Goal: Task Accomplishment & Management: Manage account settings

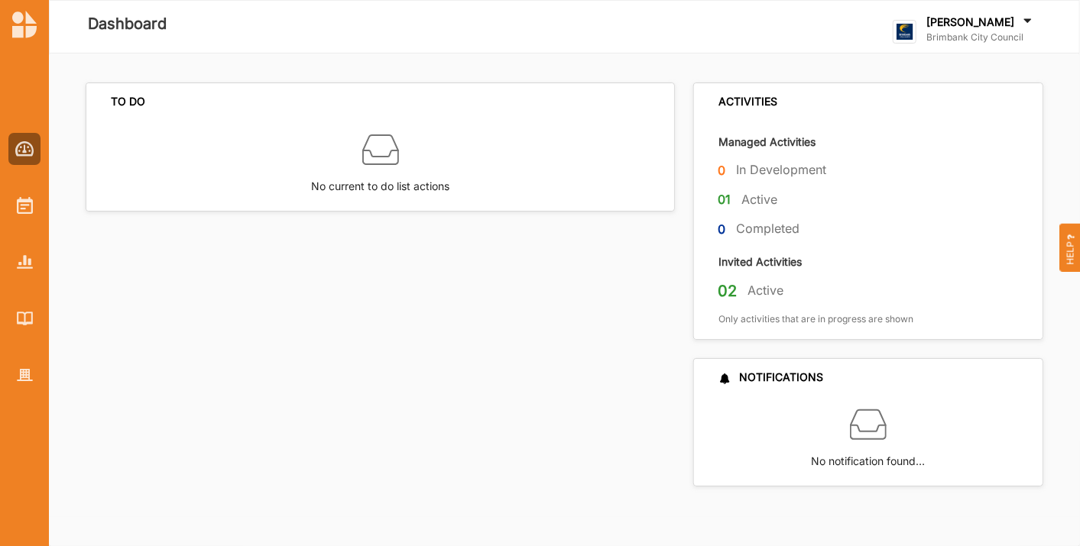
click at [414, 523] on div "TO DO No current to do list actions ACTIVITIES Managed Activities 0 In Developm…" at bounding box center [564, 299] width 1031 height 493
click at [13, 208] on div at bounding box center [24, 206] width 32 height 32
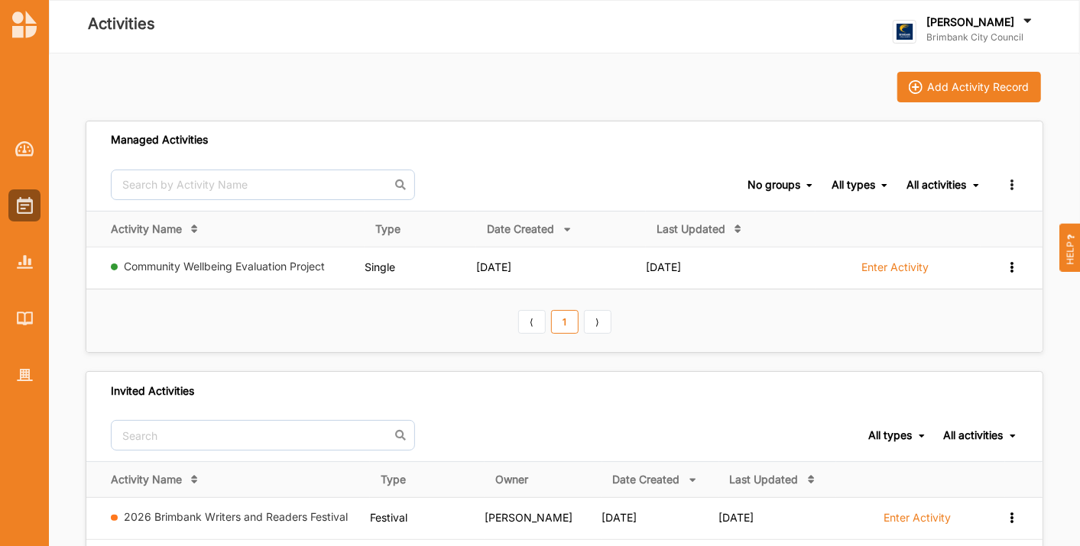
scroll to position [252, 0]
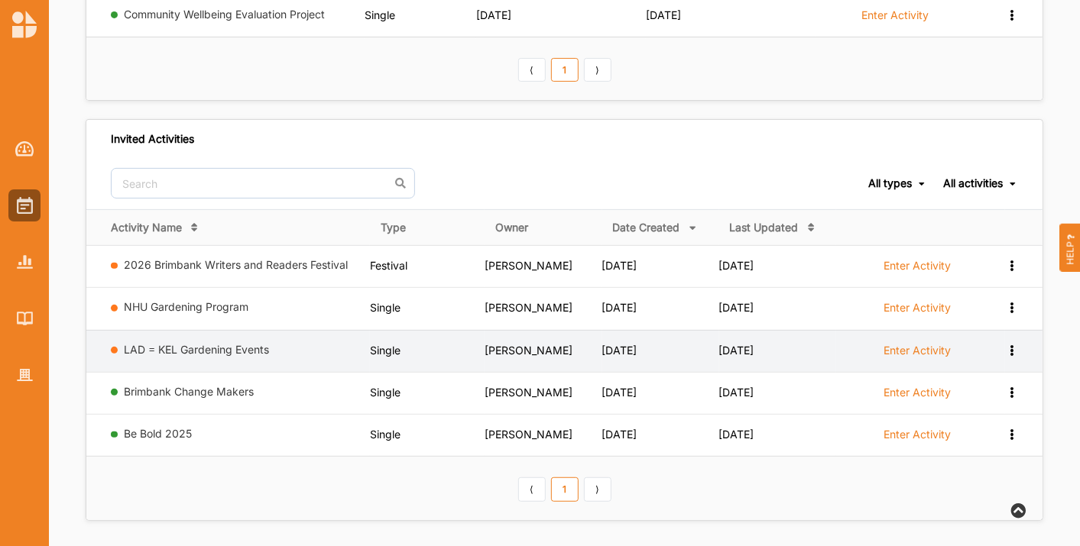
click at [902, 346] on label "Enter Activity" at bounding box center [917, 351] width 67 height 14
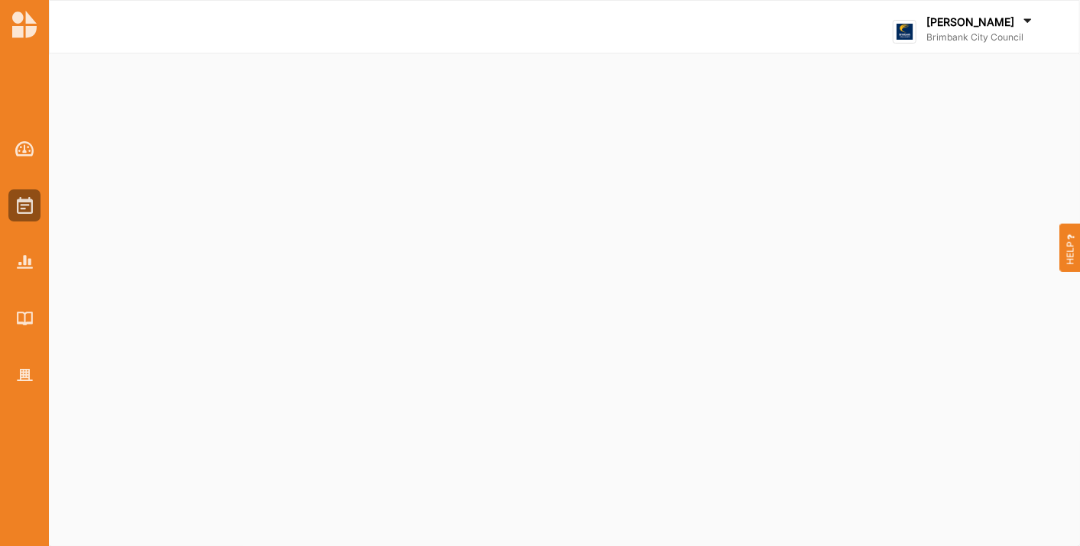
select select "2"
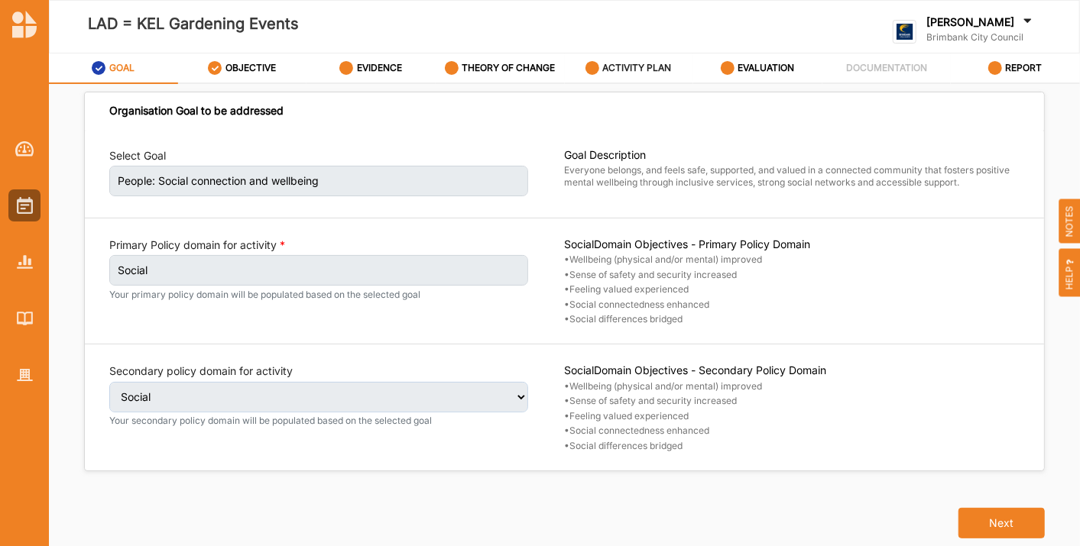
click at [627, 69] on label "ACTIVITY PLAN" at bounding box center [637, 68] width 69 height 12
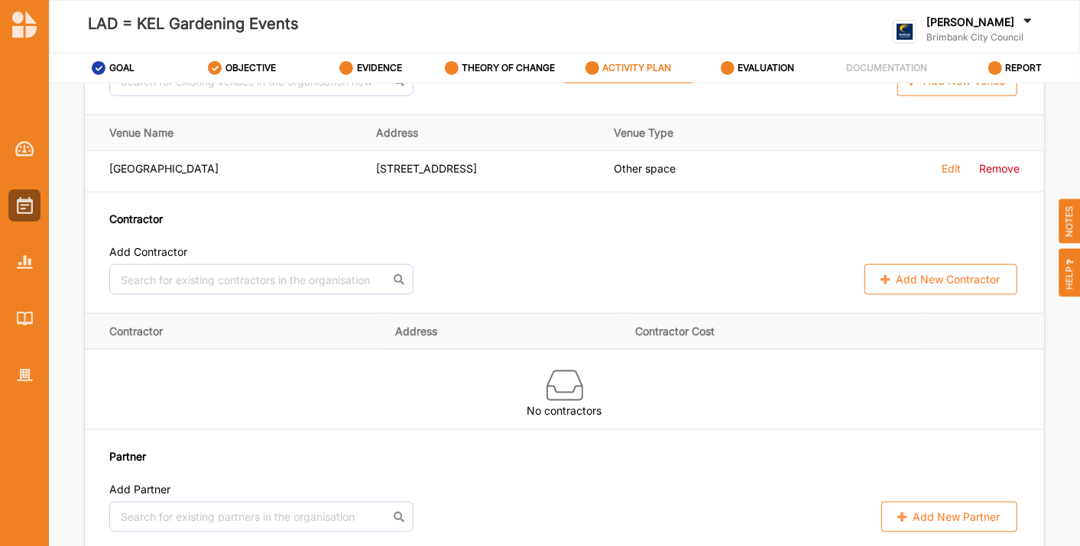
scroll to position [1015, 0]
click at [931, 286] on button "Add New Contractor" at bounding box center [940, 278] width 153 height 31
select select "[GEOGRAPHIC_DATA]"
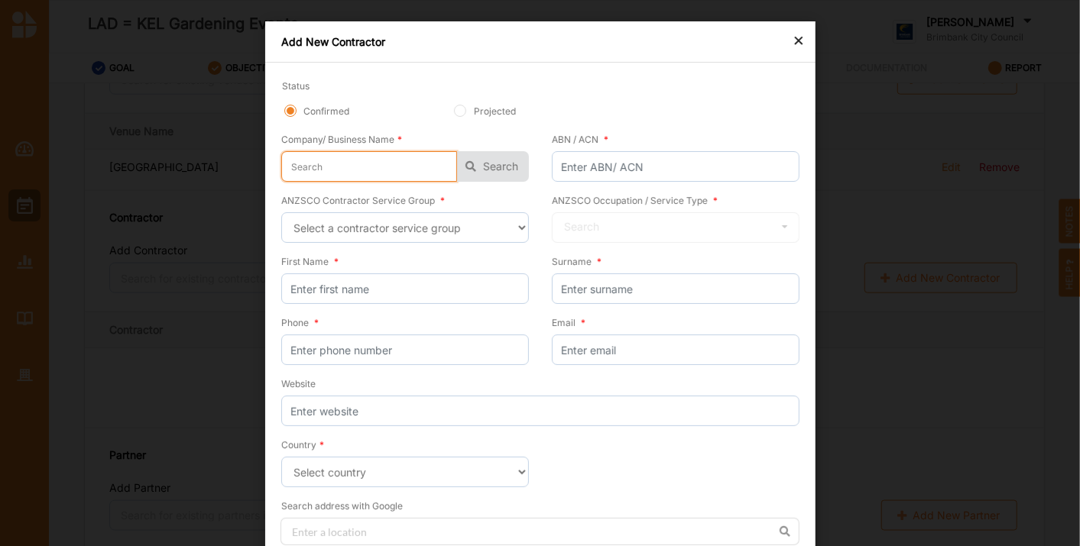
click at [330, 167] on input "text" at bounding box center [369, 166] width 176 height 31
type input "s"
type input "su"
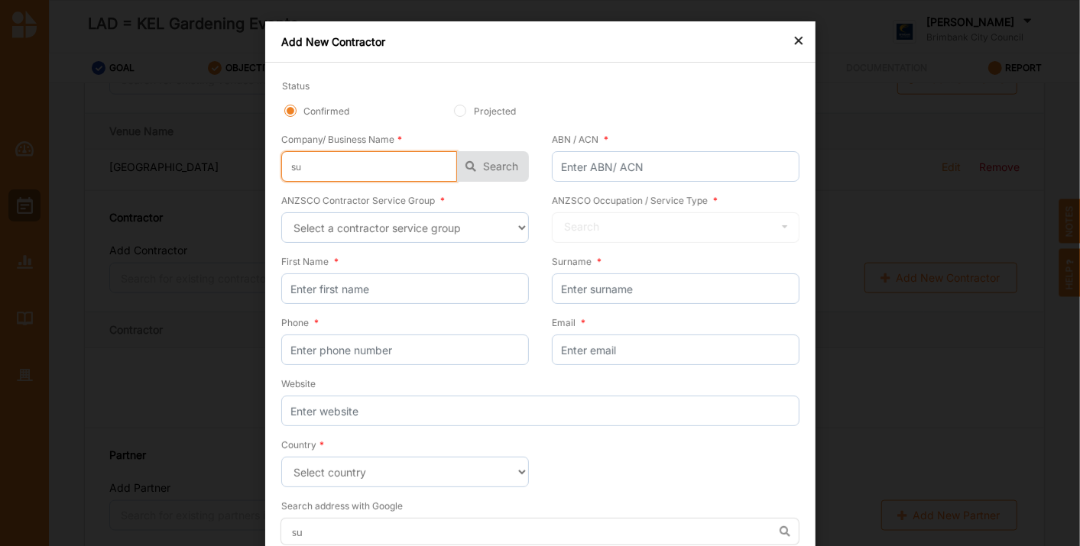
type input "sus"
type input "sust"
type input "susta"
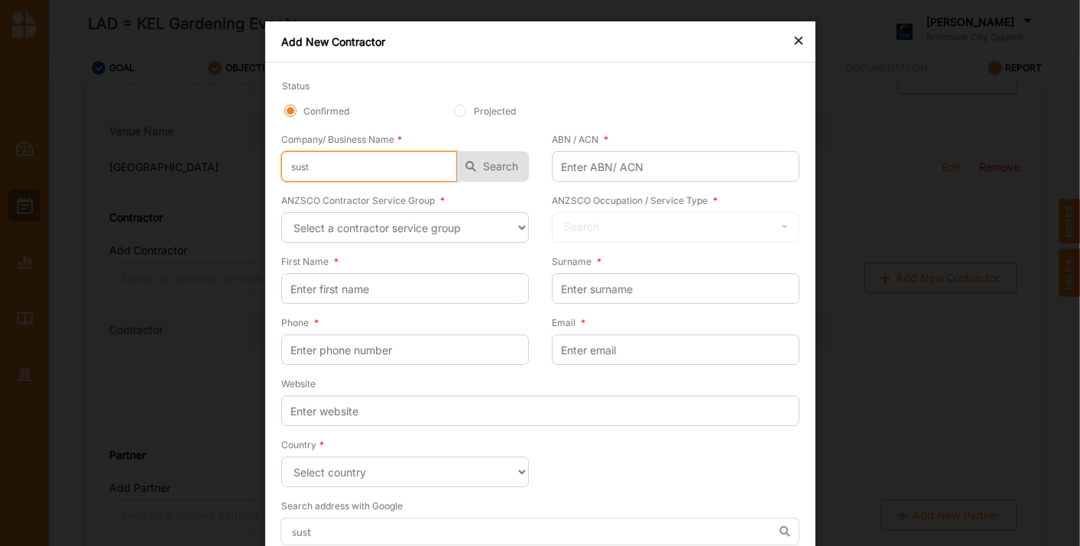
type input "susta"
type input "sustai"
type input "sustain"
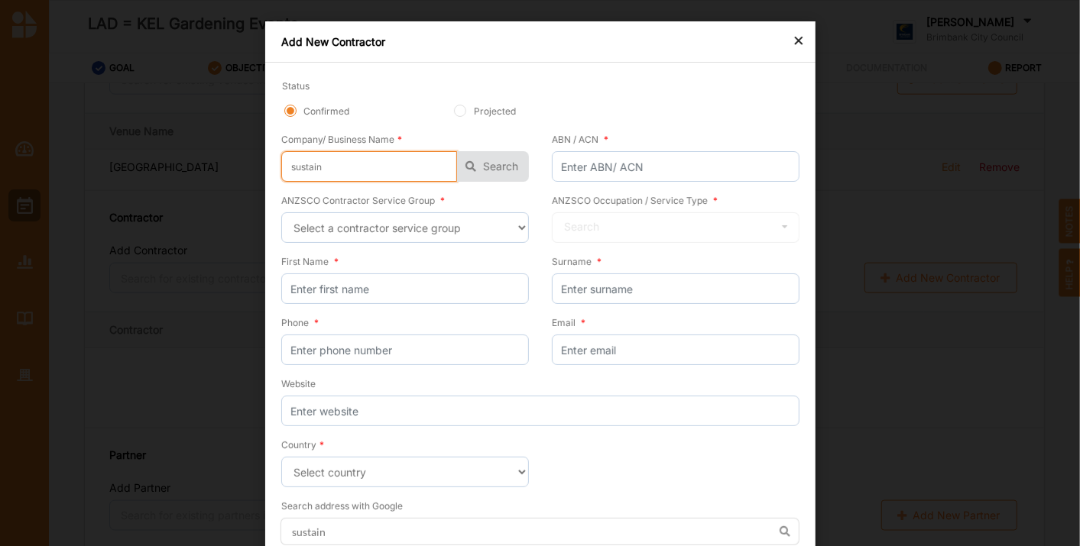
type input "sustaina"
type input "sustainab"
type input "sustainabl"
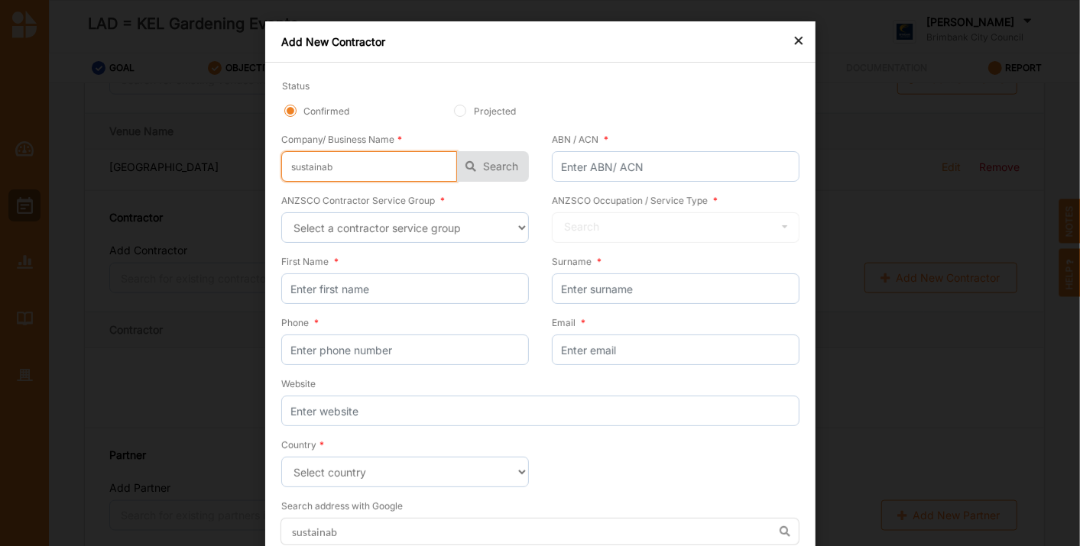
type input "sustainabl"
type input "sustainable"
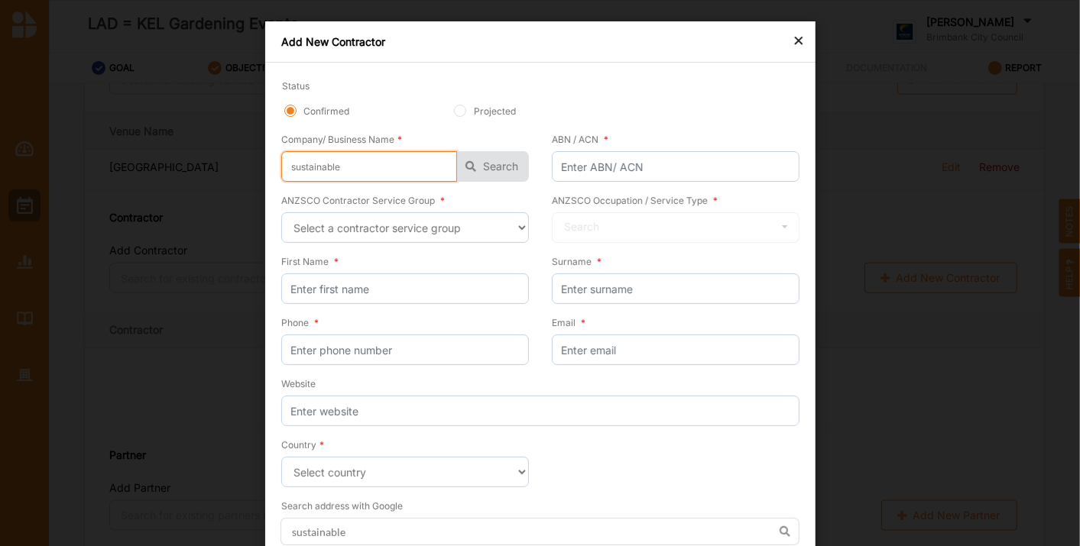
type input "sustainable g"
type input "sustainable ga"
type input "sustainable gar"
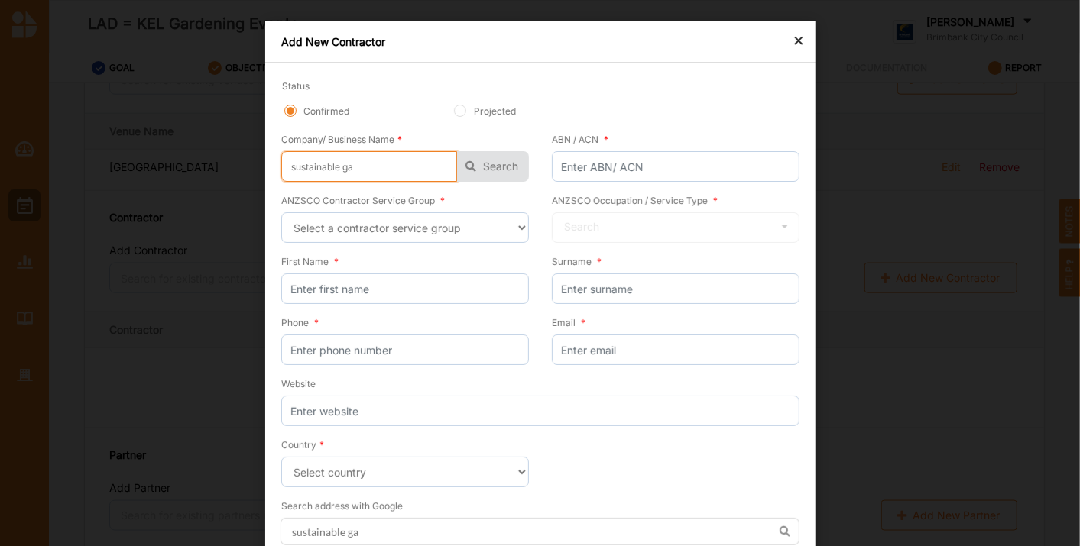
type input "sustainable gar"
type input "sustainable gard"
type input "sustainable garde"
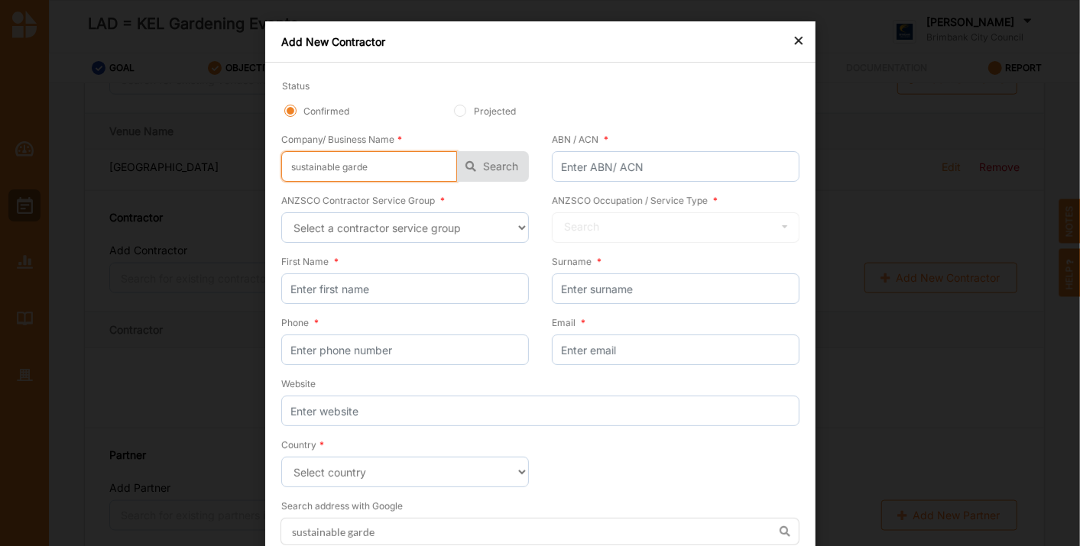
type input "sustainable garden"
type input "sustainable gardeni"
type input "sustainable gardenin"
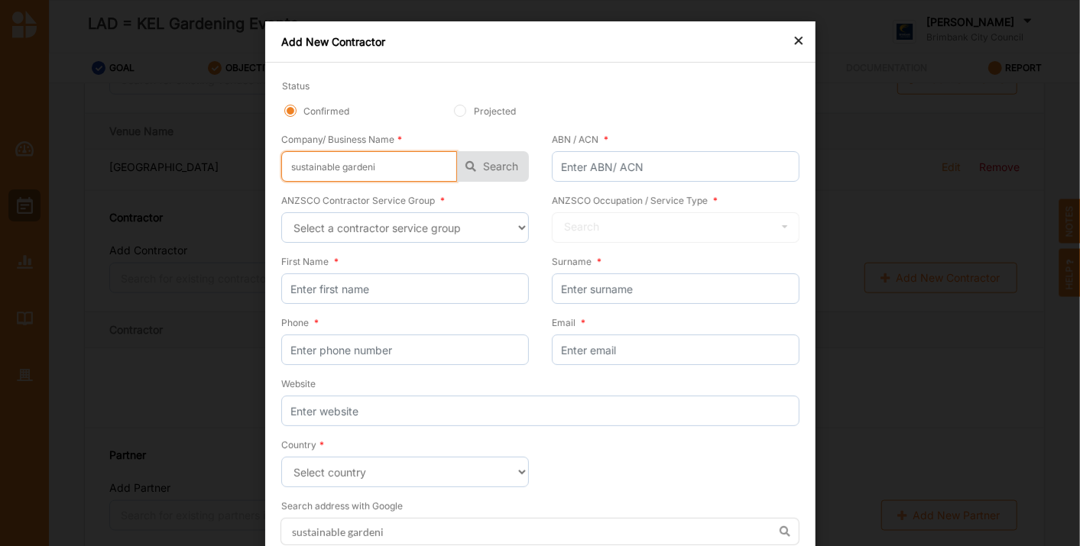
type input "sustainable gardenin"
type input "sustainable gardening"
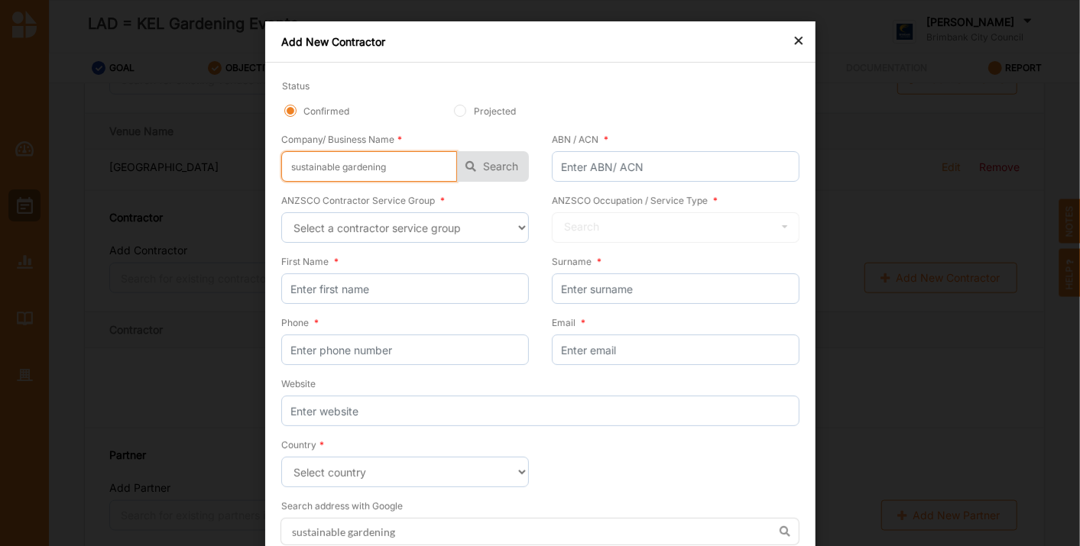
type input "sustainable gardening a"
type input "sustainable gardening au"
type input "sustainable gardening aus"
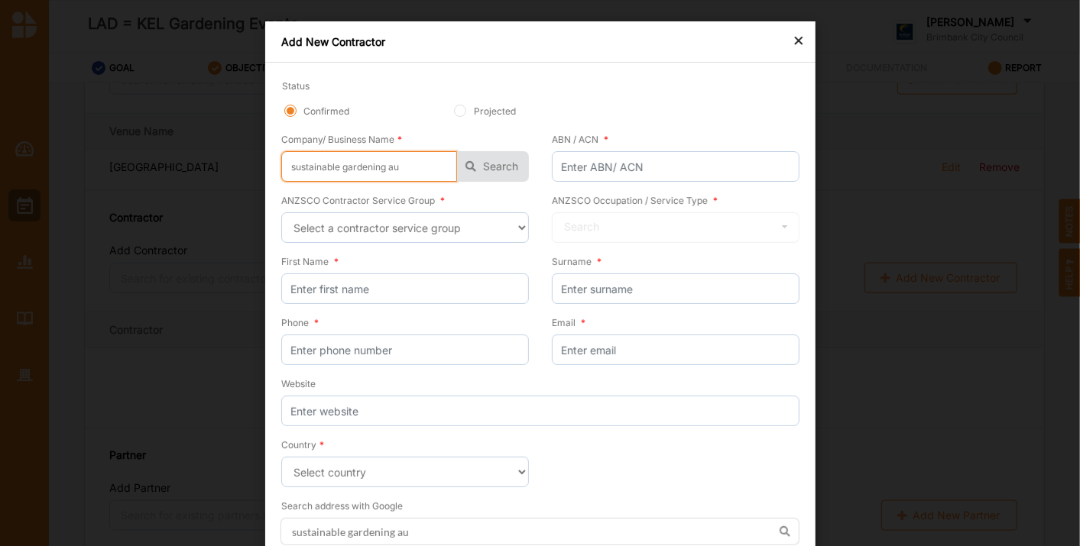
type input "sustainable gardening aus"
type input "sustainable gardening aust"
type input "sustainable gardening austr"
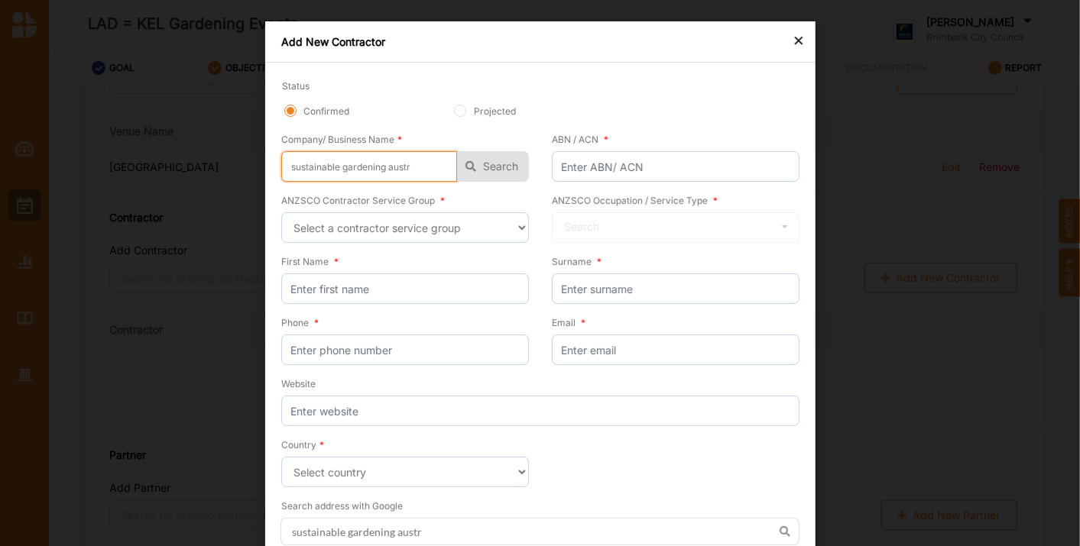
type input "sustainable gardening austra"
type input "sustainable gardening austral"
type input "sustainable gardening [GEOGRAPHIC_DATA]"
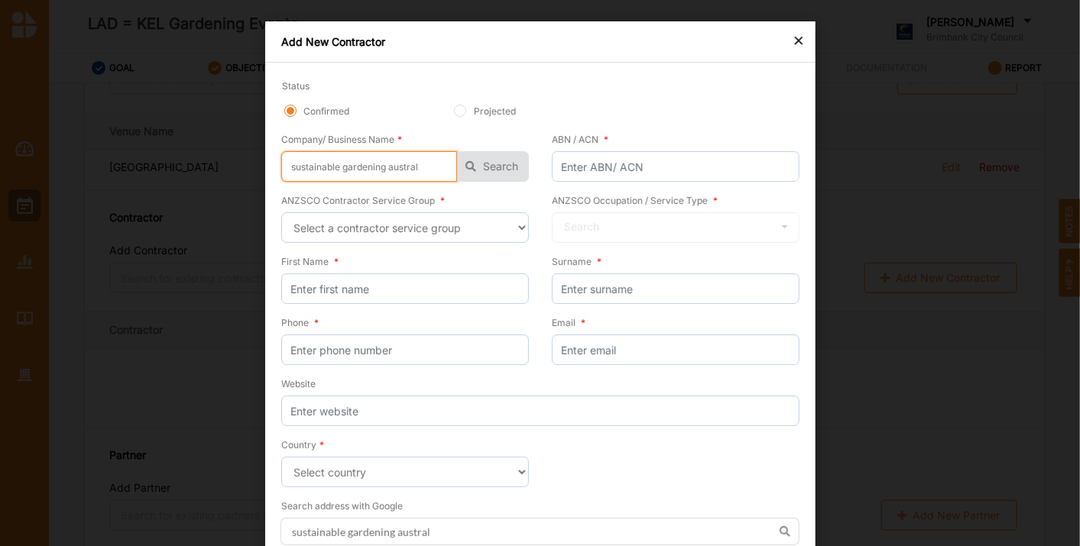
type input "sustainable gardening [GEOGRAPHIC_DATA]"
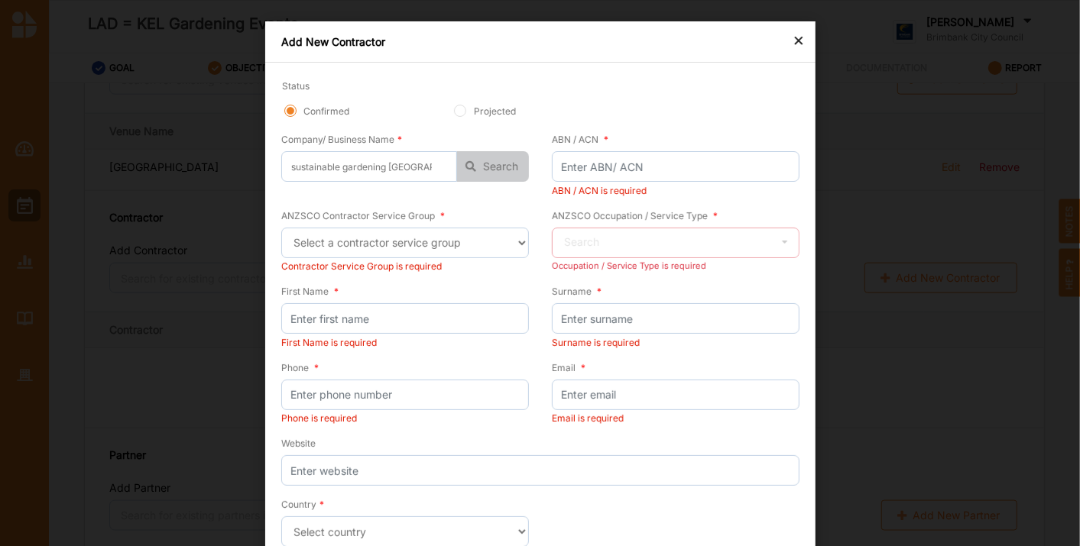
click at [488, 161] on button "Search" at bounding box center [493, 166] width 72 height 31
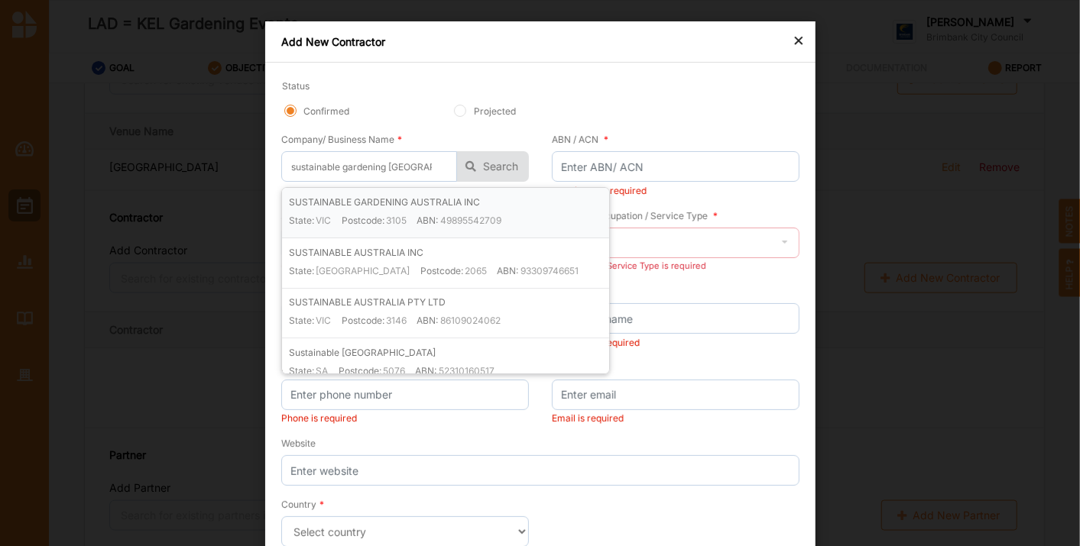
click at [487, 219] on label "49895542709" at bounding box center [469, 220] width 61 height 13
type input "SUSTAINABLE GARDENING AUSTRALIA INC"
type input "49895542709"
type input "SUSTAINABLE GARDENING AUSTRALIA INC"
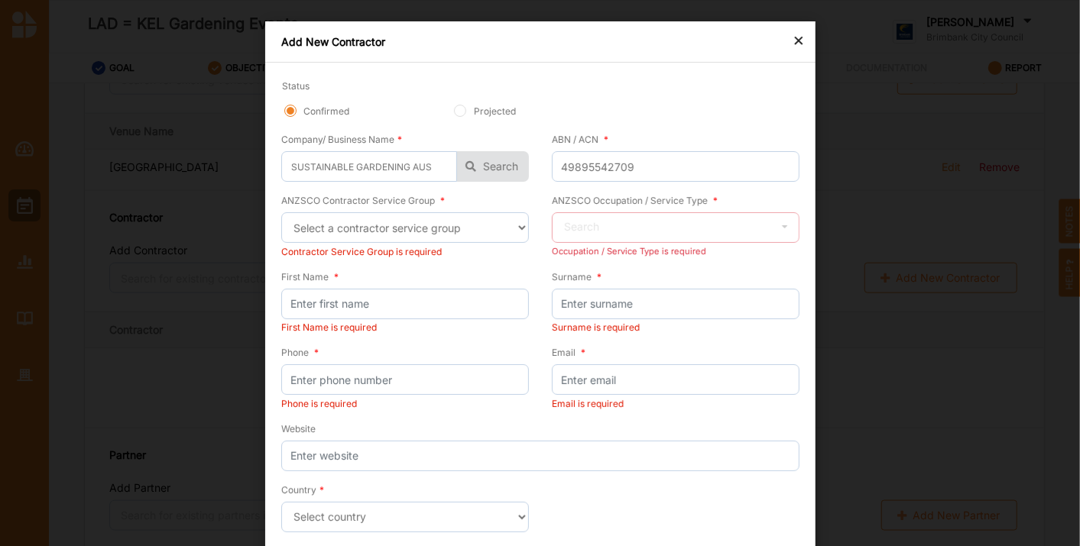
click at [445, 339] on div "First Name * First Name is required" at bounding box center [410, 307] width 259 height 76
click at [517, 231] on select "Select a contractor service group Hospitality, Retail and Service Managers Spec…" at bounding box center [405, 227] width 248 height 31
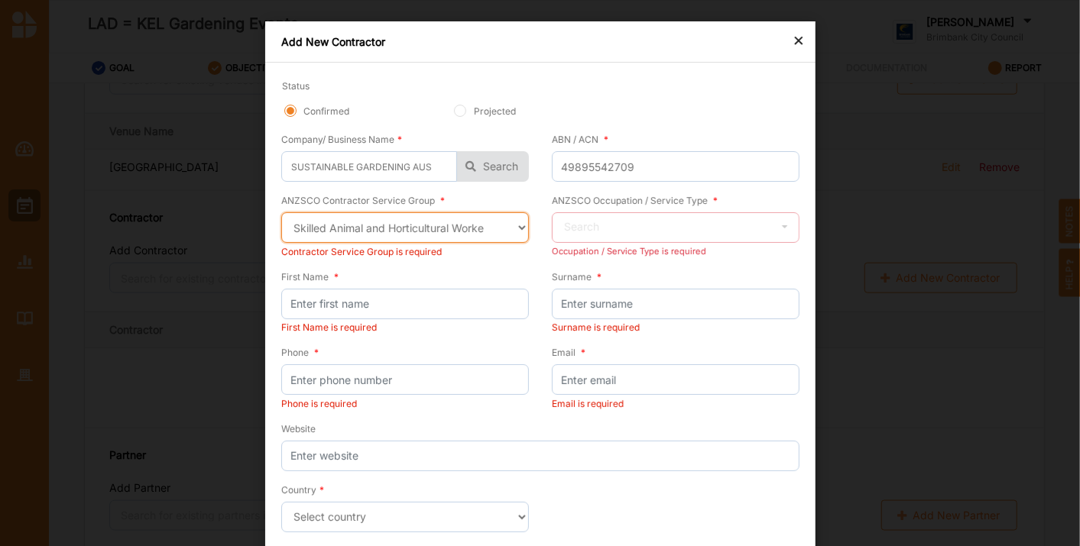
click at [281, 212] on select "Select a contractor service group Hospitality, Retail and Service Managers Spec…" at bounding box center [405, 227] width 248 height 31
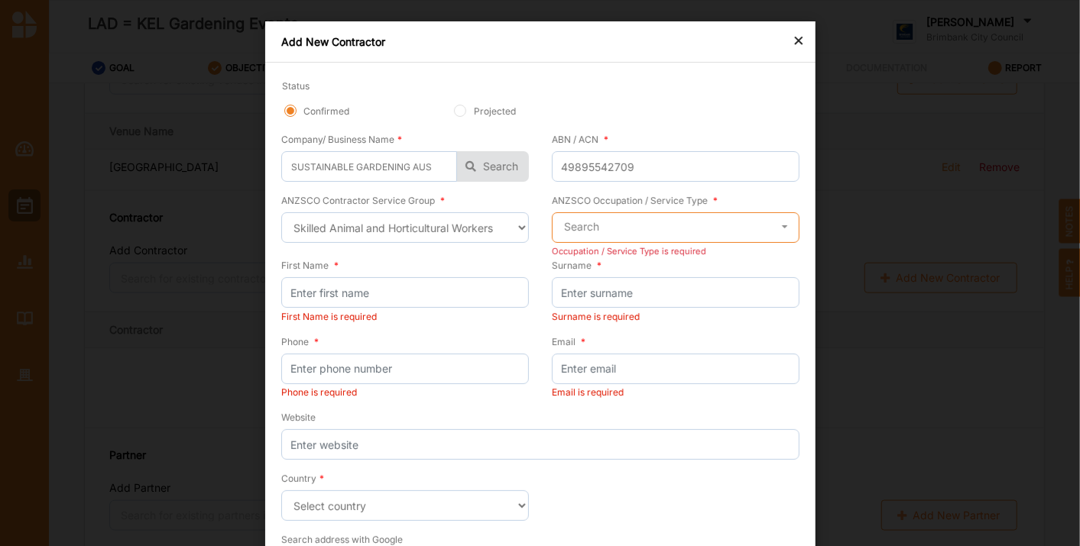
click at [642, 226] on input "text" at bounding box center [676, 228] width 246 height 31
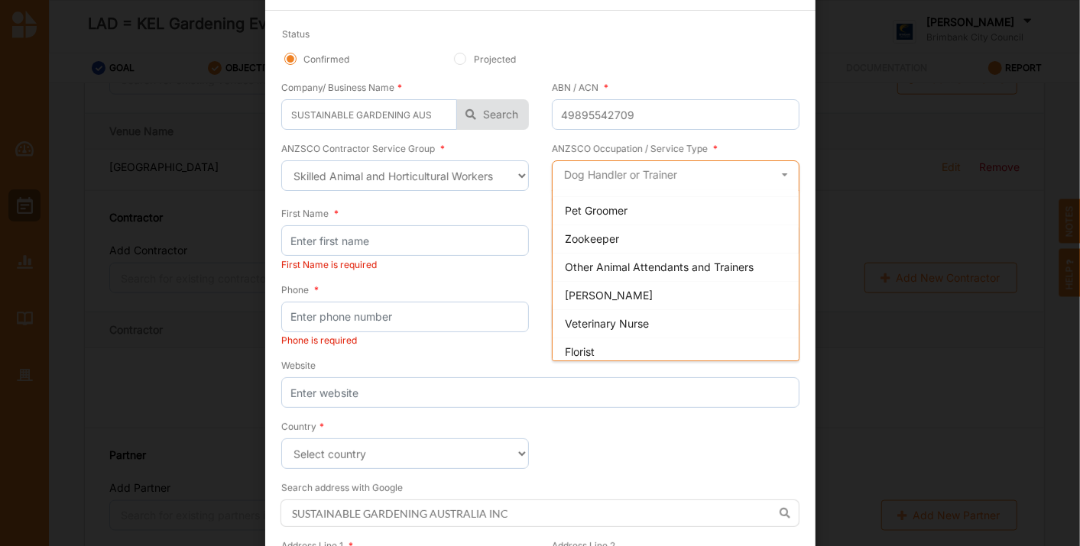
scroll to position [0, 0]
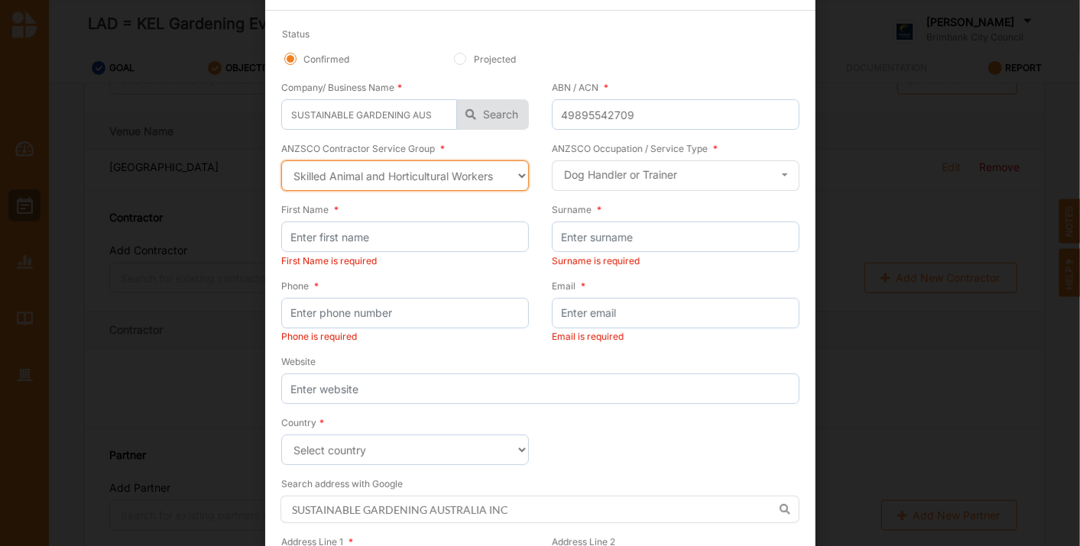
click at [521, 174] on select "Select a contractor service group Hospitality, Retail and Service Managers Spec…" at bounding box center [405, 175] width 248 height 31
click at [281, 160] on select "Select a contractor service group Hospitality, Retail and Service Managers Spec…" at bounding box center [405, 175] width 248 height 31
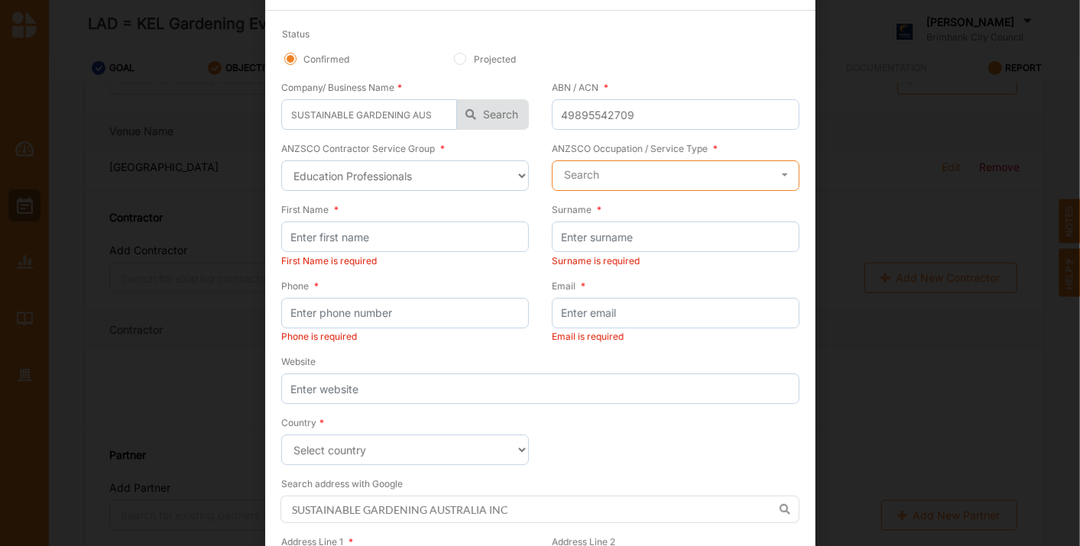
click at [635, 185] on input "text" at bounding box center [676, 176] width 246 height 31
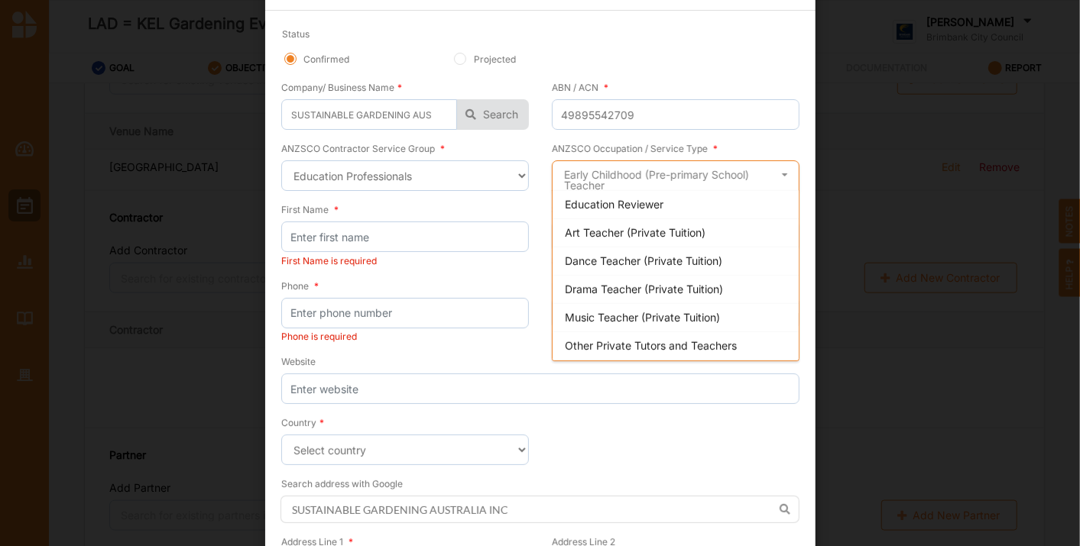
scroll to position [493, 0]
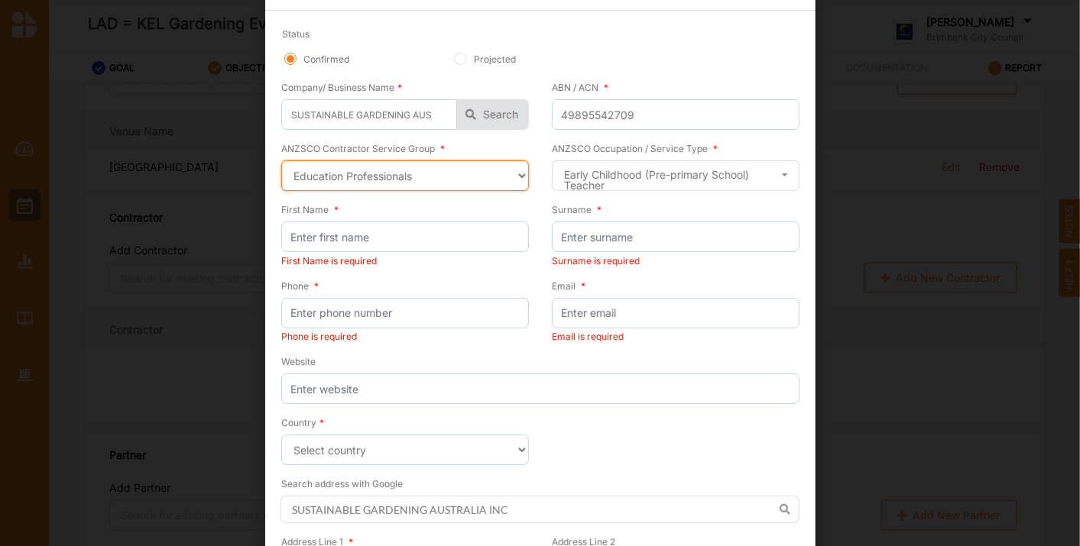
click at [518, 181] on select "Select a contractor service group Hospitality, Retail and Service Managers Spec…" at bounding box center [405, 175] width 248 height 31
click at [281, 160] on select "Select a contractor service group Hospitality, Retail and Service Managers Spec…" at bounding box center [405, 175] width 248 height 31
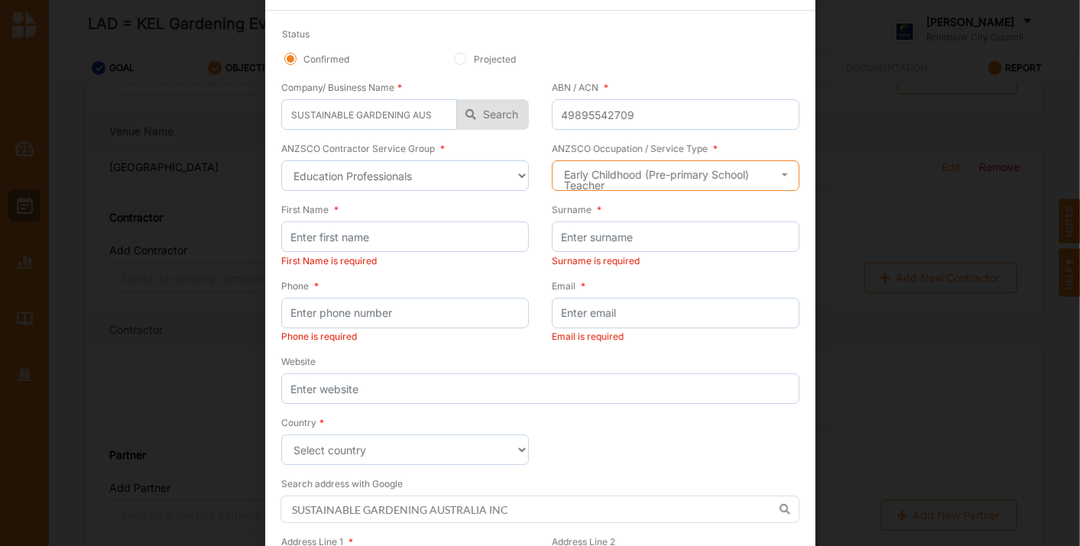
click at [696, 161] on input "text" at bounding box center [676, 176] width 246 height 31
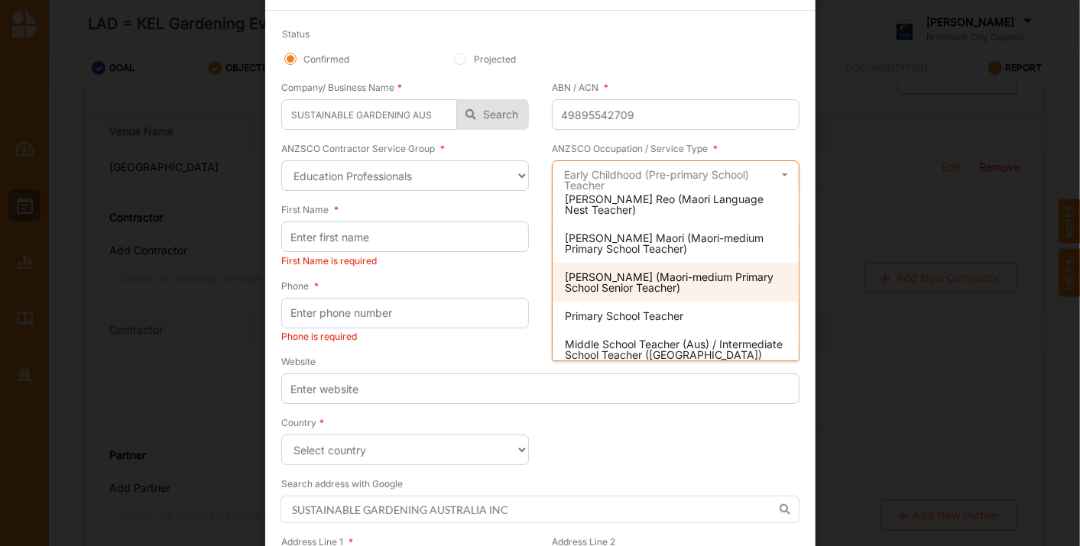
scroll to position [0, 0]
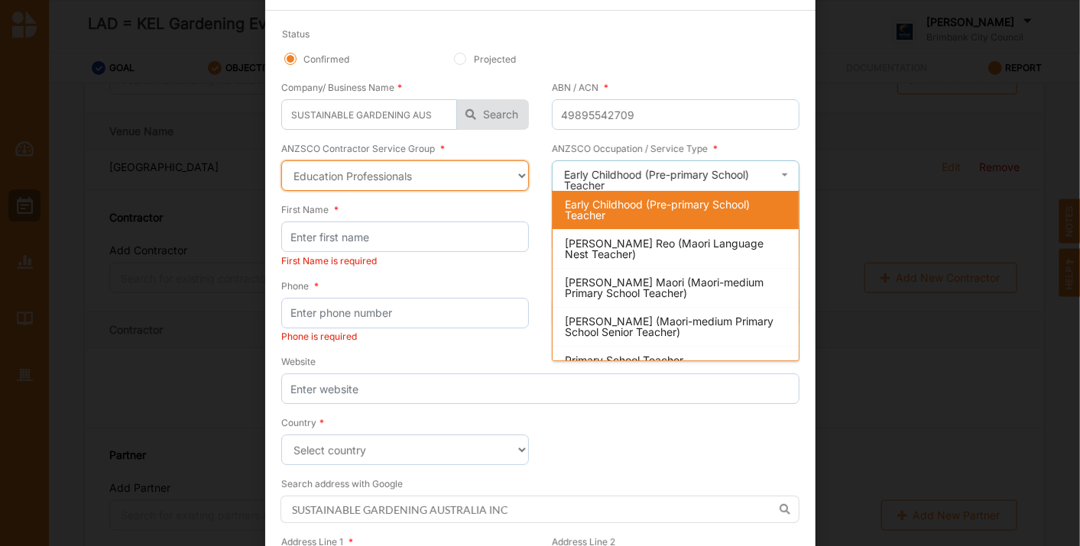
click at [512, 180] on select "Select a contractor service group Hospitality, Retail and Service Managers Spec…" at bounding box center [405, 175] width 248 height 31
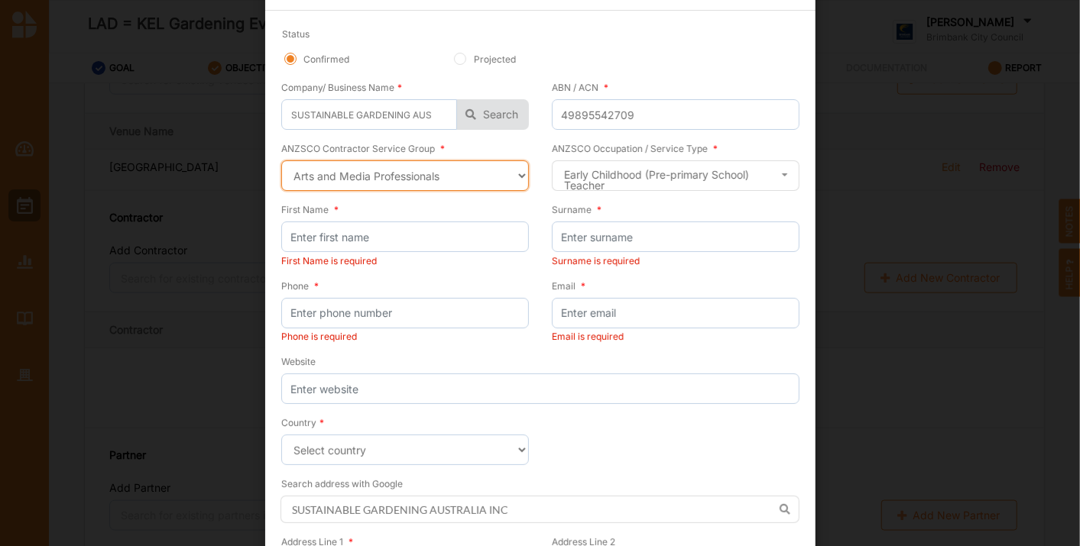
click at [281, 160] on select "Select a contractor service group Hospitality, Retail and Service Managers Spec…" at bounding box center [405, 175] width 248 height 31
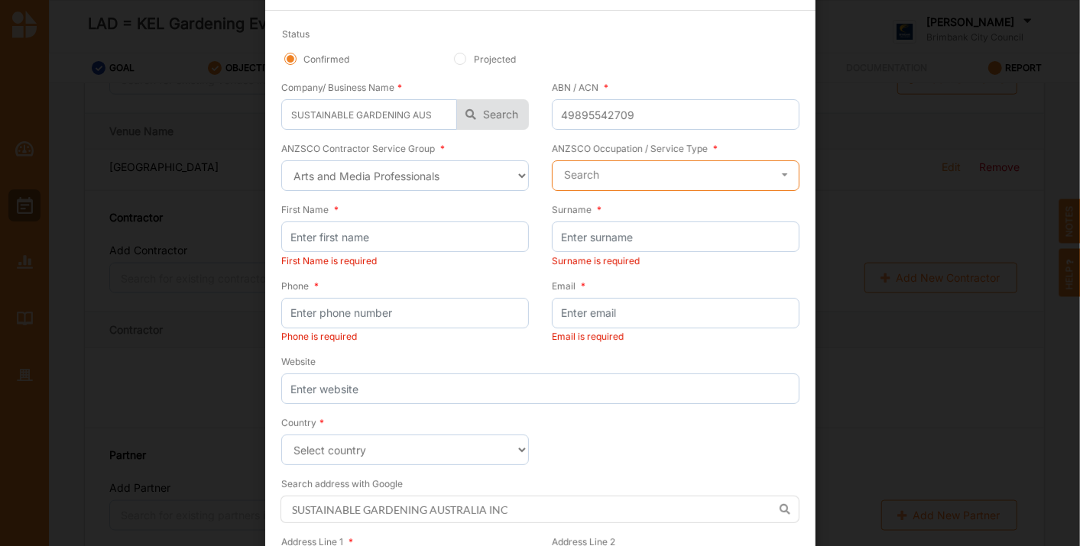
click at [640, 174] on input "text" at bounding box center [676, 176] width 246 height 31
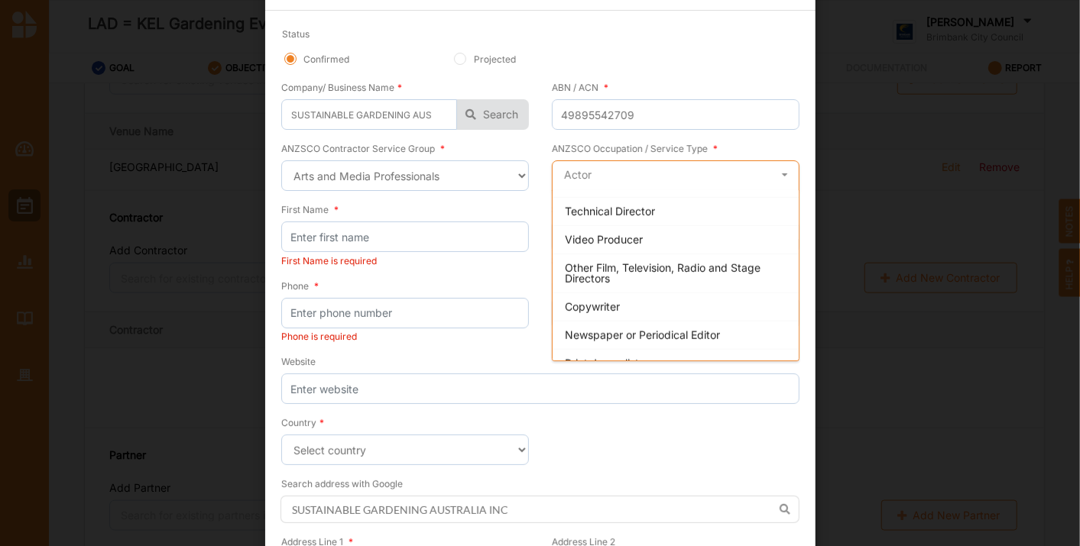
scroll to position [850, 0]
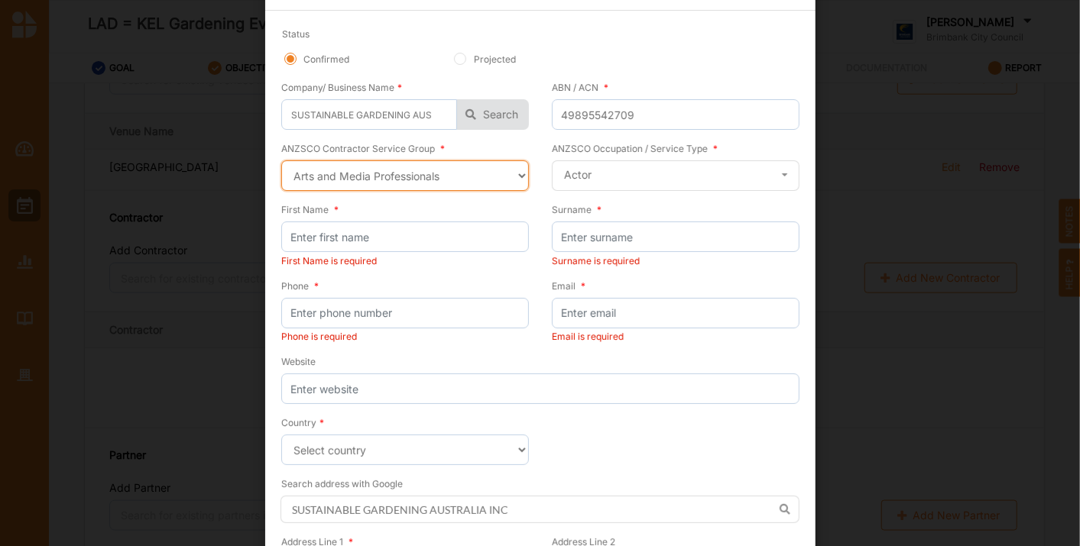
click at [515, 175] on select "Select a contractor service group Hospitality, Retail and Service Managers Spec…" at bounding box center [405, 175] width 248 height 31
click at [281, 160] on select "Select a contractor service group Hospitality, Retail and Service Managers Spec…" at bounding box center [405, 175] width 248 height 31
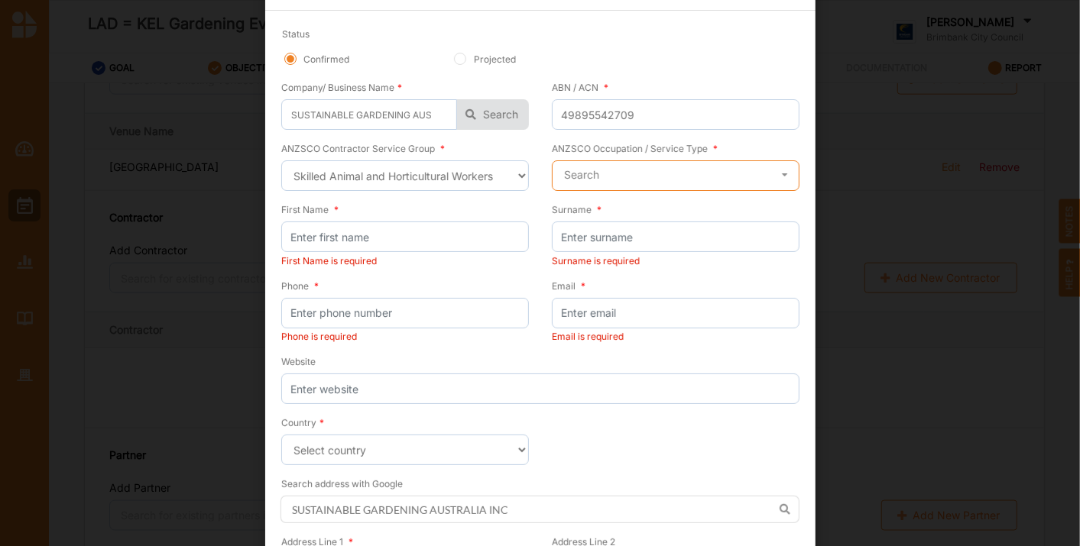
click at [710, 167] on input "text" at bounding box center [676, 176] width 246 height 31
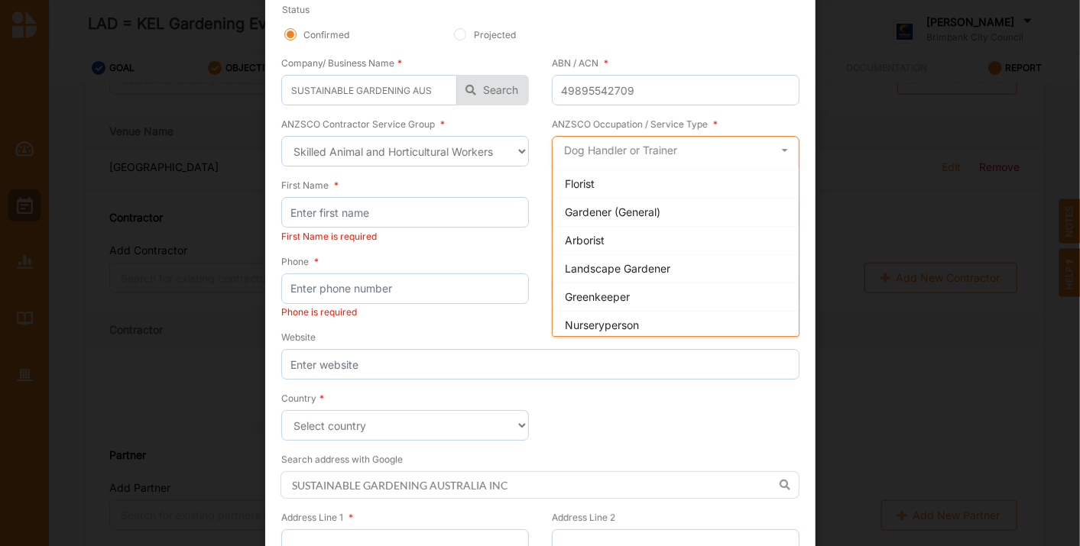
scroll to position [77, 0]
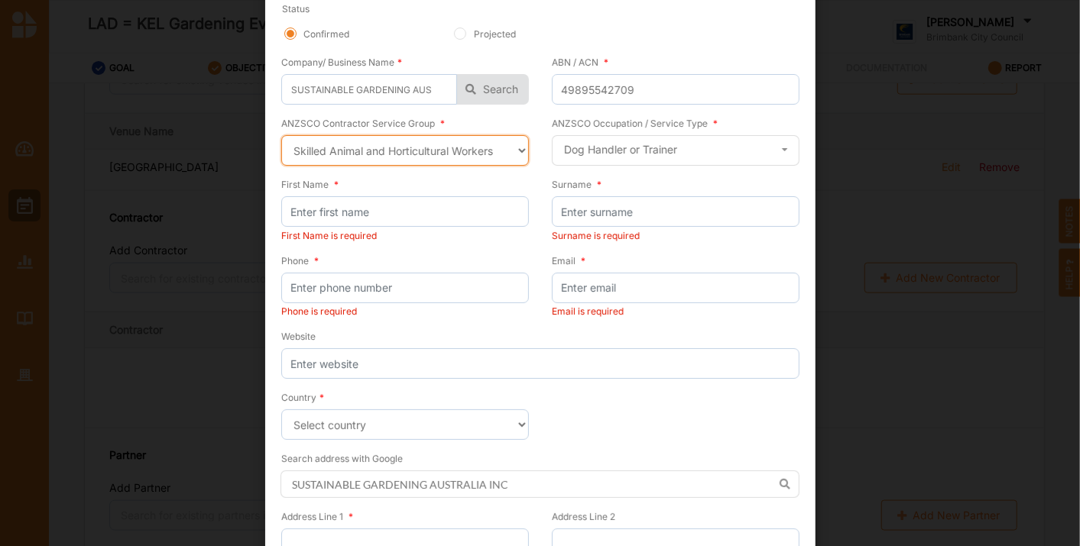
click at [498, 160] on select "Select a contractor service group Hospitality, Retail and Service Managers Spec…" at bounding box center [405, 150] width 248 height 31
select select "24"
click at [281, 135] on select "Select a contractor service group Hospitality, Retail and Service Managers Spec…" at bounding box center [405, 150] width 248 height 31
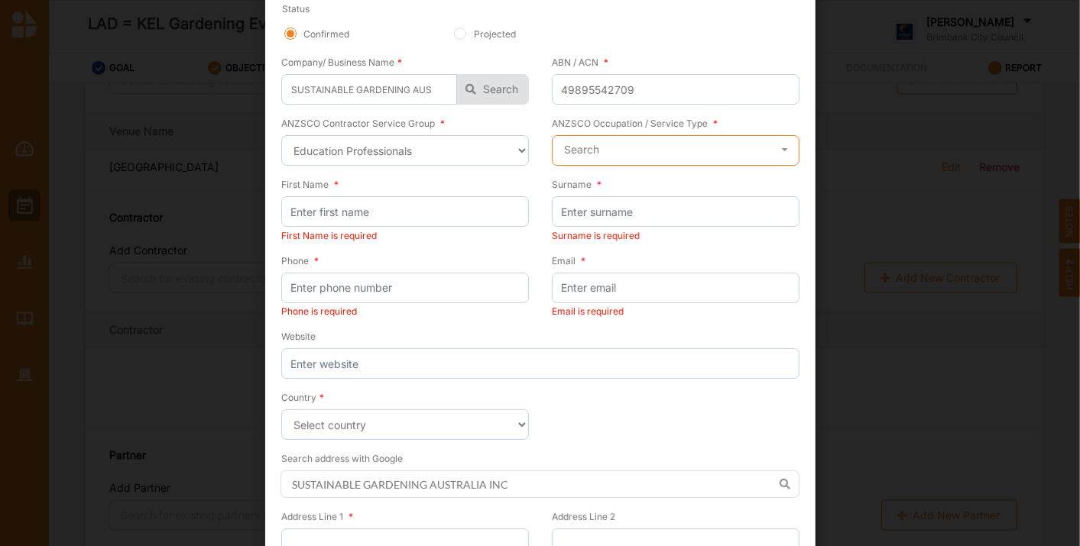
click at [682, 161] on input "text" at bounding box center [676, 151] width 246 height 31
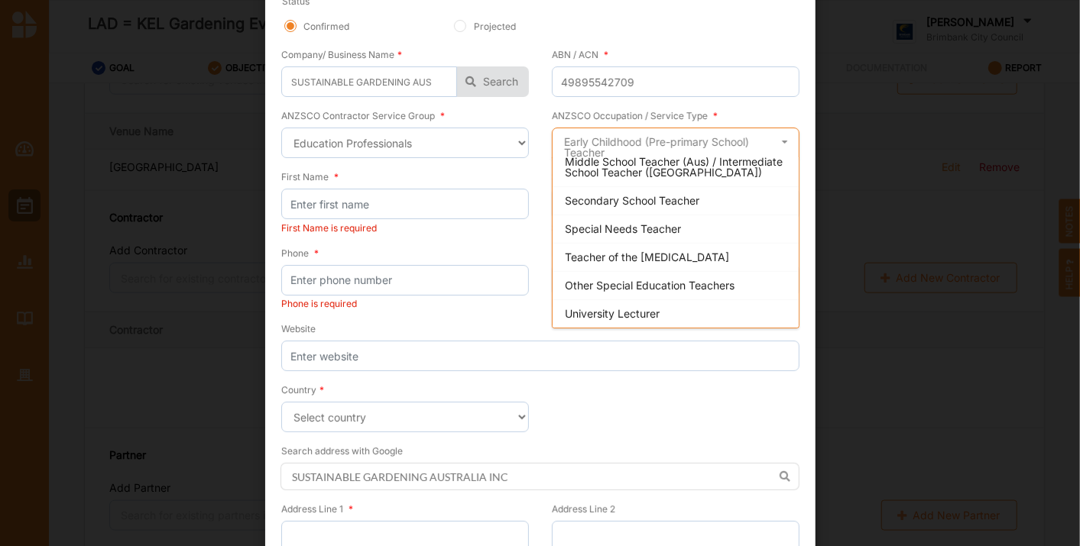
scroll to position [193, 0]
click at [656, 280] on span "Other Special Education Teachers" at bounding box center [650, 286] width 170 height 13
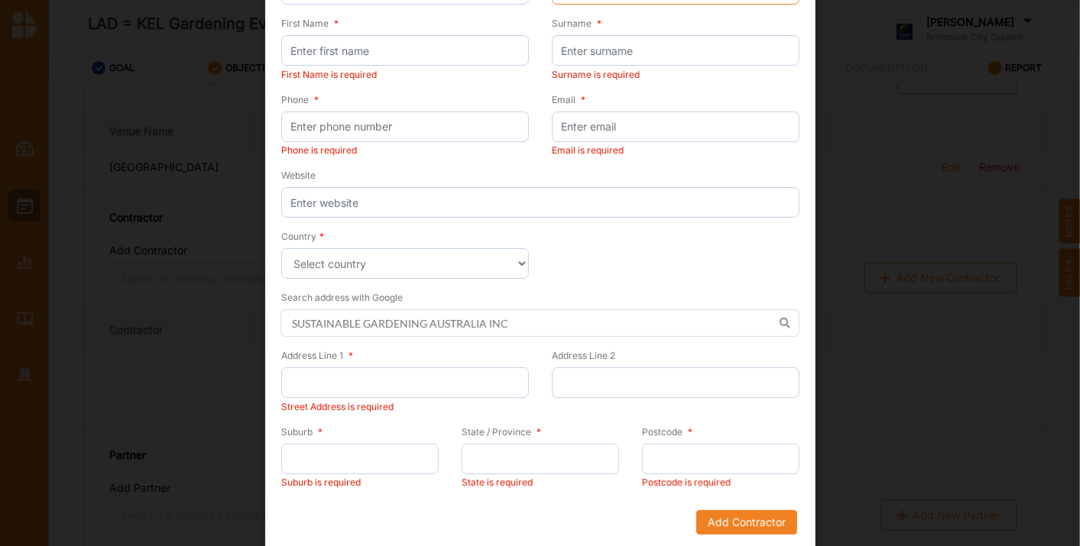
scroll to position [238, 0]
click at [783, 321] on input "SUSTAINABLE GARDENING AUSTRALIA INC" at bounding box center [539, 324] width 519 height 28
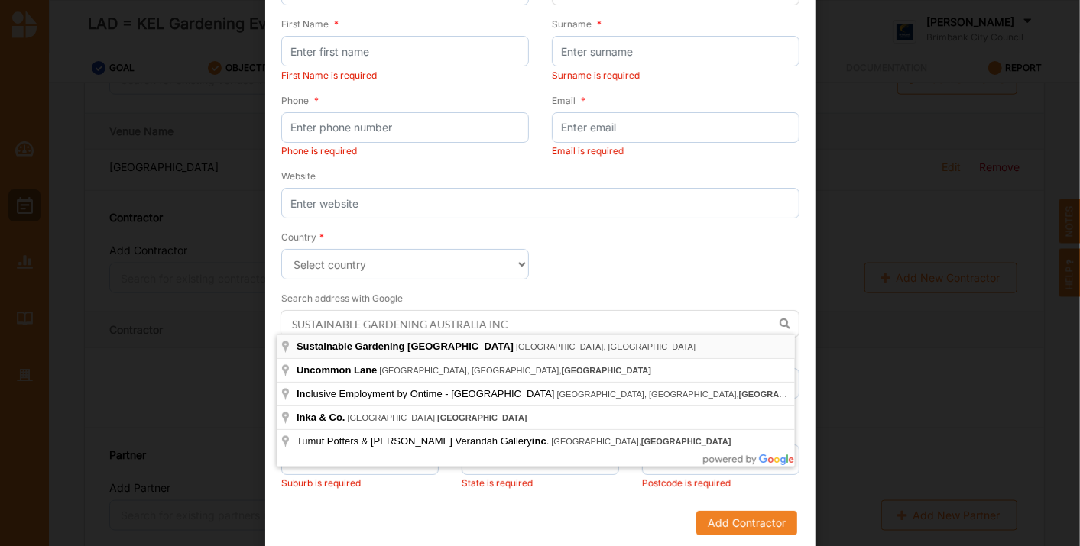
type input "Sustainable Gardening [GEOGRAPHIC_DATA], [GEOGRAPHIC_DATA], [GEOGRAPHIC_DATA]"
type input "[STREET_ADDRESS]"
type input "Bulleen"
type input "Victoria"
type input "3105"
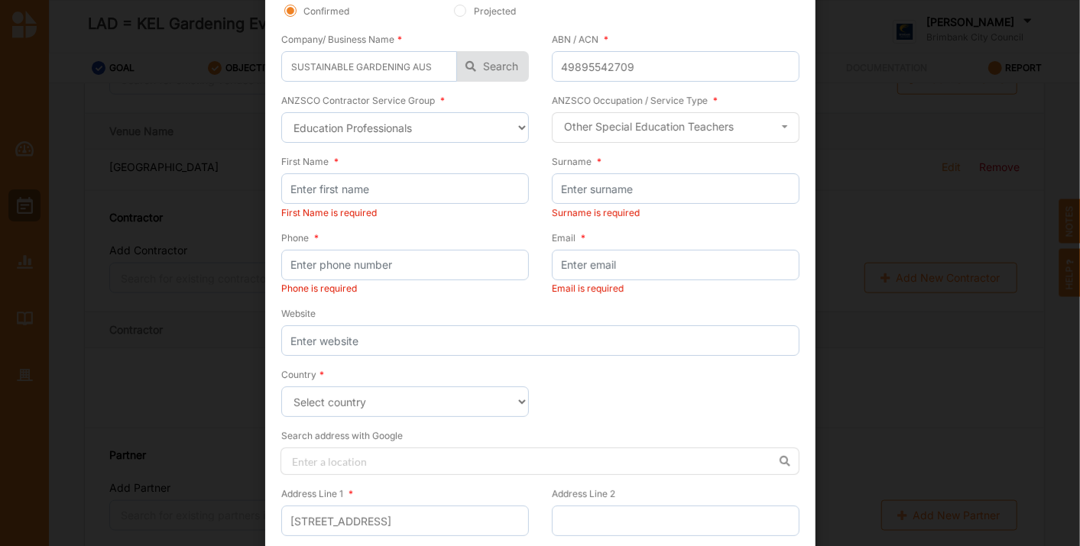
scroll to position [100, 0]
click at [407, 120] on select "Select a contractor service group Hospitality, Retail and Service Managers Spec…" at bounding box center [405, 127] width 248 height 31
select select "36"
click at [281, 112] on select "Select a contractor service group Hospitality, Retail and Service Managers Spec…" at bounding box center [405, 127] width 248 height 31
click at [647, 131] on input "text" at bounding box center [676, 128] width 246 height 31
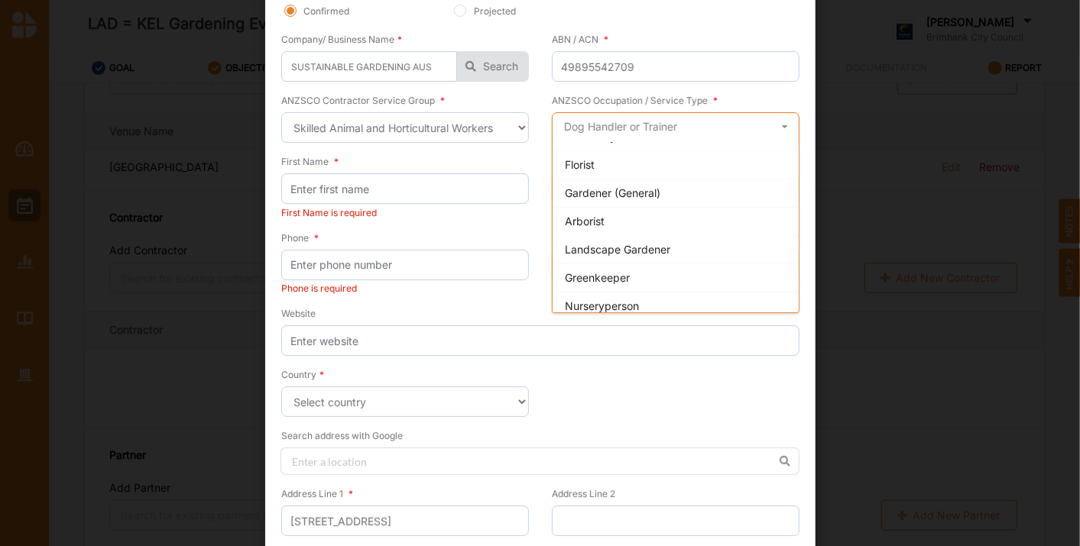
scroll to position [194, 0]
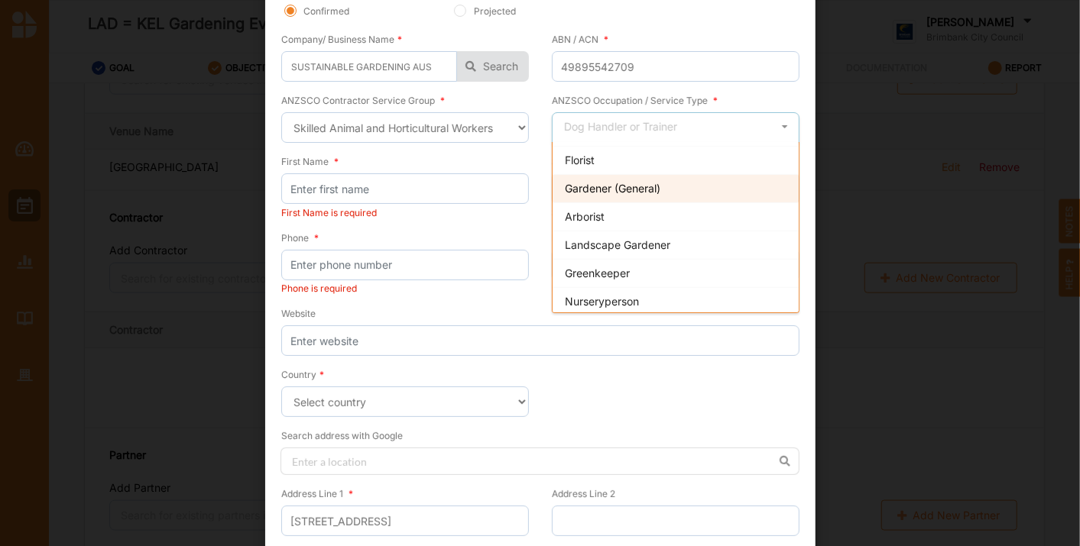
click at [621, 183] on span "Gardener (General)" at bounding box center [613, 188] width 96 height 13
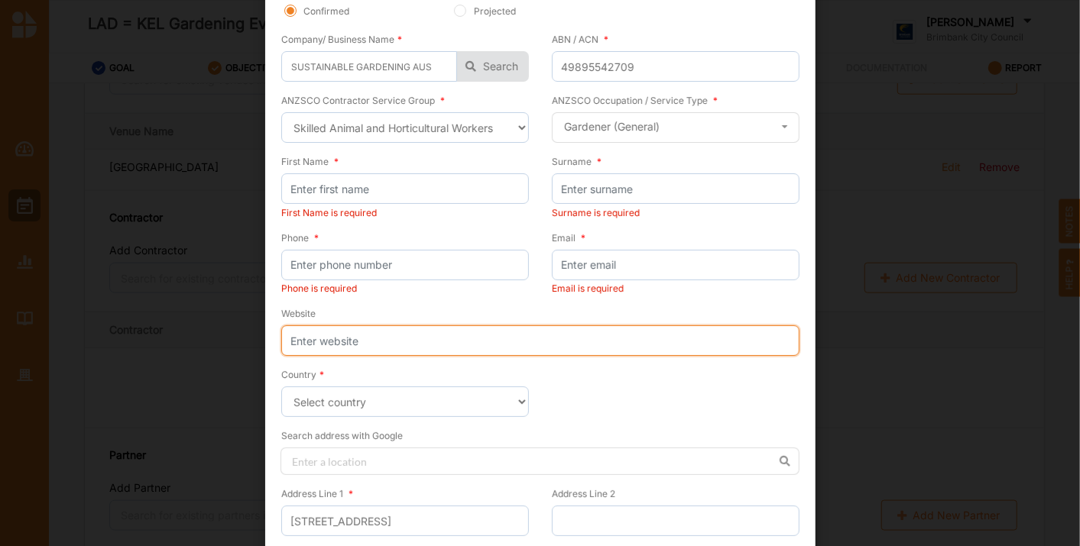
click at [358, 329] on input "Website" at bounding box center [540, 341] width 518 height 31
paste input "[URL][DOMAIN_NAME]"
type input "[URL][DOMAIN_NAME]"
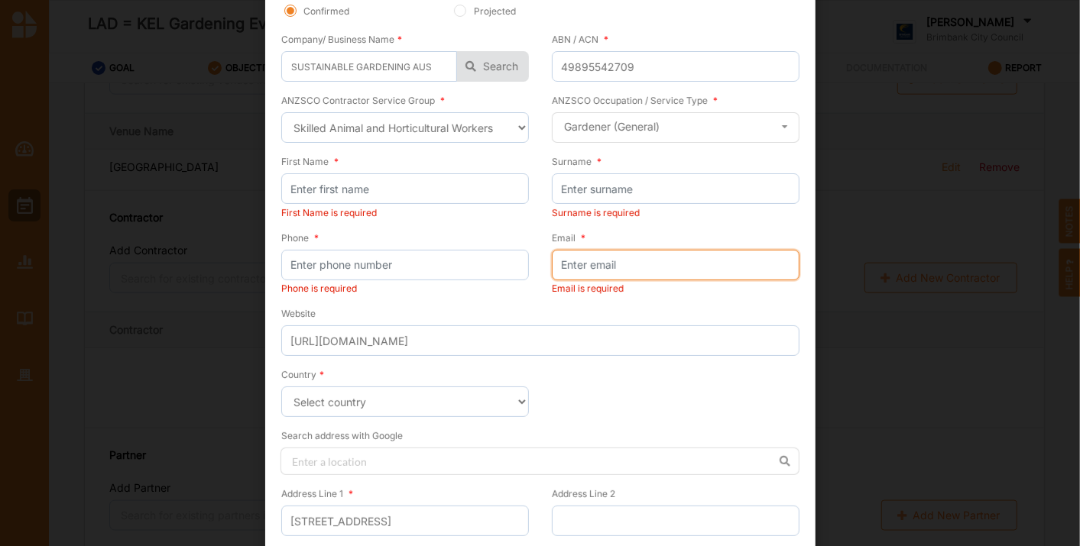
click at [583, 267] on input "Email *" at bounding box center [676, 265] width 248 height 31
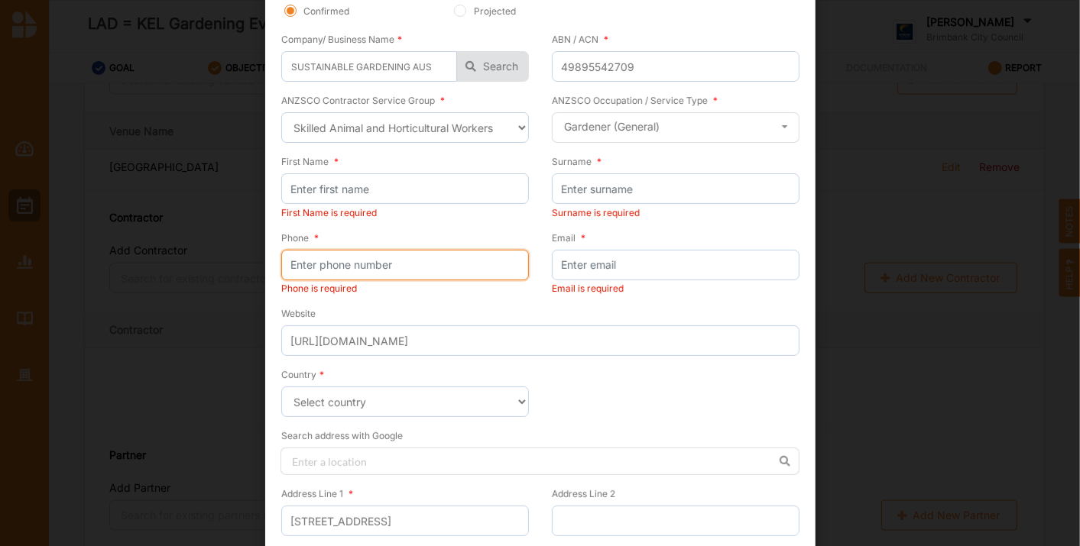
click at [393, 258] on input "Phone *" at bounding box center [405, 265] width 248 height 31
type input "0388503050"
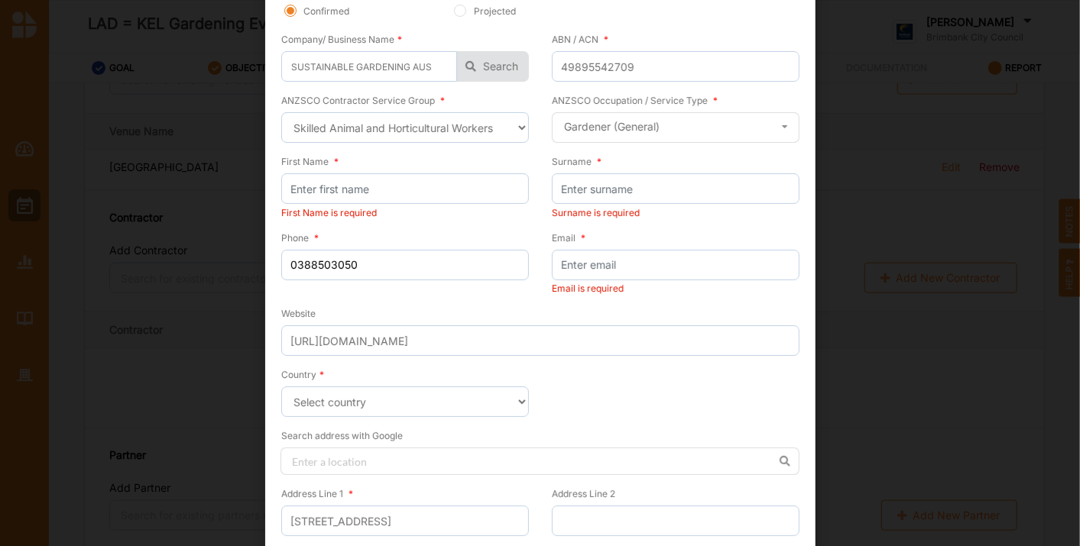
click at [414, 309] on div "Website [URL][DOMAIN_NAME]" at bounding box center [540, 331] width 518 height 50
click at [609, 273] on input "Email *" at bounding box center [676, 265] width 248 height 31
paste input "[EMAIL_ADDRESS][DOMAIN_NAME]"
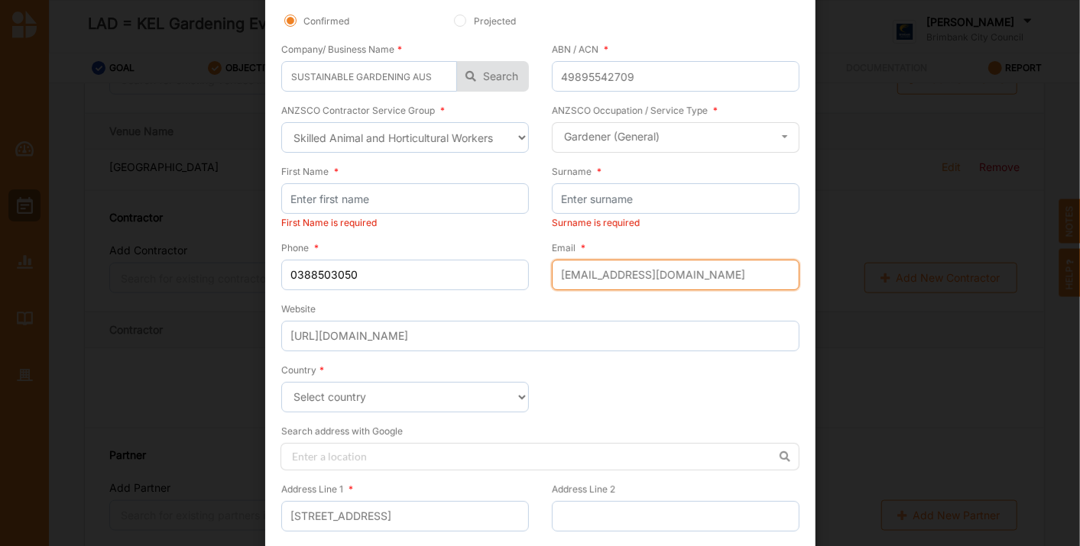
scroll to position [0, 0]
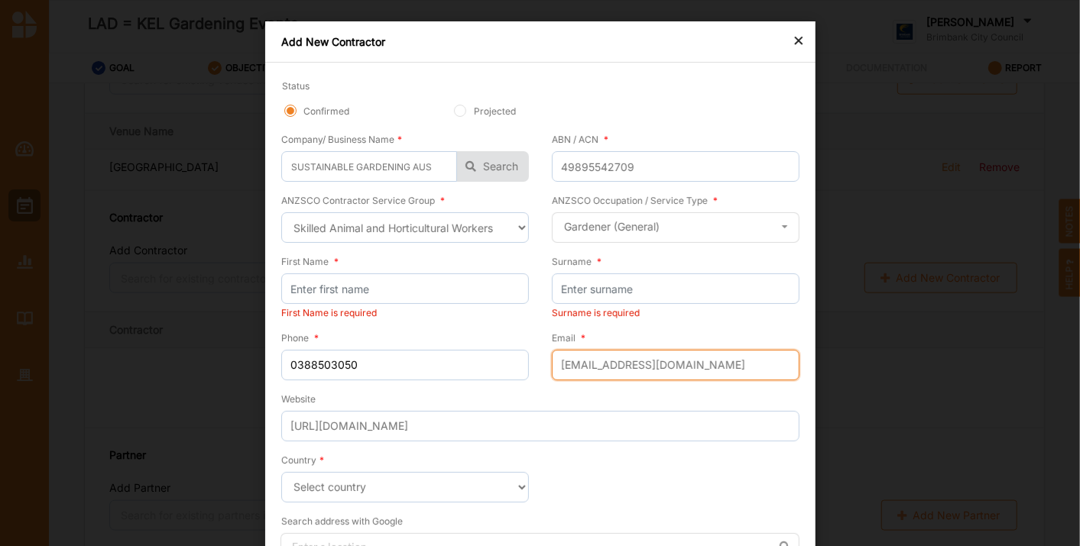
type input "[EMAIL_ADDRESS][DOMAIN_NAME]"
click at [685, 469] on form "Status Confirmed Projected Company/ Business Name * SUSTAINABLE GARDENING [GEOG…" at bounding box center [540, 404] width 518 height 650
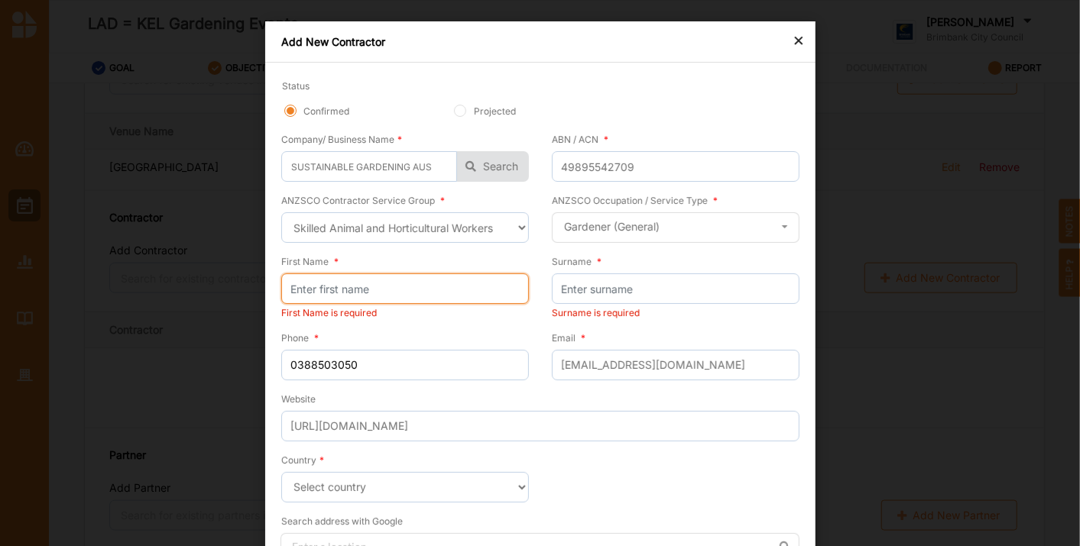
click at [316, 287] on input "First Name *" at bounding box center [405, 289] width 248 height 31
type input "TBC"
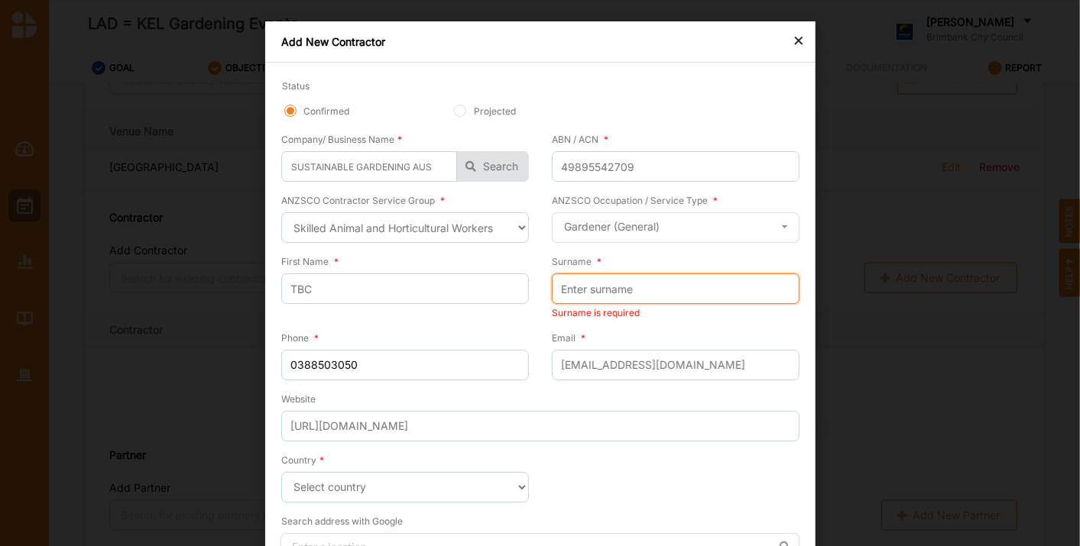
click at [608, 276] on input "Surname *" at bounding box center [676, 289] width 248 height 31
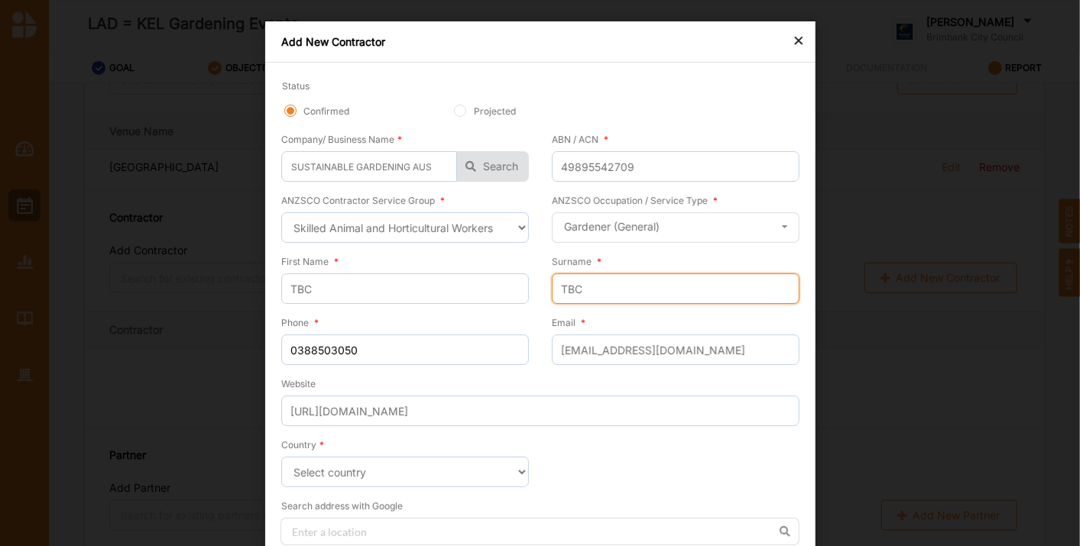
scroll to position [179, 0]
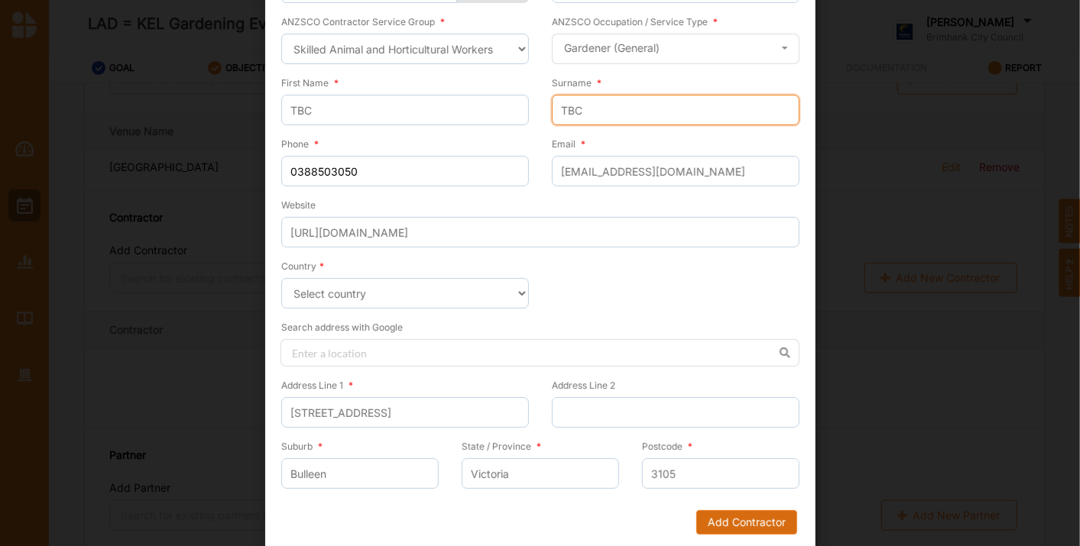
type input "TBC"
click at [709, 520] on button "Add Contractor" at bounding box center [745, 523] width 101 height 24
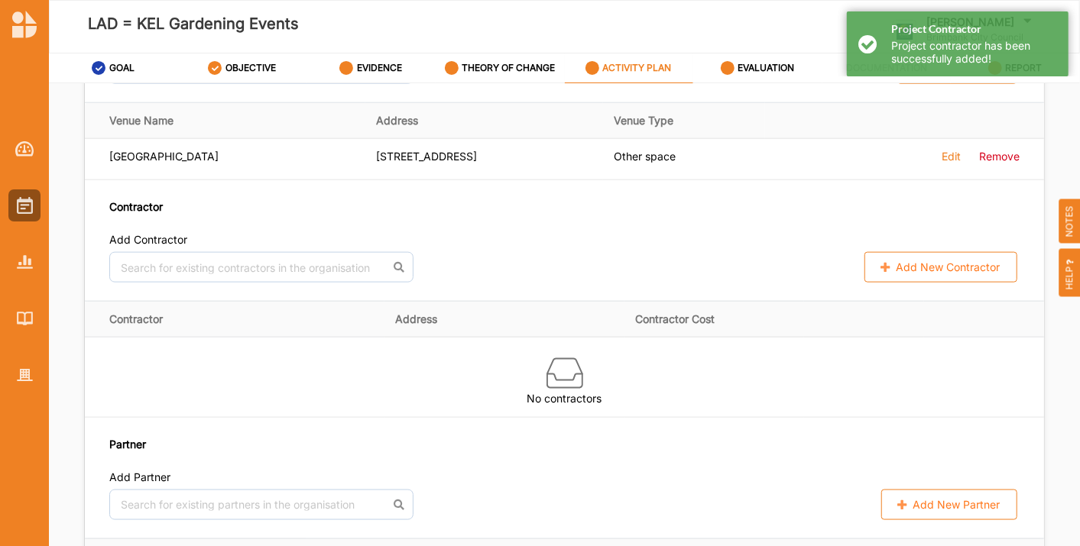
scroll to position [1015, 0]
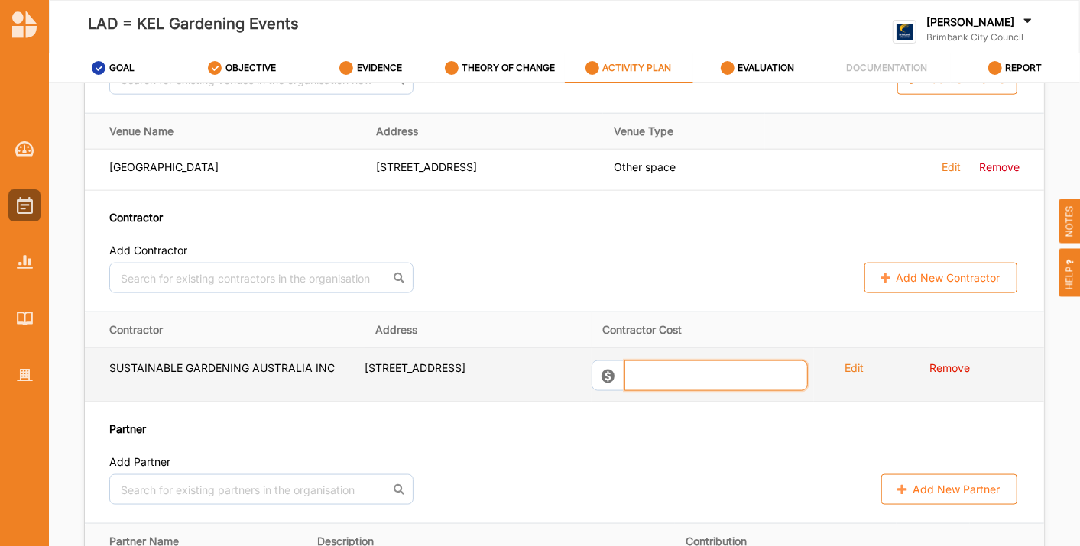
click at [695, 391] on input "text" at bounding box center [715, 376] width 183 height 31
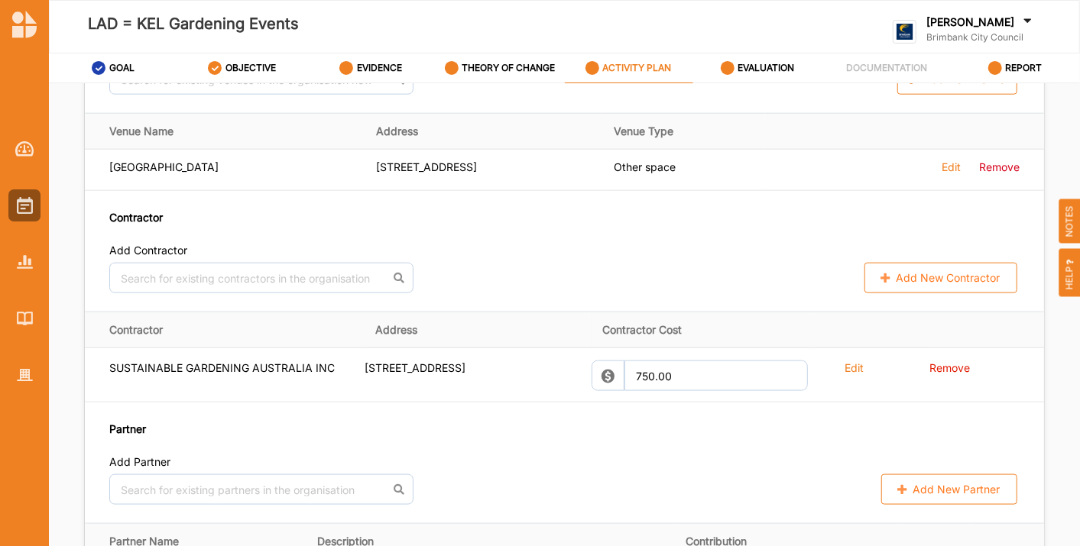
click at [722, 462] on div "Partner Add Partner No results found. Add New Partner" at bounding box center [564, 463] width 910 height 84
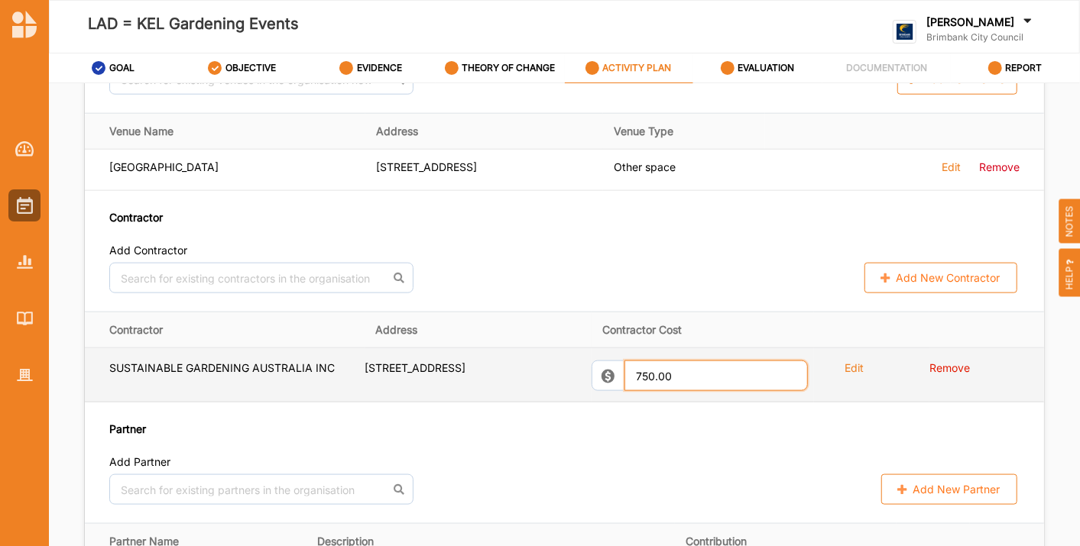
click at [704, 384] on input "750.00" at bounding box center [715, 376] width 183 height 31
type input "7"
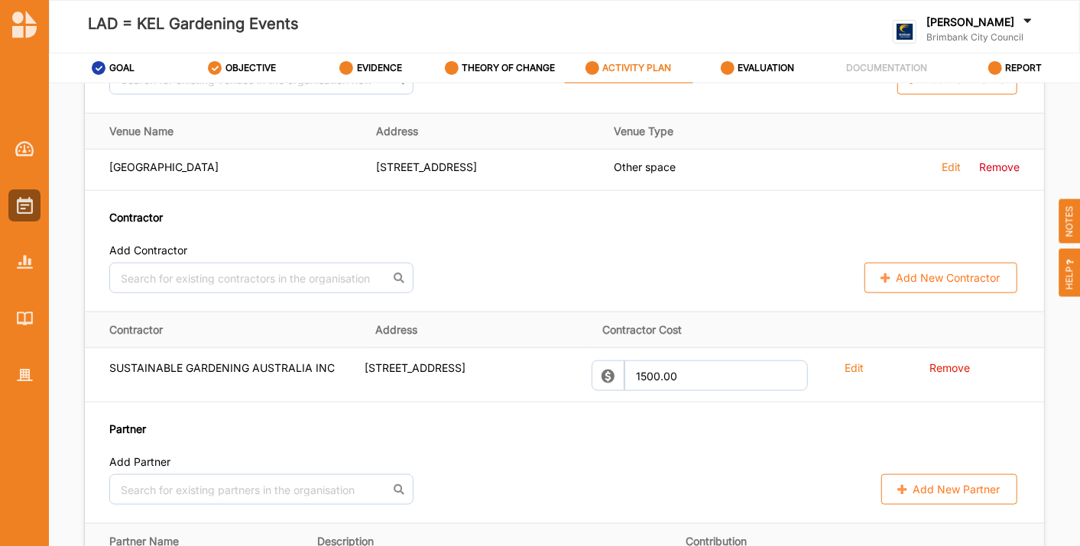
type input "1,500.00"
click at [692, 465] on div "Partner Add Partner No results found. Add New Partner" at bounding box center [564, 463] width 910 height 84
click at [903, 288] on button "Add New Contractor" at bounding box center [940, 278] width 153 height 31
select select "[GEOGRAPHIC_DATA]"
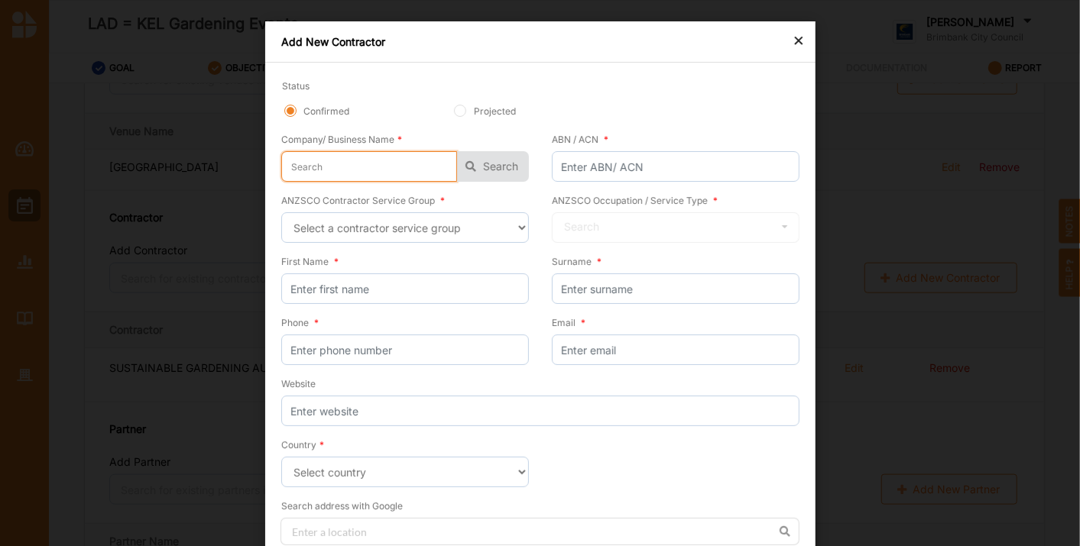
click at [319, 165] on input "text" at bounding box center [369, 166] width 176 height 31
type input "K"
type input "Ka"
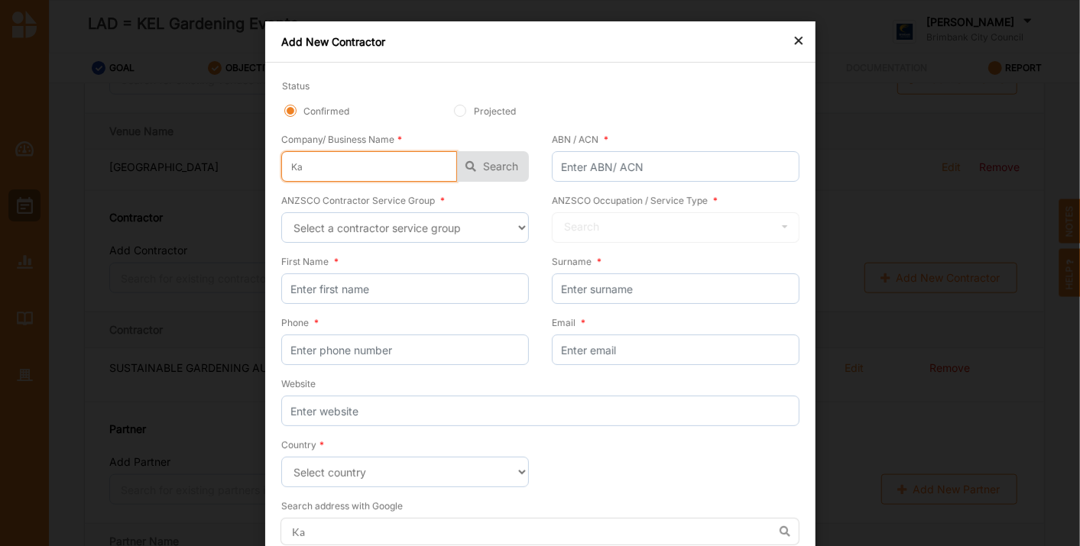
type input "[PERSON_NAME]"
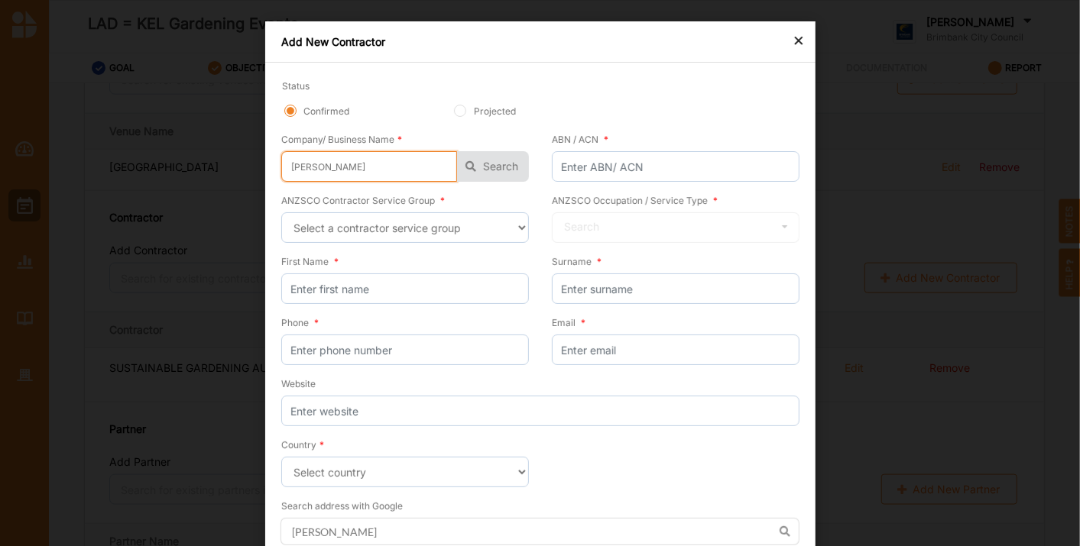
type input "[PERSON_NAME]"
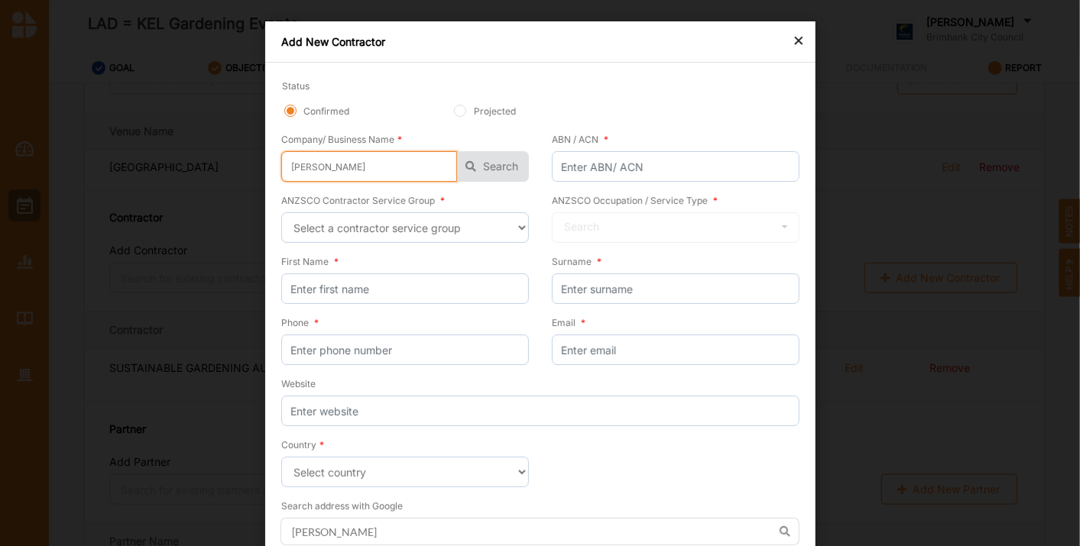
type input "[PERSON_NAME]"
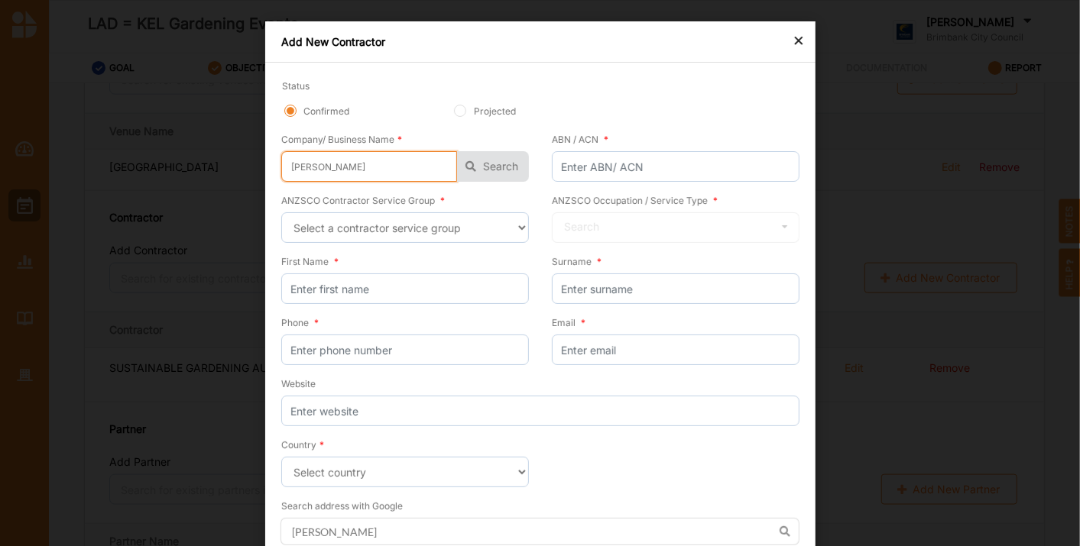
type input "[PERSON_NAME]"
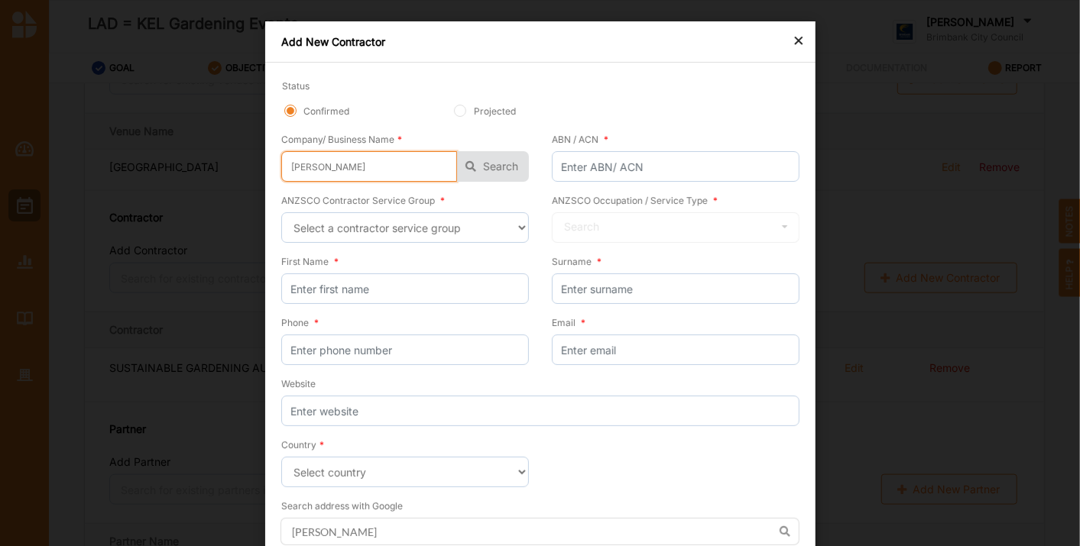
type input "[PERSON_NAME]"
type input "[PERSON_NAME] P"
type input "[PERSON_NAME] Pa"
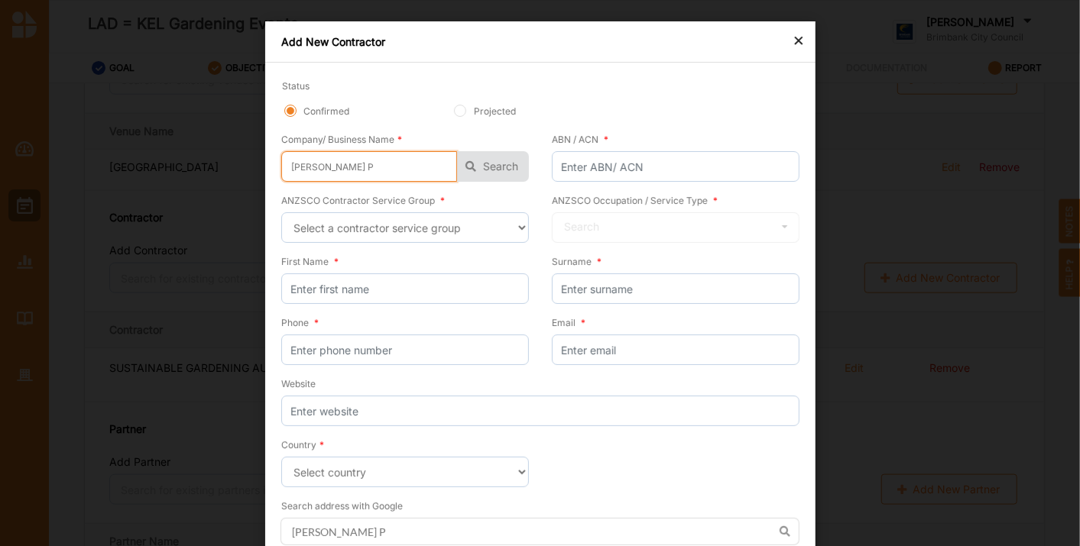
type input "[PERSON_NAME] Pa"
type input "[PERSON_NAME]"
type input "[PERSON_NAME] Palm"
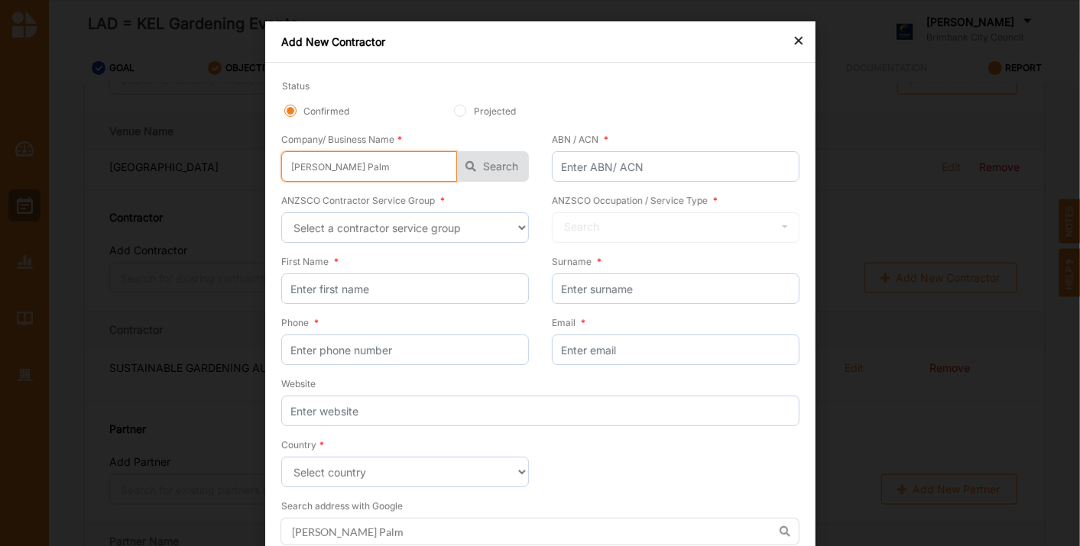
type input "[PERSON_NAME] [PERSON_NAME]"
type input "[PERSON_NAME]"
click at [498, 167] on button "Search" at bounding box center [493, 166] width 72 height 31
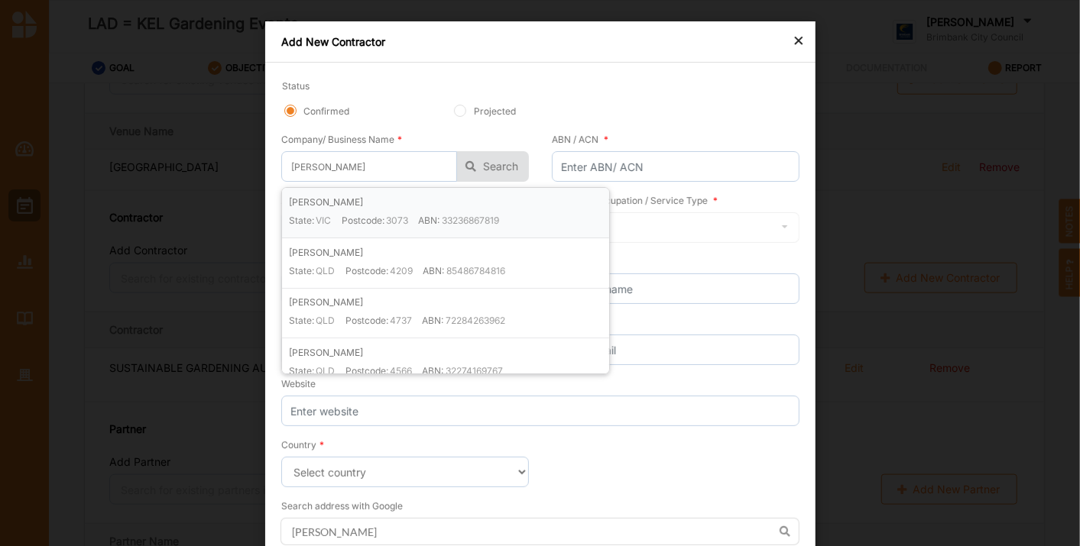
click at [493, 216] on label "33236867819" at bounding box center [469, 220] width 57 height 13
type input "[PERSON_NAME]"
type input "33236867819"
type input "[PERSON_NAME]"
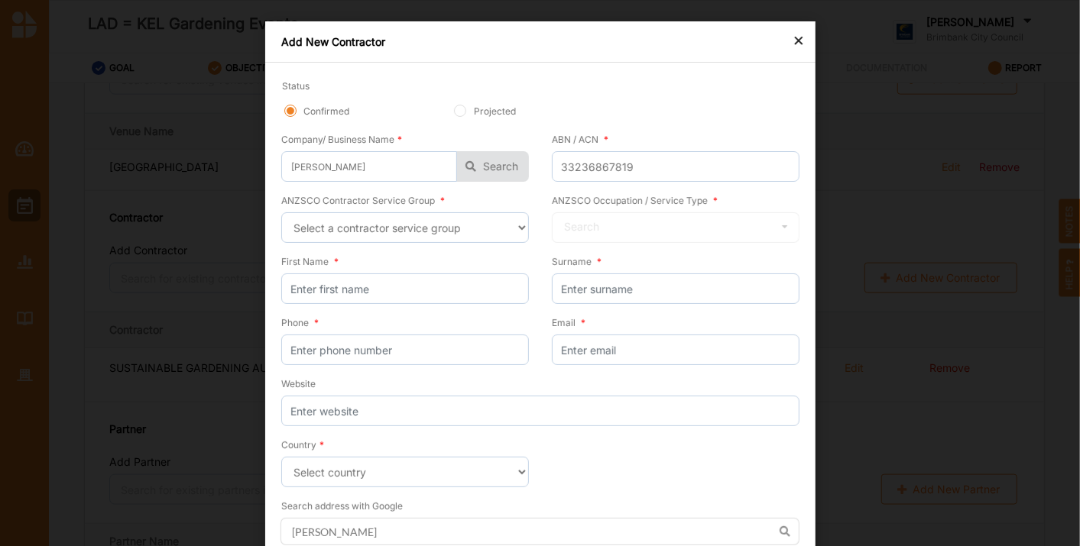
scroll to position [179, 0]
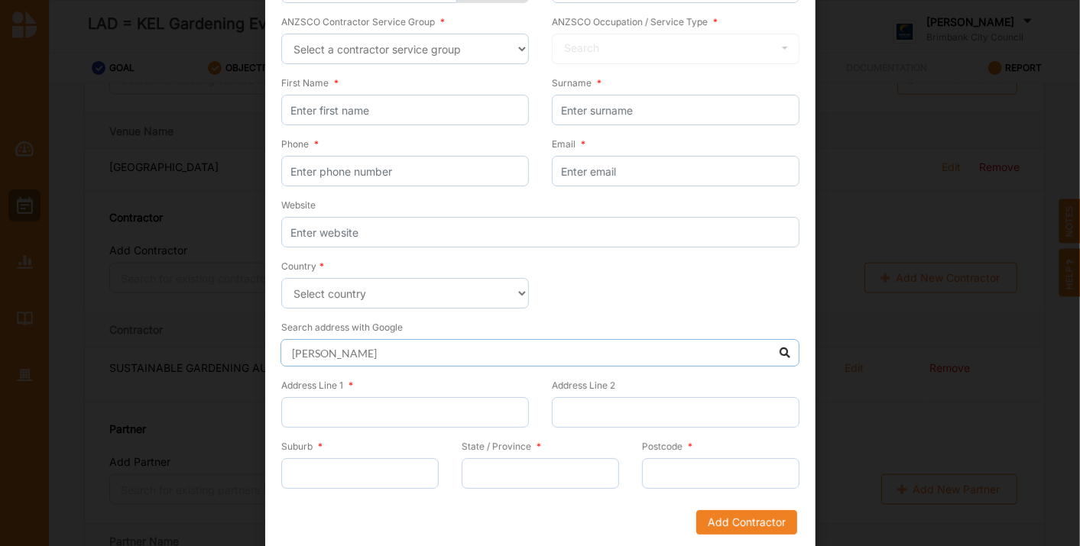
click at [780, 351] on input "[PERSON_NAME]" at bounding box center [539, 353] width 519 height 28
click at [393, 107] on input "First Name *" at bounding box center [405, 110] width 248 height 31
type input "[PERSON_NAME]"
click at [696, 111] on input "Surname *" at bounding box center [676, 110] width 248 height 31
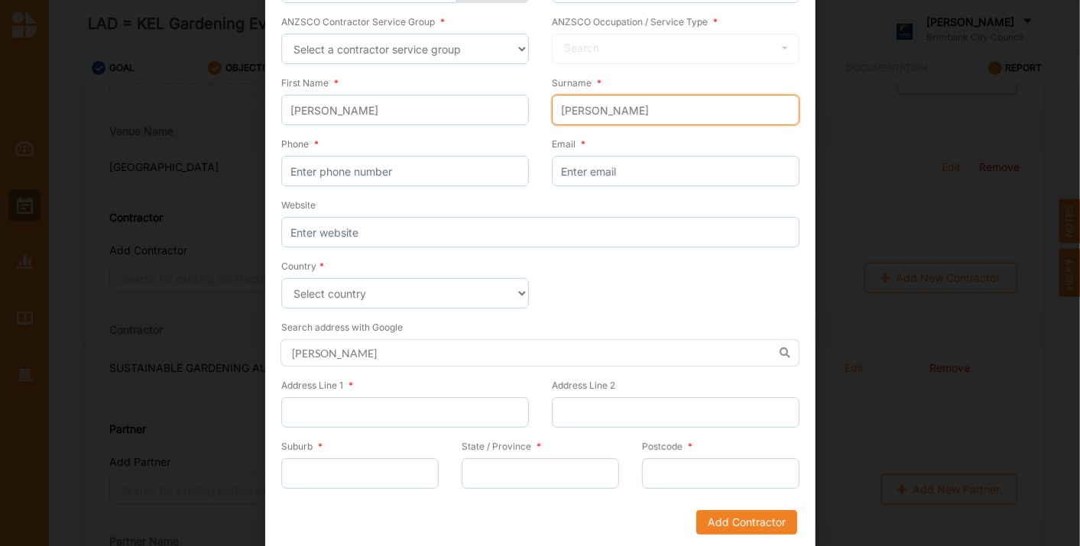
scroll to position [0, 0]
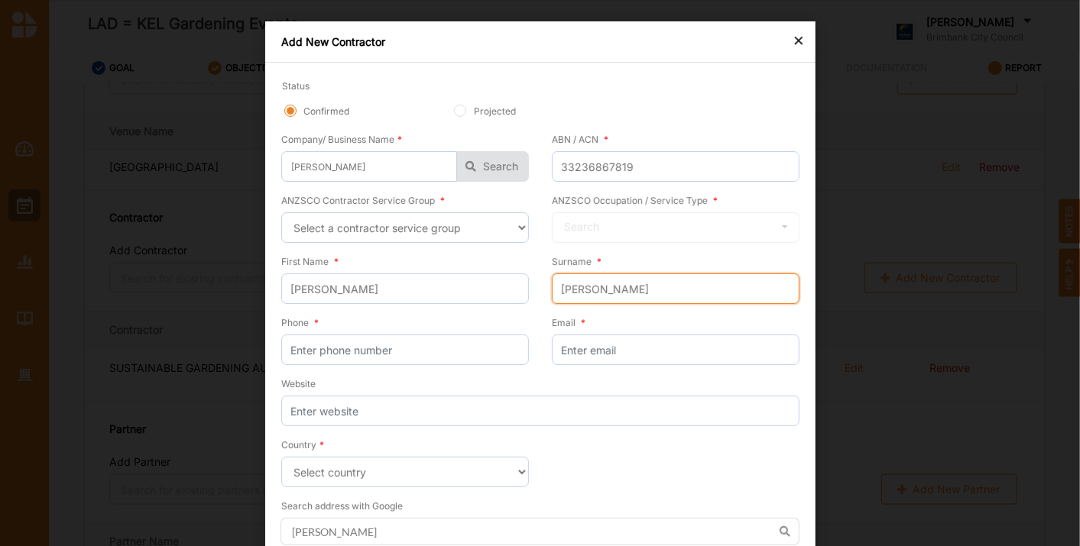
type input "[PERSON_NAME]"
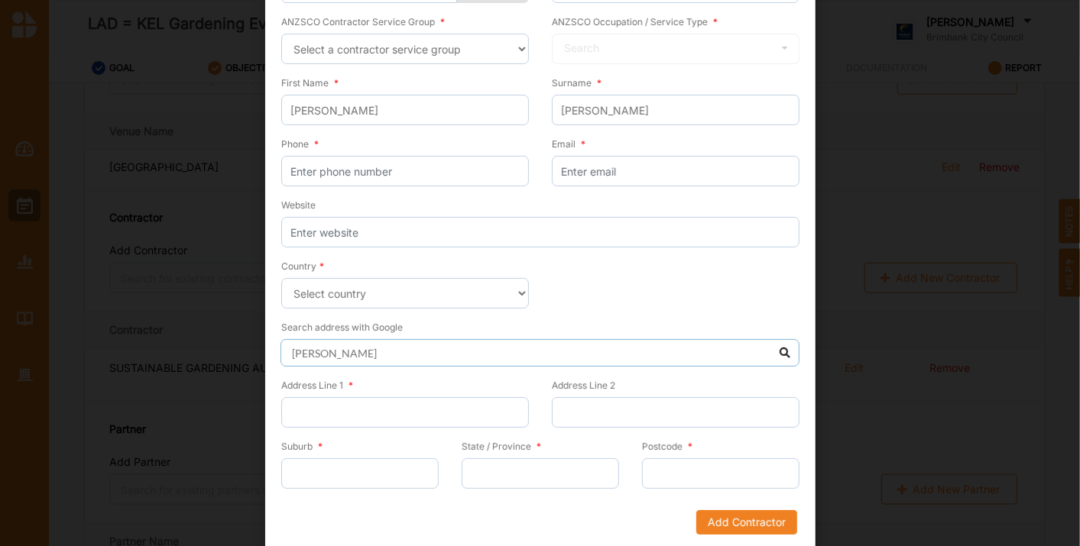
click at [773, 346] on input "[PERSON_NAME]" at bounding box center [539, 353] width 519 height 28
click at [781, 349] on input "[PERSON_NAME]" at bounding box center [539, 353] width 519 height 28
click at [440, 347] on input "[PERSON_NAME]" at bounding box center [539, 353] width 519 height 28
type input "K"
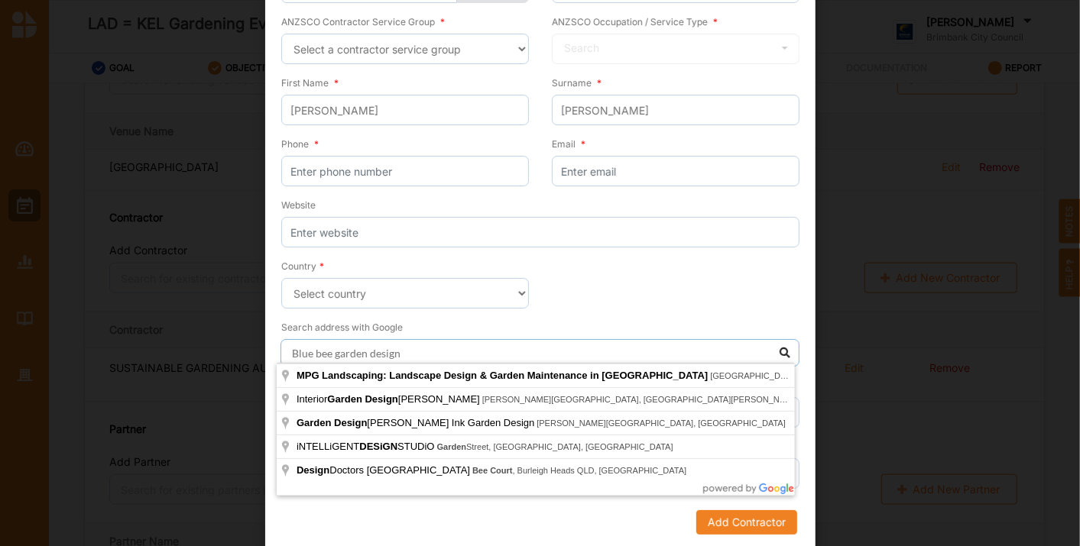
click at [783, 353] on input "Blue bee garden design" at bounding box center [539, 353] width 519 height 28
click at [783, 352] on input "Blue bee garden design" at bounding box center [539, 353] width 519 height 28
type input "Blue bee garden design"
click at [637, 170] on input "Email *" at bounding box center [676, 171] width 248 height 31
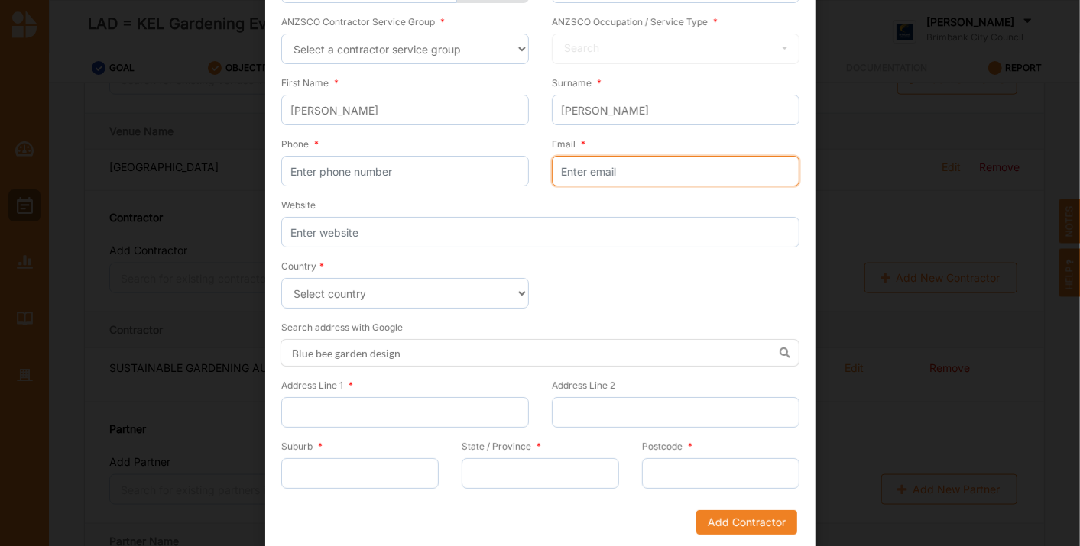
paste input "[EMAIL_ADDRESS][DOMAIN_NAME]"
type input "[EMAIL_ADDRESS][DOMAIN_NAME]"
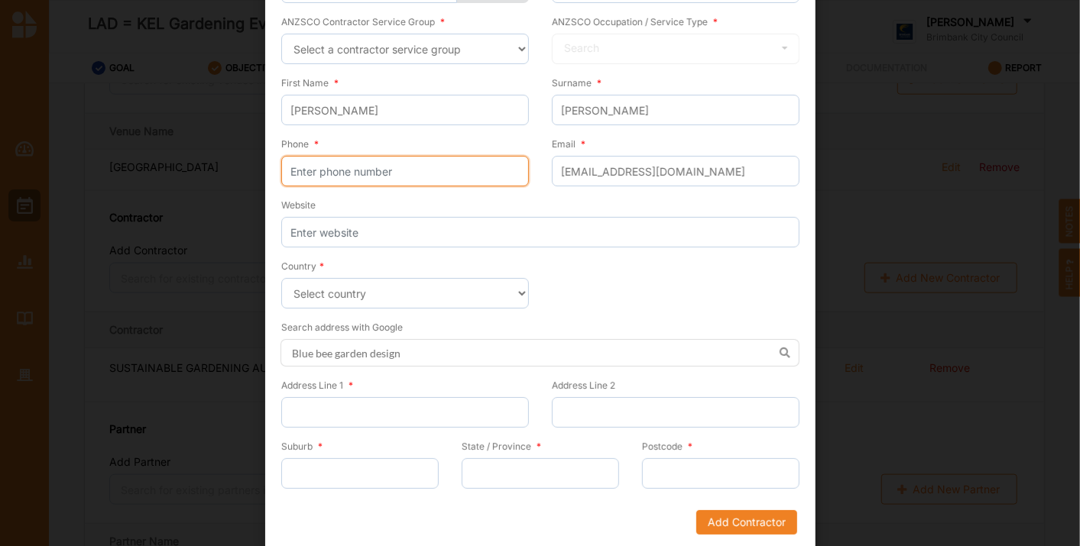
click at [347, 160] on input "Phone *" at bounding box center [405, 171] width 248 height 31
paste input "0401281581"
type input "0401281581"
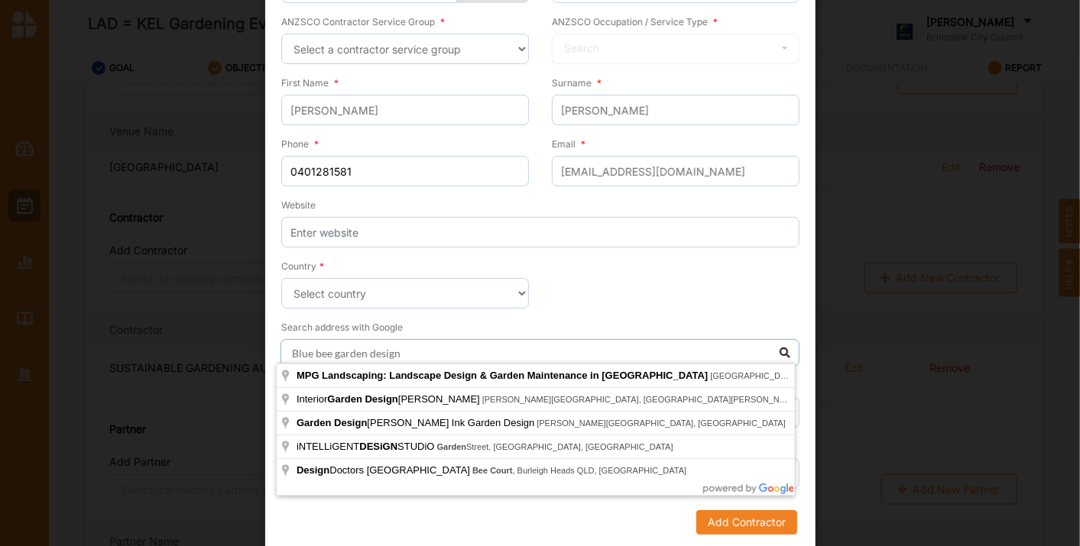
click at [425, 344] on input "Blue bee garden design" at bounding box center [539, 353] width 519 height 28
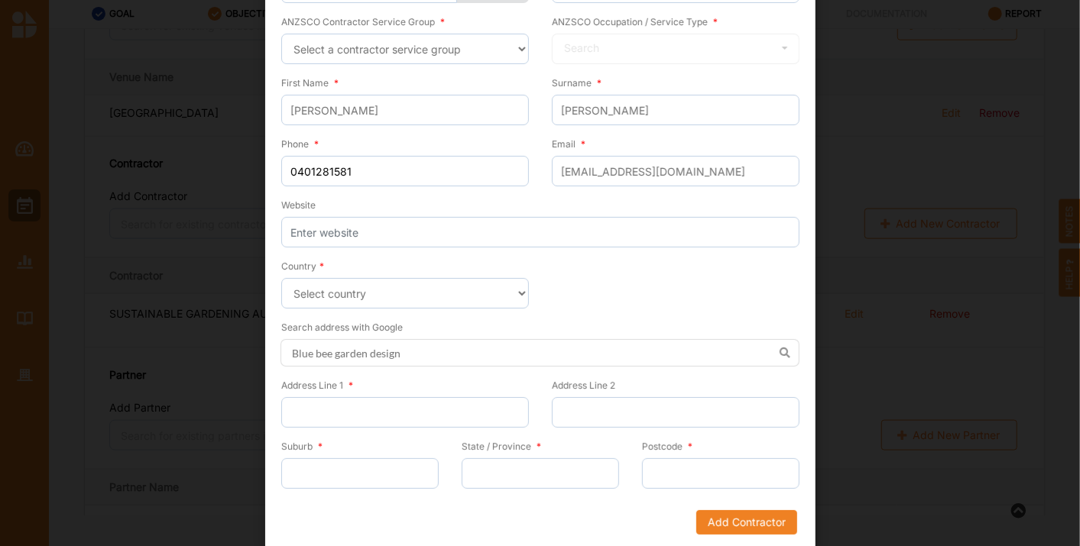
click at [599, 267] on form "Status Confirmed Projected Company/ Business Name * [PERSON_NAME] [PERSON_NAME]…" at bounding box center [540, 217] width 518 height 635
click at [360, 398] on input "Address Line 1 *" at bounding box center [405, 412] width 248 height 31
paste input "[STREET_ADDRESS][PERSON_NAME]"
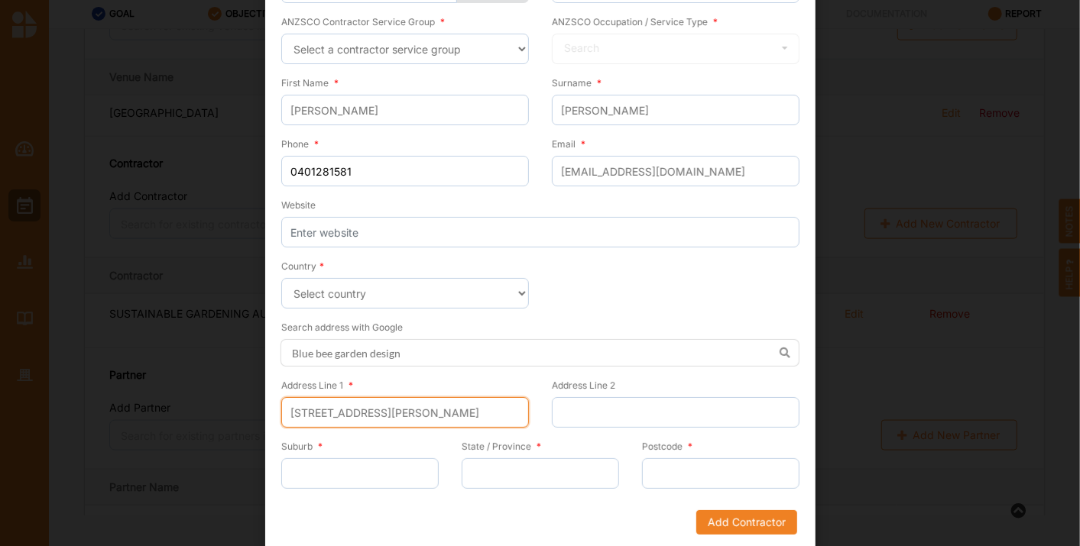
click at [312, 408] on input "[STREET_ADDRESS][PERSON_NAME]" at bounding box center [405, 412] width 248 height 31
type input "[STREET_ADDRESS][PERSON_NAME]"
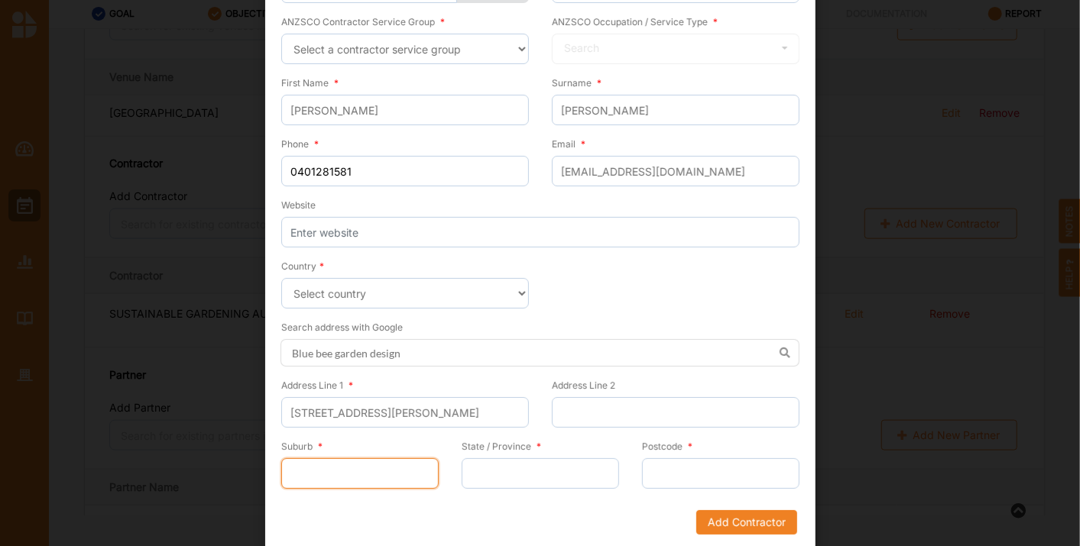
click at [305, 467] on input "Suburb *" at bounding box center [359, 474] width 157 height 31
paste input "Reservoir"
click at [308, 469] on input "Reservoir" at bounding box center [359, 474] width 157 height 31
type input "Reservoir"
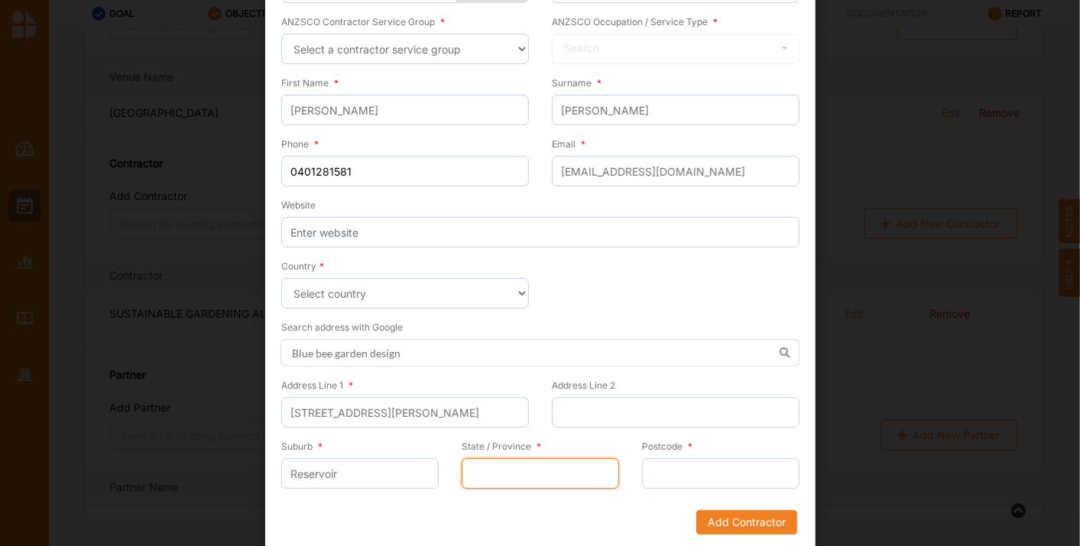
click at [508, 465] on input "State / Province *" at bounding box center [540, 474] width 157 height 31
type input "VIC"
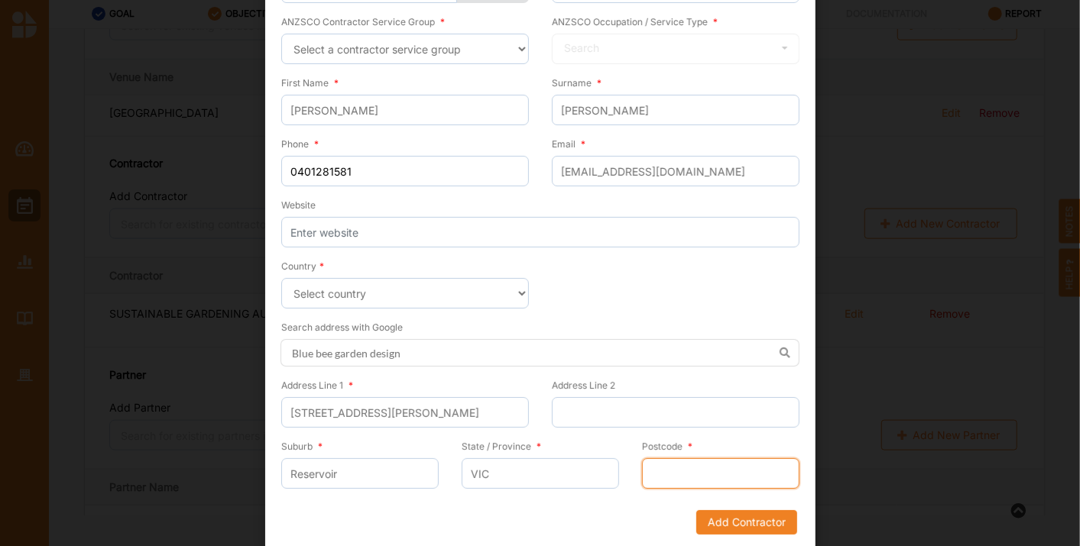
click at [706, 465] on input "Postcode *" at bounding box center [720, 474] width 157 height 31
type input "3073"
click at [546, 251] on form "Status Confirmed Projected Company/ Business Name * [PERSON_NAME] [PERSON_NAME]…" at bounding box center [540, 217] width 518 height 635
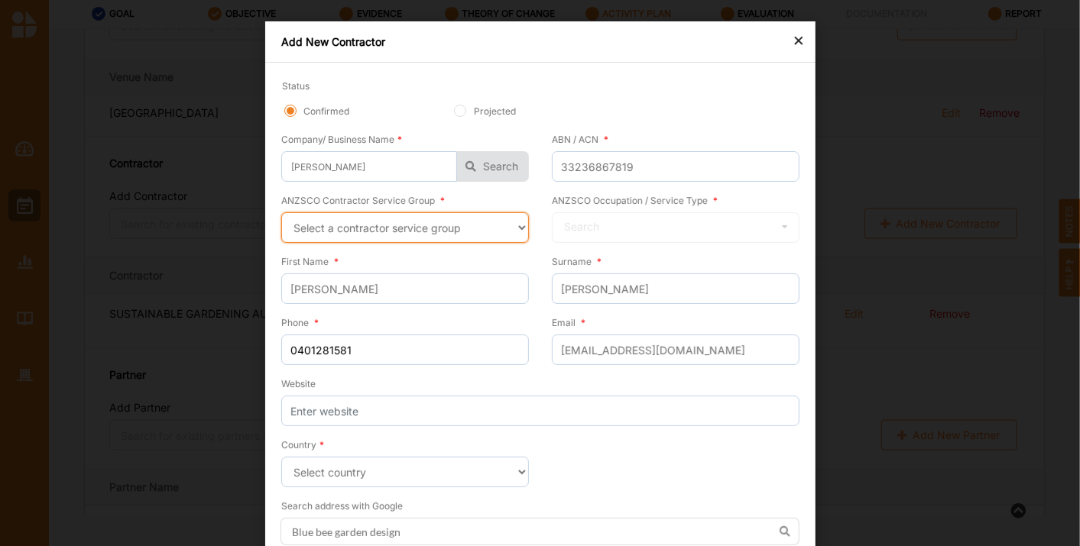
click at [522, 231] on select "Select a contractor service group Hospitality, Retail and Service Managers Spec…" at bounding box center [405, 227] width 248 height 31
select select "36"
click at [281, 212] on select "Select a contractor service group Hospitality, Retail and Service Managers Spec…" at bounding box center [405, 227] width 248 height 31
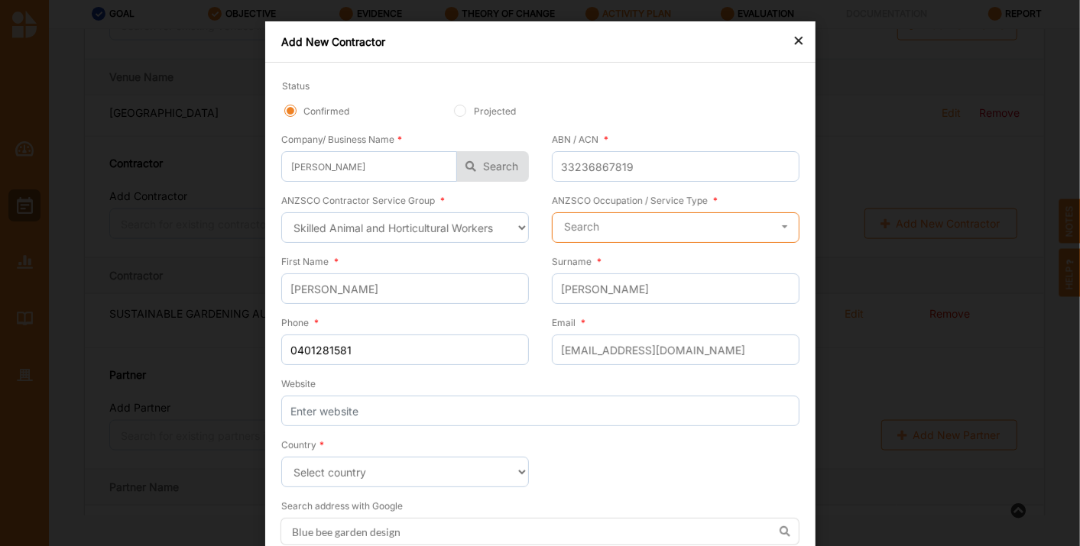
click at [675, 231] on input "text" at bounding box center [676, 228] width 246 height 31
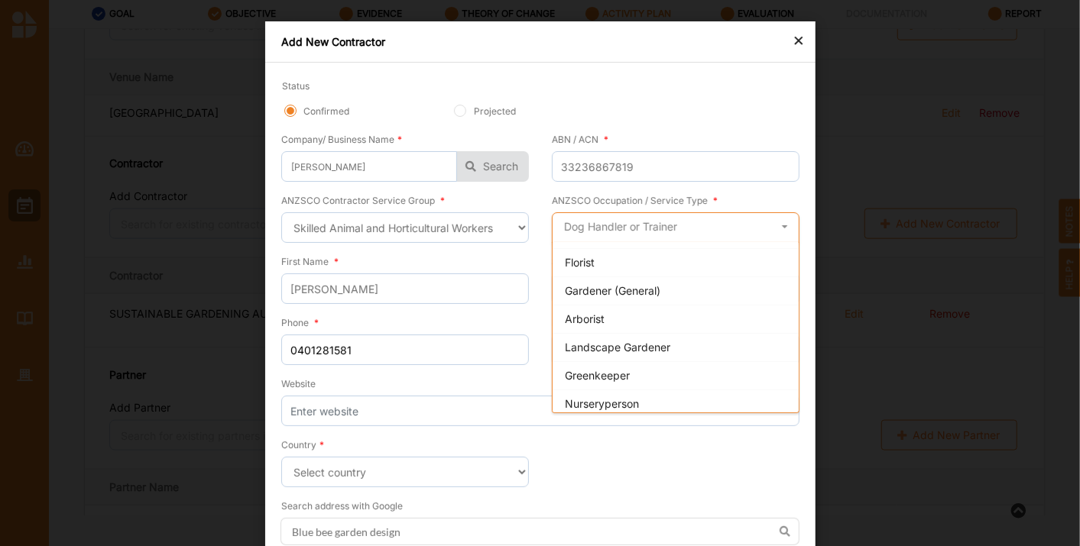
scroll to position [193, 0]
click at [676, 334] on div "Landscape Gardener" at bounding box center [676, 346] width 246 height 28
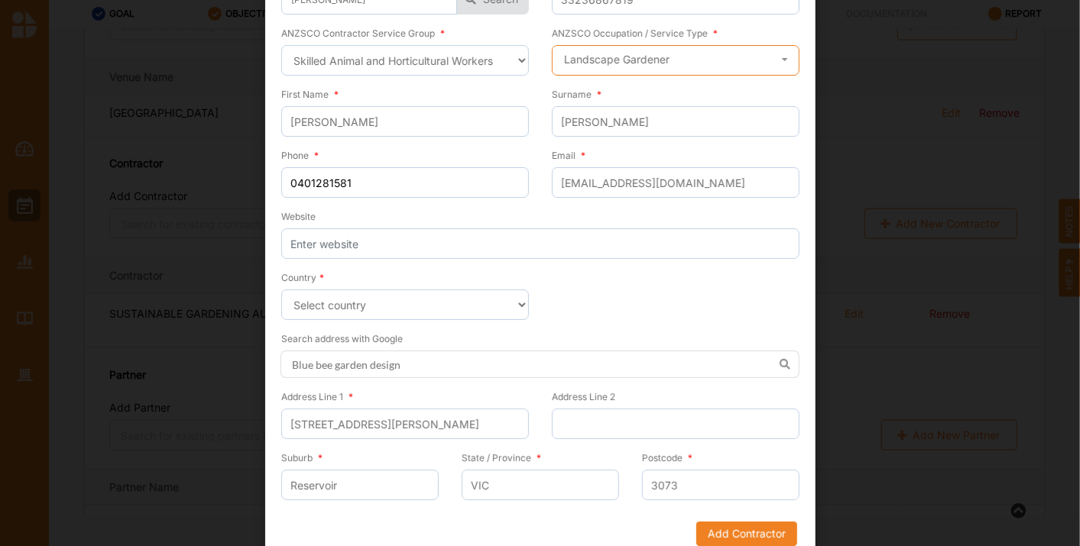
scroll to position [179, 0]
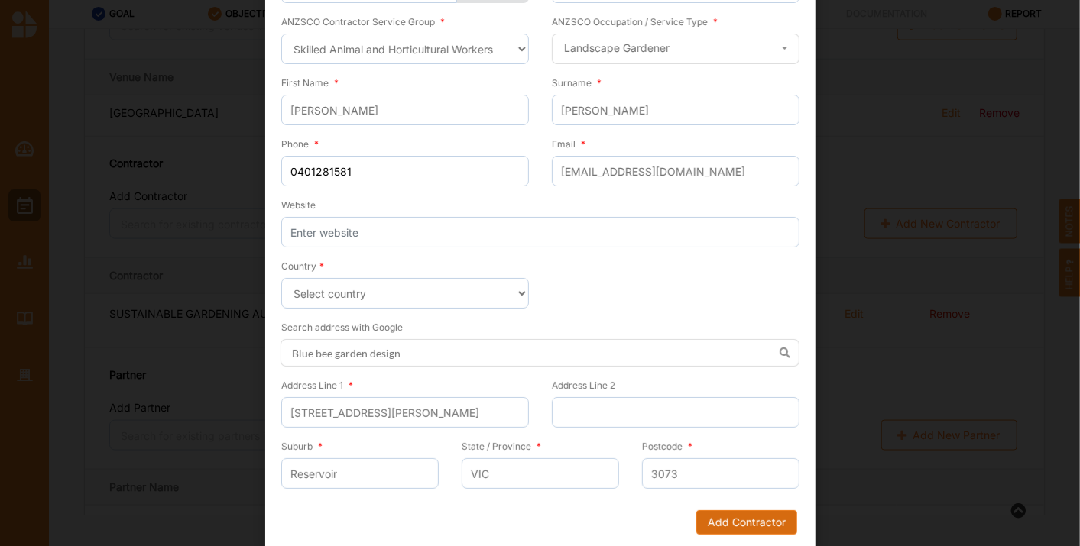
click at [723, 517] on button "Add Contractor" at bounding box center [745, 523] width 101 height 24
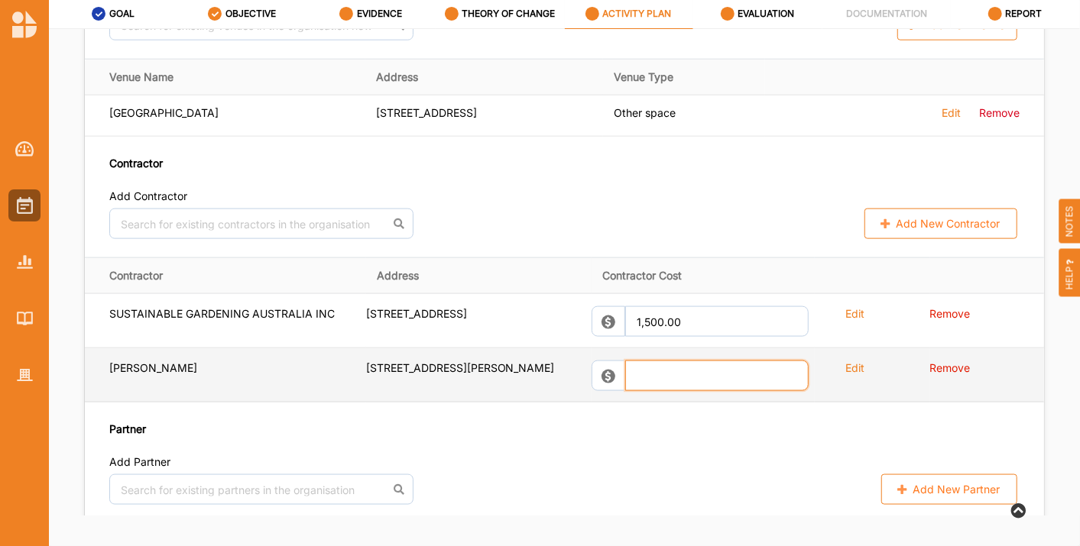
click at [674, 391] on input "text" at bounding box center [716, 376] width 183 height 31
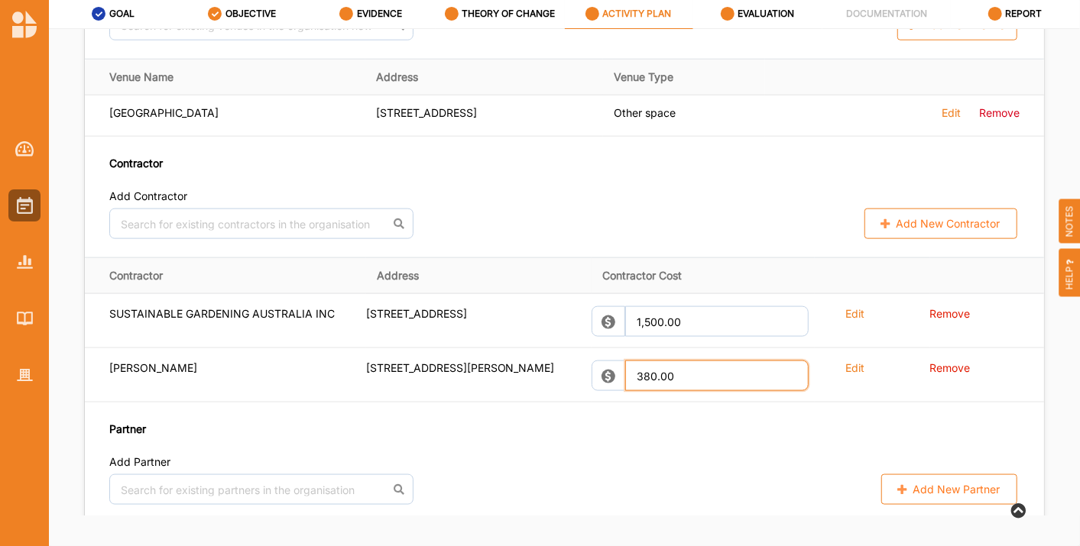
type input "380.00"
click at [684, 467] on div "Partner Add Partner No results found. Add New Partner" at bounding box center [564, 463] width 910 height 84
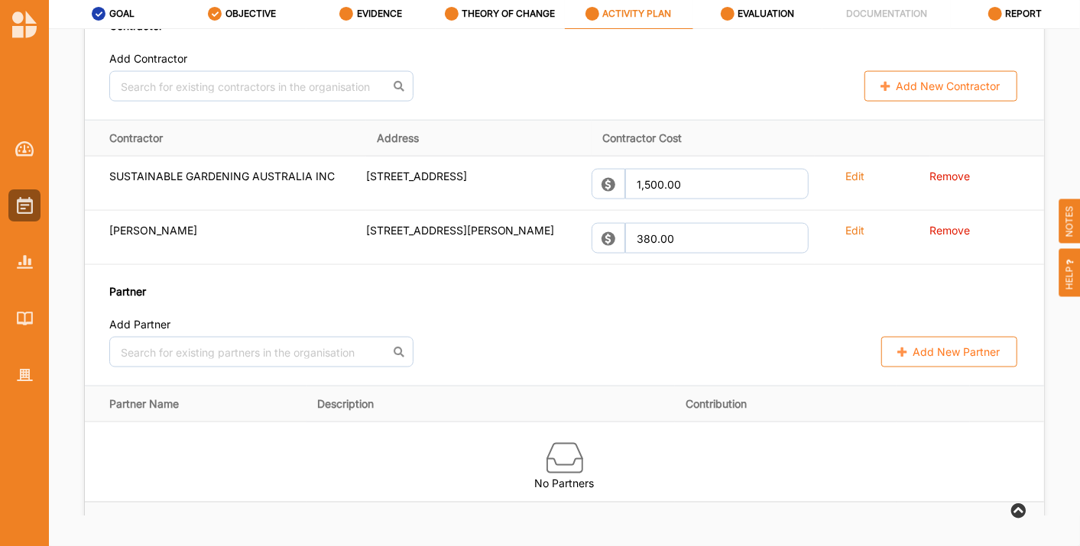
scroll to position [1154, 0]
click at [925, 92] on button "Add New Contractor" at bounding box center [940, 85] width 153 height 31
select select "[GEOGRAPHIC_DATA]"
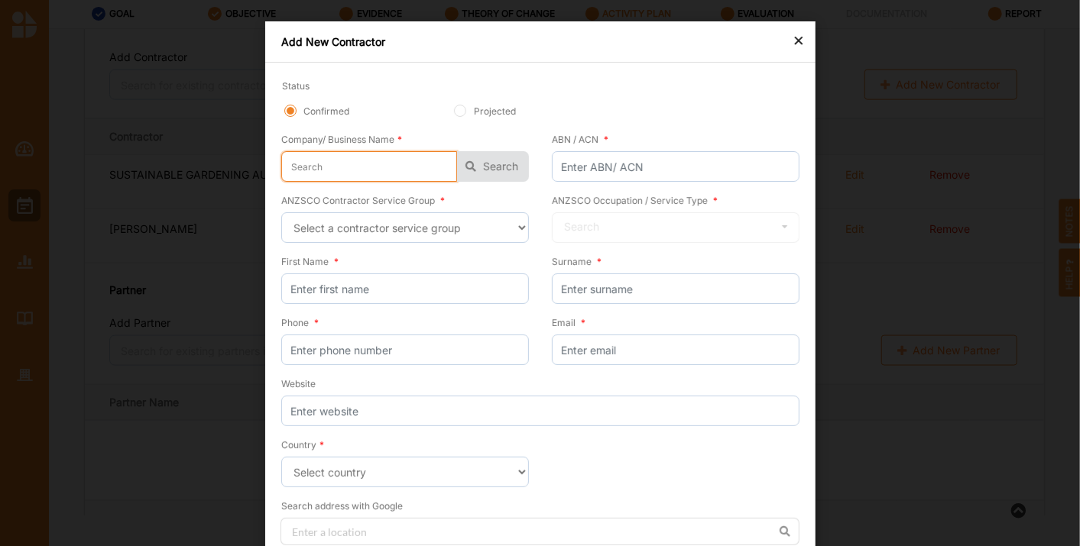
click at [331, 176] on input "text" at bounding box center [369, 166] width 176 height 31
type input "K"
type input "Ka"
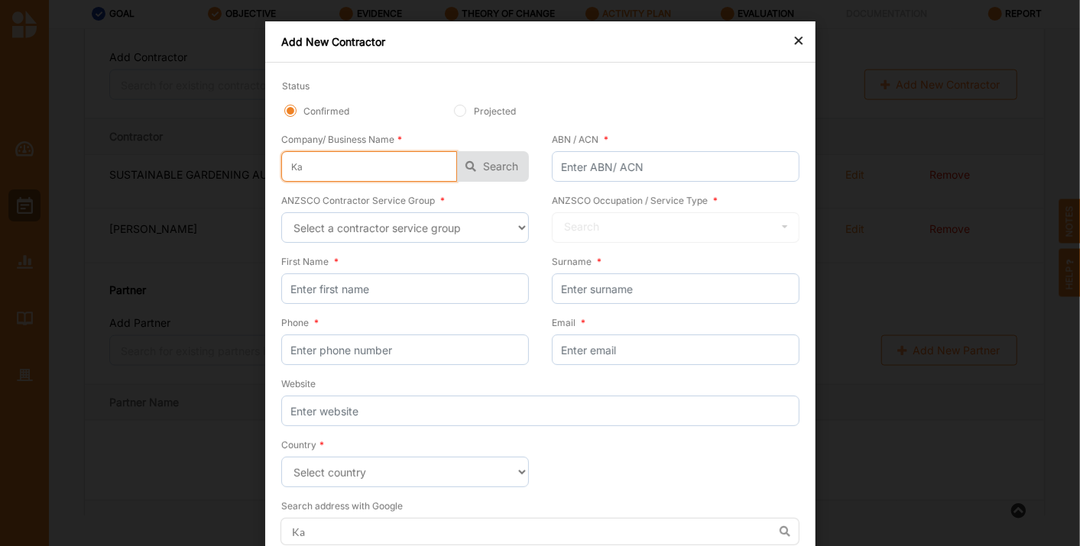
type input "Kat"
type input "[PERSON_NAME]"
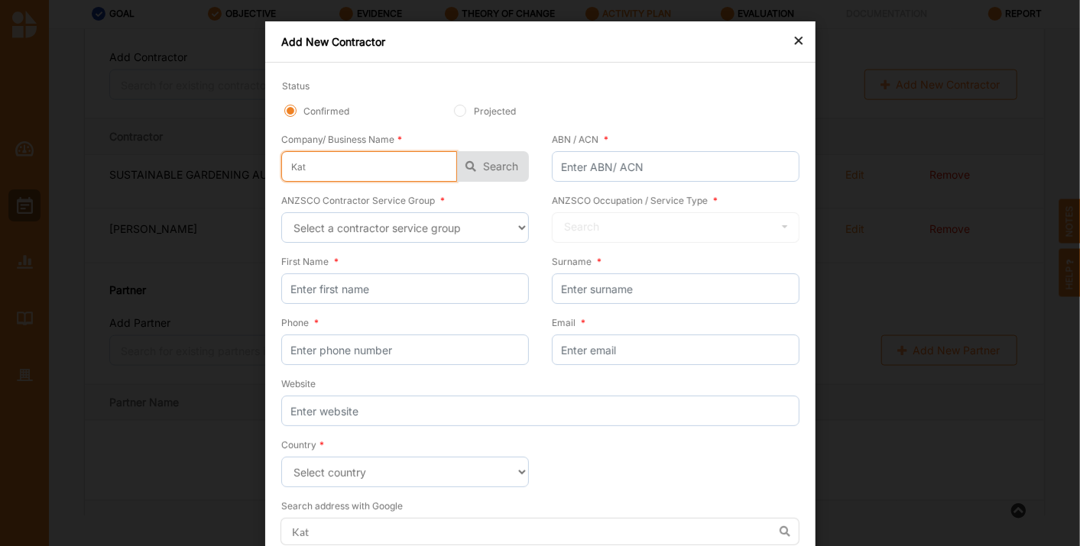
type input "[PERSON_NAME]"
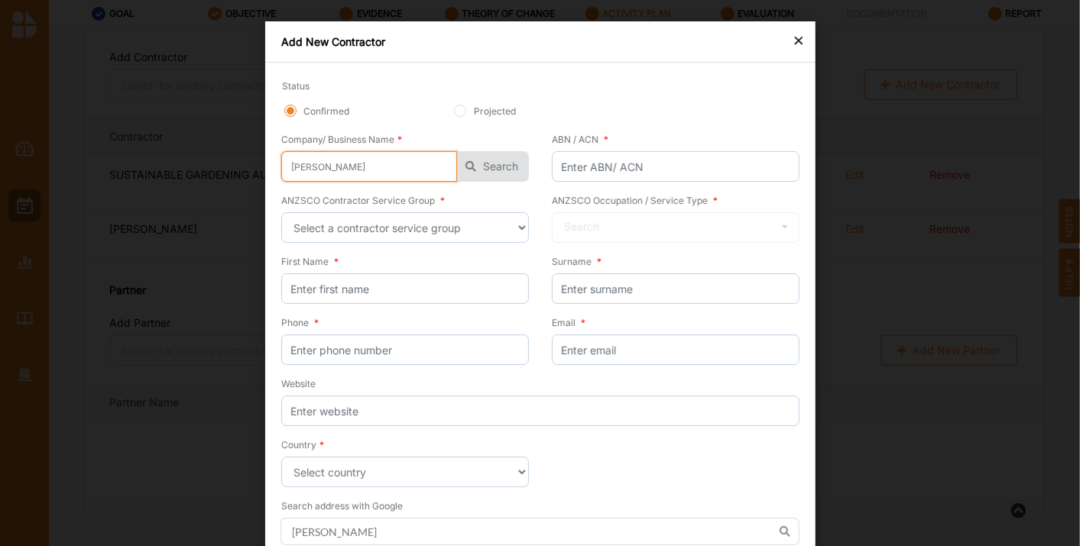
type input "[PERSON_NAME]"
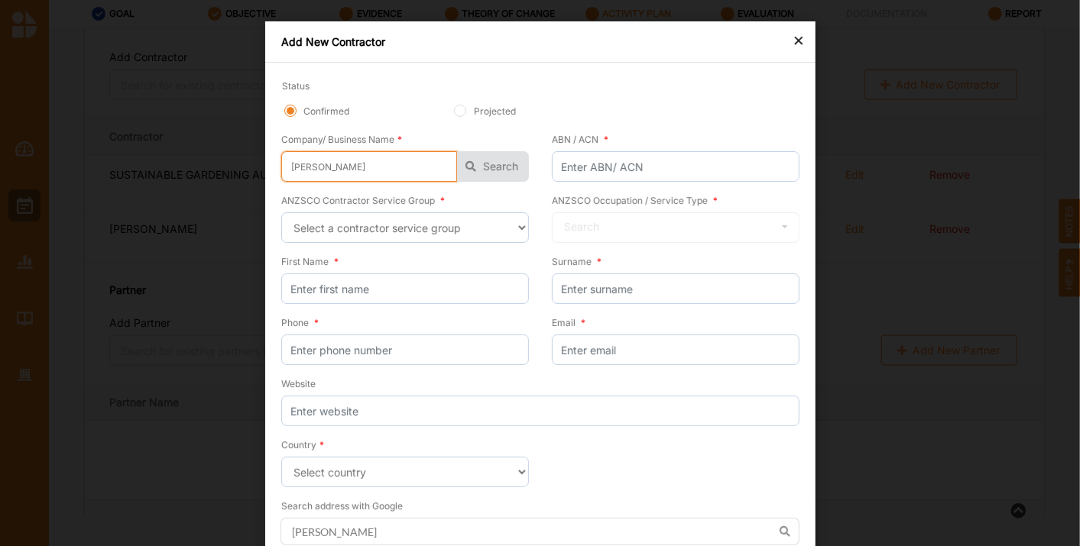
type input "[PERSON_NAME]"
click at [485, 154] on button "Search" at bounding box center [493, 166] width 72 height 31
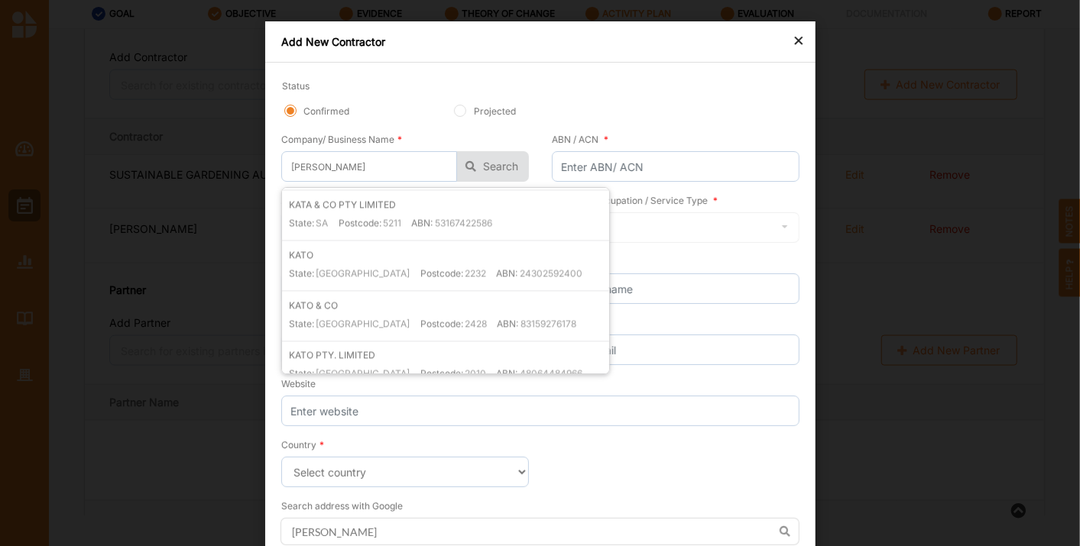
scroll to position [1793, 0]
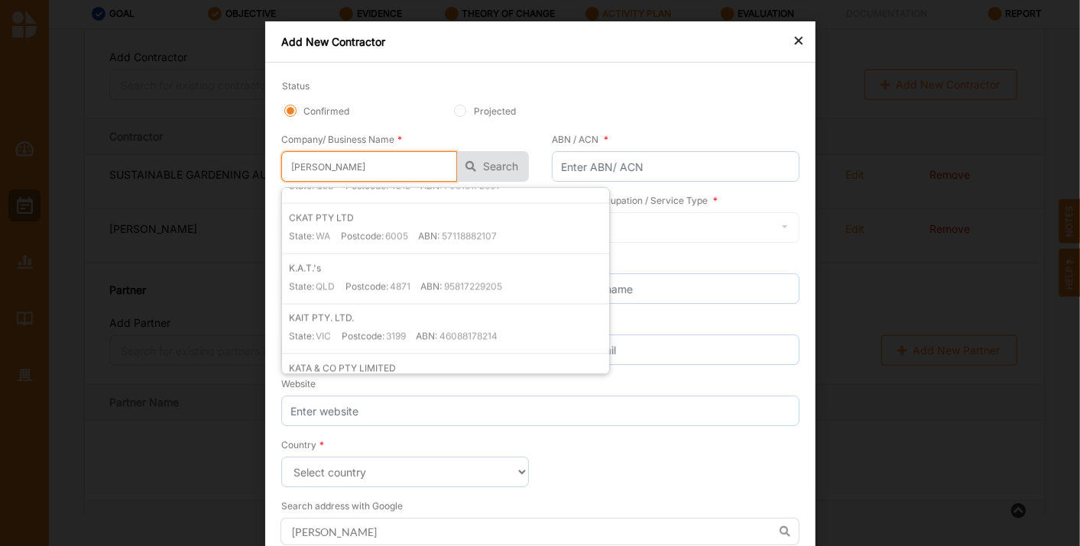
click at [300, 165] on input "[PERSON_NAME]" at bounding box center [369, 166] width 176 height 31
type input "[PERSON_NAME]"
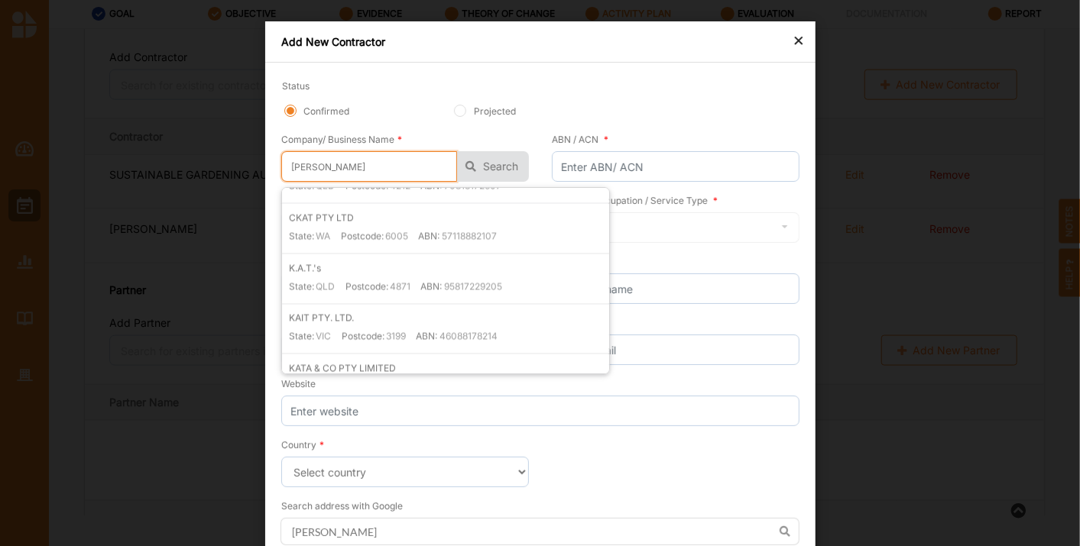
type input "[PERSON_NAME]"
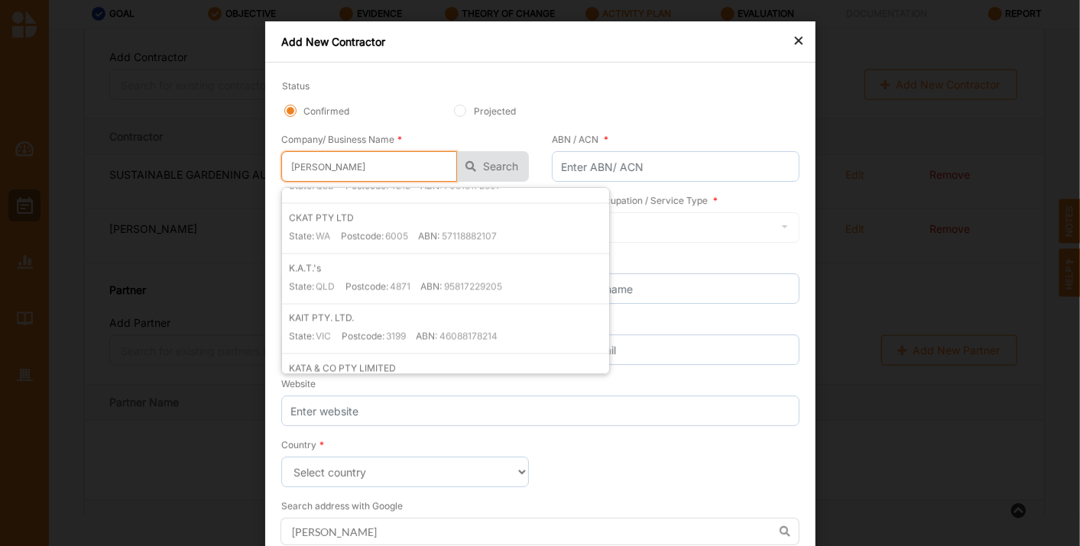
type input "[PERSON_NAME]"
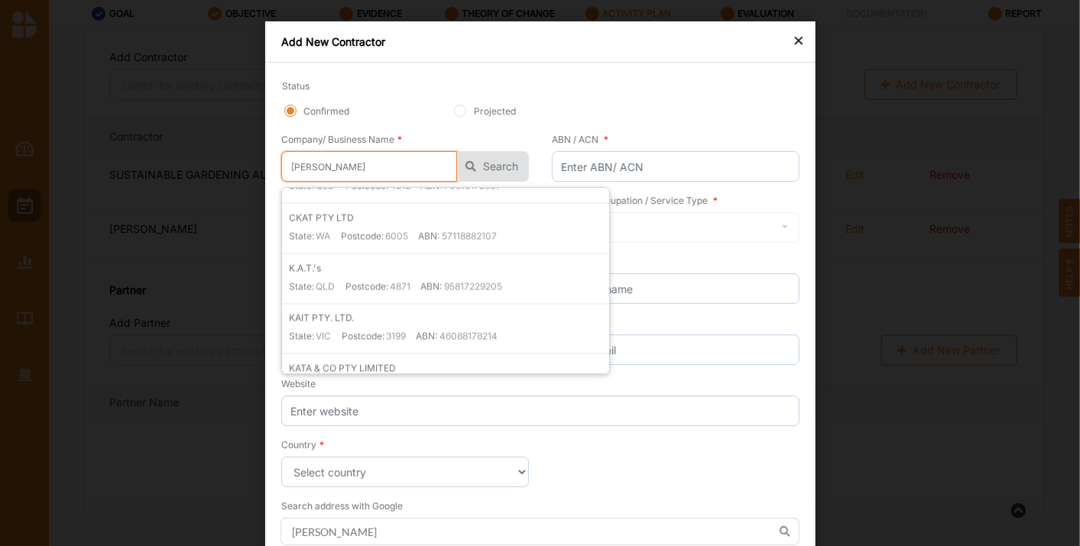
type input "[PERSON_NAME]"
type input "Katerine Den Lavers"
type input "[PERSON_NAME] [PERSON_NAME]"
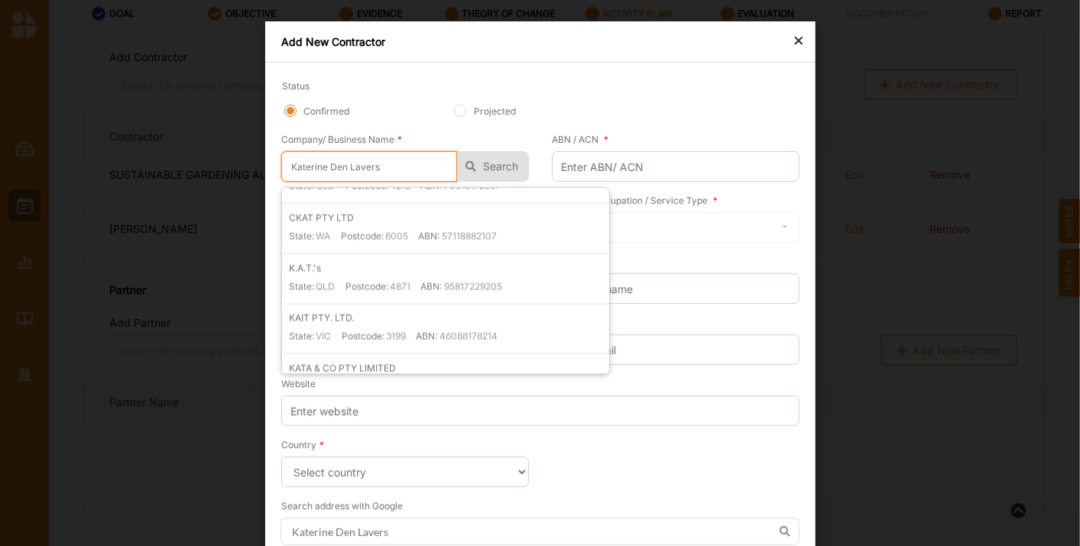
type input "[PERSON_NAME] [PERSON_NAME]"
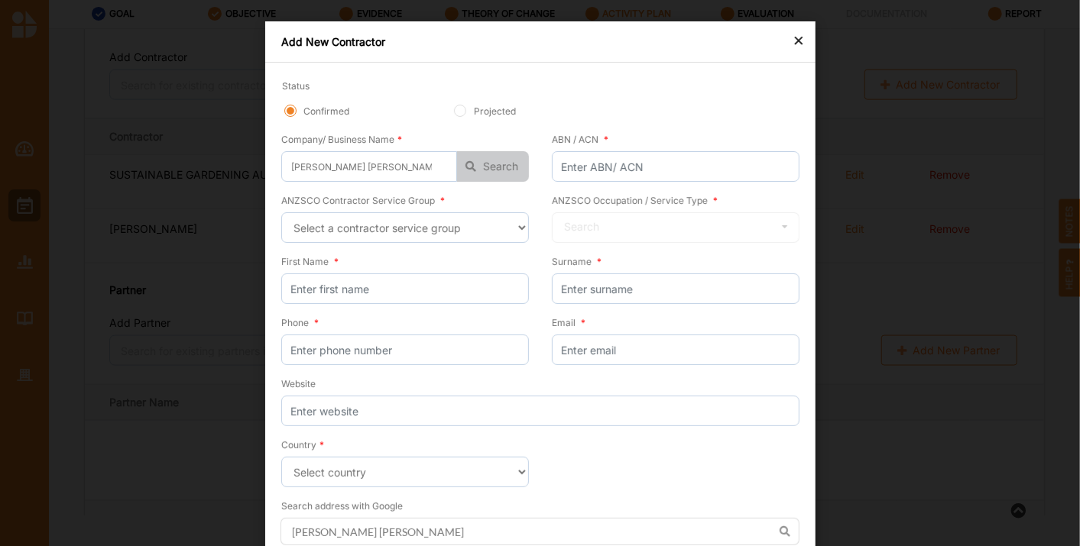
click at [484, 169] on button "Search" at bounding box center [493, 166] width 72 height 31
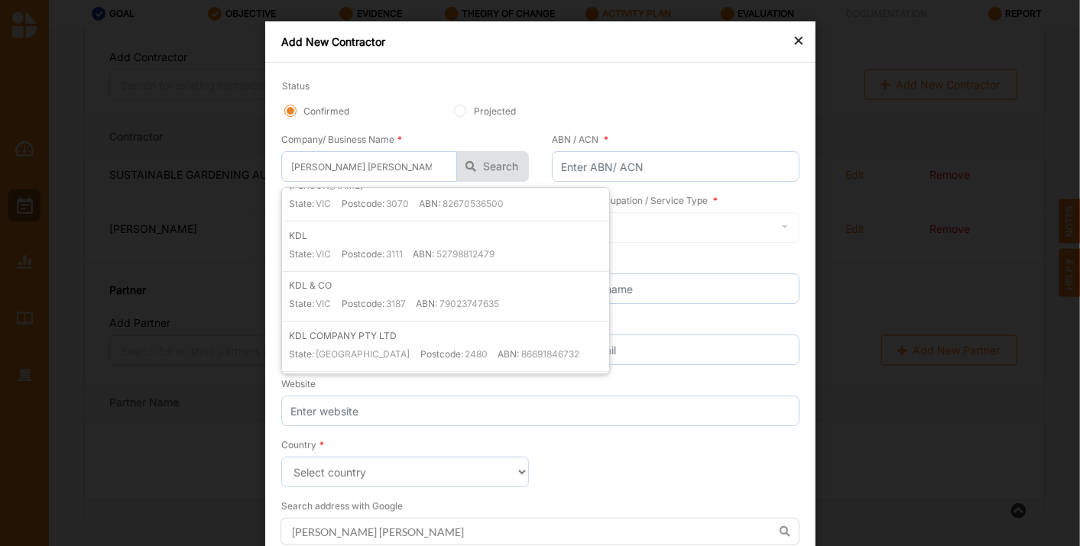
scroll to position [0, 0]
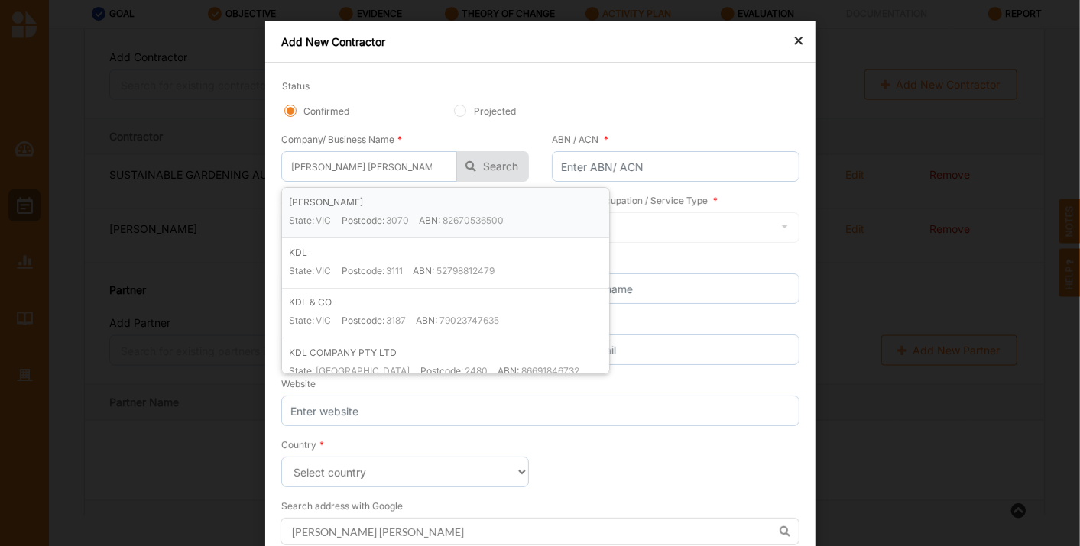
click at [536, 216] on div "State: VIC Postcode: 3070 ABN: 82670536500" at bounding box center [448, 226] width 320 height 24
type input "[PERSON_NAME]"
type input "82670536500"
type input "[PERSON_NAME]"
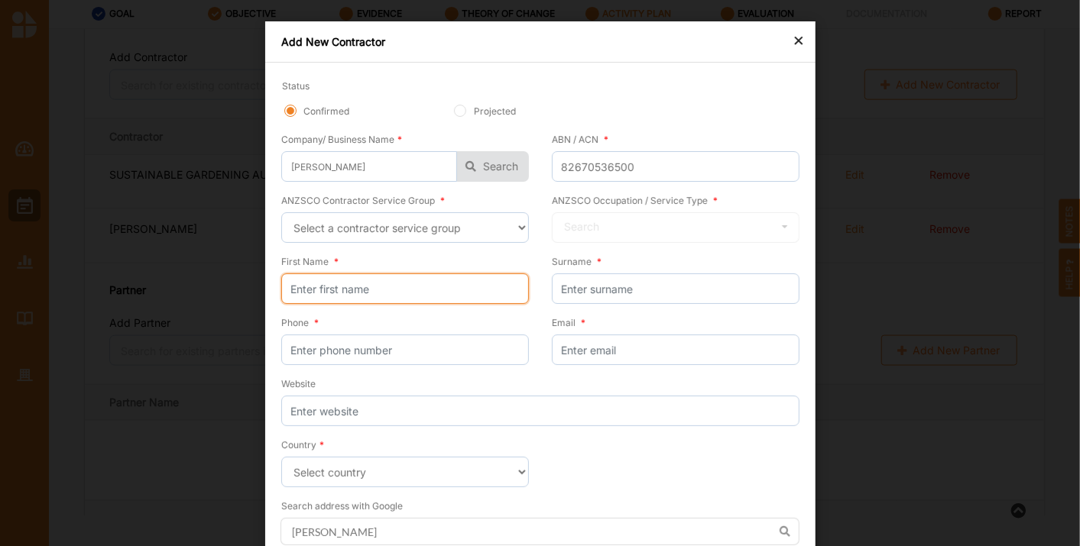
click at [368, 295] on input "First Name *" at bounding box center [405, 289] width 248 height 31
type input "Kat"
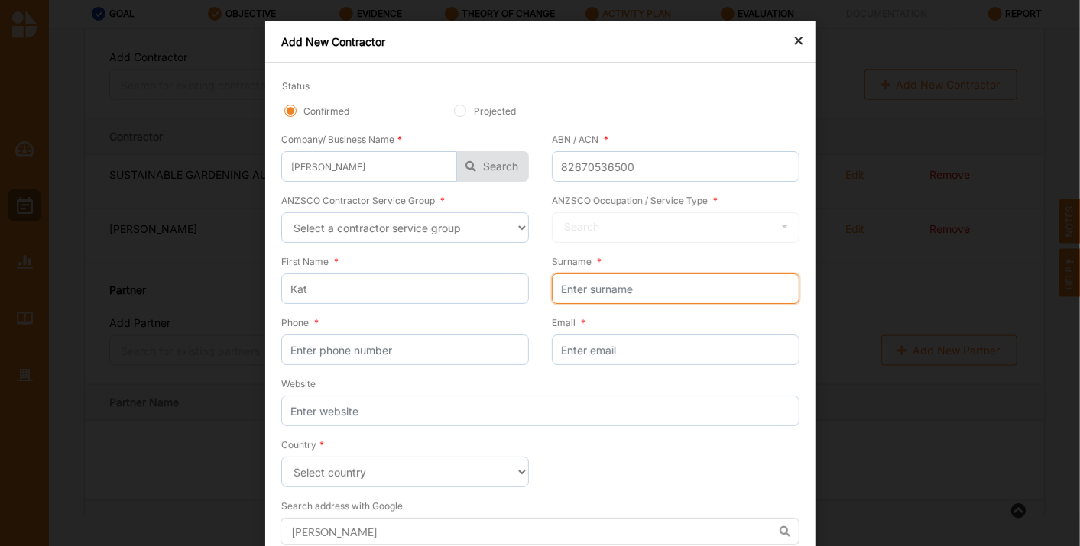
click at [640, 279] on input "Surname *" at bounding box center [676, 289] width 248 height 31
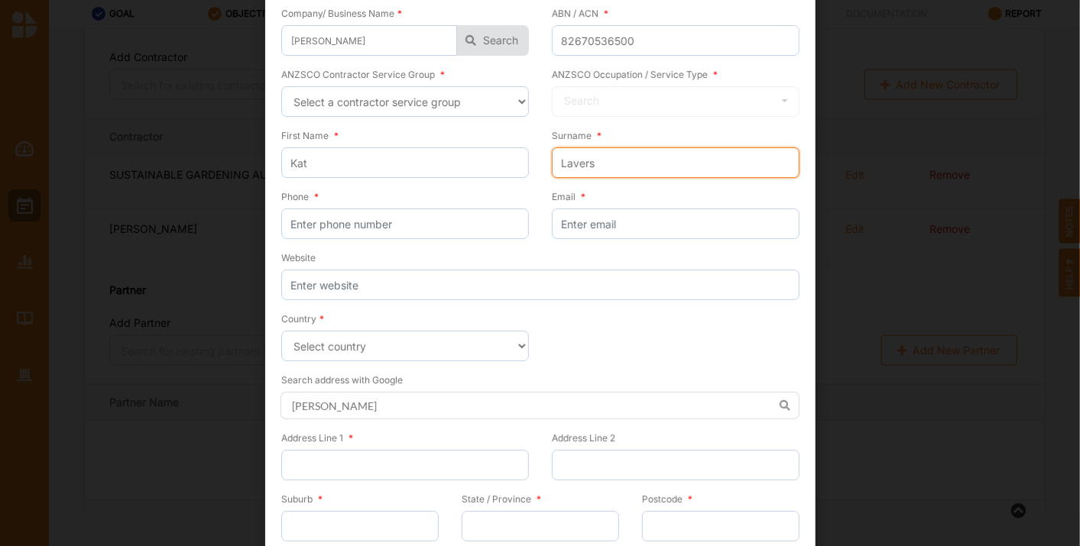
type input "Lavers"
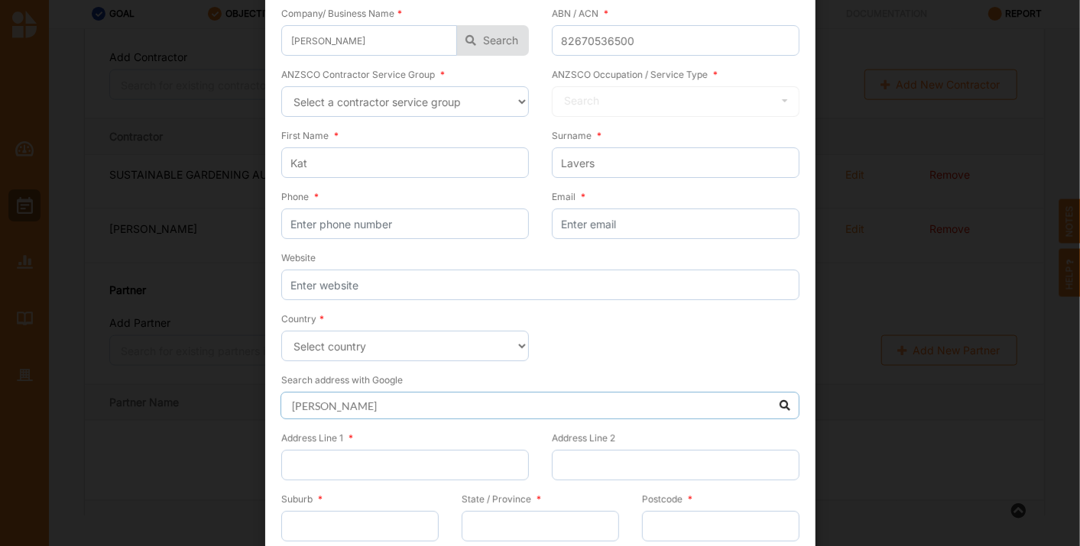
click at [632, 408] on input "[PERSON_NAME]" at bounding box center [539, 406] width 519 height 28
click at [783, 399] on input "[PERSON_NAME]" at bounding box center [539, 406] width 519 height 28
click at [323, 526] on input "Suburb *" at bounding box center [359, 526] width 157 height 31
type input "[GEOGRAPHIC_DATA]"
click at [543, 525] on input "State / Province *" at bounding box center [540, 526] width 157 height 31
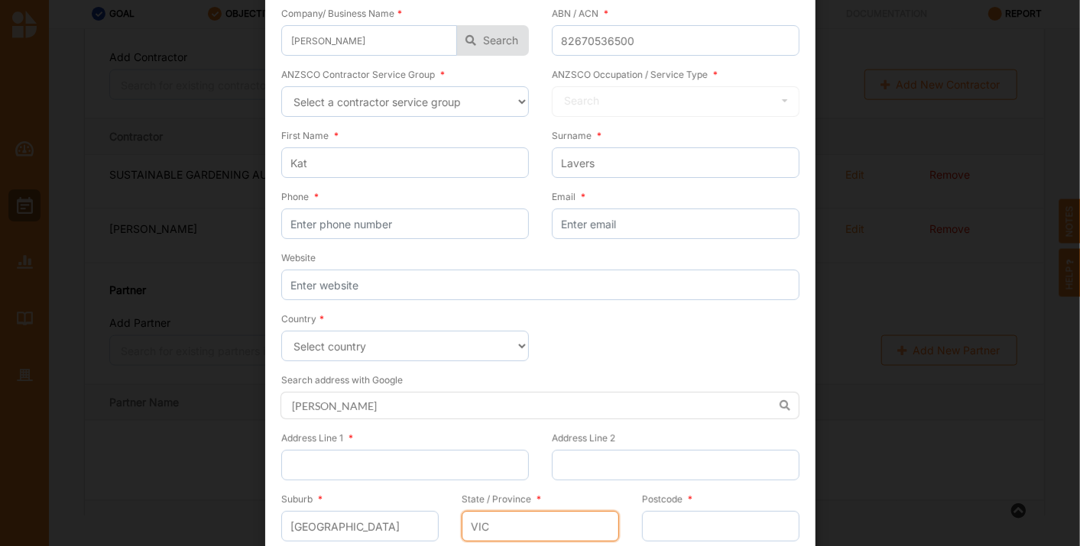
type input "VIC"
click at [688, 526] on input "Postcode *" at bounding box center [720, 526] width 157 height 31
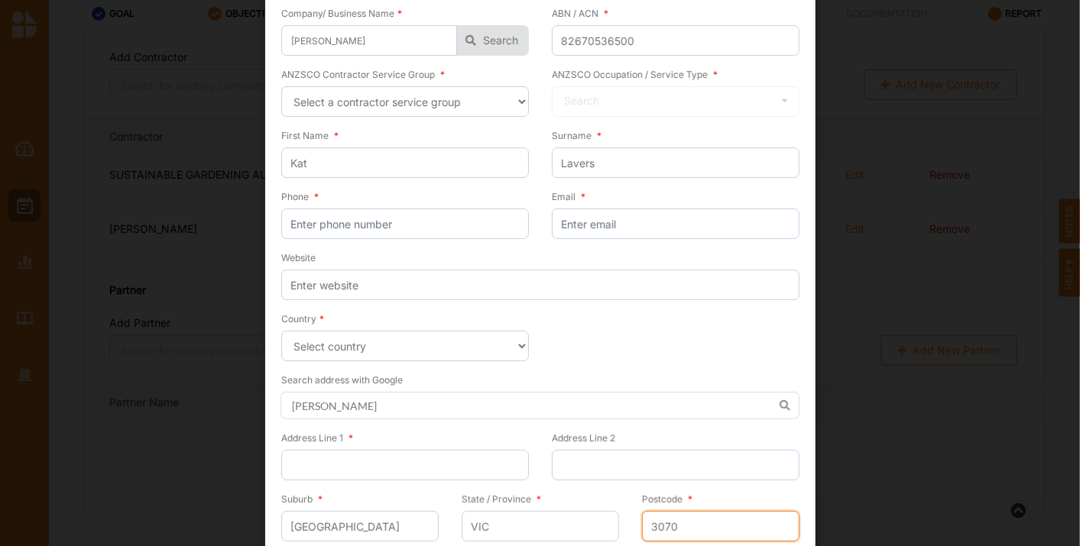
type input "3070"
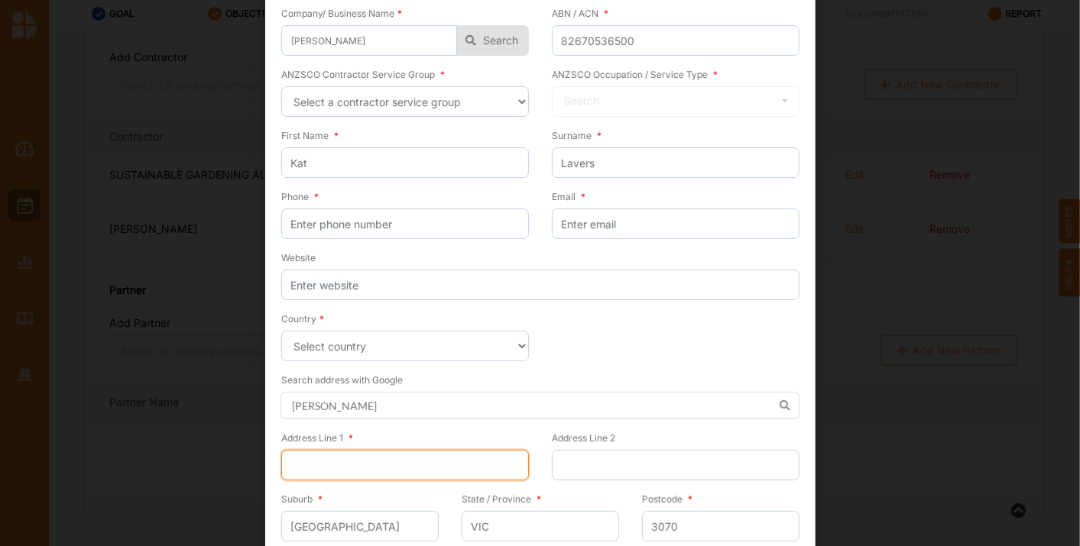
click at [303, 458] on input "Address Line 1 *" at bounding box center [405, 465] width 248 height 31
type input "The Plummery"
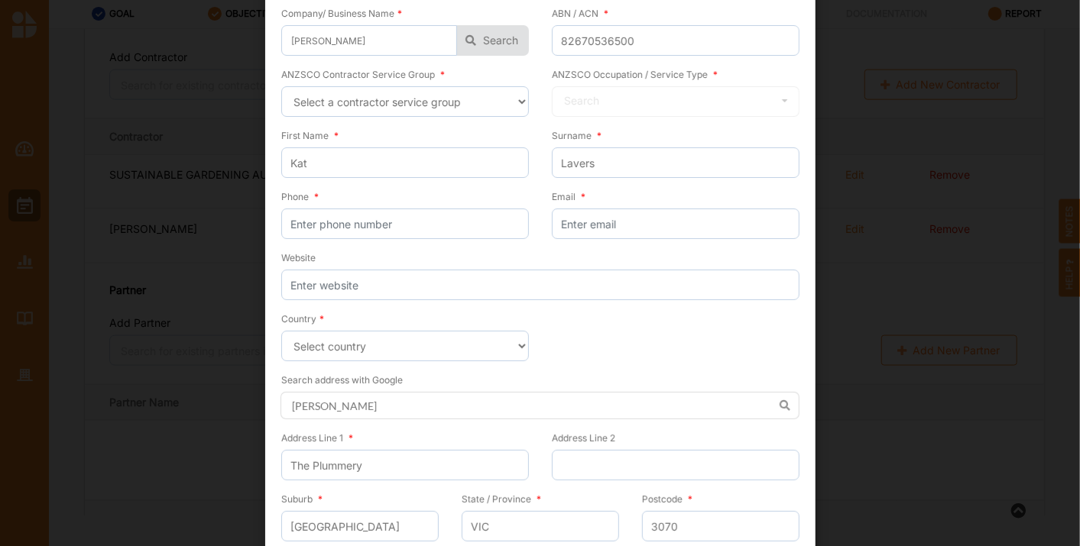
click at [594, 347] on form "Status Confirmed Projected Company/ Business Name * [PERSON_NAME] [PERSON_NAME]…" at bounding box center [540, 270] width 518 height 635
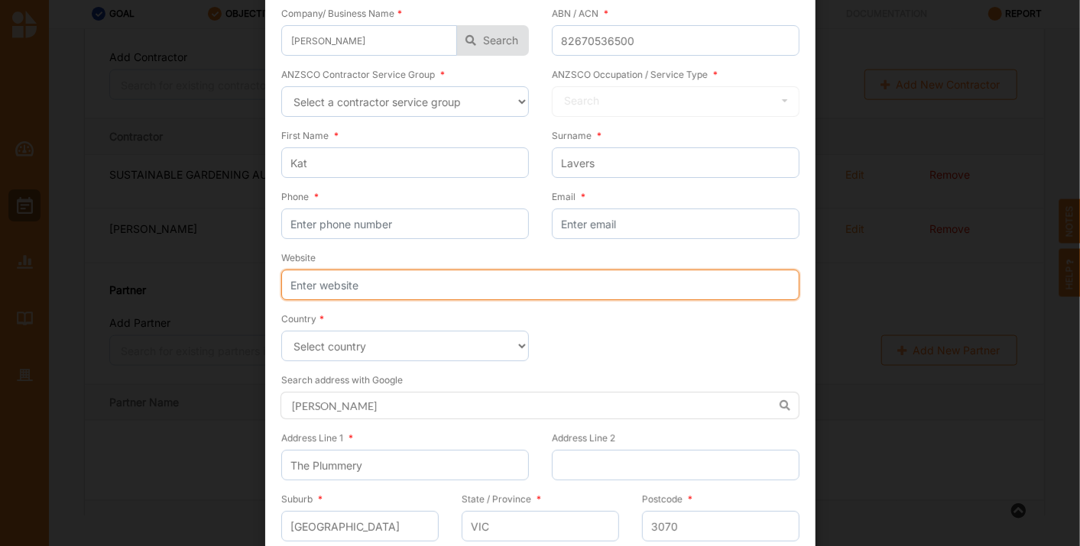
click at [395, 284] on input "Website" at bounding box center [540, 285] width 518 height 31
paste input "[URL][DOMAIN_NAME]"
type input "[URL][DOMAIN_NAME]"
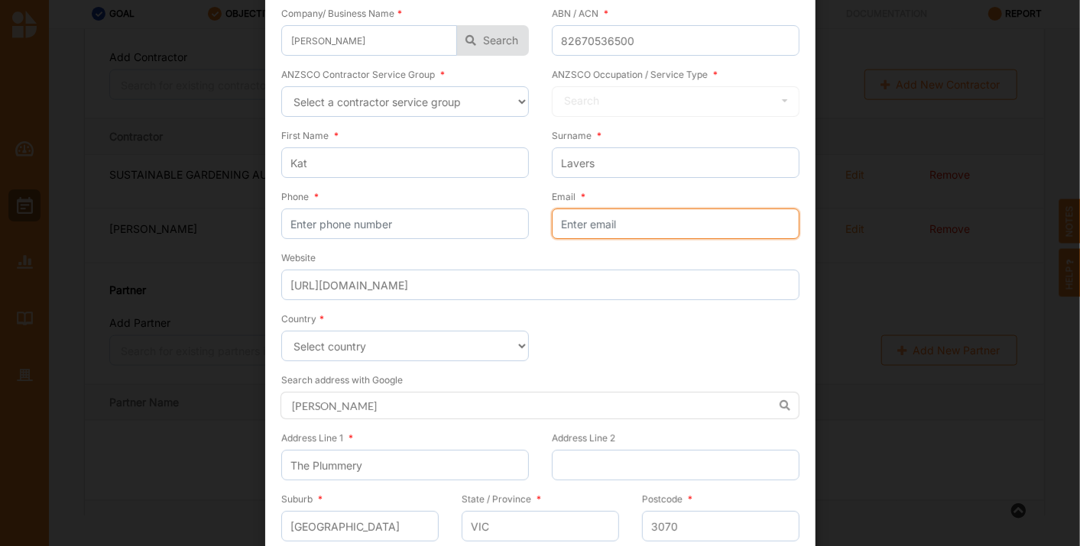
click at [602, 222] on input "Email *" at bounding box center [676, 224] width 248 height 31
type input "[EMAIL_ADDRESS][DOMAIN_NAME]"
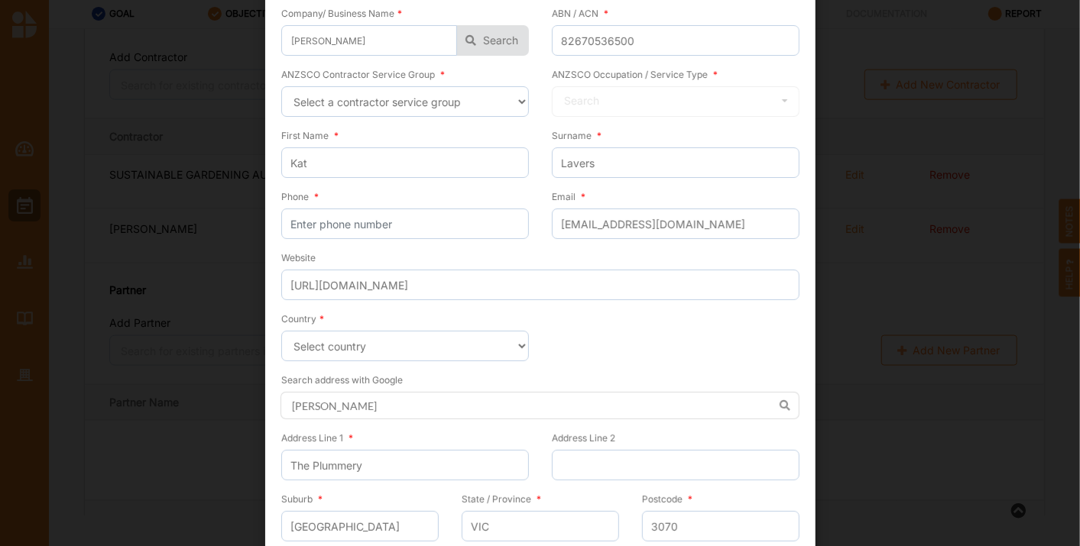
click at [628, 360] on form "Status Confirmed Projected Company/ Business Name * [PERSON_NAME] [PERSON_NAME]…" at bounding box center [540, 270] width 518 height 635
click at [617, 457] on input "Address Line 2" at bounding box center [676, 465] width 248 height 31
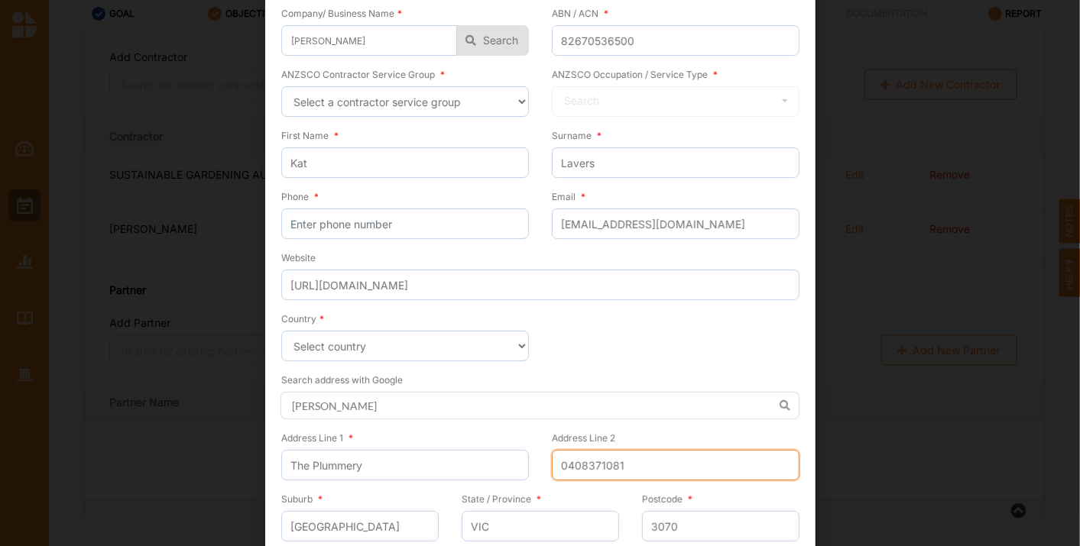
type input "0408371081"
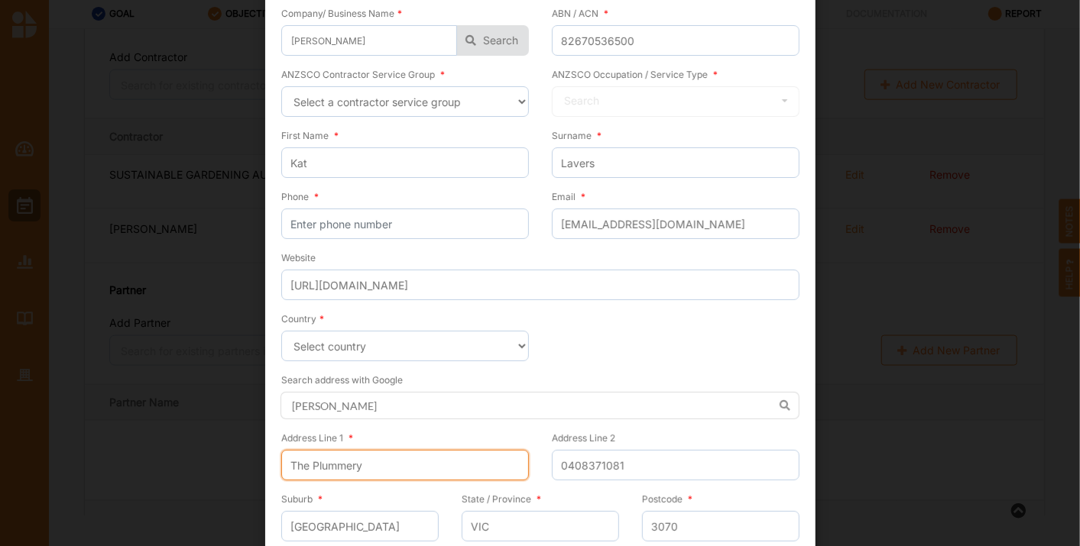
click at [393, 459] on input "The Plummery" at bounding box center [405, 465] width 248 height 31
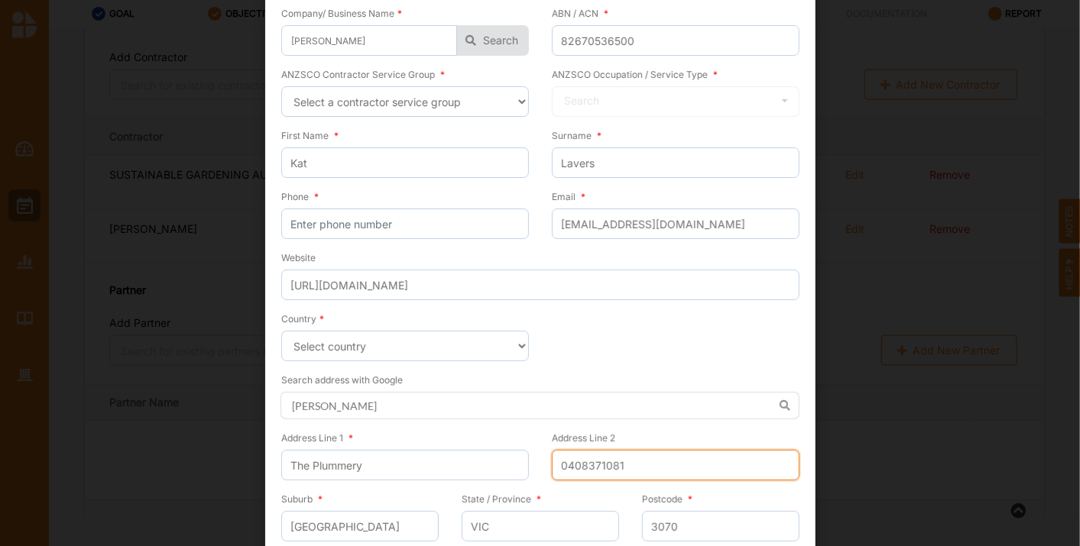
drag, startPoint x: 633, startPoint y: 462, endPoint x: 527, endPoint y: 461, distance: 106.2
click at [527, 461] on div "Address Line 1 * The Plummery Address Line 2 0408371081" at bounding box center [540, 460] width 518 height 61
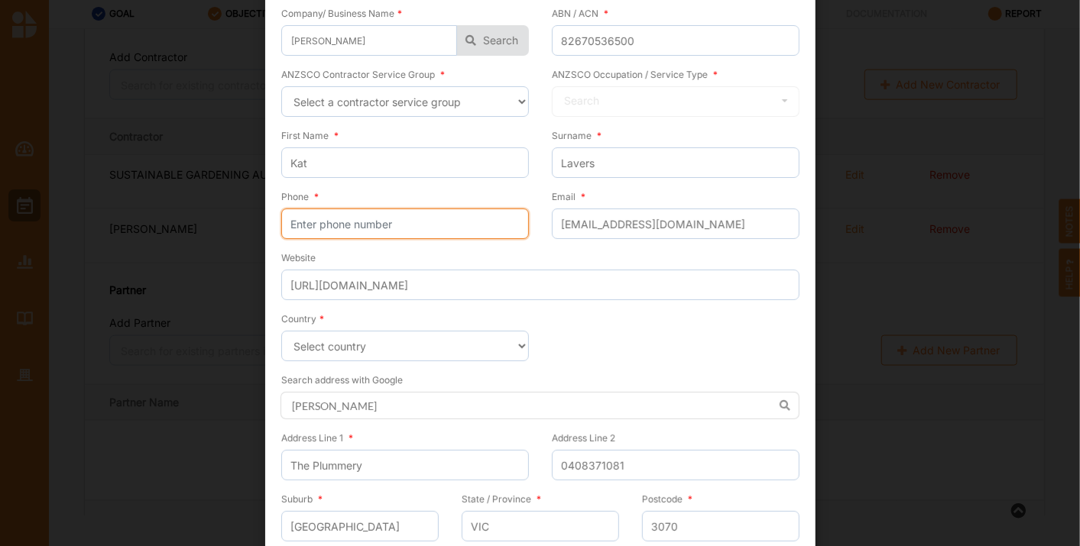
click at [410, 229] on input "Phone *" at bounding box center [405, 224] width 248 height 31
paste input "0408371081"
type input "0408371081"
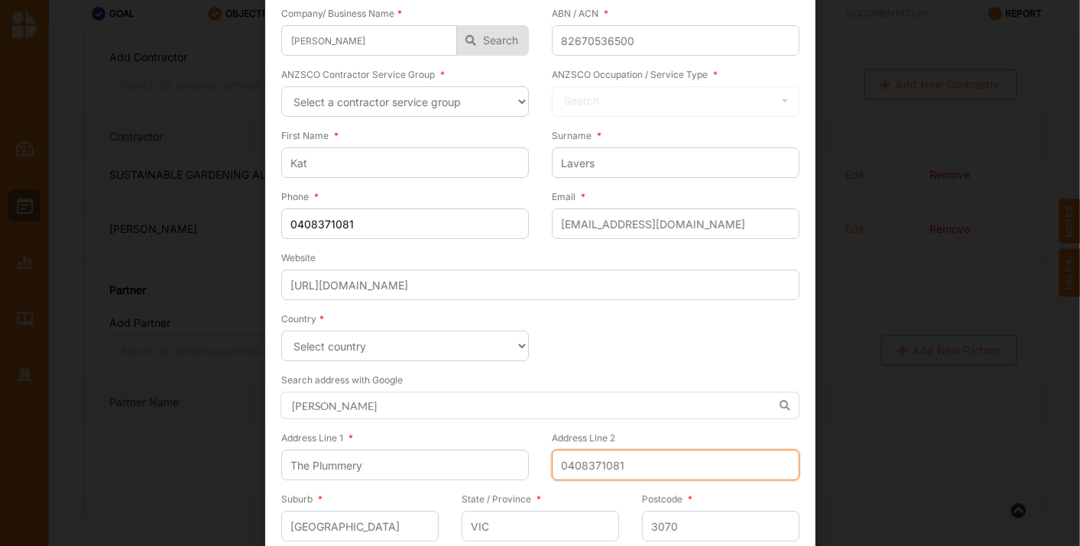
click at [643, 467] on input "0408371081" at bounding box center [676, 465] width 248 height 31
type input "0"
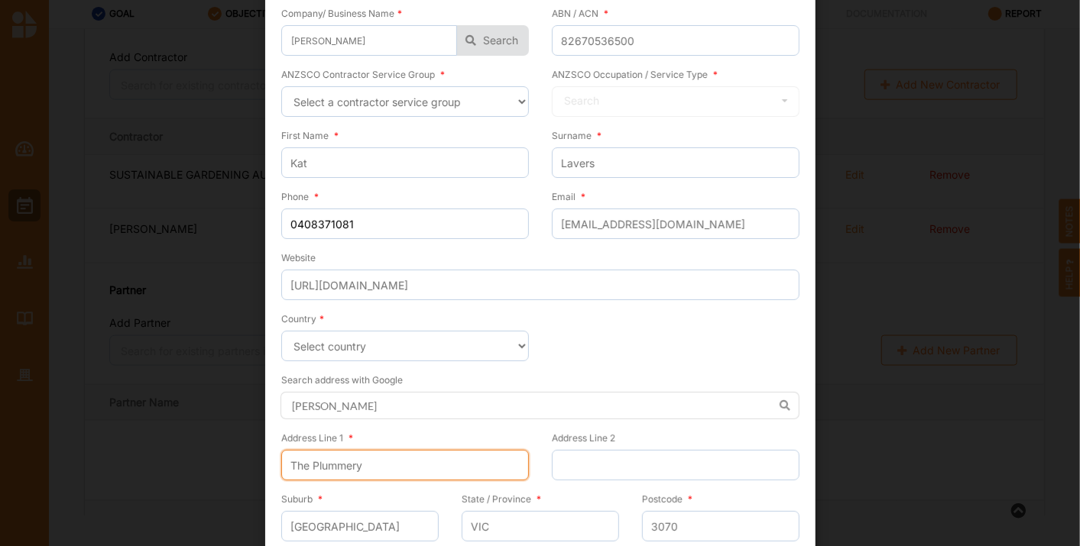
click at [401, 460] on input "The Plummery" at bounding box center [405, 465] width 248 height 31
type input "T"
type input "[STREET_ADDRESS]"
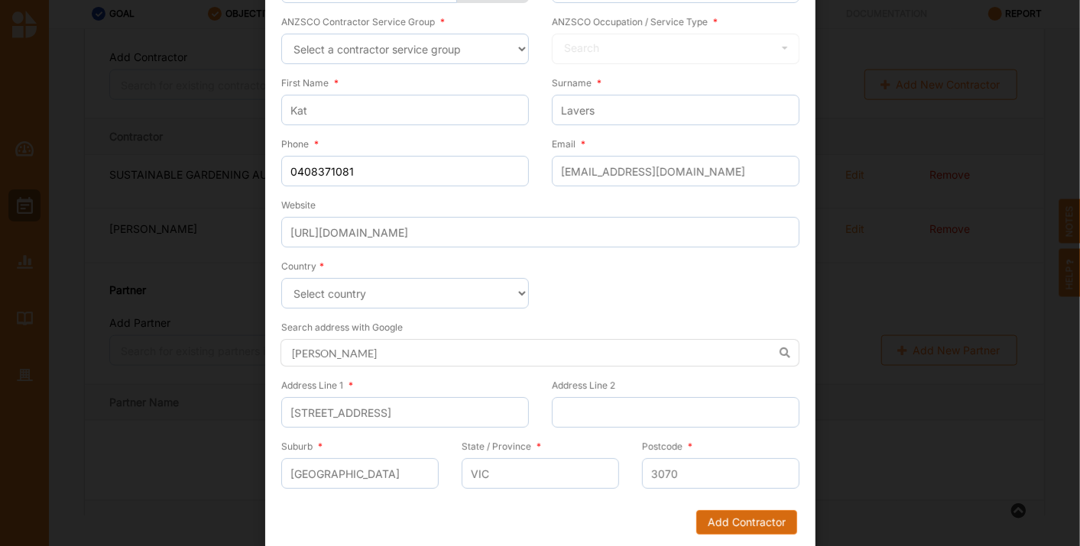
click at [740, 514] on button "Add Contractor" at bounding box center [745, 523] width 101 height 24
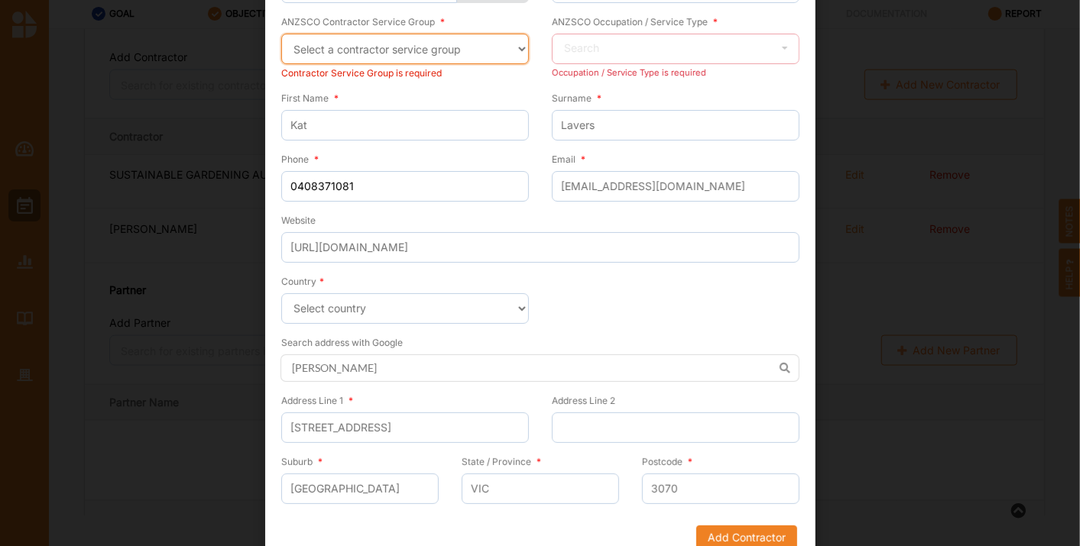
click at [498, 41] on select "Select a contractor service group Hospitality, Retail and Service Managers Spec…" at bounding box center [405, 49] width 248 height 31
select select "36"
click at [281, 34] on select "Select a contractor service group Hospitality, Retail and Service Managers Spec…" at bounding box center [405, 49] width 248 height 31
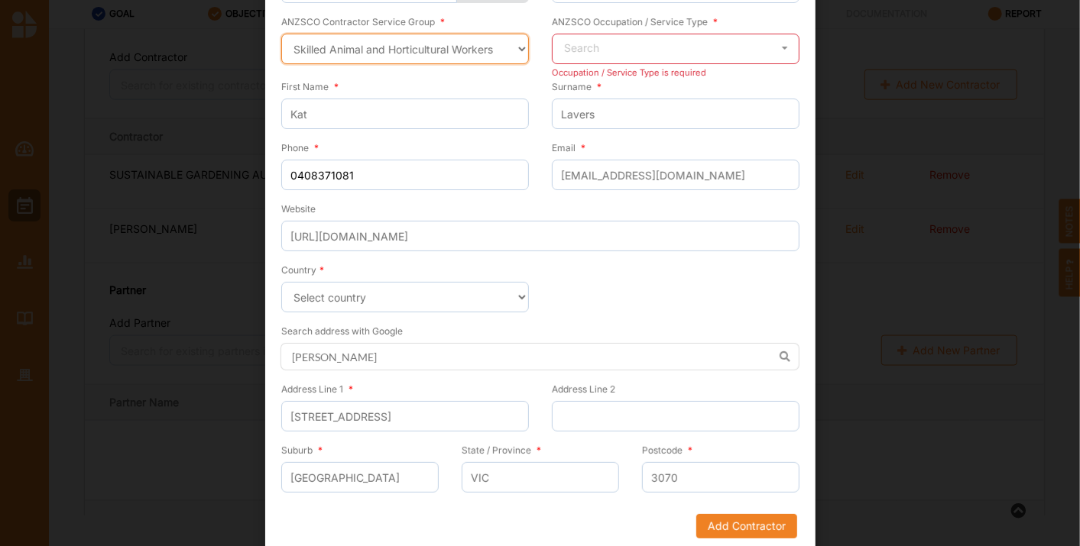
click at [508, 36] on select "Select a contractor service group Hospitality, Retail and Service Managers Spec…" at bounding box center [405, 49] width 248 height 31
click at [281, 34] on select "Select a contractor service group Hospitality, Retail and Service Managers Spec…" at bounding box center [405, 49] width 248 height 31
click at [706, 60] on input "text" at bounding box center [676, 49] width 246 height 31
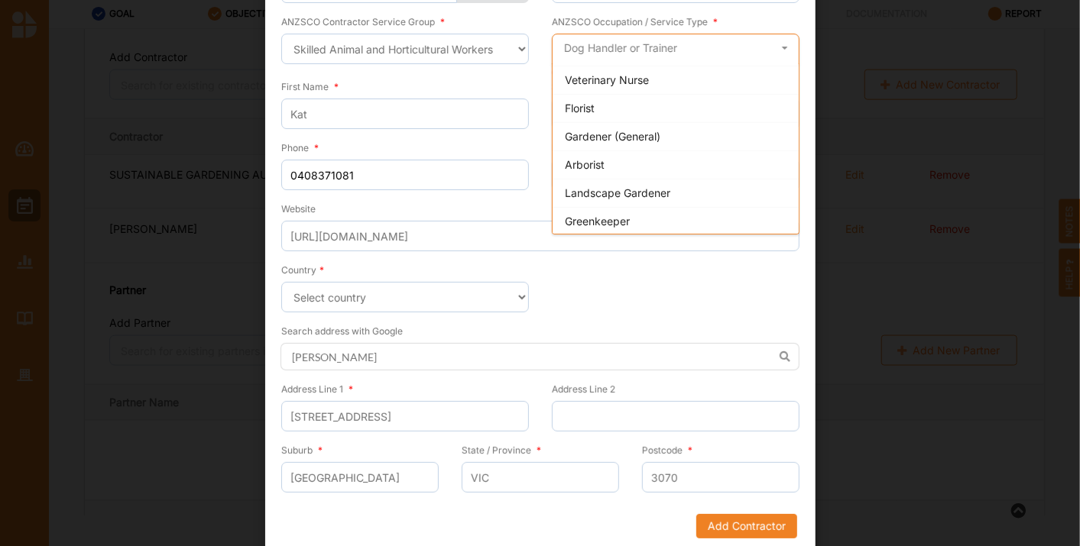
scroll to position [171, 0]
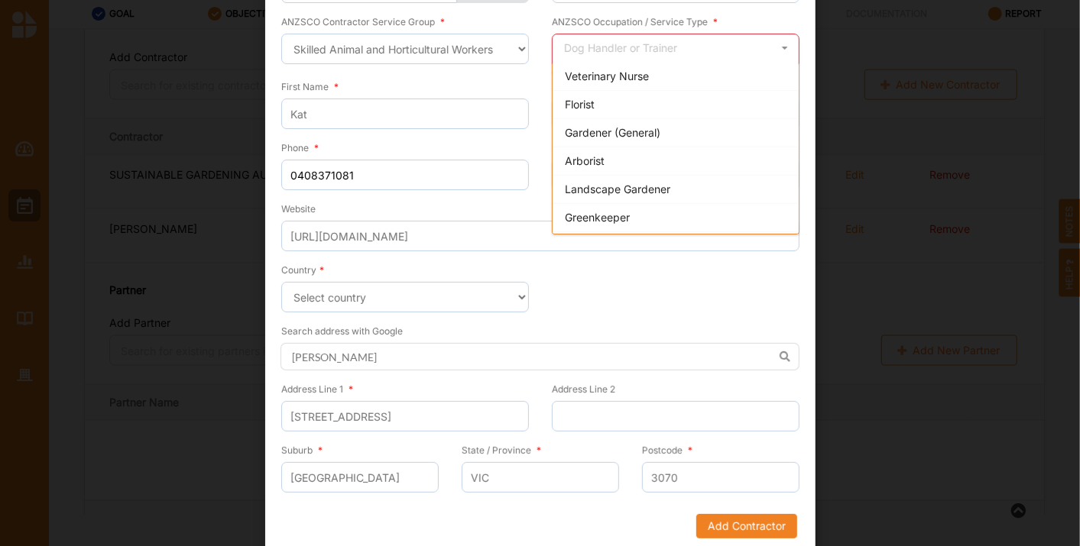
click at [711, 182] on div "Landscape Gardener" at bounding box center [676, 189] width 246 height 28
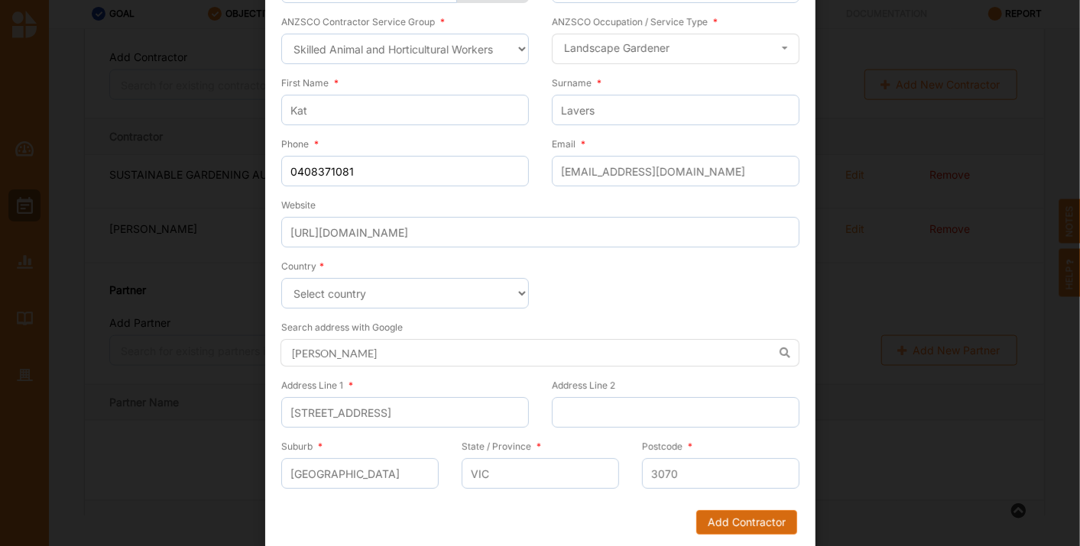
click at [732, 519] on button "Add Contractor" at bounding box center [745, 523] width 101 height 24
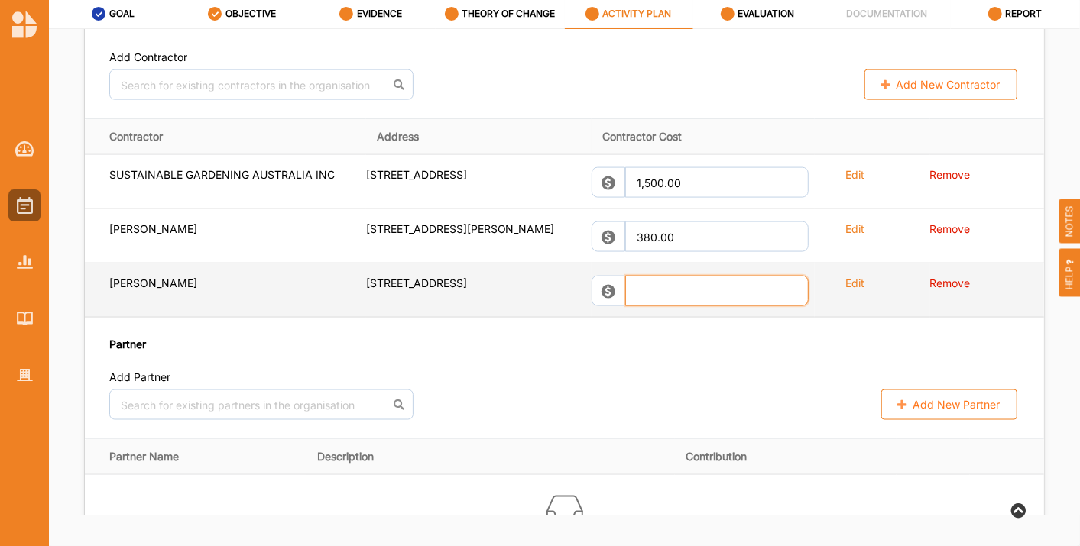
click at [669, 306] on input "text" at bounding box center [716, 291] width 183 height 31
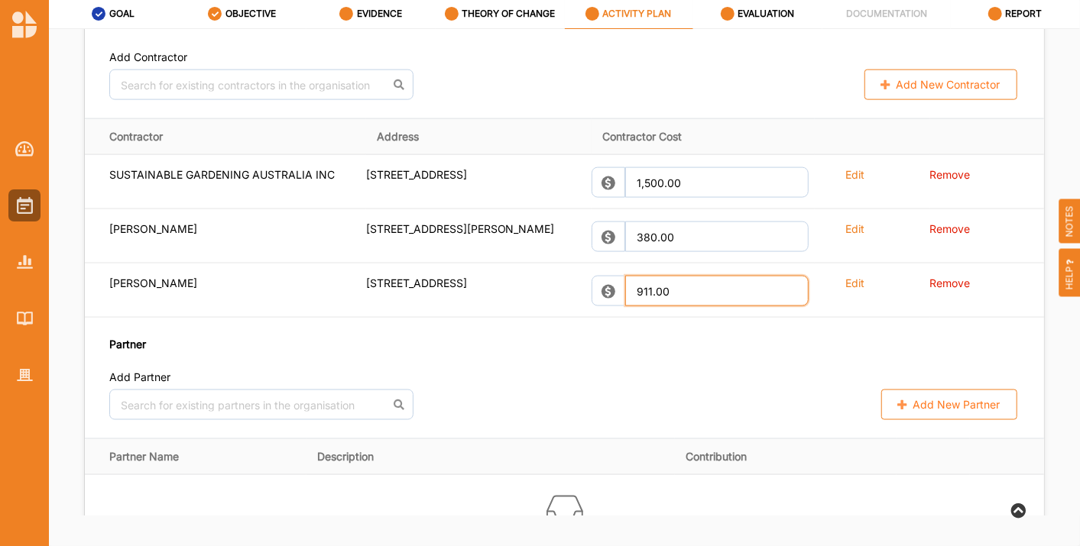
type input "911.00"
click at [666, 409] on div "No results found. Add New Partner" at bounding box center [564, 405] width 910 height 31
click at [951, 100] on button "Add New Contractor" at bounding box center [940, 85] width 153 height 31
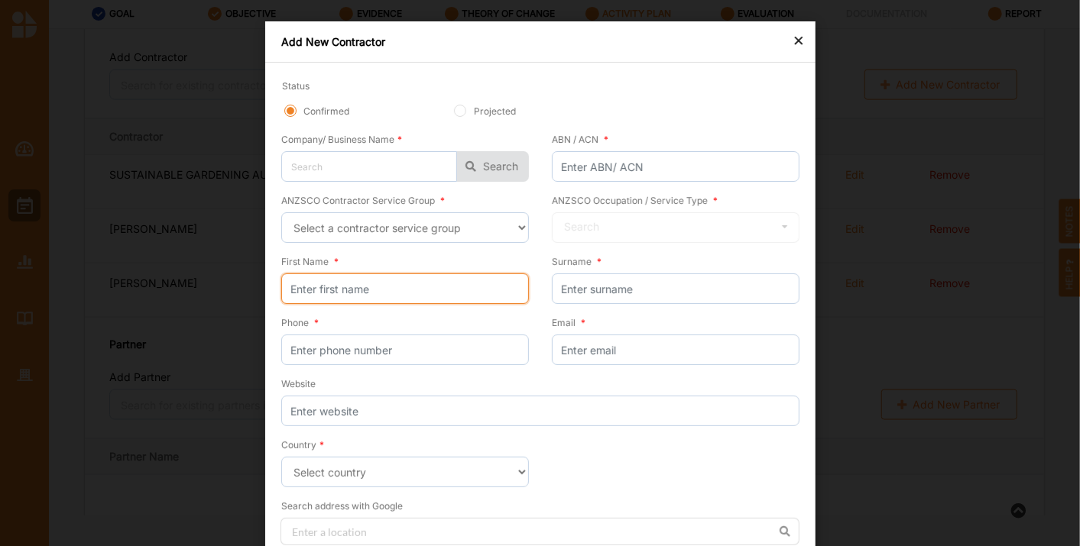
click at [355, 290] on input "First Name *" at bounding box center [405, 289] width 248 height 31
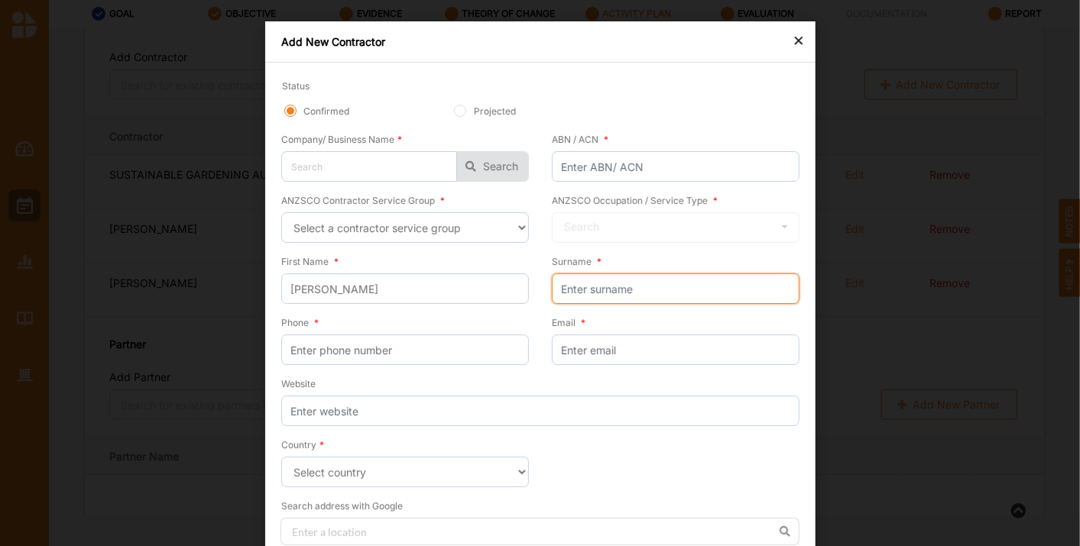
click at [641, 302] on input "Surname *" at bounding box center [676, 289] width 248 height 31
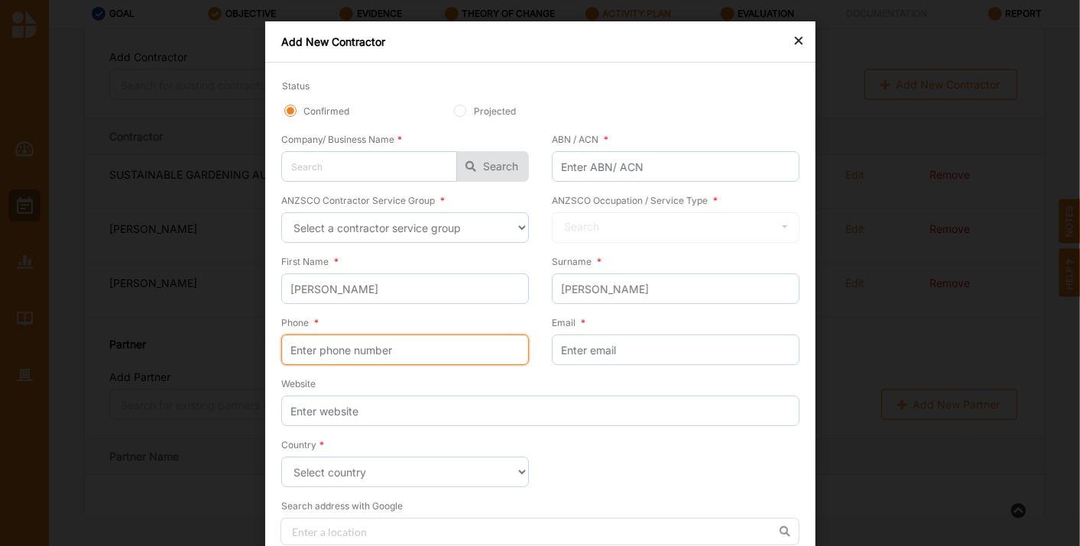
click at [374, 353] on input "Phone *" at bounding box center [405, 350] width 248 height 31
paste input "0412567281"
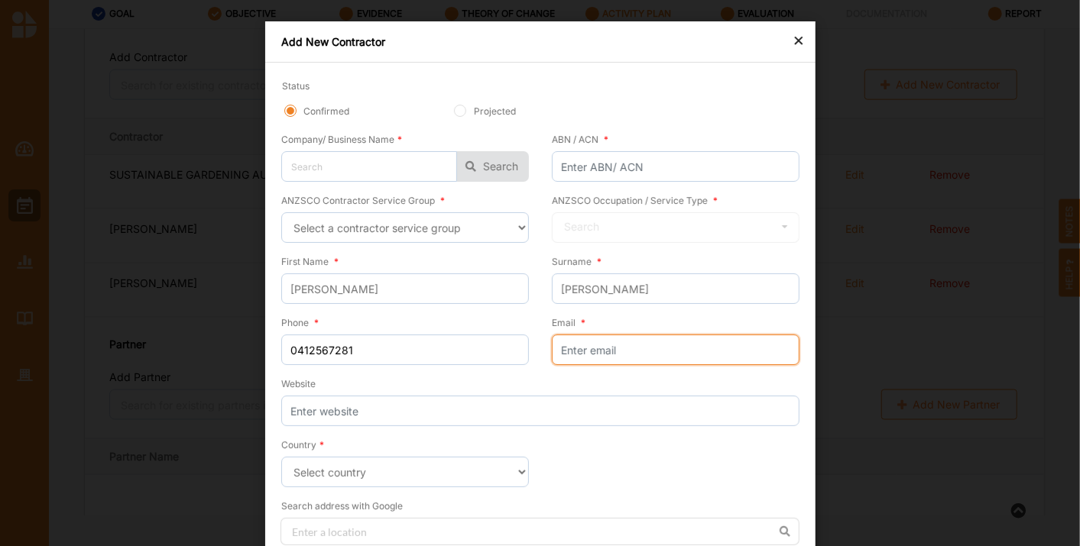
click at [632, 355] on input "Email *" at bounding box center [676, 350] width 248 height 31
paste input "[PERSON_NAME][EMAIL_ADDRESS][DOMAIN_NAME]"
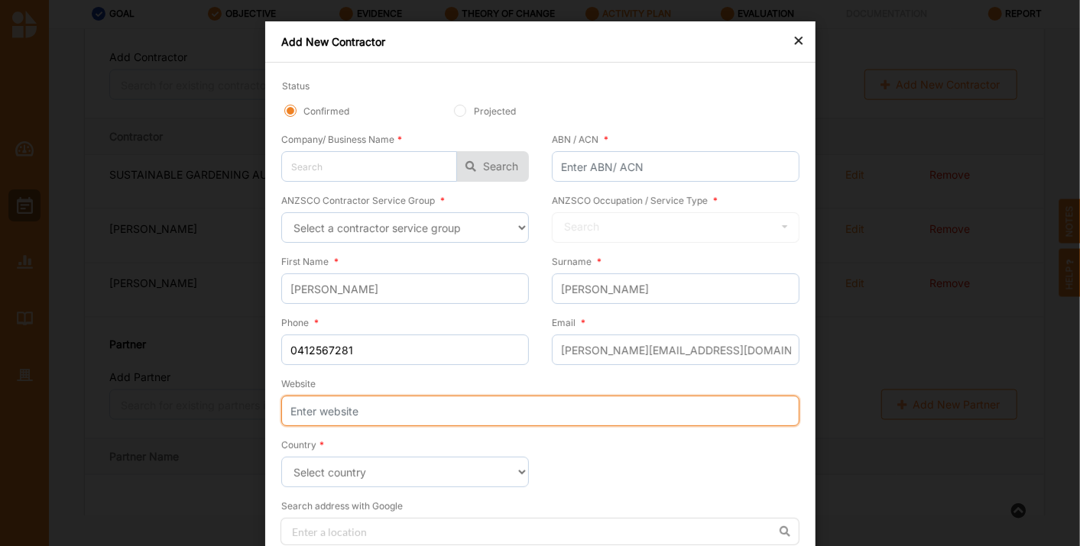
click at [417, 401] on input "Website" at bounding box center [540, 411] width 518 height 31
paste input "[URL][DOMAIN_NAME]"
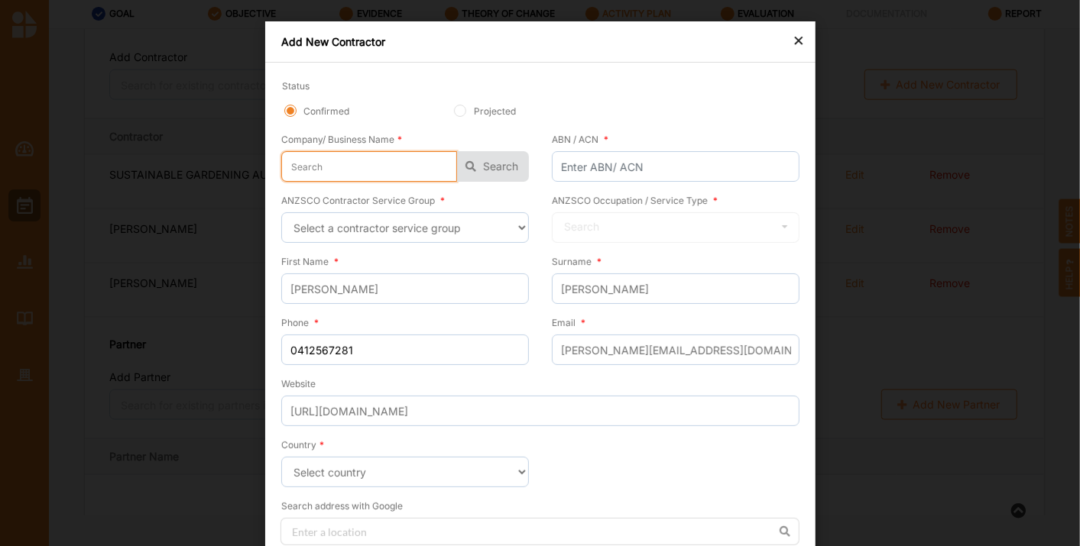
click at [361, 161] on input "text" at bounding box center [369, 166] width 176 height 31
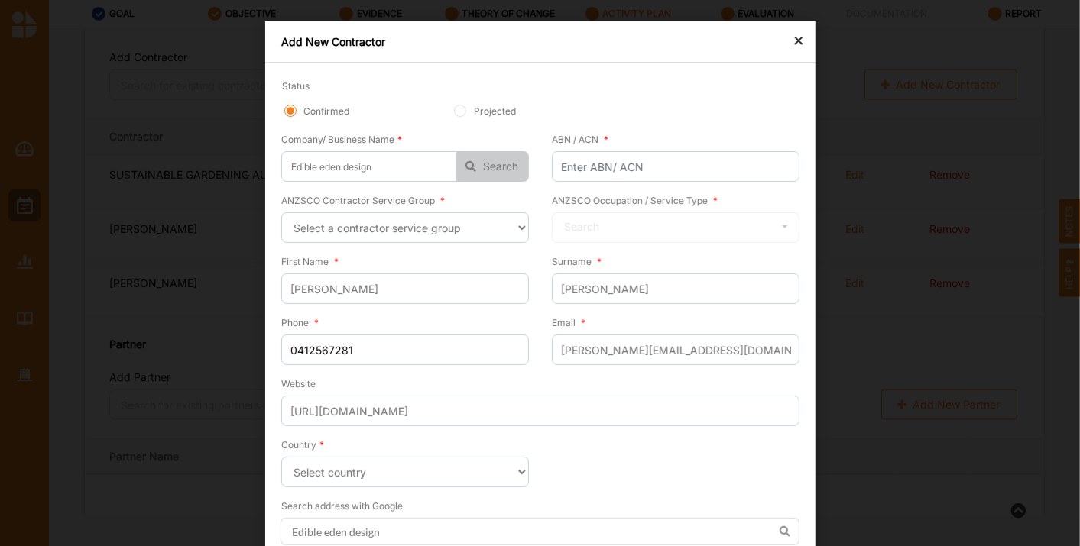
click at [506, 164] on button "Search" at bounding box center [493, 166] width 72 height 31
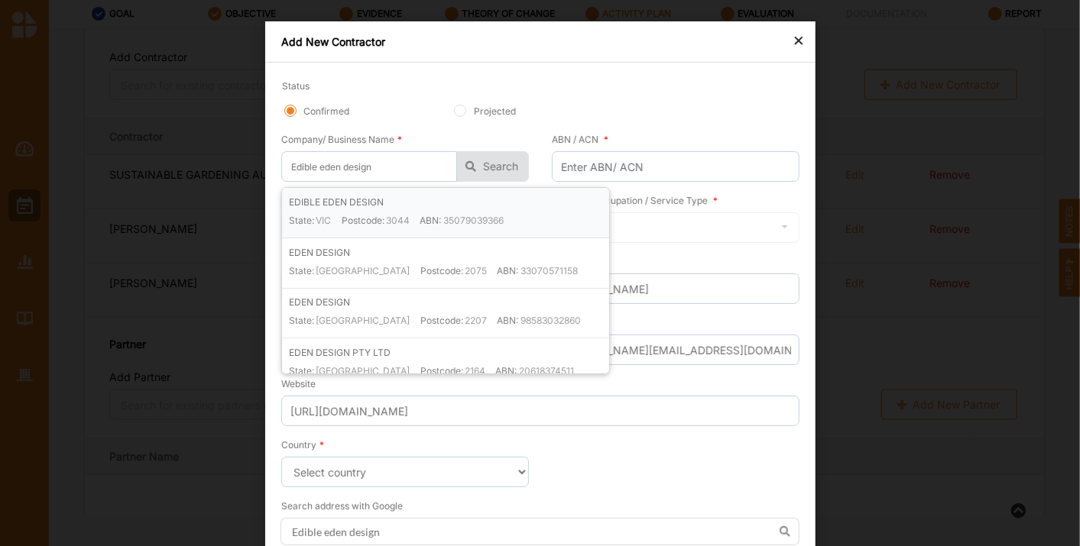
click at [552, 203] on div "EDIBLE EDEN DESIGN State: [GEOGRAPHIC_DATA] Postcode: 3044 ABN: 35079039366" at bounding box center [448, 216] width 320 height 43
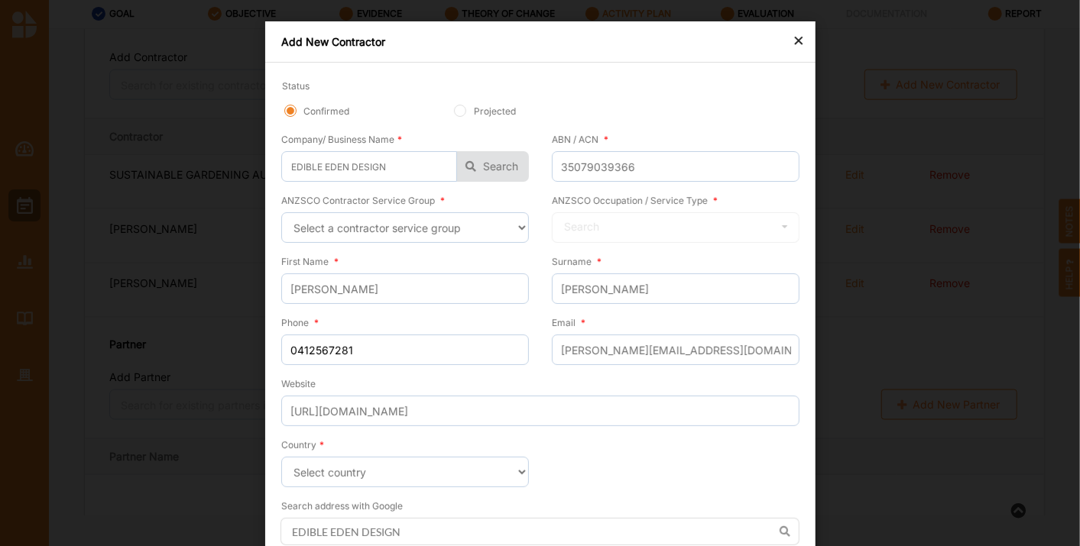
scroll to position [179, 0]
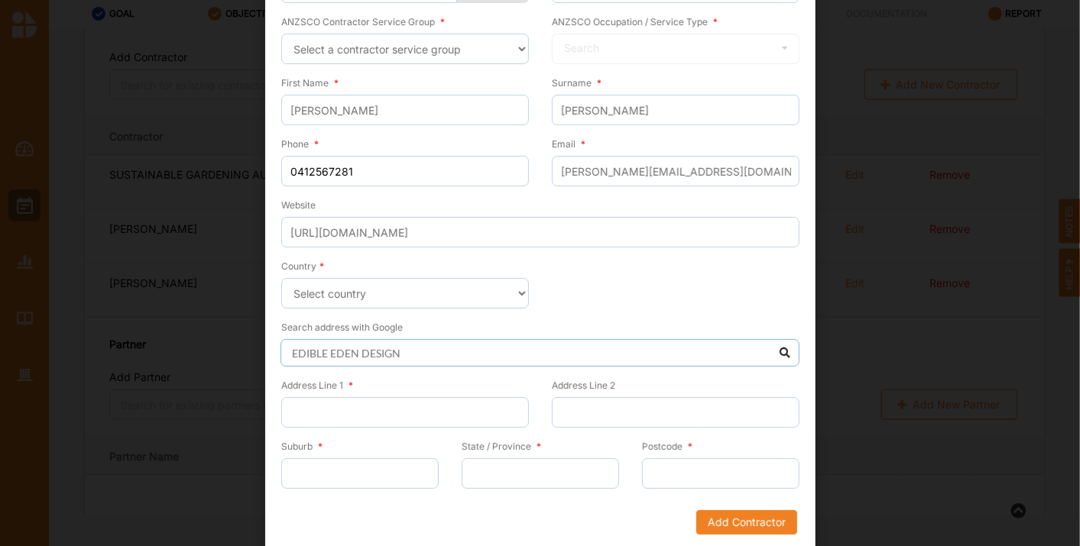
click at [782, 347] on input "EDIBLE EDEN DESIGN" at bounding box center [539, 353] width 519 height 28
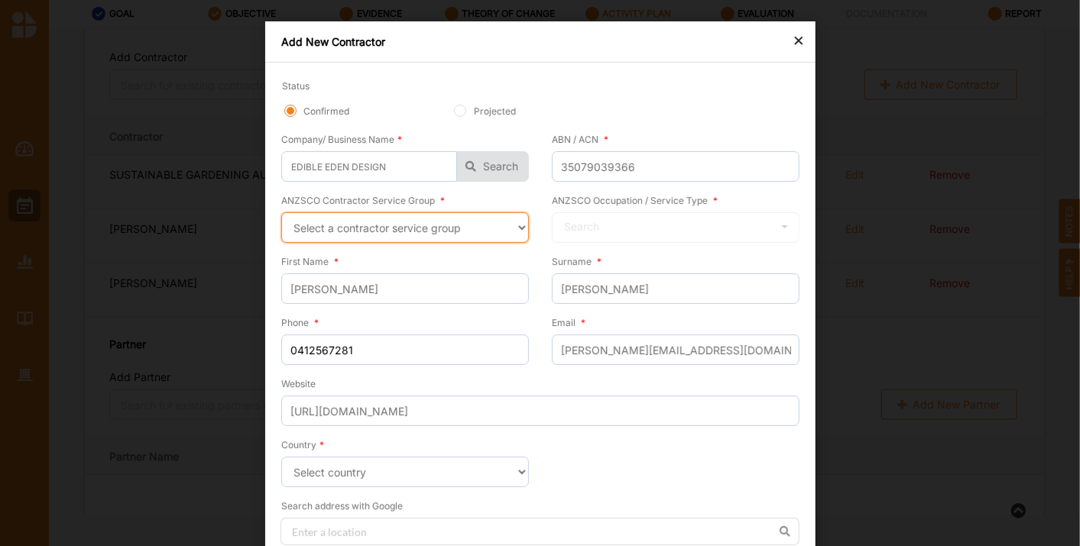
click at [511, 220] on select "Select a contractor service group Hospitality, Retail and Service Managers Spec…" at bounding box center [405, 227] width 248 height 31
click at [281, 212] on select "Select a contractor service group Hospitality, Retail and Service Managers Spec…" at bounding box center [405, 227] width 248 height 31
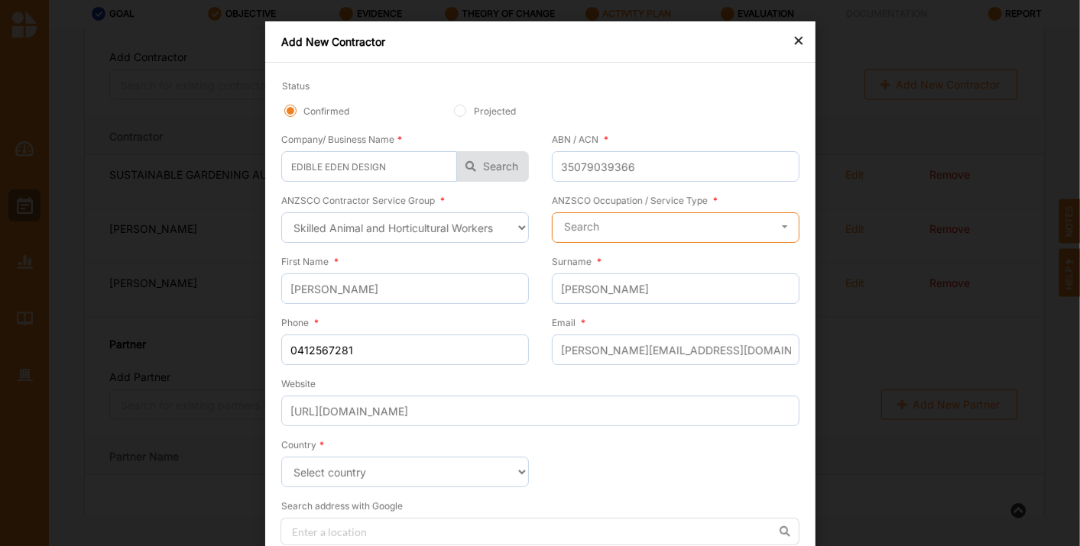
click at [651, 222] on input "text" at bounding box center [676, 228] width 246 height 31
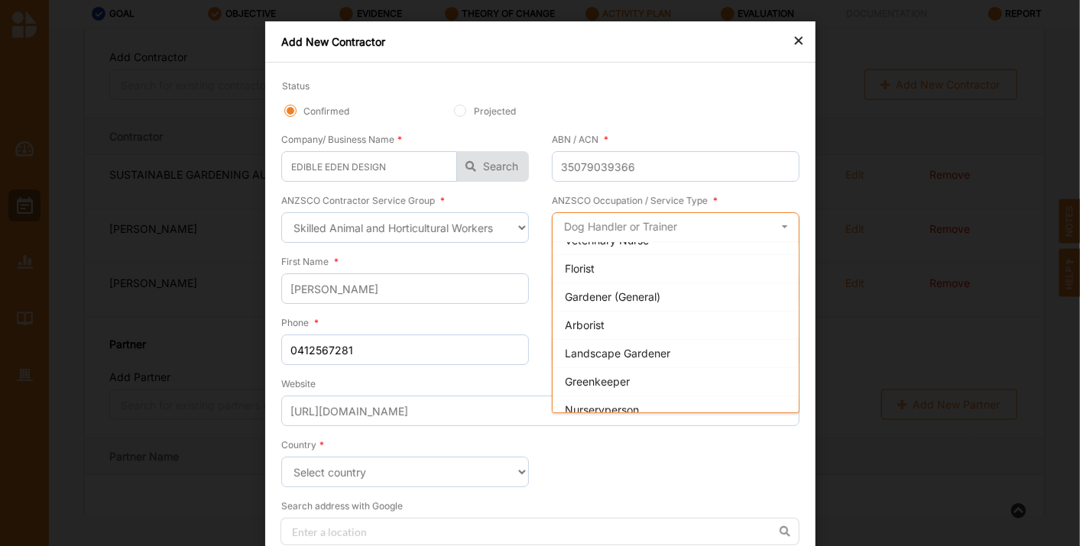
scroll to position [186, 0]
click at [660, 339] on div "Landscape Gardener" at bounding box center [676, 353] width 246 height 28
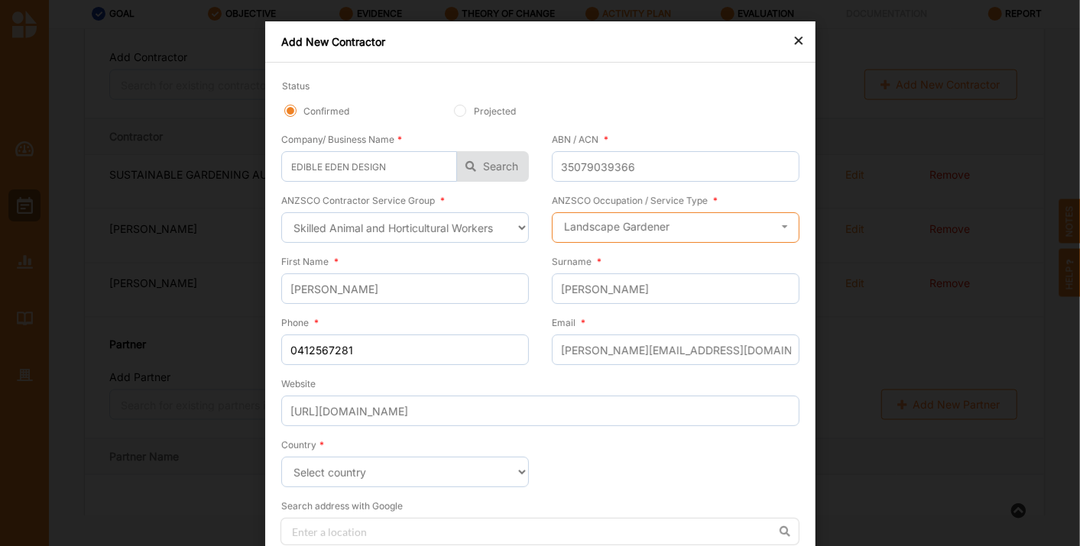
scroll to position [179, 0]
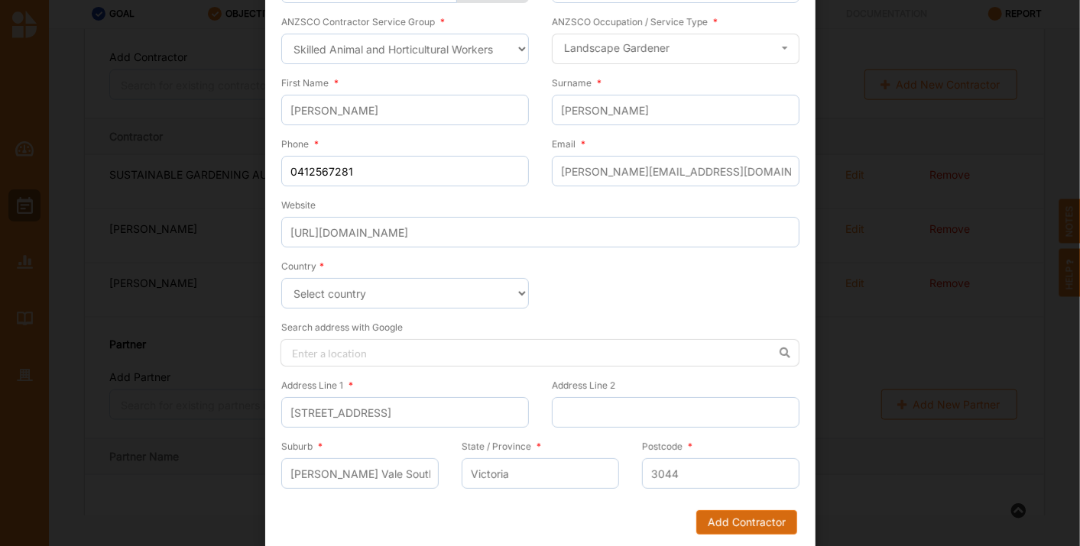
click at [725, 514] on button "Add Contractor" at bounding box center [745, 523] width 101 height 24
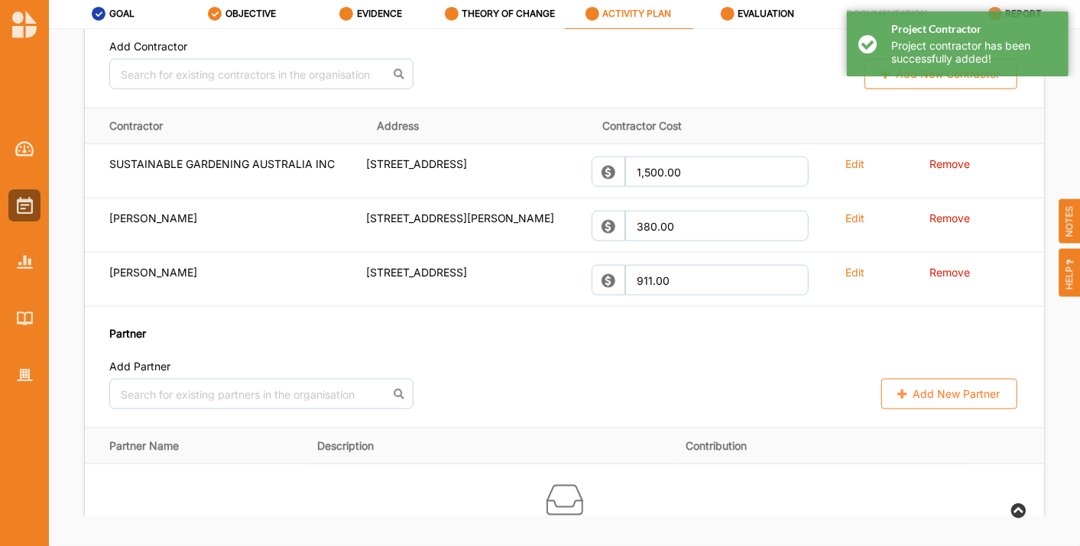
scroll to position [1154, 0]
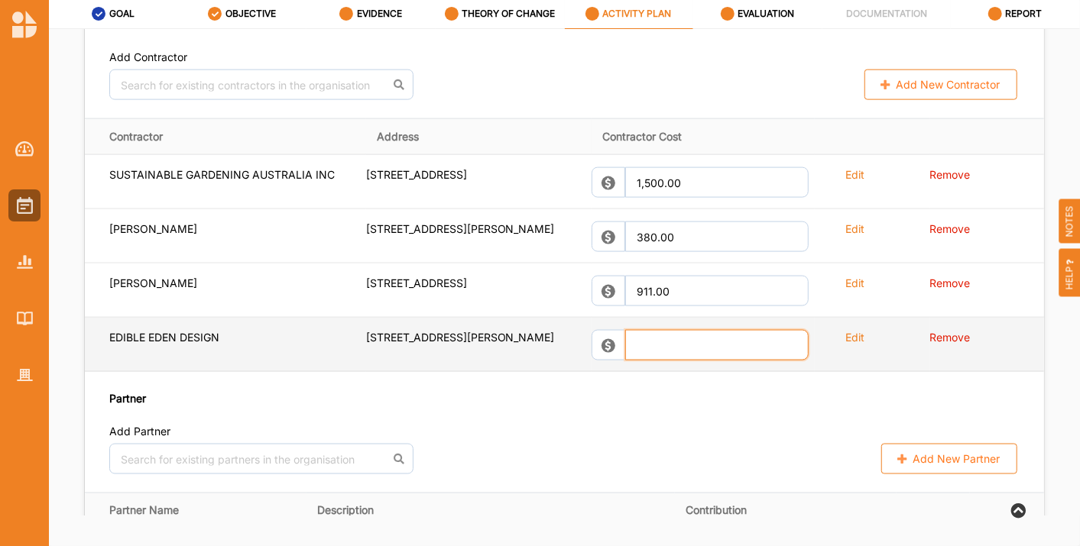
click at [689, 357] on input "text" at bounding box center [716, 345] width 183 height 31
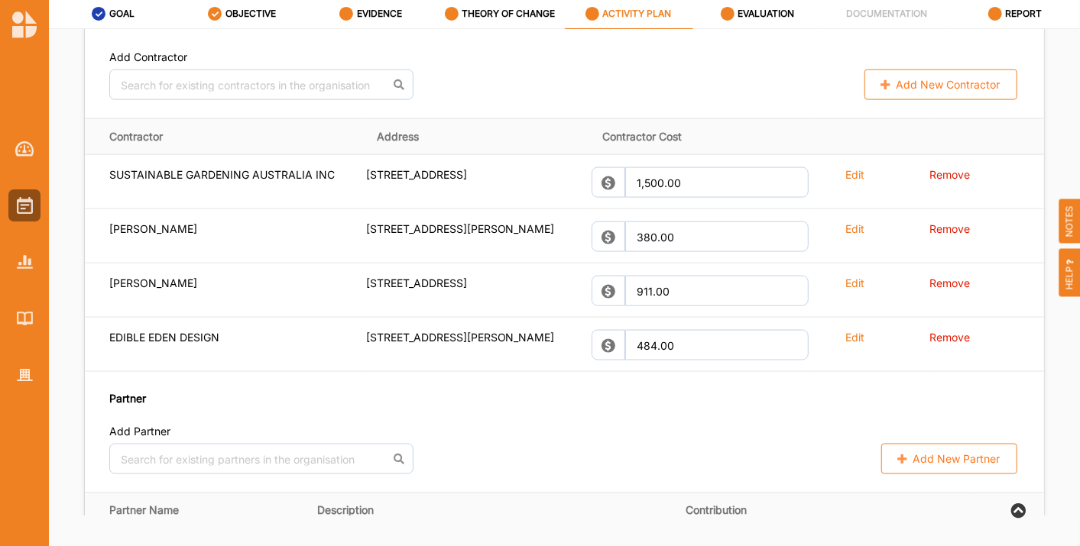
click at [679, 432] on div "Partner Add Partner No results found. Add New Partner" at bounding box center [564, 433] width 910 height 84
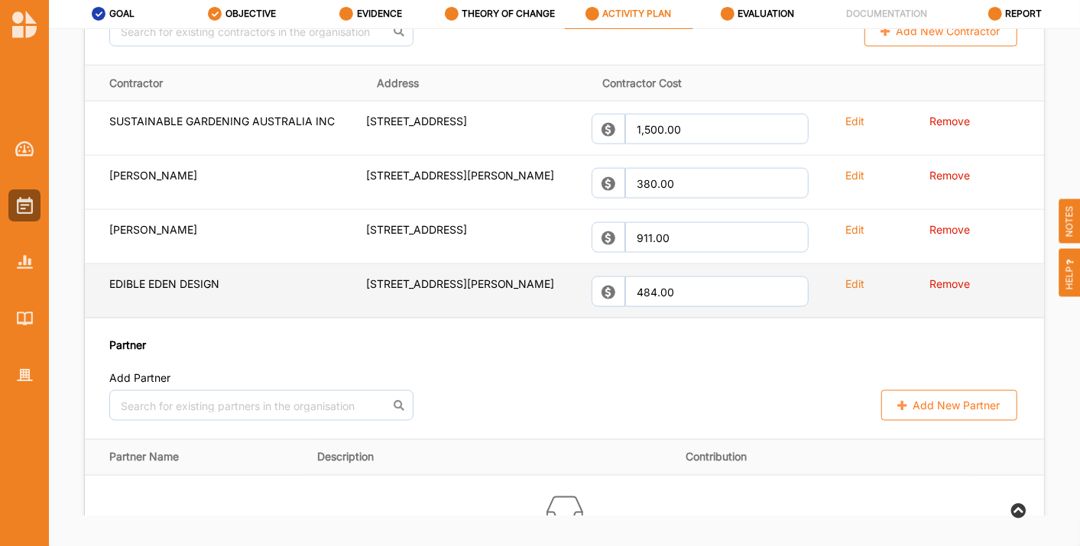
scroll to position [1208, 0]
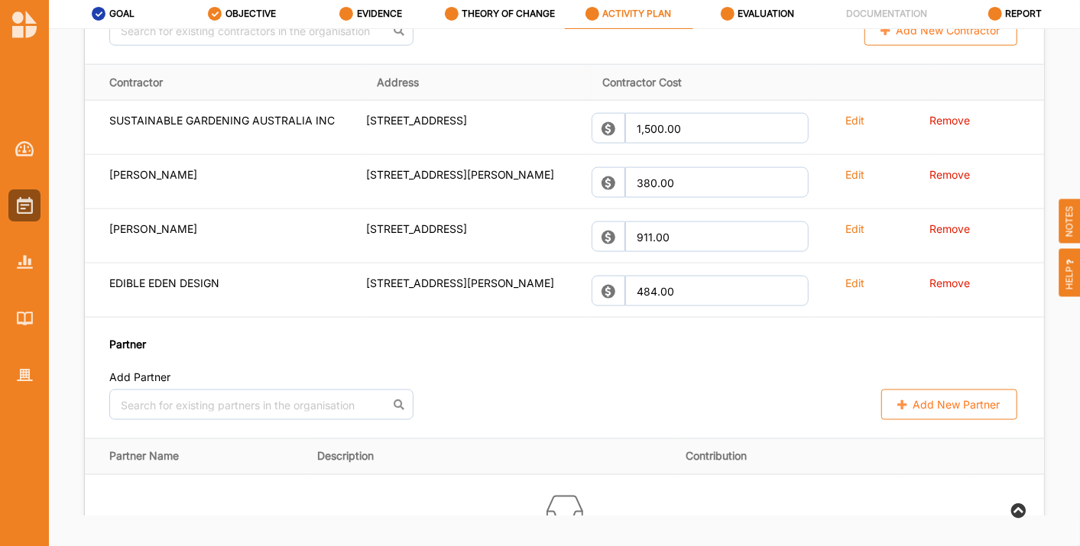
click at [914, 46] on button "Add New Contractor" at bounding box center [940, 30] width 153 height 31
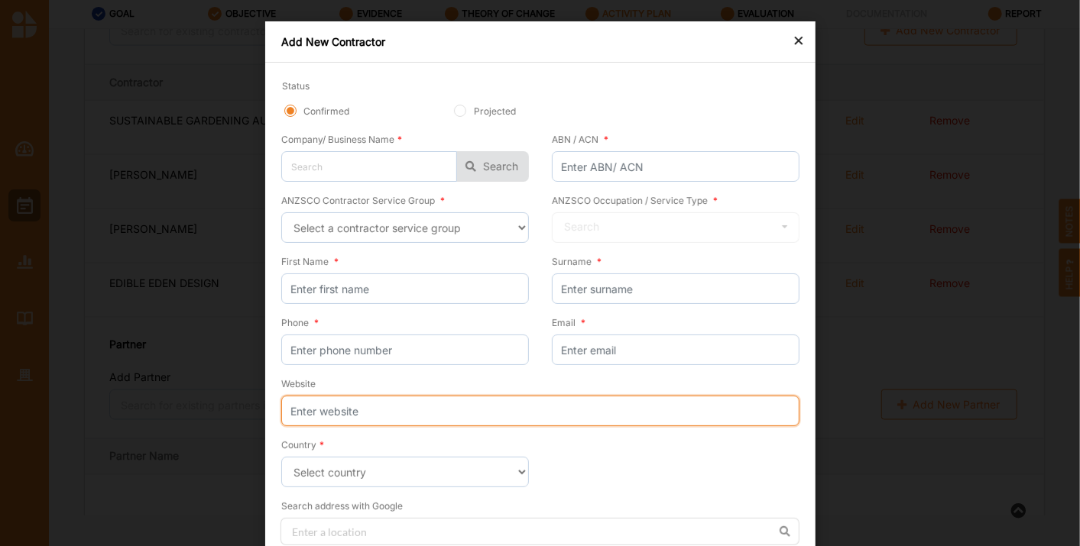
click at [378, 396] on input "Website" at bounding box center [540, 411] width 518 height 31
paste input "[URL][DOMAIN_NAME]"
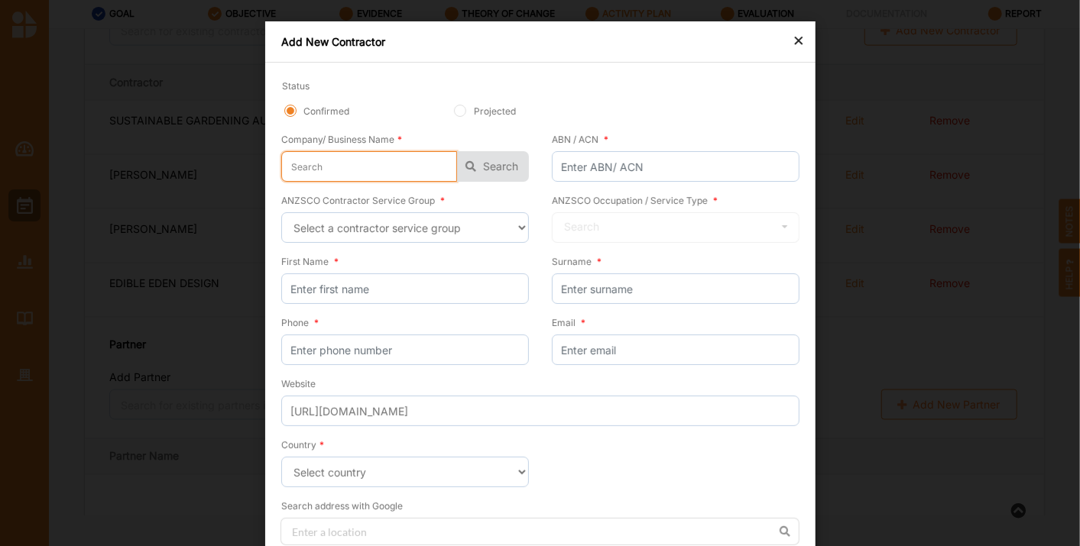
click at [303, 173] on input "text" at bounding box center [369, 166] width 176 height 31
click at [498, 161] on button "Search" at bounding box center [493, 166] width 72 height 31
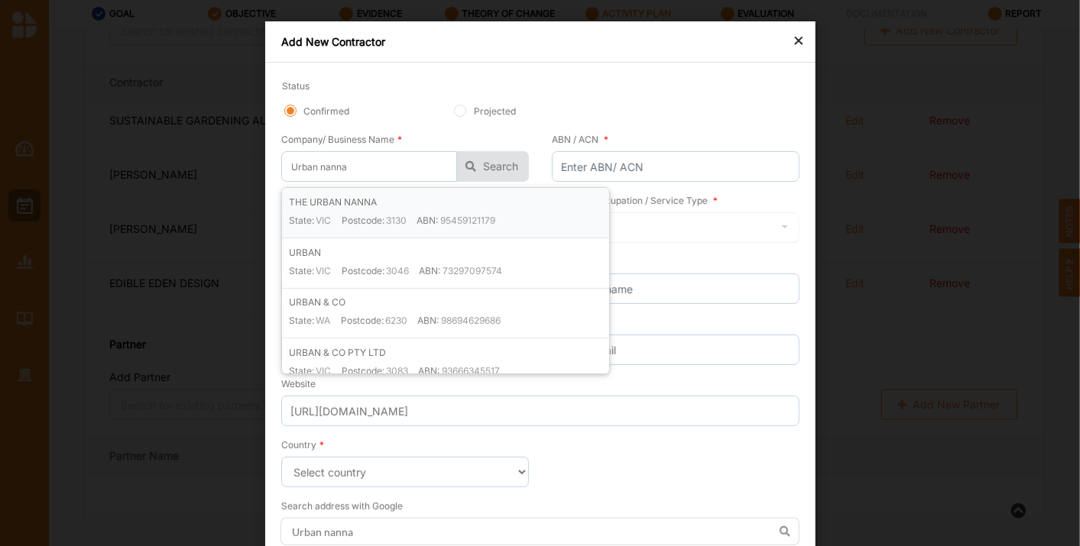
click at [530, 214] on div "State: VIC Postcode: 3130 ABN: 95459121179" at bounding box center [448, 226] width 320 height 24
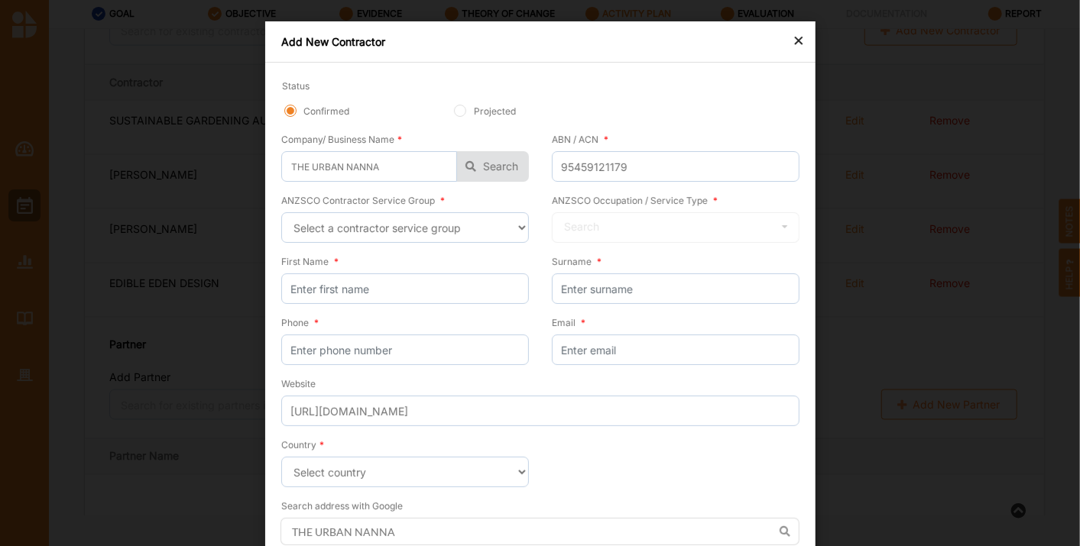
scroll to position [179, 0]
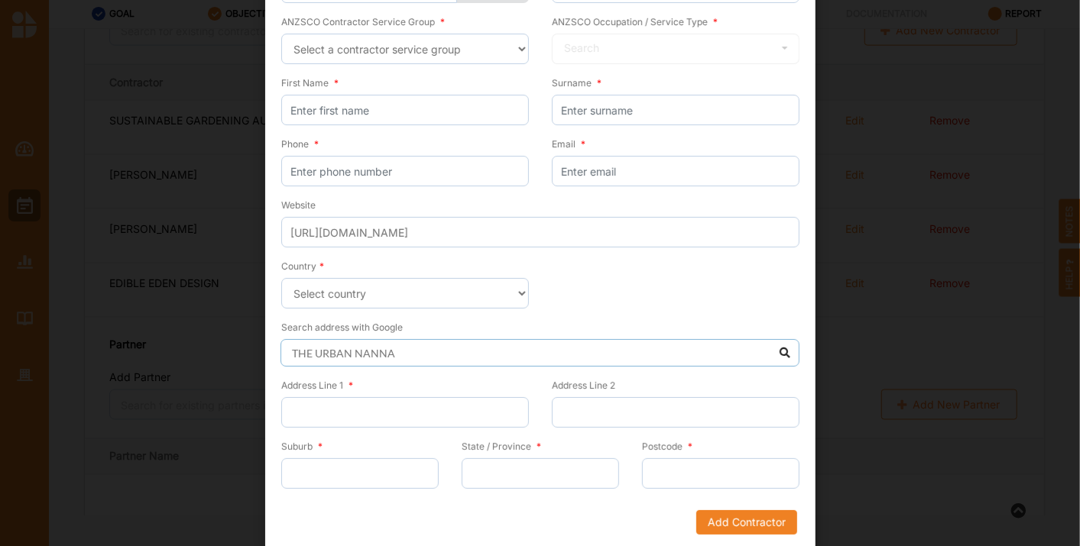
click at [780, 347] on input "THE URBAN NANNA" at bounding box center [539, 353] width 519 height 28
click at [728, 349] on input "THE URBAN NANNA" at bounding box center [539, 353] width 519 height 28
click at [624, 170] on input "Email *" at bounding box center [676, 171] width 248 height 31
click at [353, 113] on input "First Name *" at bounding box center [405, 110] width 248 height 31
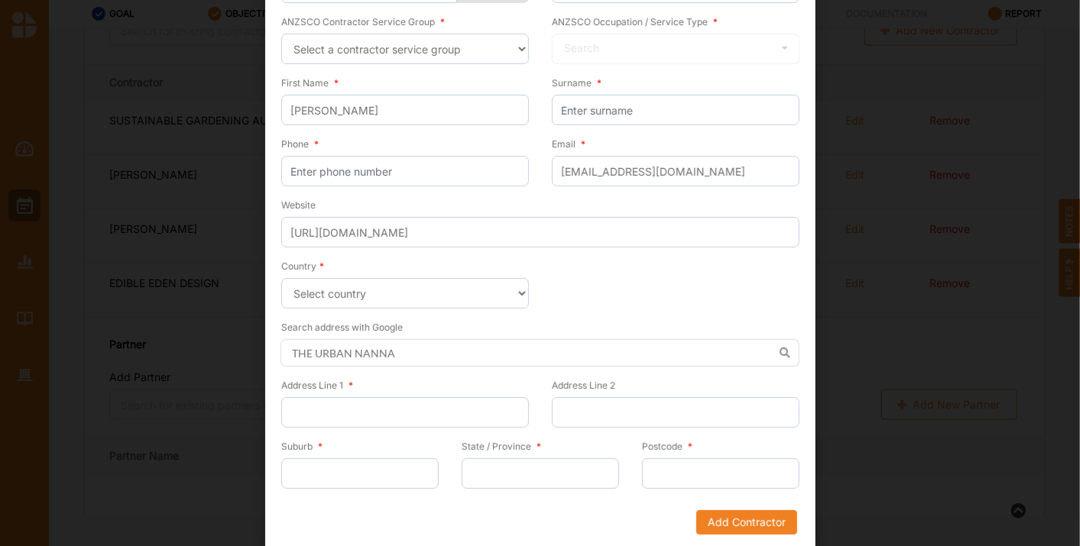
click at [532, 200] on div "Website [URL][DOMAIN_NAME]" at bounding box center [540, 222] width 518 height 50
click at [355, 397] on input "Address Line 1 *" at bounding box center [405, 412] width 248 height 31
click at [661, 468] on input "Postcode *" at bounding box center [720, 474] width 157 height 31
click at [362, 469] on input "Suburb *" at bounding box center [359, 474] width 157 height 31
click at [514, 468] on input "State / Province *" at bounding box center [540, 474] width 157 height 31
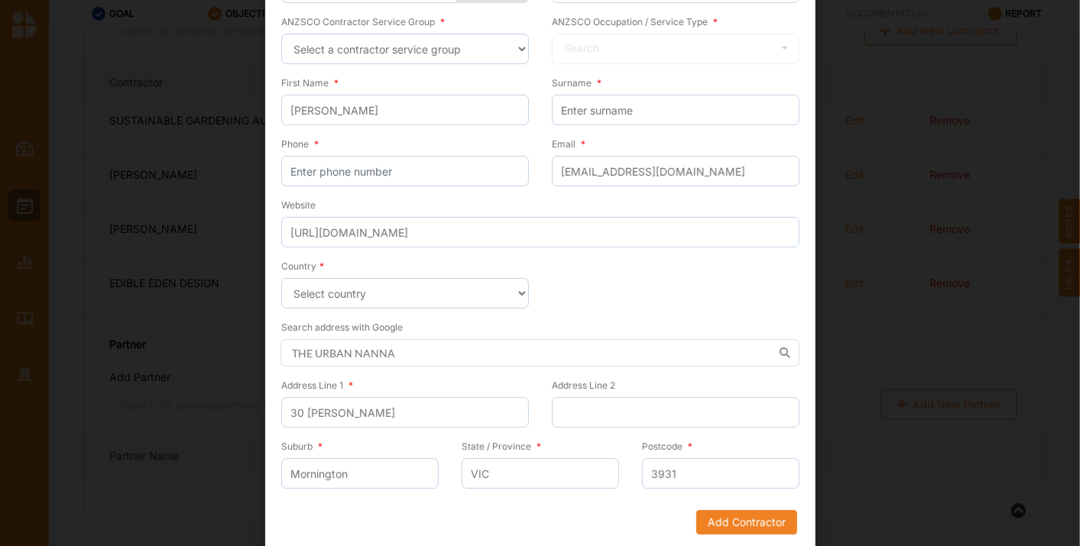
click at [440, 328] on div "Search address with Google THE URBAN NANNA" at bounding box center [540, 342] width 518 height 47
click at [609, 100] on input "Surname *" at bounding box center [676, 110] width 248 height 31
click at [600, 284] on form "Status Confirmed Projected Company/ Business Name * THE URBAN [GEOGRAPHIC_DATA]…" at bounding box center [540, 217] width 518 height 635
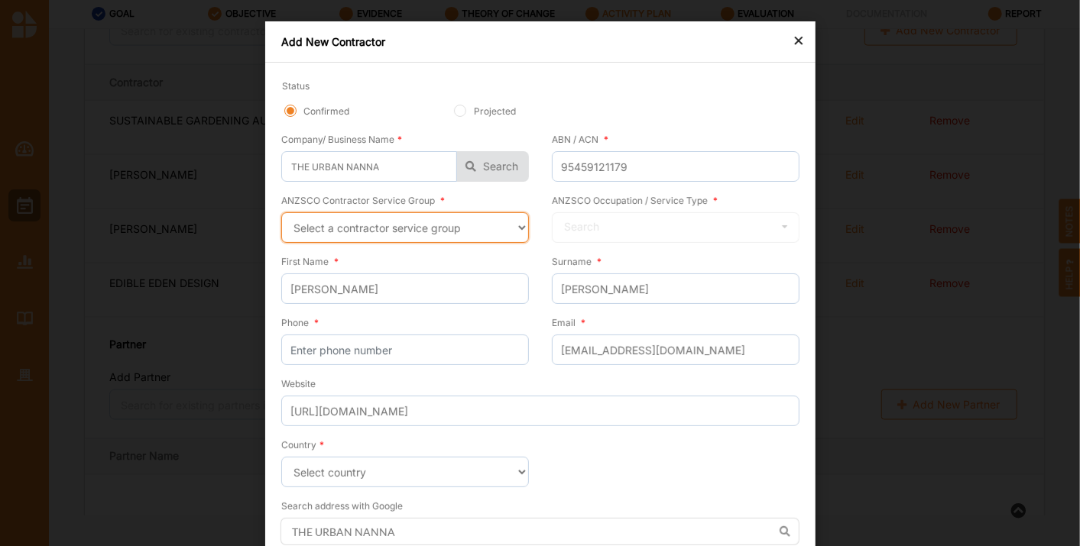
click at [523, 225] on select "Select a contractor service group Hospitality, Retail and Service Managers Spec…" at bounding box center [405, 227] width 248 height 31
click at [281, 212] on select "Select a contractor service group Hospitality, Retail and Service Managers Spec…" at bounding box center [405, 227] width 248 height 31
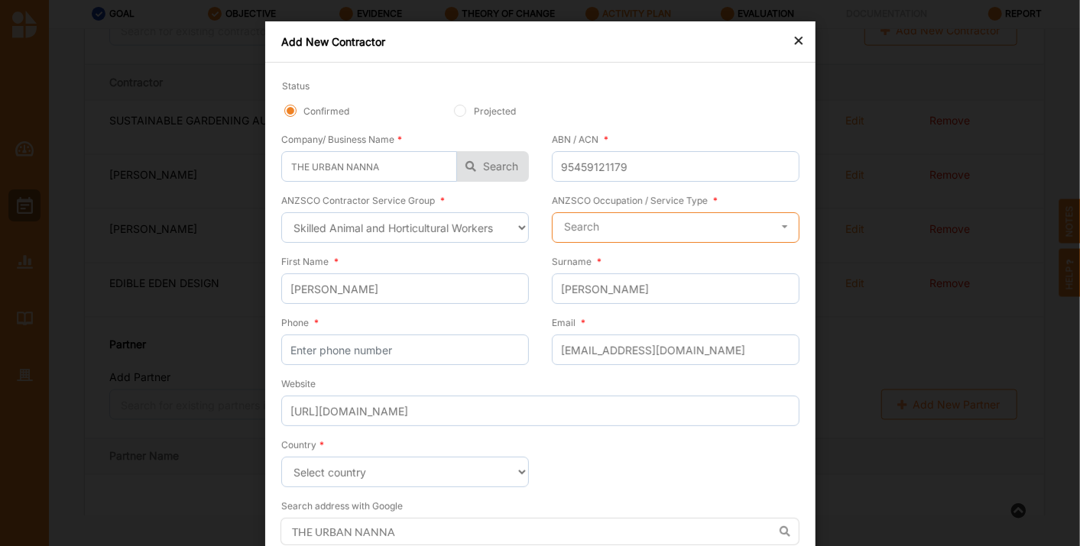
click at [651, 221] on input "text" at bounding box center [676, 228] width 246 height 31
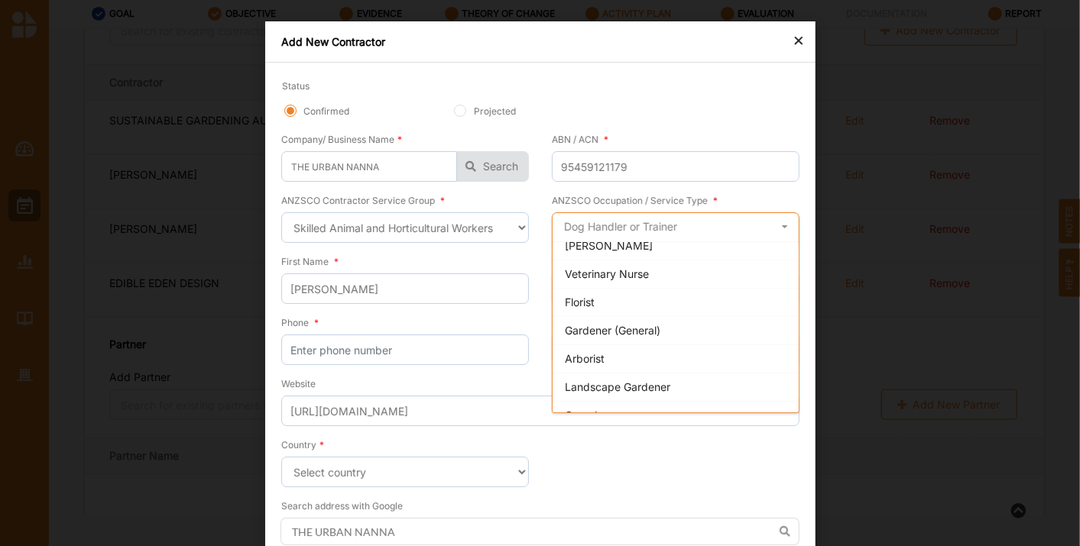
scroll to position [194, 0]
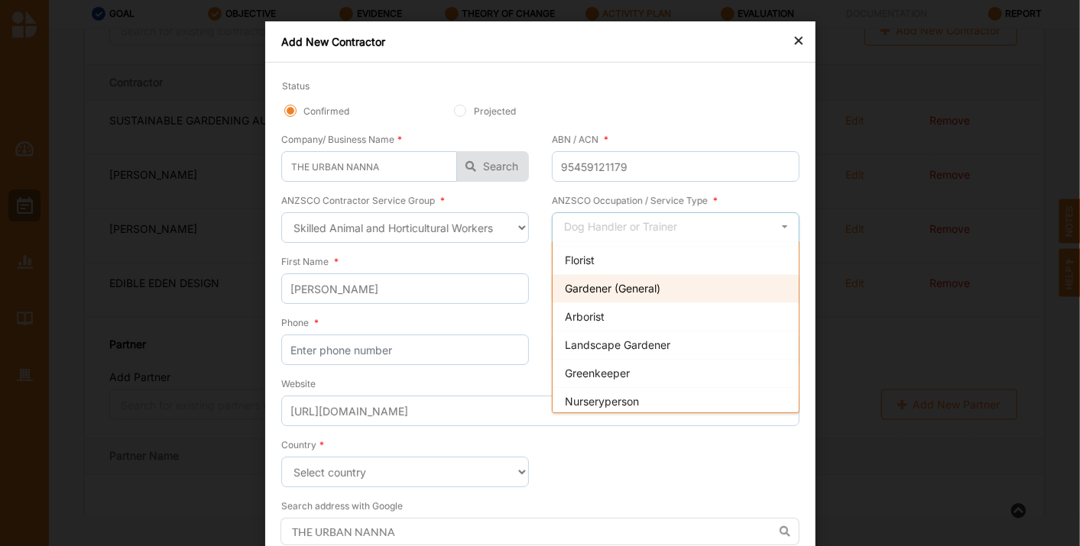
click at [653, 283] on span "Gardener (General)" at bounding box center [613, 288] width 96 height 13
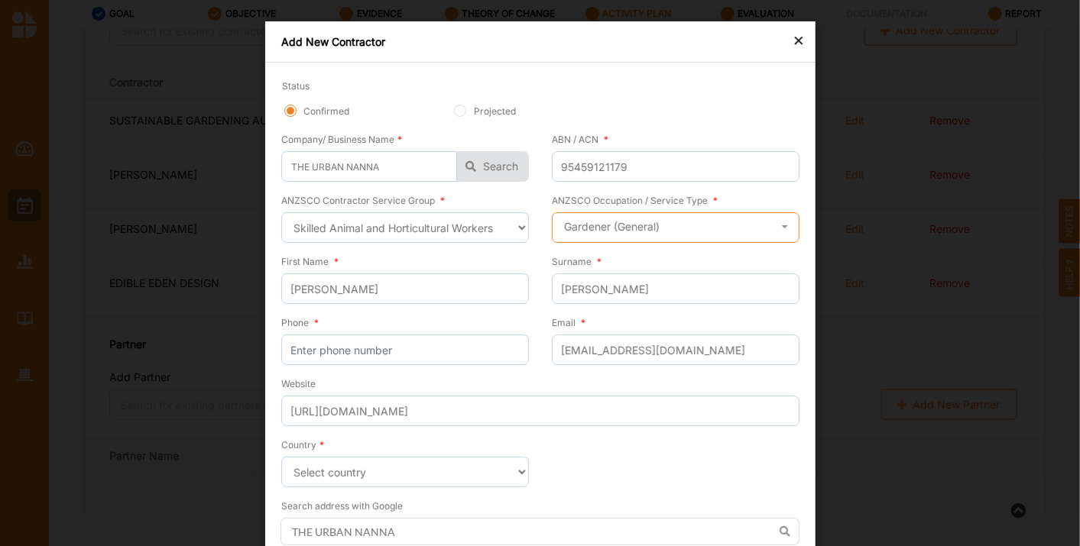
scroll to position [179, 0]
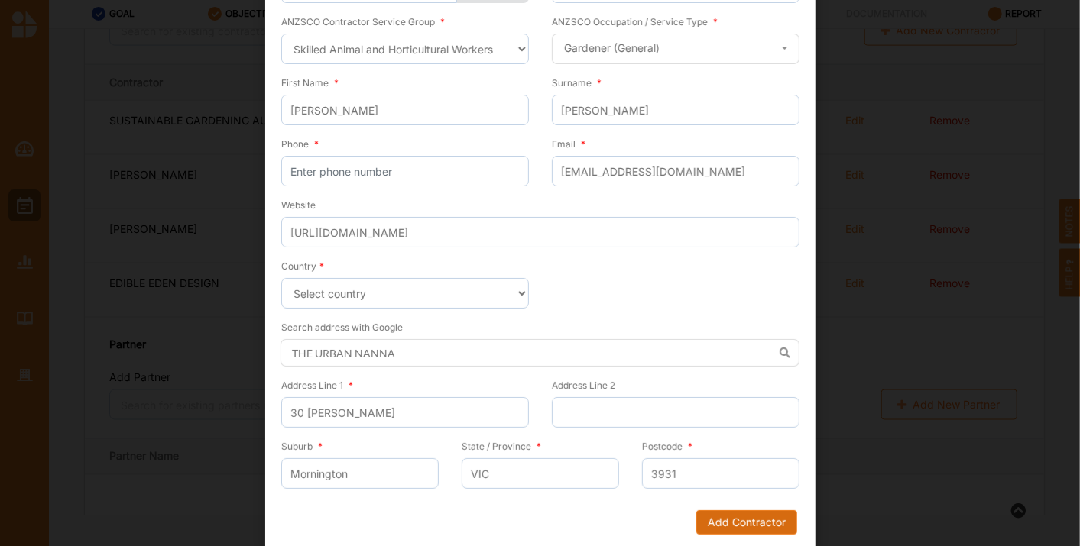
click at [731, 517] on button "Add Contractor" at bounding box center [745, 523] width 101 height 24
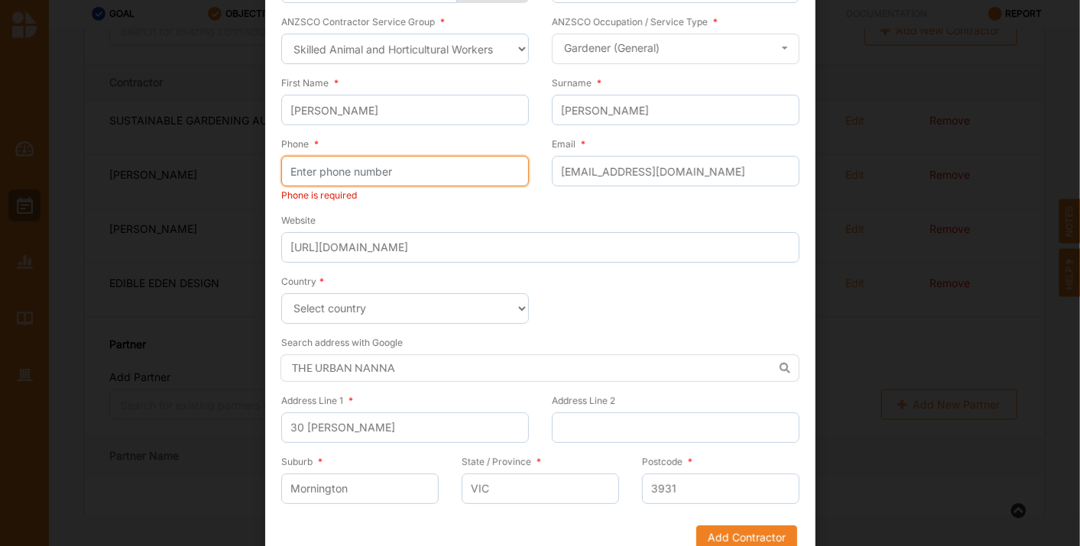
click at [371, 165] on input "Phone *" at bounding box center [405, 171] width 248 height 31
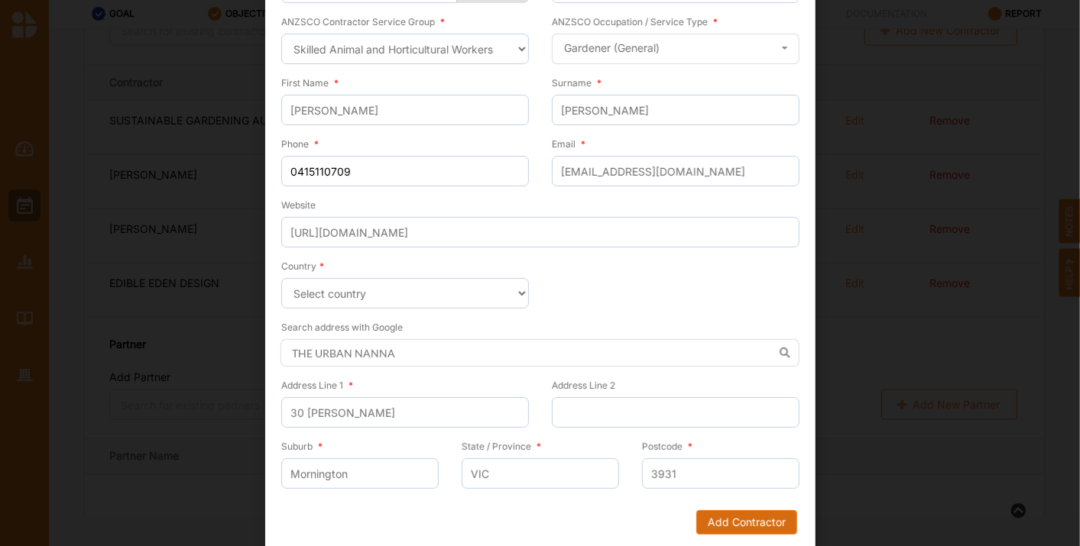
click at [727, 511] on button "Add Contractor" at bounding box center [745, 523] width 101 height 24
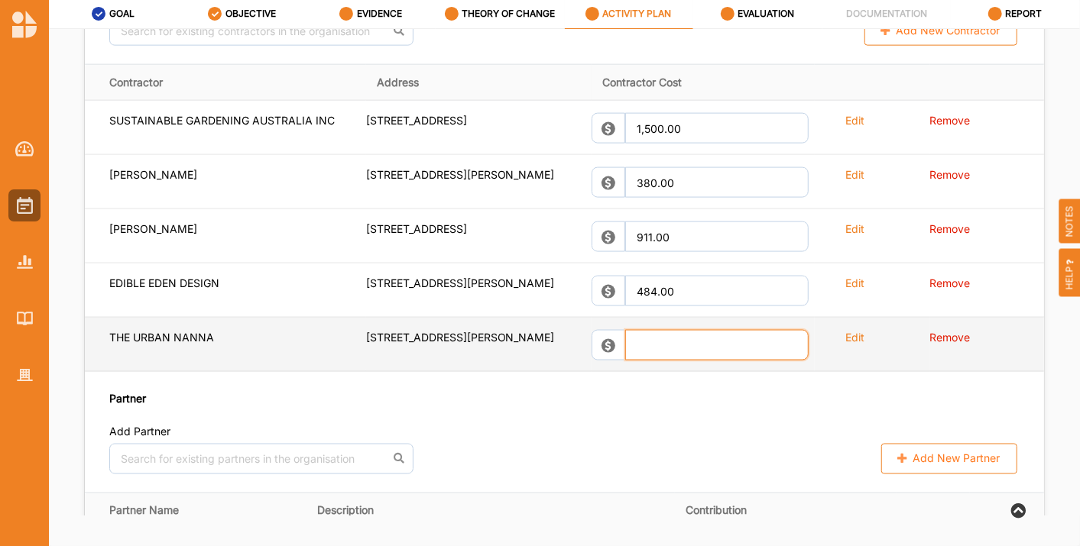
click at [681, 361] on input "text" at bounding box center [716, 345] width 183 height 31
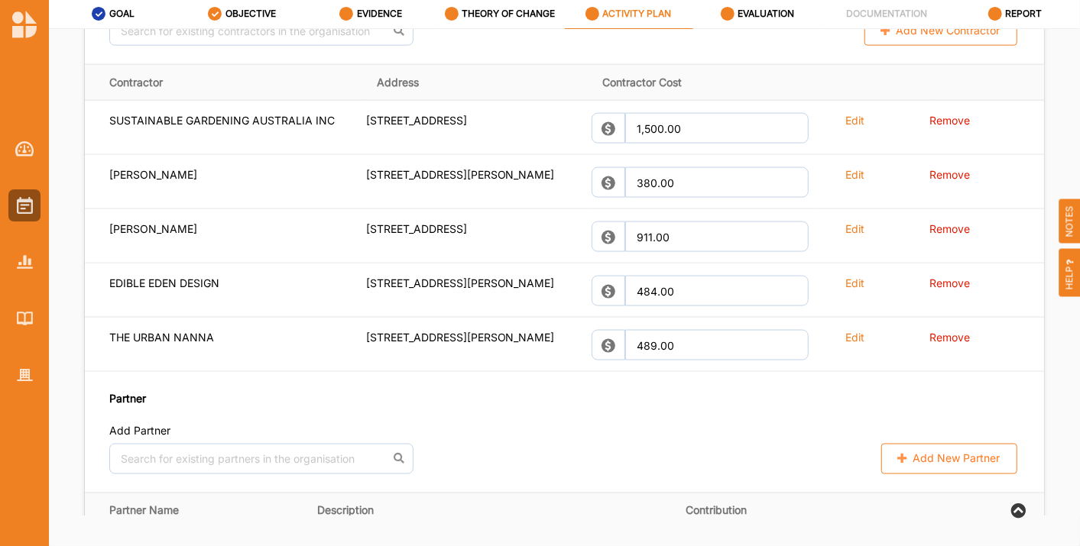
click at [613, 493] on div "Partner Add Partner No results found. Add New Partner" at bounding box center [564, 432] width 959 height 121
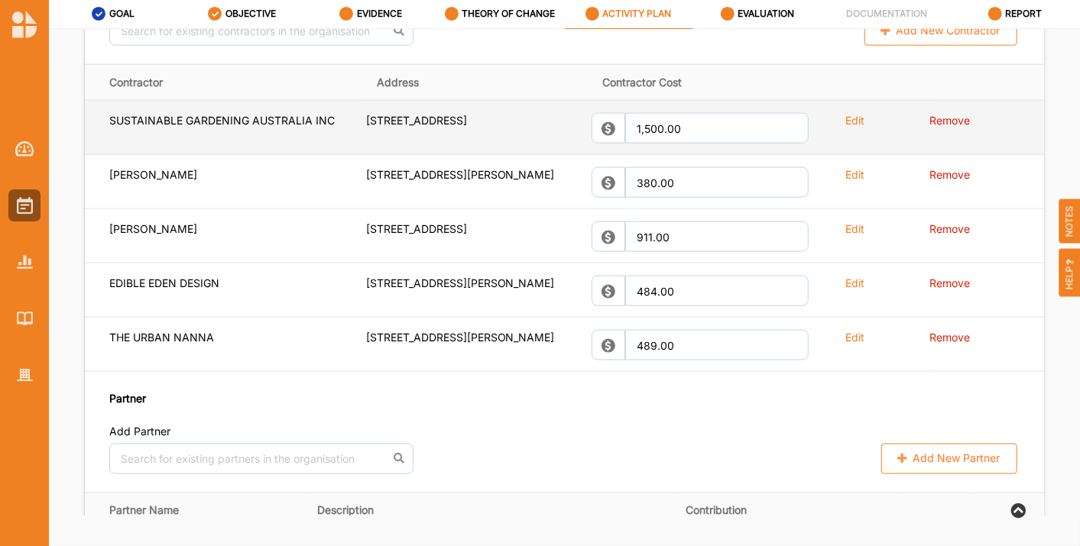
click at [845, 128] on label "Edit" at bounding box center [854, 120] width 19 height 15
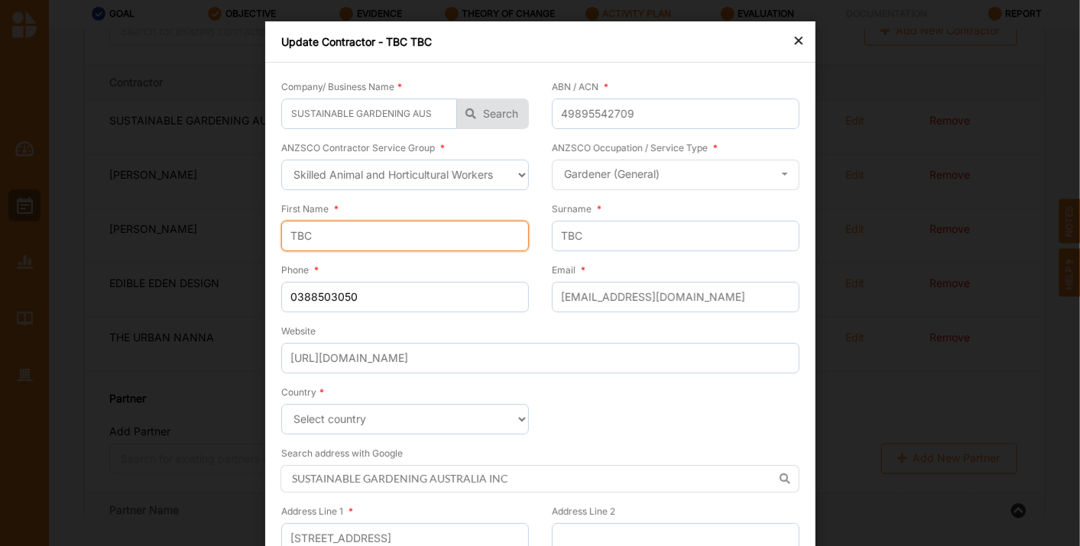
click at [348, 229] on input "TBC" at bounding box center [405, 236] width 248 height 31
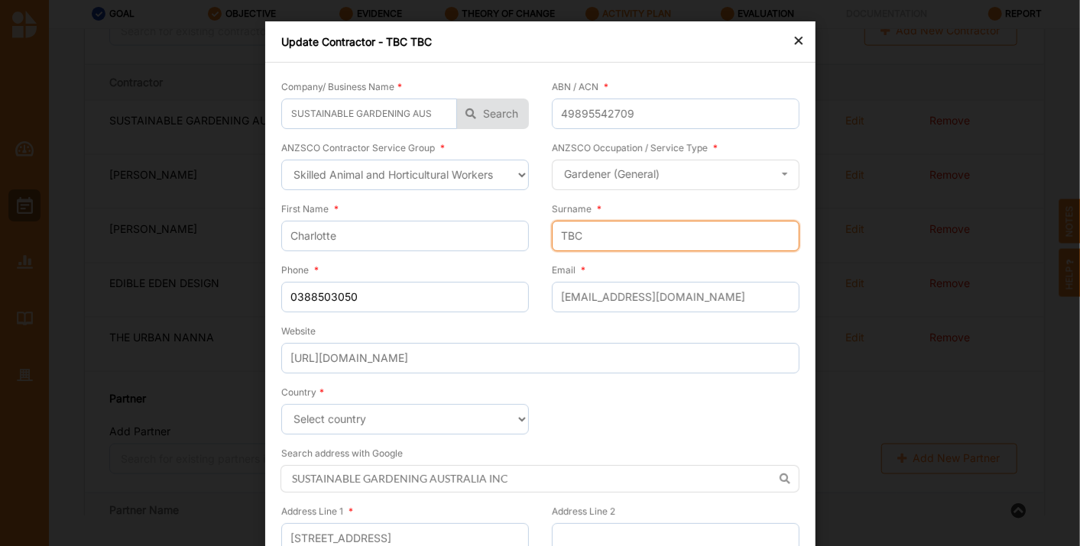
click at [595, 245] on input "TBC" at bounding box center [676, 236] width 248 height 31
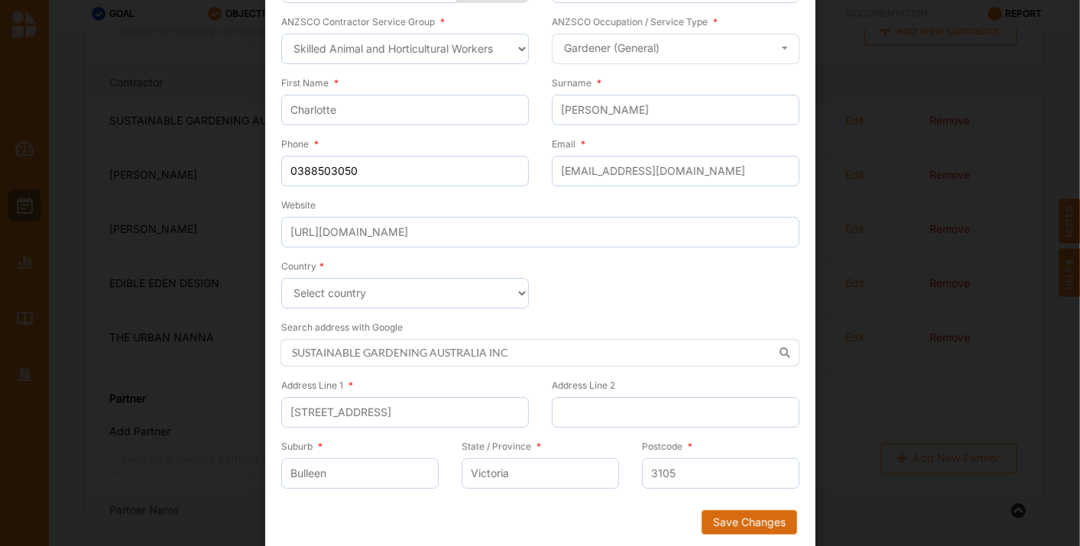
click at [721, 528] on button "Save Changes" at bounding box center [749, 523] width 96 height 24
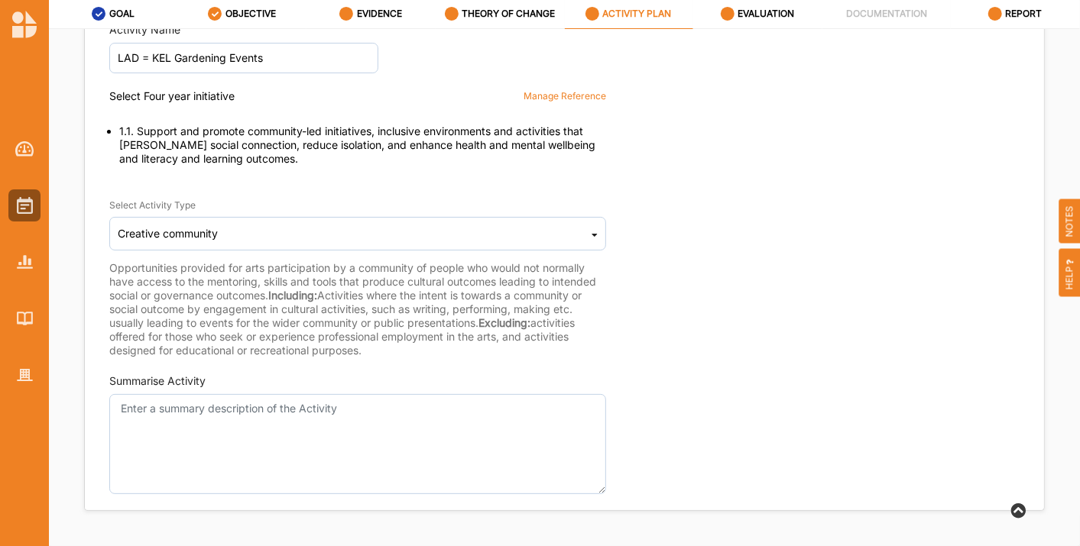
scroll to position [70, 0]
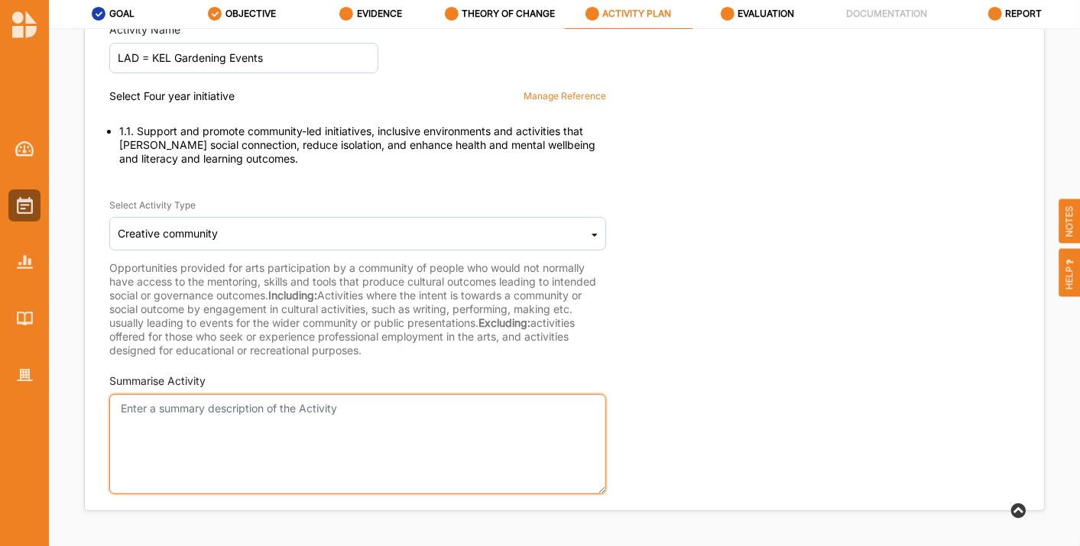
click at [196, 423] on textarea "Summarise Activity" at bounding box center [357, 444] width 497 height 100
paste textarea "The intention of LAD is to prevent and reduce harm from gambling by supporting …"
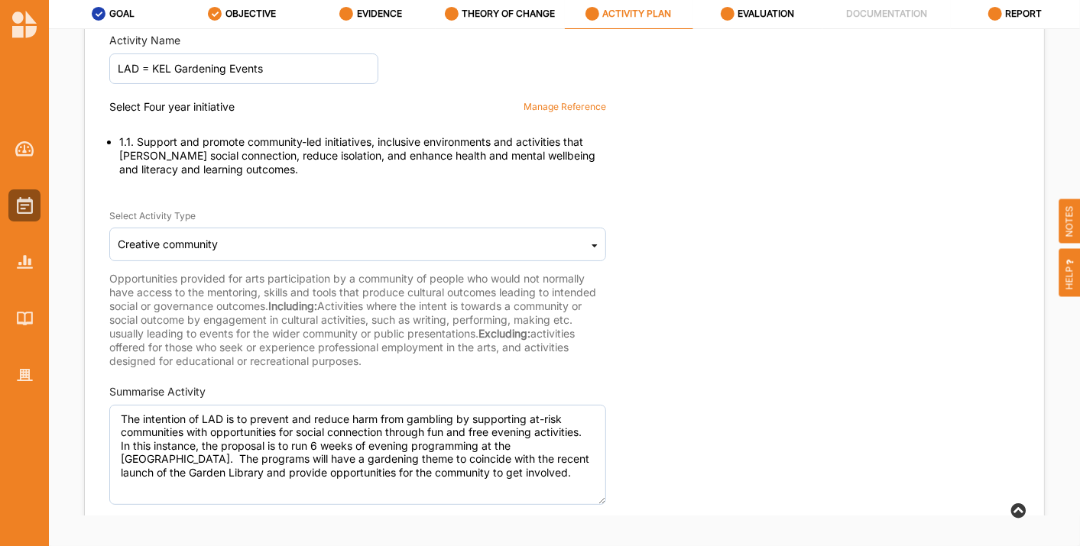
scroll to position [80, 0]
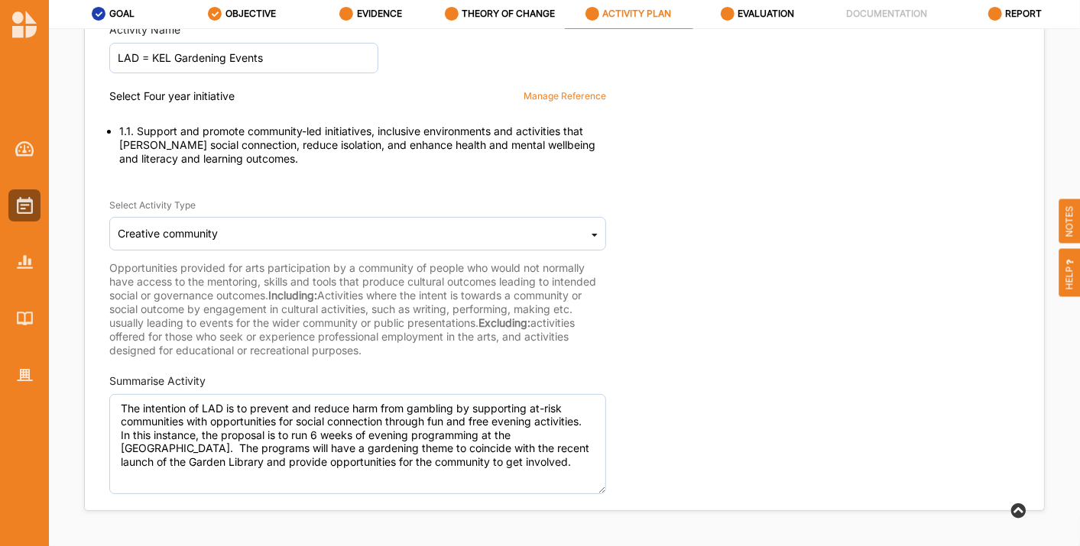
click at [788, 329] on div "Select Activity Type Creative community Cultural infrastructure development Acq…" at bounding box center [564, 270] width 910 height 176
click at [842, 178] on div "Activity Name LAD = KEL Gardening Events Select Four year initiative Manage Ref…" at bounding box center [564, 258] width 959 height 488
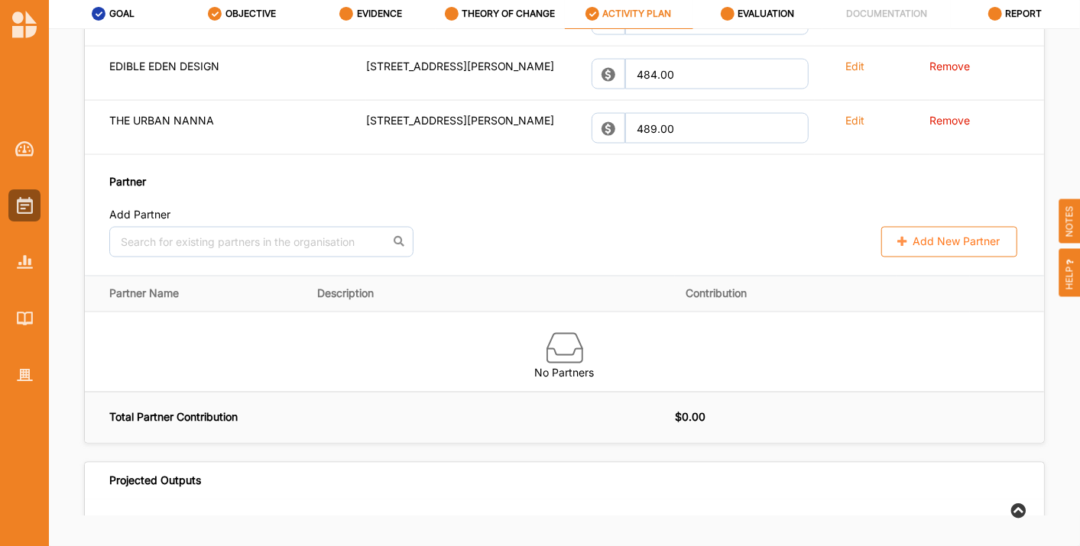
scroll to position [1426, 0]
click at [925, 251] on button "Add New Partner" at bounding box center [949, 241] width 136 height 31
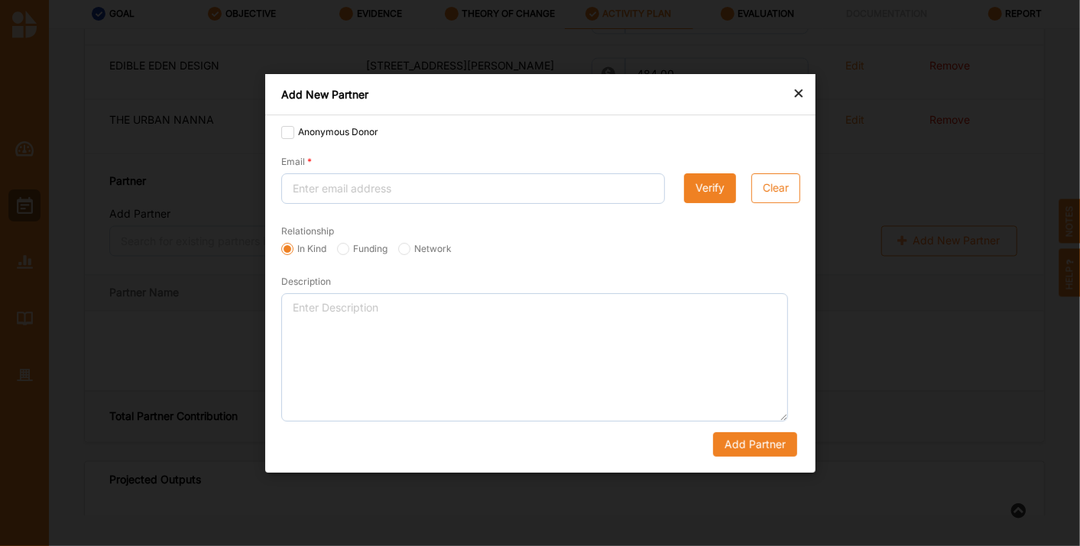
click at [285, 125] on div "Anonymous Donor" at bounding box center [540, 134] width 518 height 20
click at [285, 128] on label "Anonymous Donor" at bounding box center [329, 132] width 97 height 12
click at [285, 128] on input "Anonymous Donor" at bounding box center [287, 132] width 12 height 12
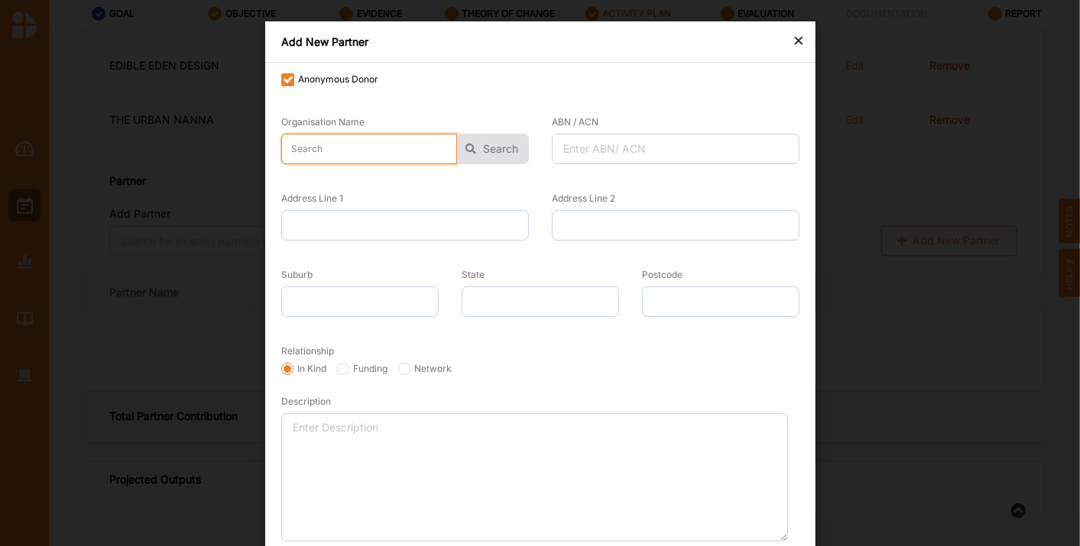
click at [343, 142] on input "text" at bounding box center [369, 149] width 176 height 31
click at [495, 146] on button "Search" at bounding box center [493, 149] width 72 height 31
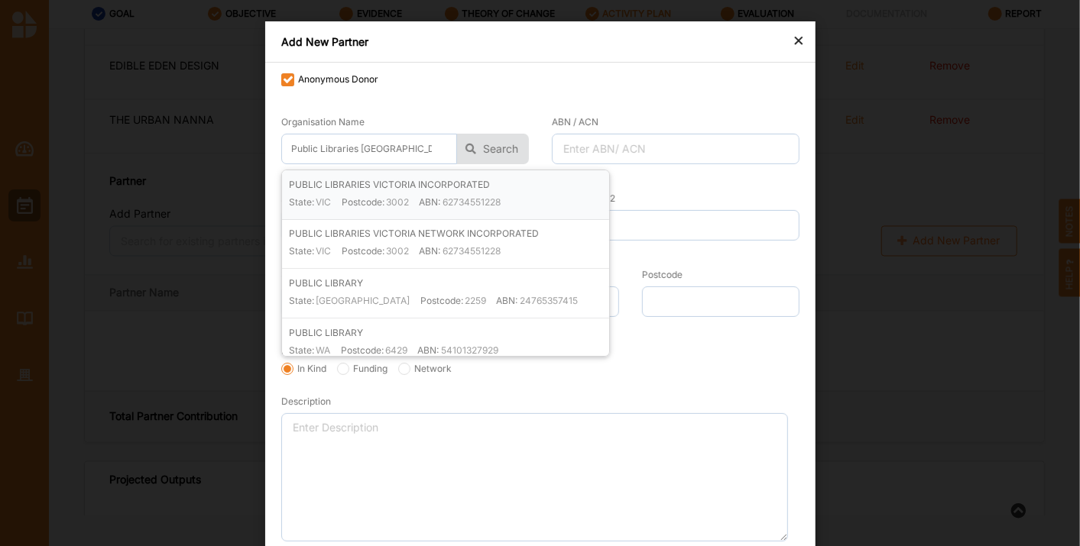
click at [495, 177] on div "PUBLIC LIBRARIES VICTORIA INCORPORATED State: [GEOGRAPHIC_DATA] Postcode: 3002 …" at bounding box center [448, 198] width 320 height 42
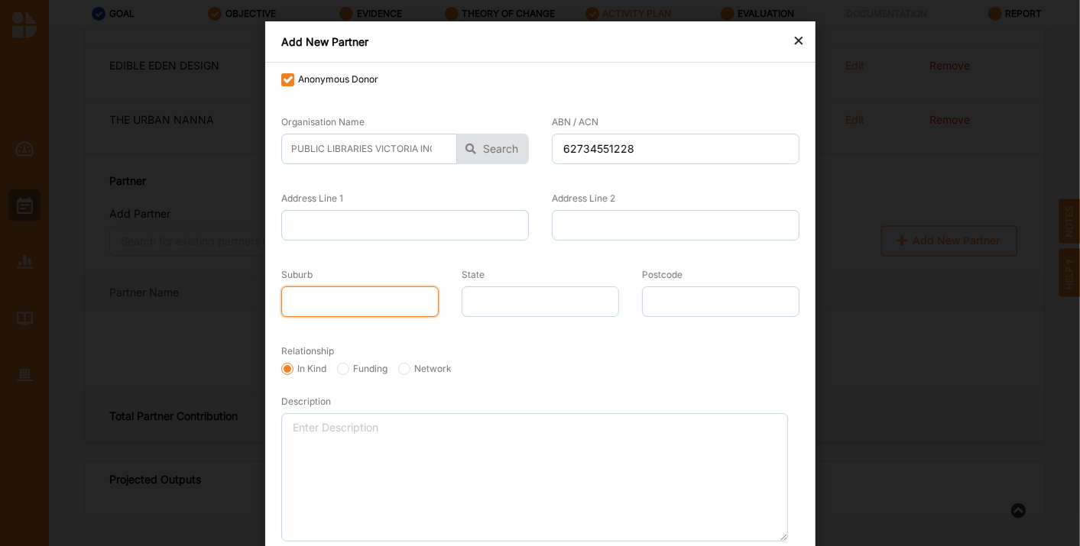
click at [327, 310] on input "Suburb" at bounding box center [359, 302] width 157 height 31
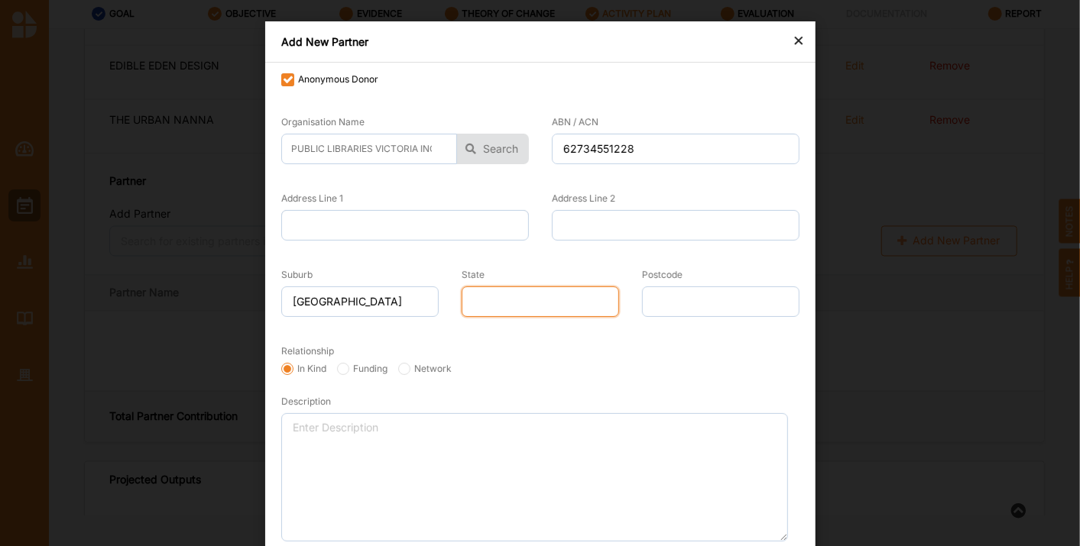
click at [486, 303] on input "State" at bounding box center [540, 302] width 157 height 31
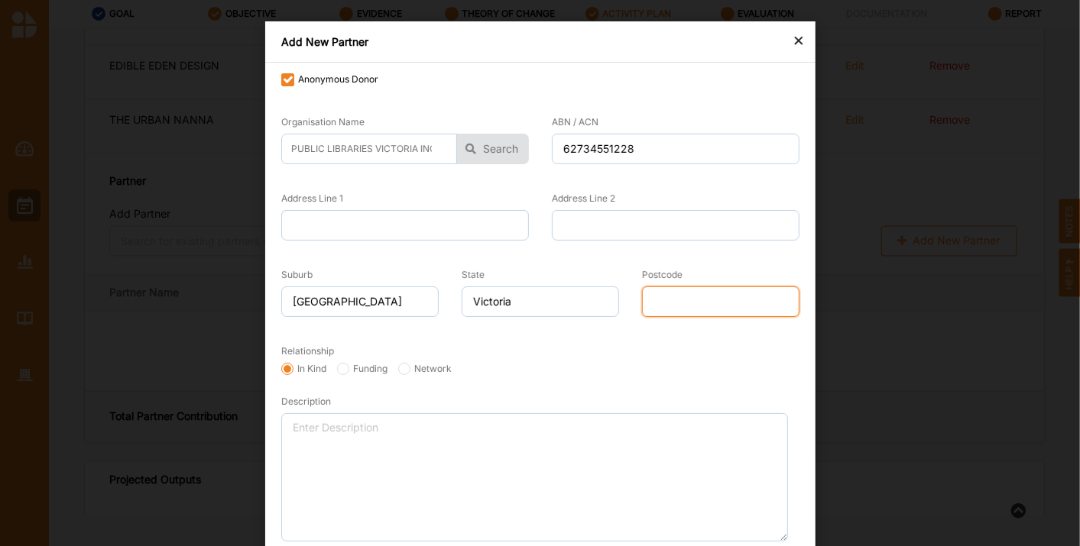
click at [685, 293] on input "Postcode" at bounding box center [720, 302] width 157 height 31
click at [655, 354] on div "Relationship In Kind Funding Network" at bounding box center [540, 360] width 518 height 35
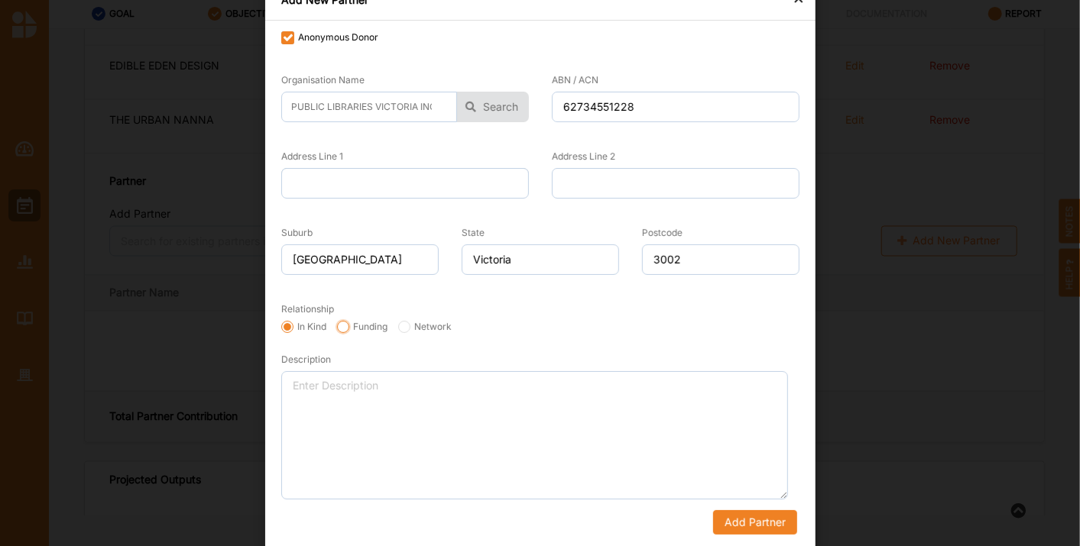
click at [337, 323] on input "Funding" at bounding box center [343, 327] width 12 height 12
click at [714, 523] on button "Add Partner" at bounding box center [754, 523] width 84 height 24
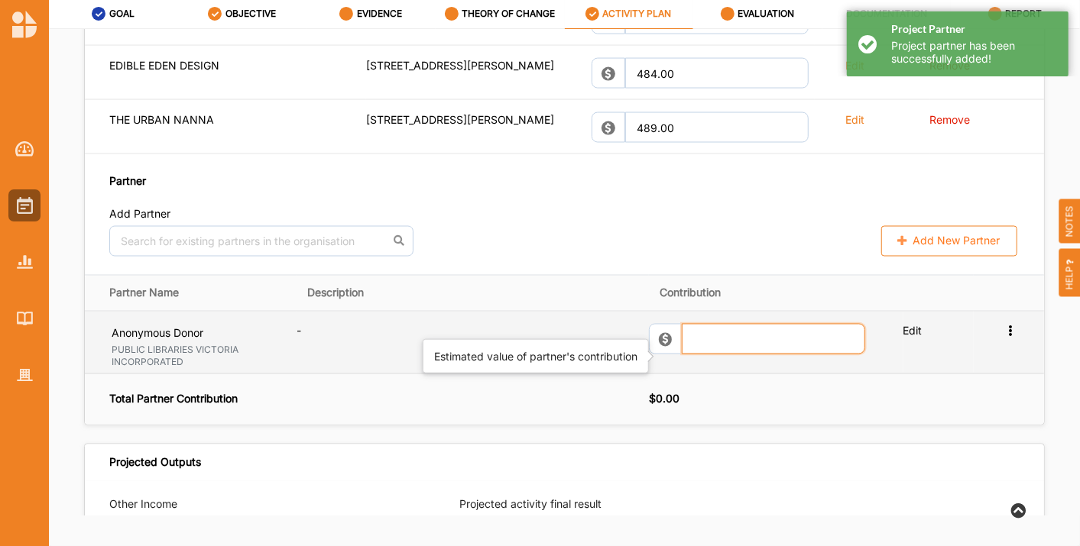
click at [707, 348] on input "text" at bounding box center [773, 339] width 183 height 31
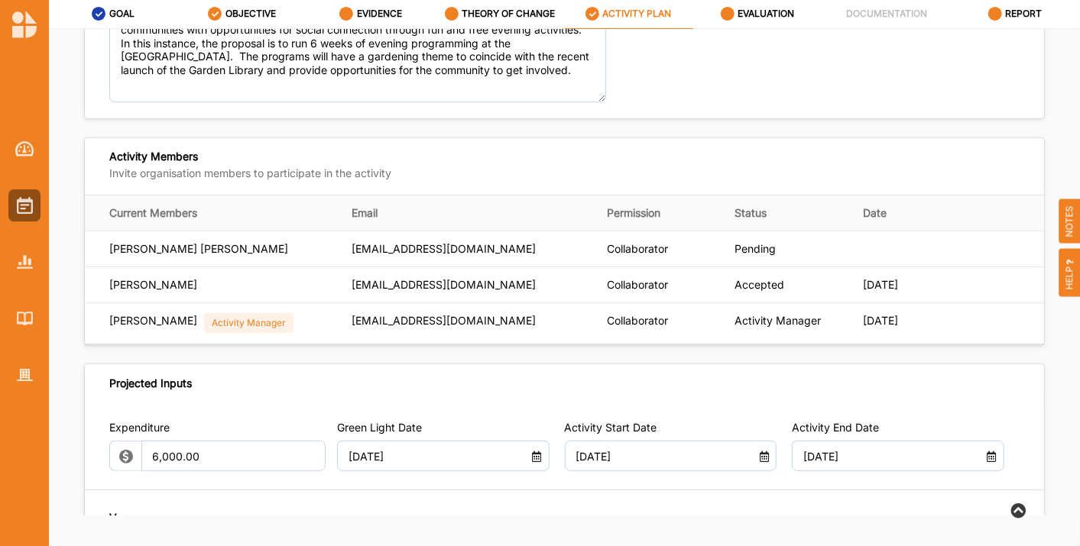
scroll to position [460, 0]
click at [499, 11] on label "THEORY OF CHANGE" at bounding box center [508, 14] width 93 height 12
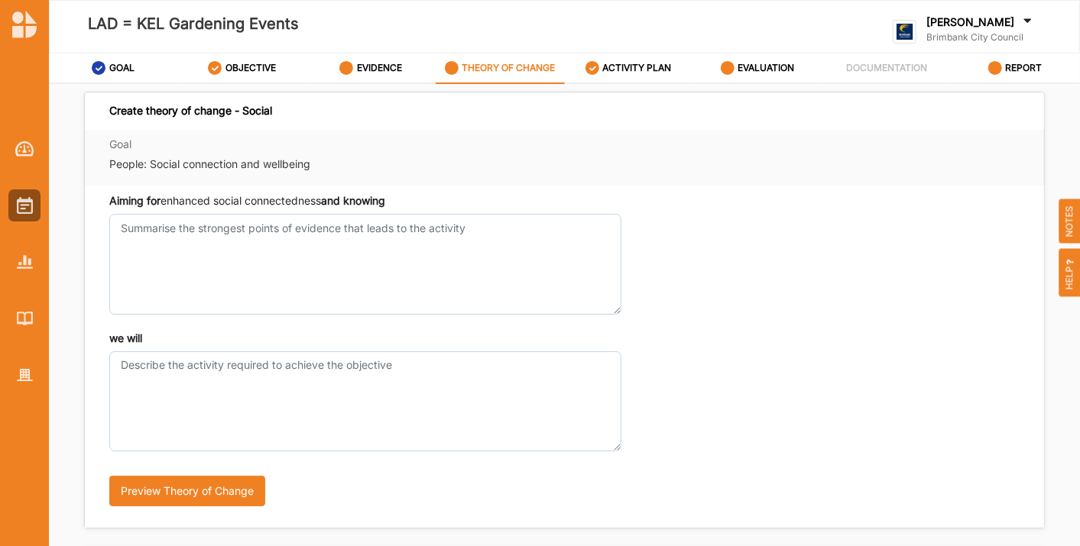
scroll to position [33, 0]
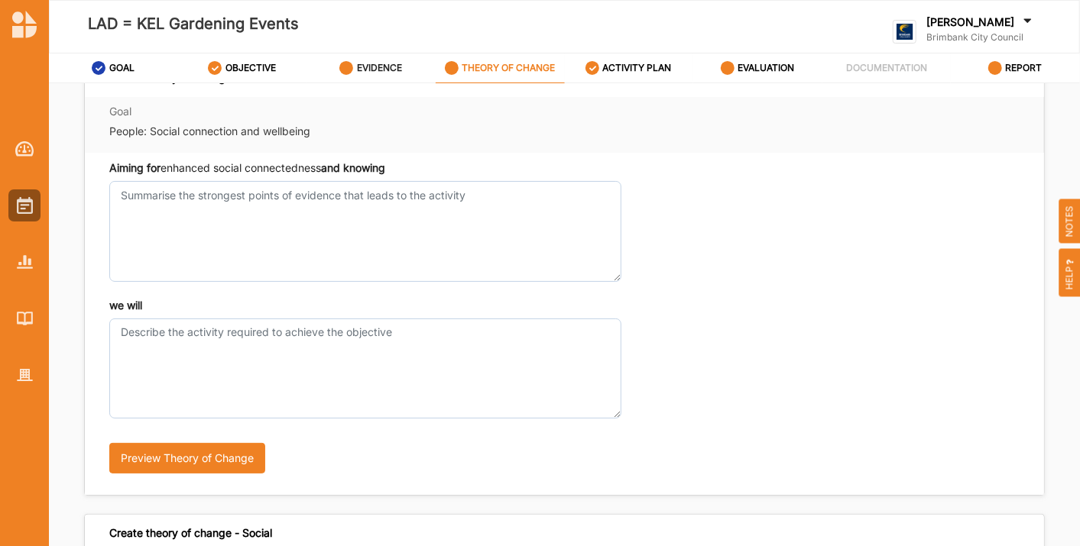
click at [358, 60] on div "EVIDENCE" at bounding box center [370, 68] width 63 height 28
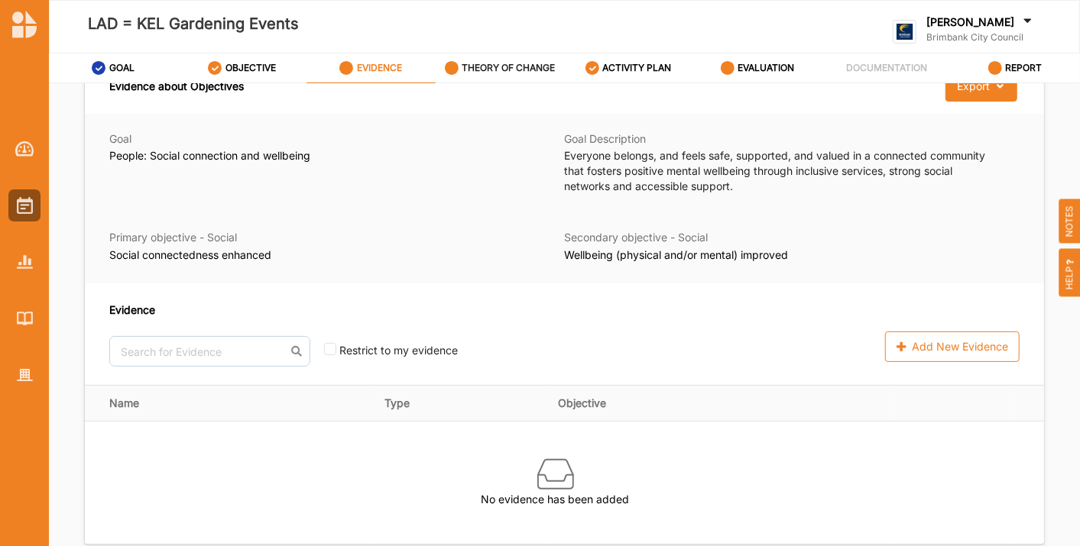
click at [504, 65] on label "THEORY OF CHANGE" at bounding box center [508, 68] width 93 height 12
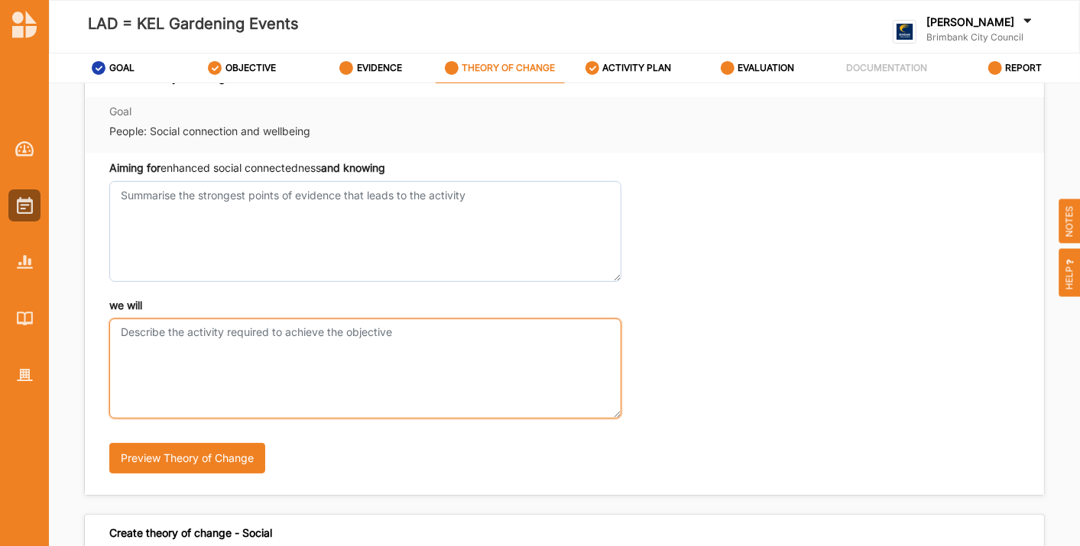
click at [262, 415] on textarea "we will" at bounding box center [365, 369] width 512 height 100
paste textarea "affected by or at risk of gambling-related harm. By offering alcohol-free eveni…"
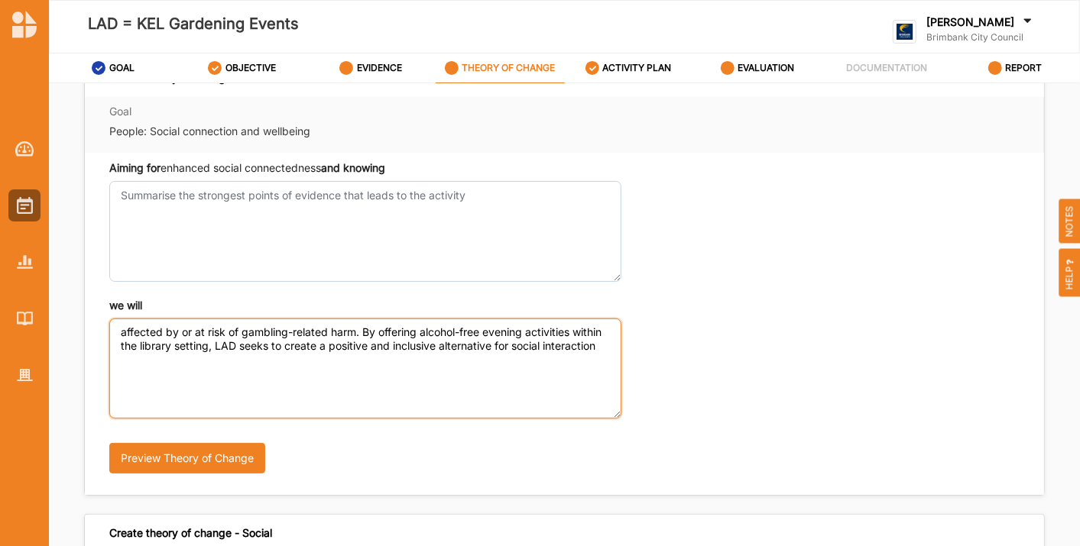
click at [117, 335] on textarea "affected by or at risk of gambling-related harm. By offering alcohol-free eveni…" at bounding box center [365, 369] width 512 height 100
paste textarea "Libraries After Dark (LAD) offers adults in the Brimbank community the opportun…"
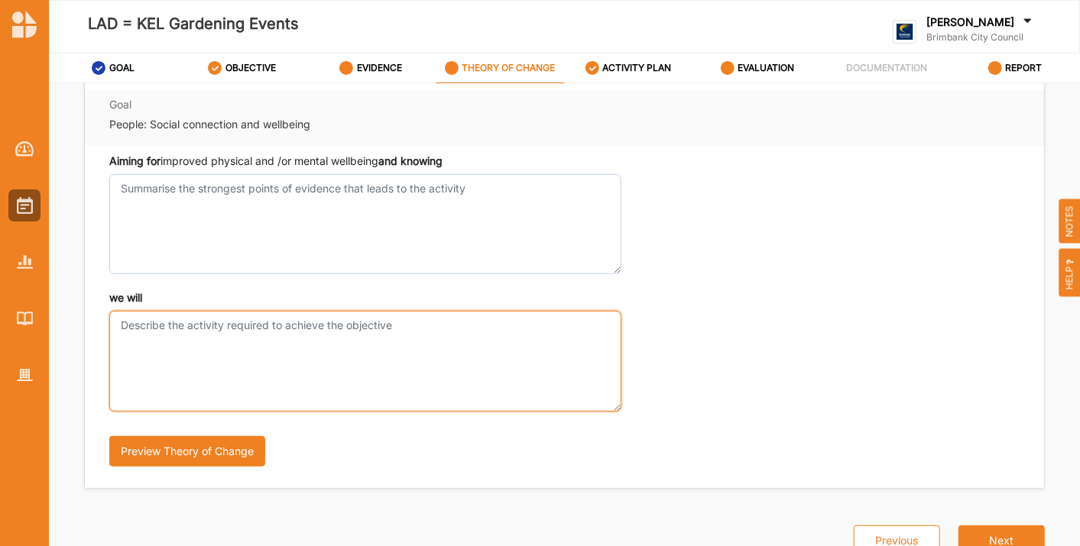
click at [214, 336] on textarea "we will" at bounding box center [365, 361] width 512 height 100
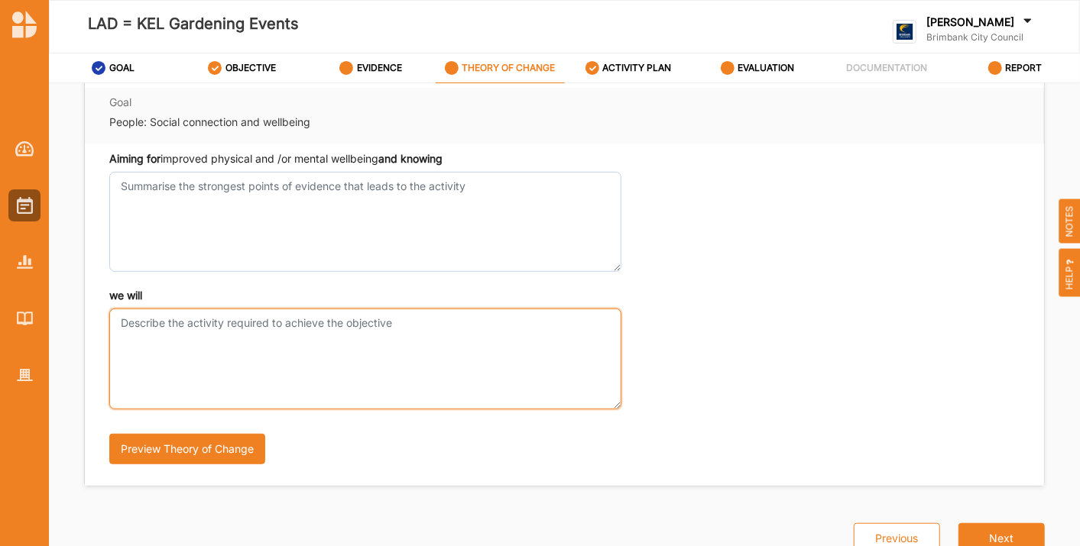
scroll to position [495, 0]
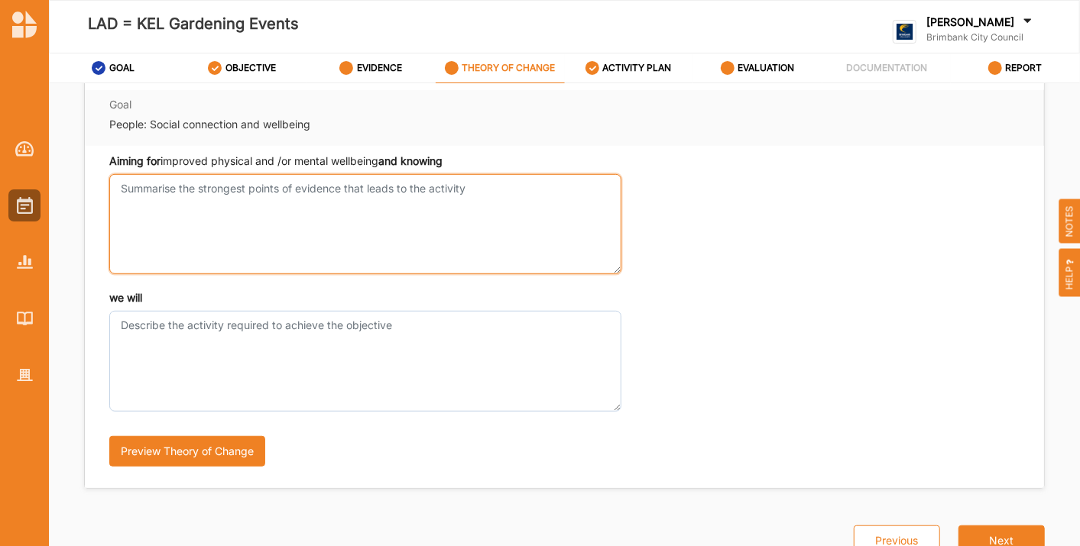
click at [218, 234] on textarea "Aiming for enhanced social connectedness and knowing" at bounding box center [365, 224] width 512 height 100
paste textarea "This program is especially relevant in communities such as Brimbank, which expe…"
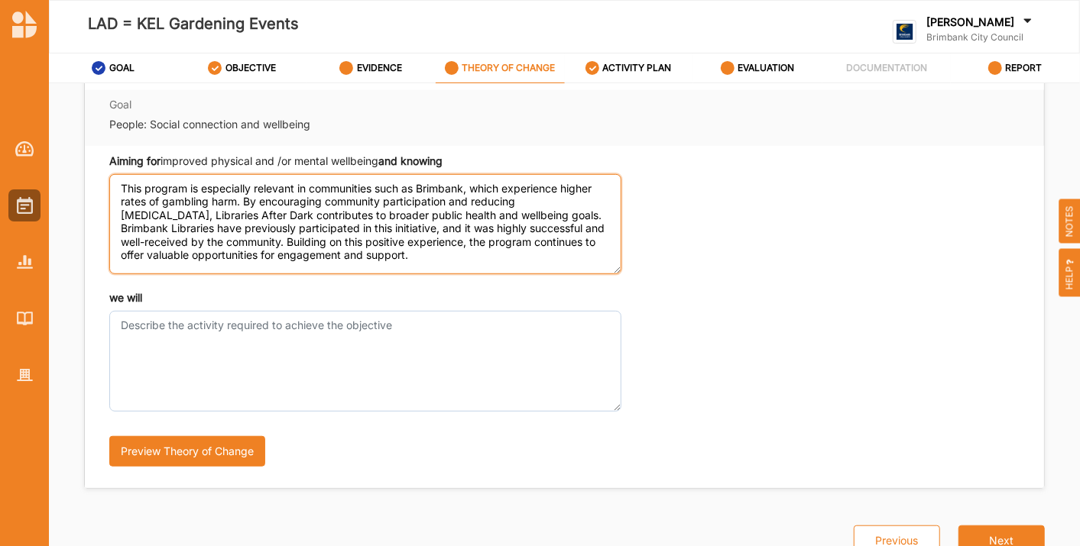
scroll to position [0, 0]
click at [310, 186] on textarea "This program is especially relevant in communities such as Brimbank, which expe…" at bounding box center [365, 224] width 512 height 100
click at [316, 186] on textarea "communities such as [GEOGRAPHIC_DATA], which experience higher rates of gamblin…" at bounding box center [365, 224] width 512 height 100
click at [500, 186] on textarea "communities such as Brimbank experience higher rates of gambling harm. By encou…" at bounding box center [365, 224] width 512 height 100
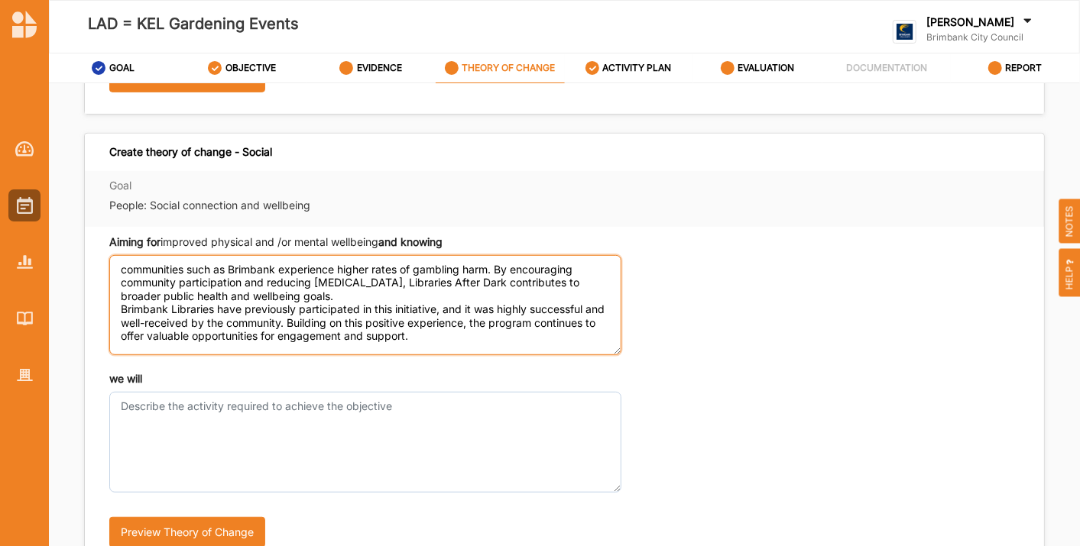
scroll to position [495, 0]
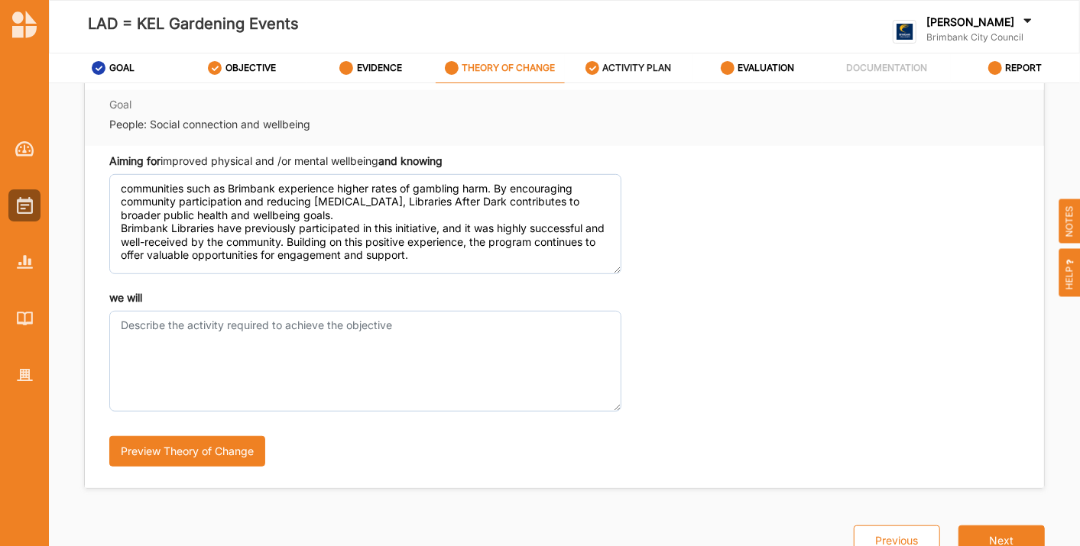
click at [646, 67] on label "ACTIVITY PLAN" at bounding box center [637, 68] width 69 height 12
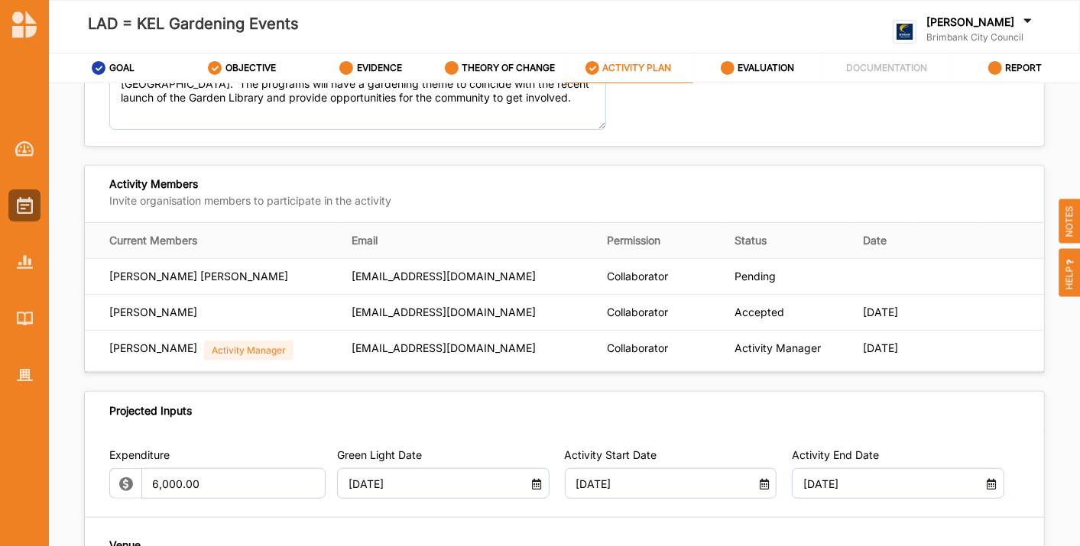
scroll to position [487, 0]
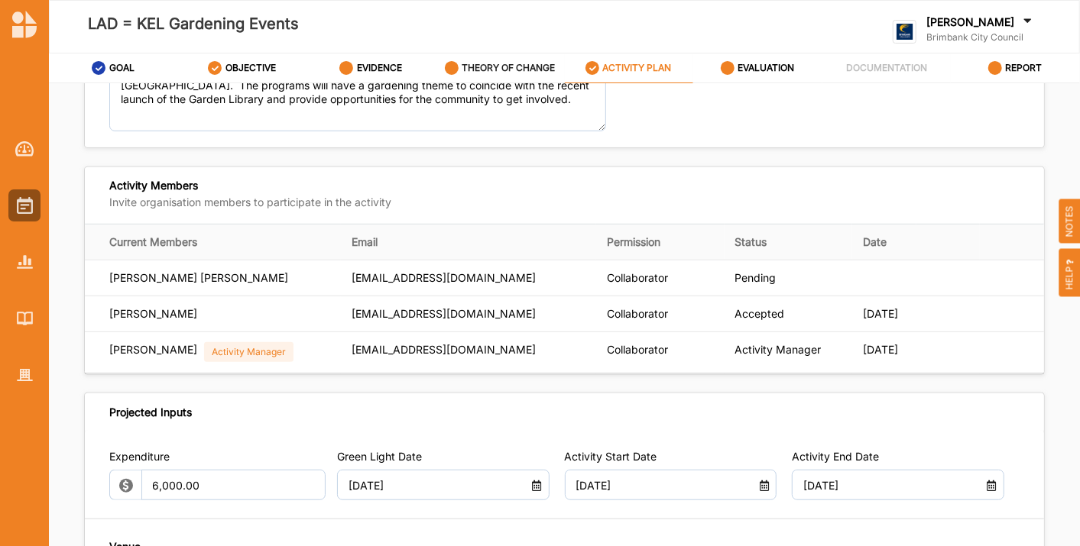
click at [485, 78] on div "THEORY OF CHANGE" at bounding box center [500, 68] width 111 height 28
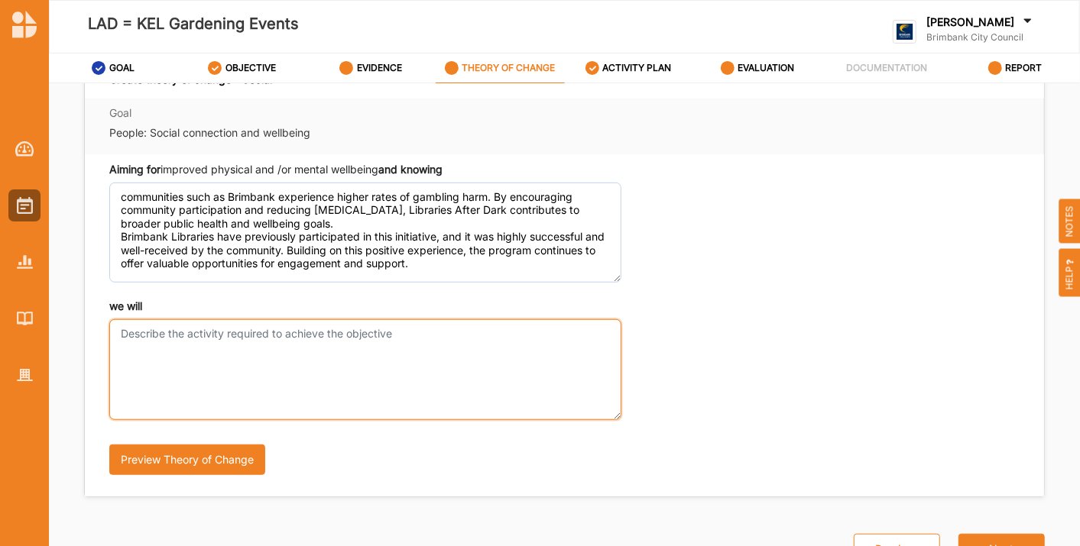
click at [332, 367] on textarea "we will" at bounding box center [365, 369] width 512 height 100
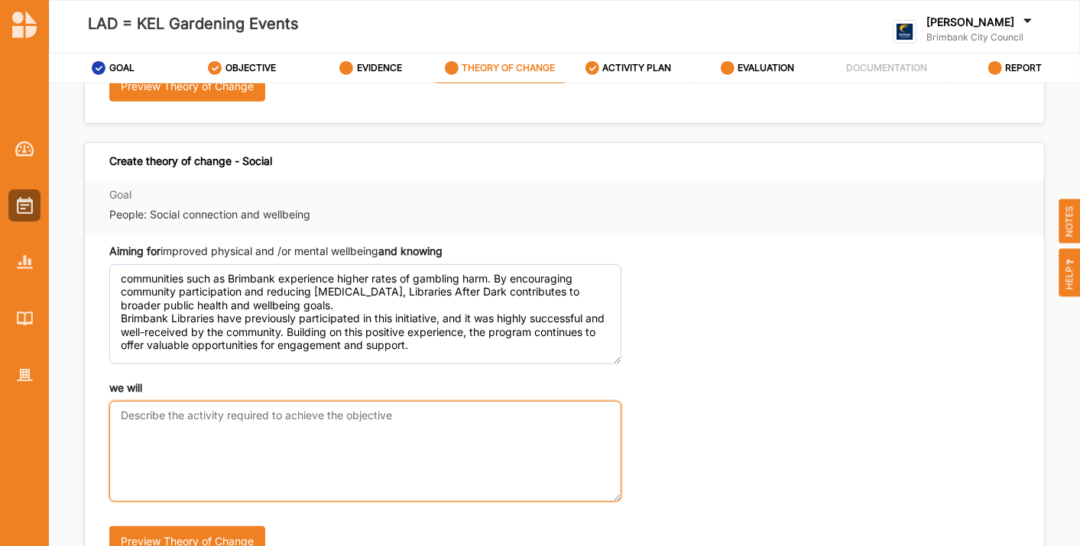
scroll to position [495, 0]
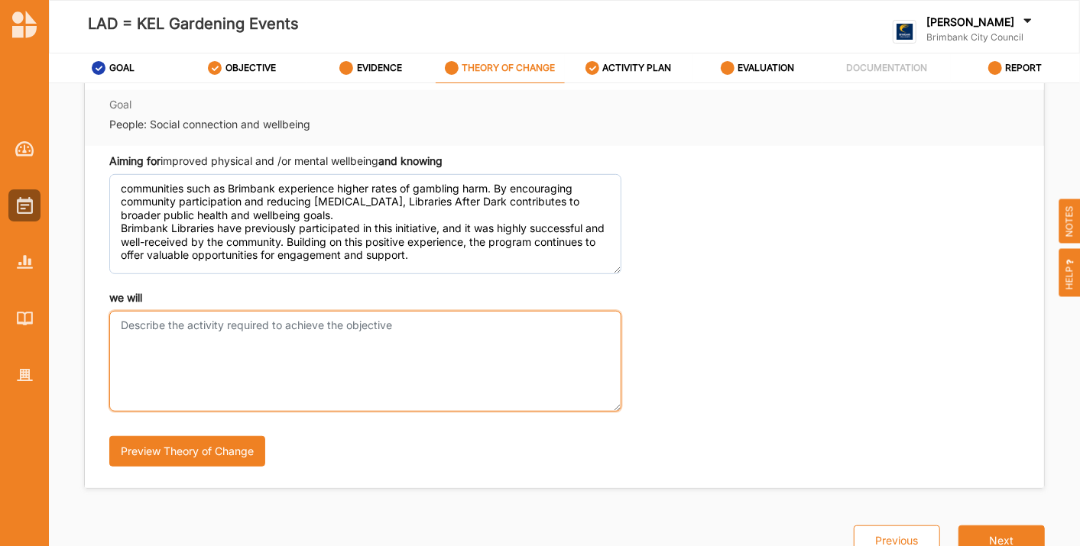
click at [176, 381] on textarea "we will" at bounding box center [365, 361] width 512 height 100
paste textarea ") offers adults in the Brimbank community the opportunity to participate in eng…"
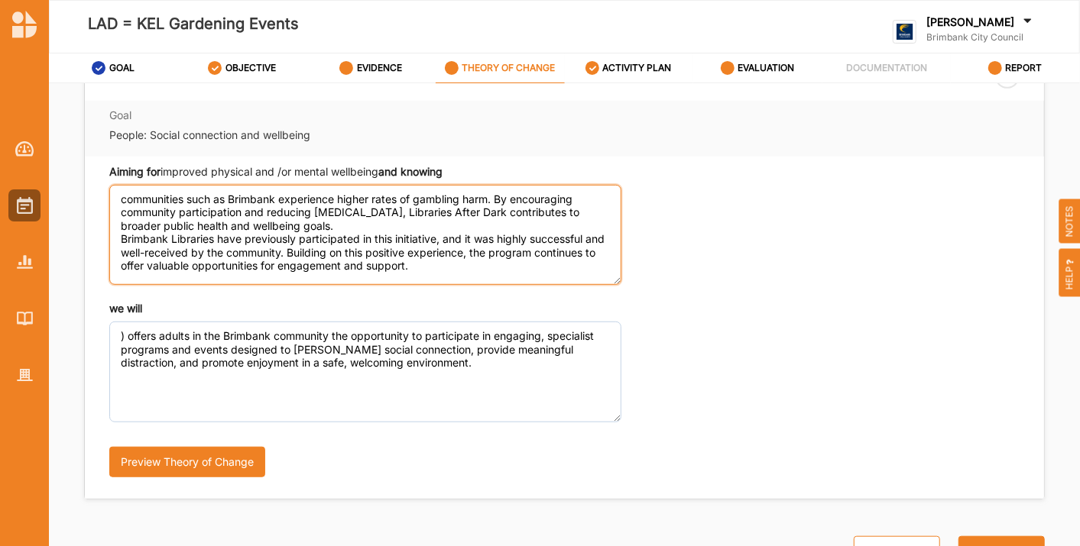
click at [393, 200] on textarea "communities such as Brimbank experience higher rates of gambling harm. By encou…" at bounding box center [365, 235] width 512 height 100
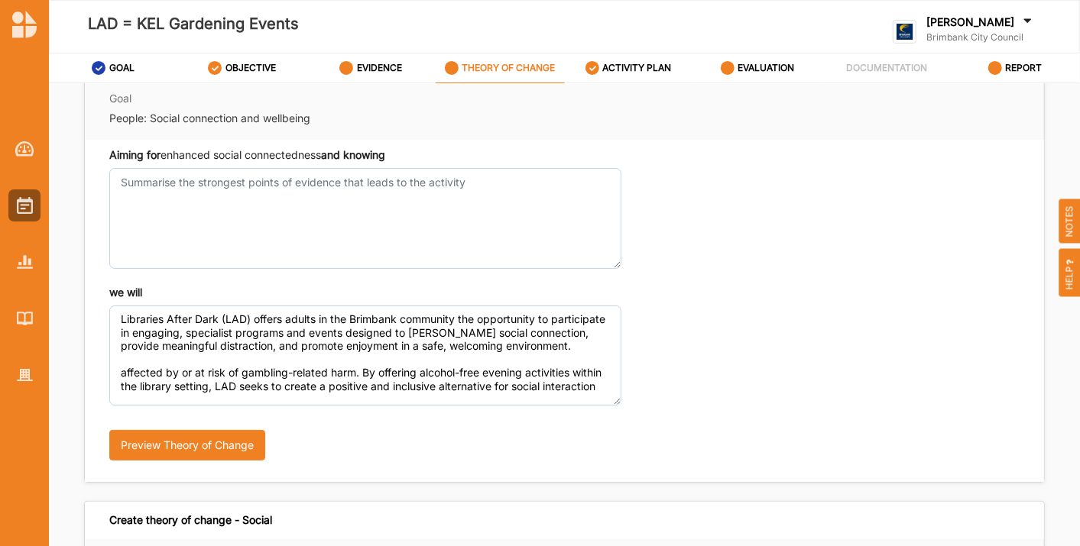
scroll to position [0, 0]
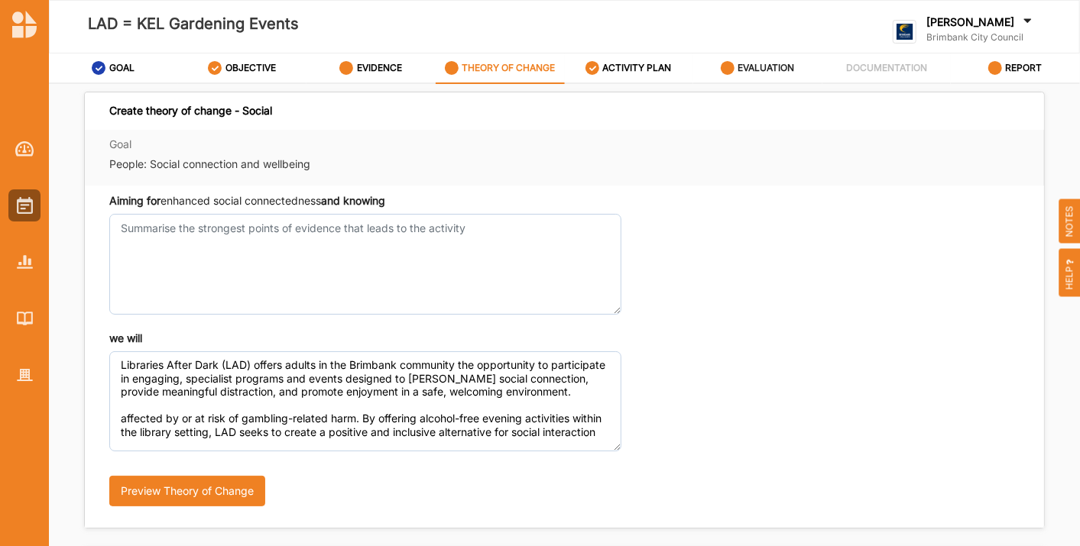
click at [753, 67] on label "EVALUATION" at bounding box center [765, 68] width 57 height 12
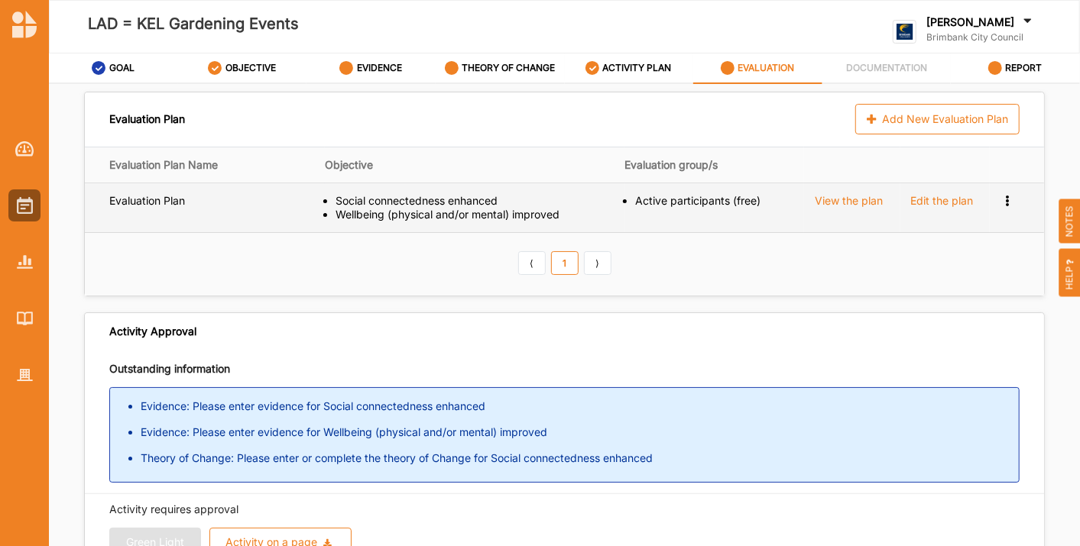
click at [839, 200] on div "View the plan" at bounding box center [849, 201] width 68 height 14
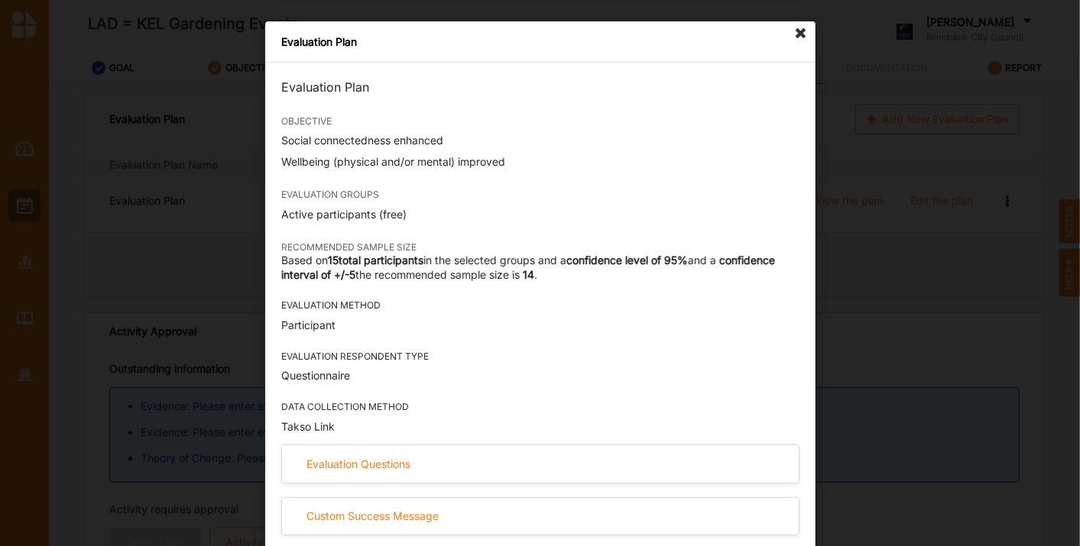
scroll to position [4, 0]
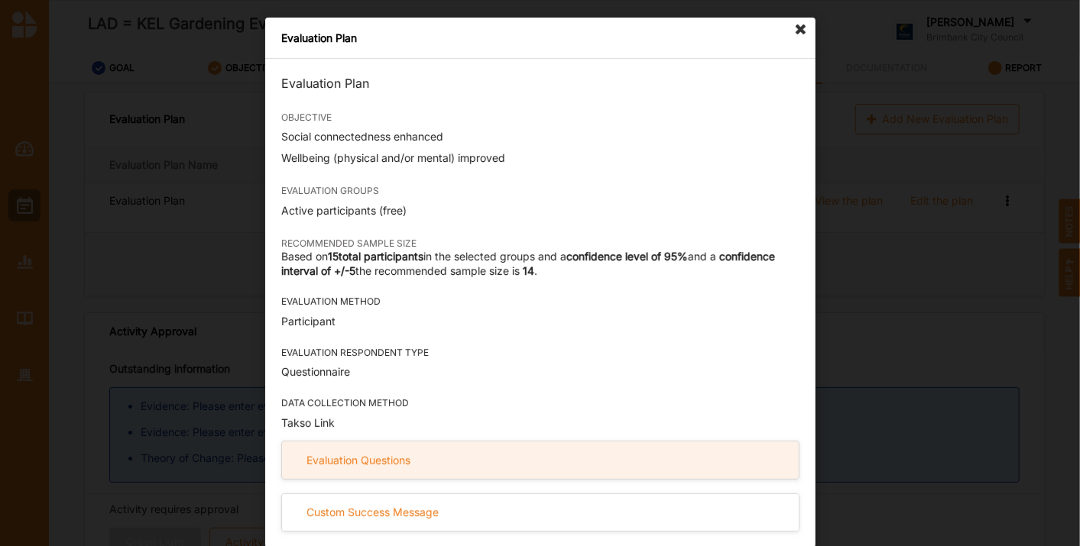
click at [600, 449] on div "Evaluation Questions" at bounding box center [540, 460] width 517 height 37
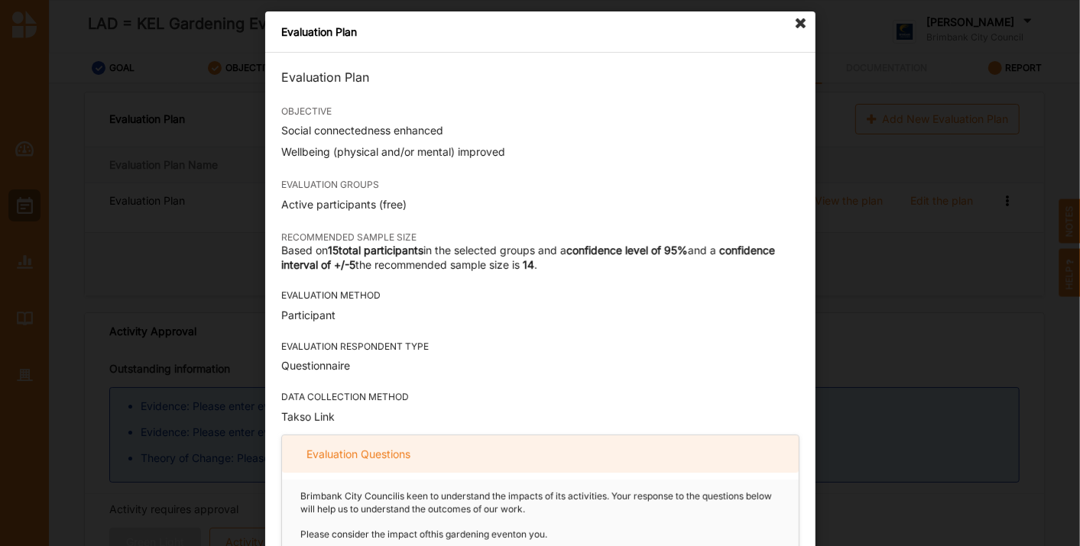
scroll to position [0, 0]
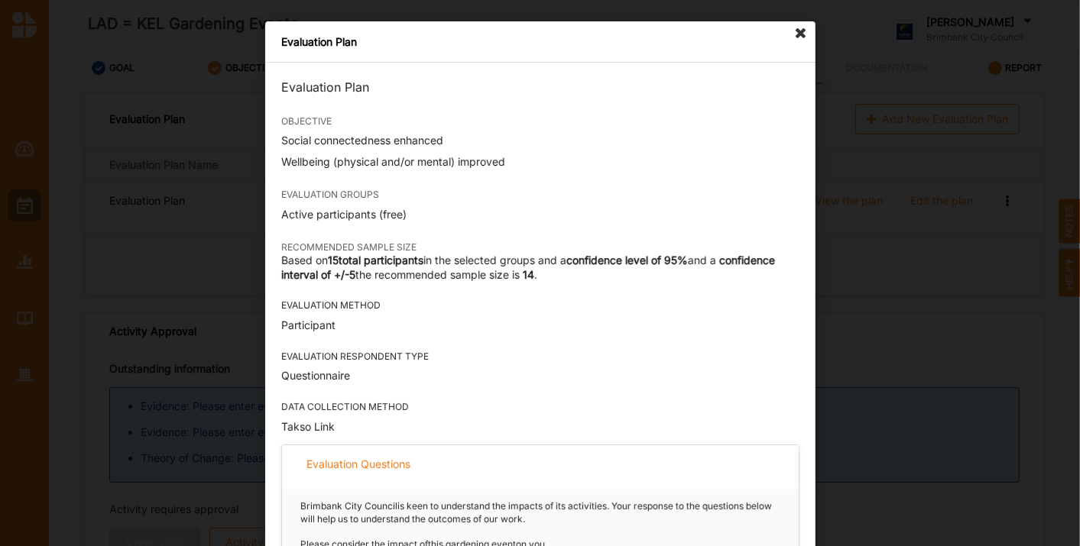
click at [797, 29] on icon at bounding box center [801, 33] width 24 height 24
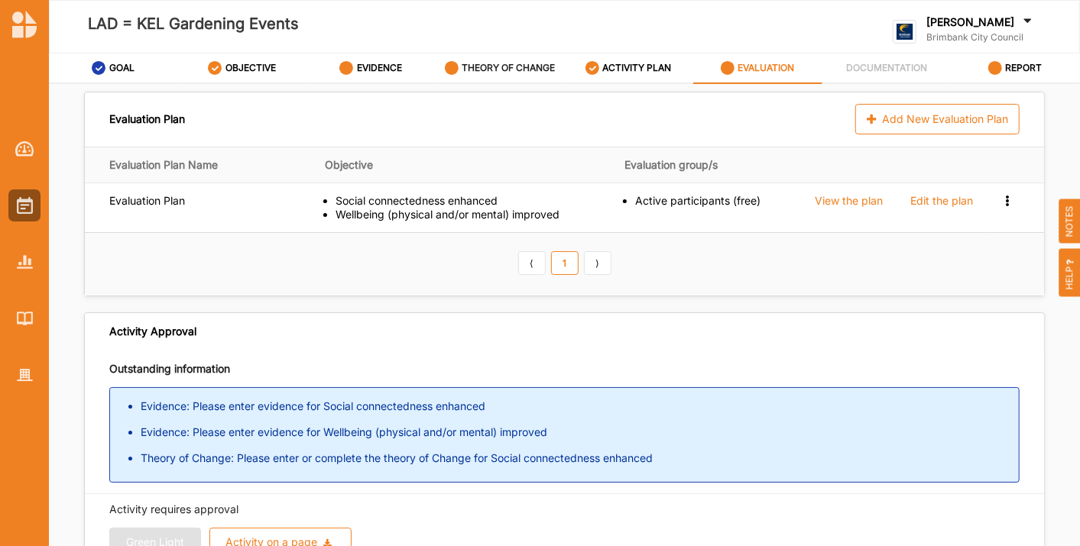
click at [482, 70] on label "THEORY OF CHANGE" at bounding box center [508, 68] width 93 height 12
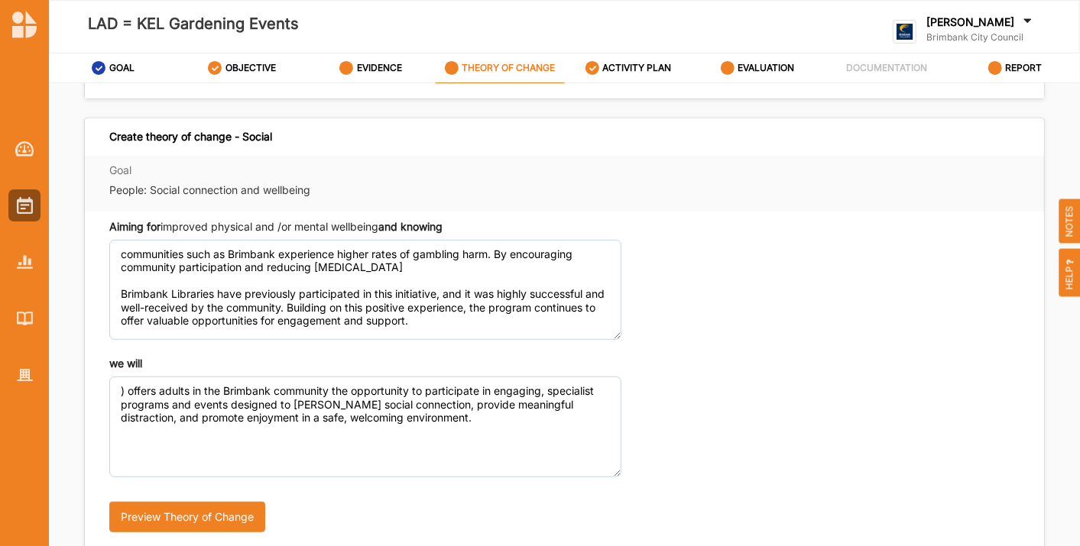
scroll to position [432, 0]
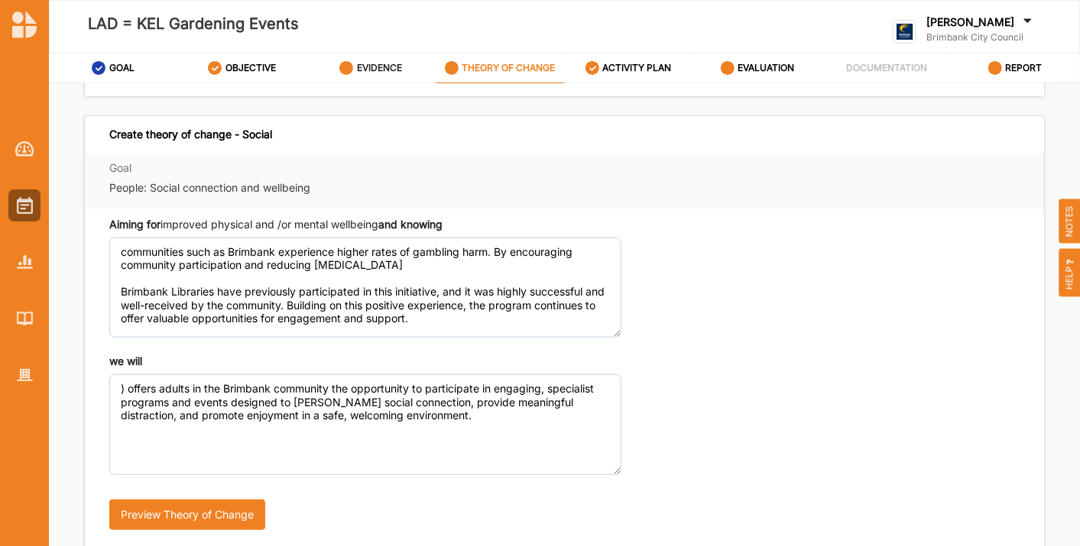
click at [362, 71] on label "EVIDENCE" at bounding box center [379, 68] width 45 height 12
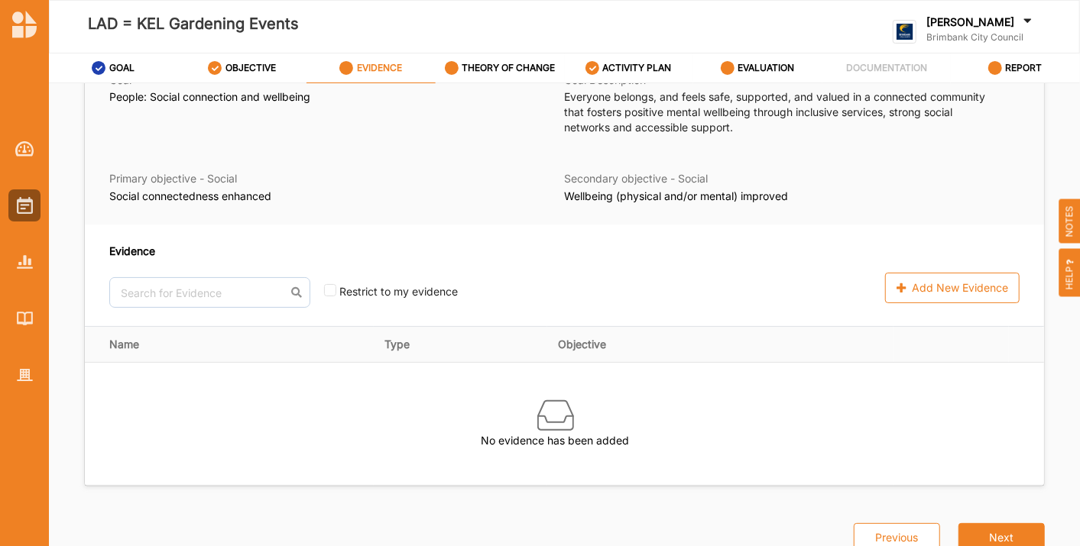
scroll to position [89, 0]
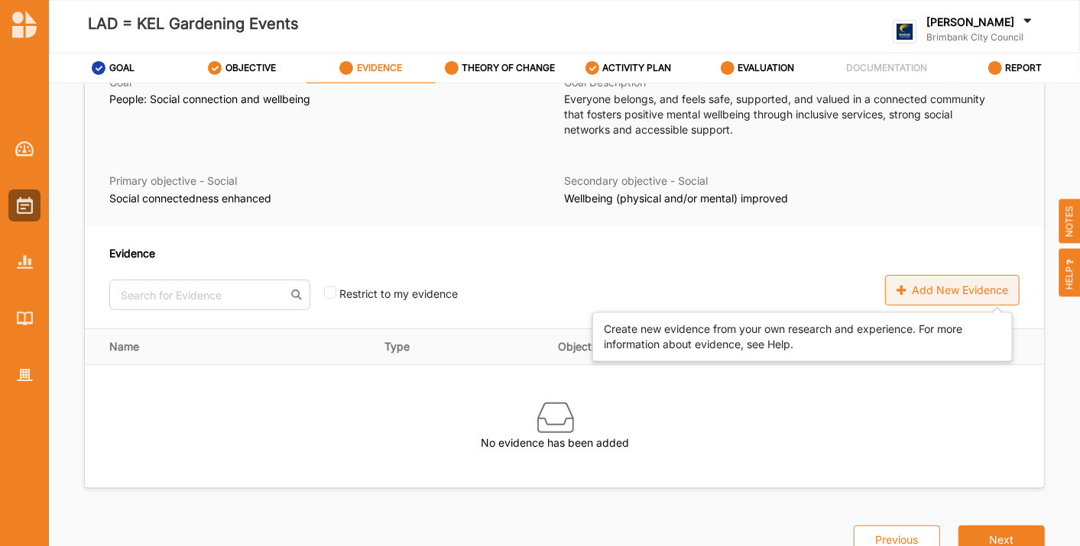
click at [936, 295] on div "Add New Evidence" at bounding box center [952, 290] width 135 height 31
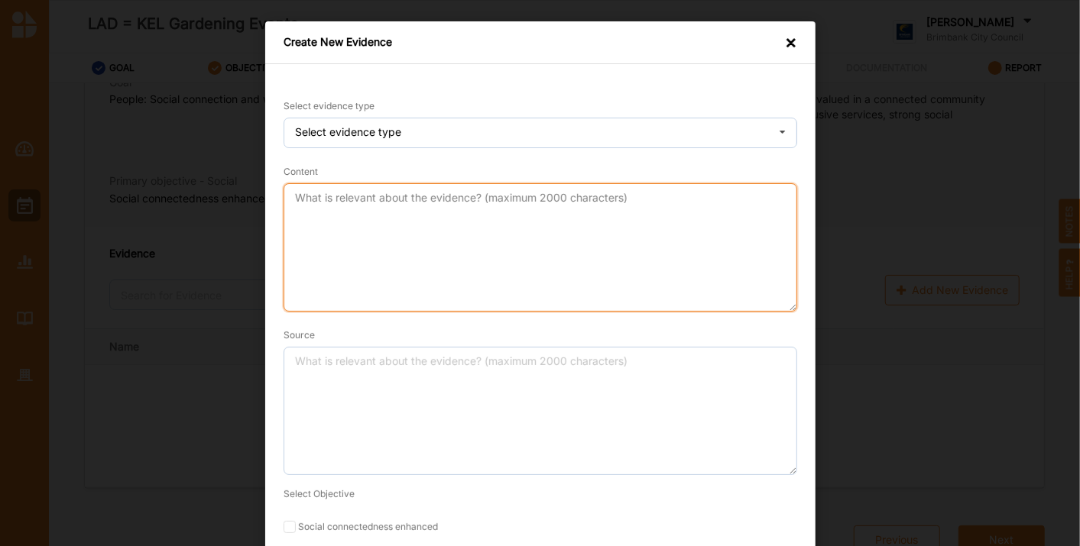
click at [378, 241] on textarea "Content" at bounding box center [541, 247] width 514 height 128
paste textarea "At its core, LAD challenges the dominance of commercial, high-risk spaces, main…"
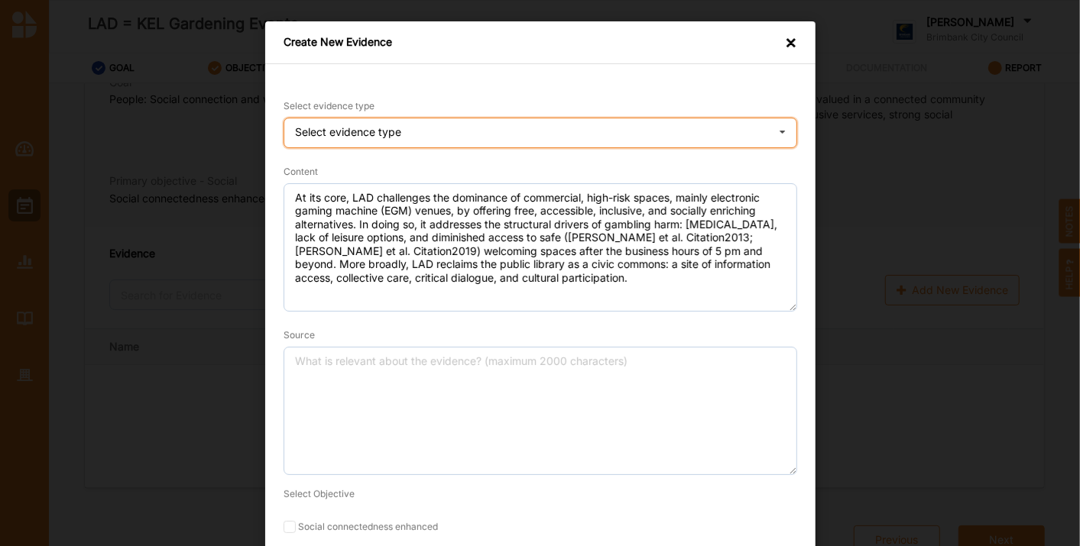
click at [406, 134] on div "Select evidence type Practice Knowledge Published Research Data" at bounding box center [541, 133] width 514 height 31
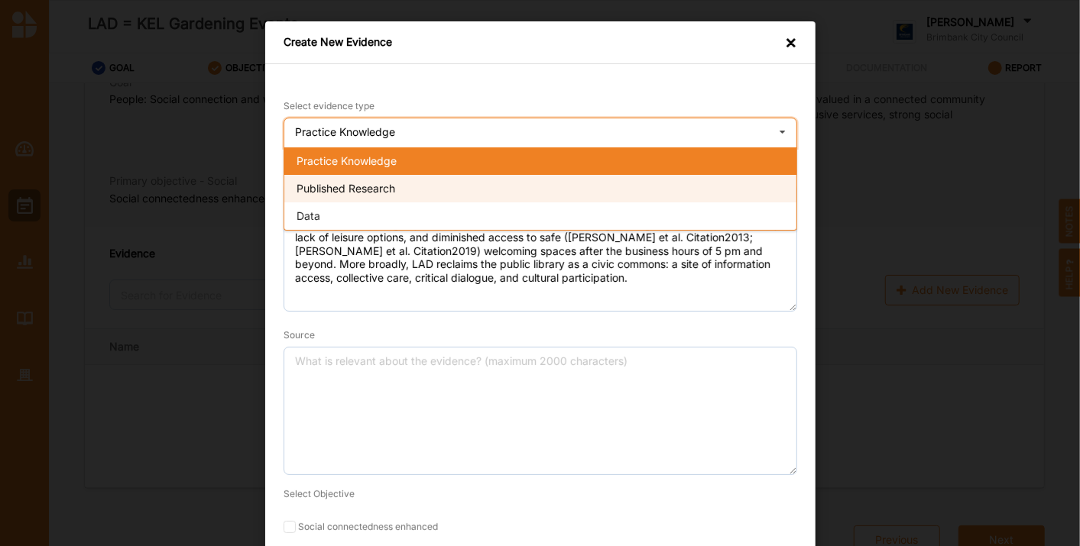
click at [382, 177] on div "Published Research" at bounding box center [540, 189] width 512 height 28
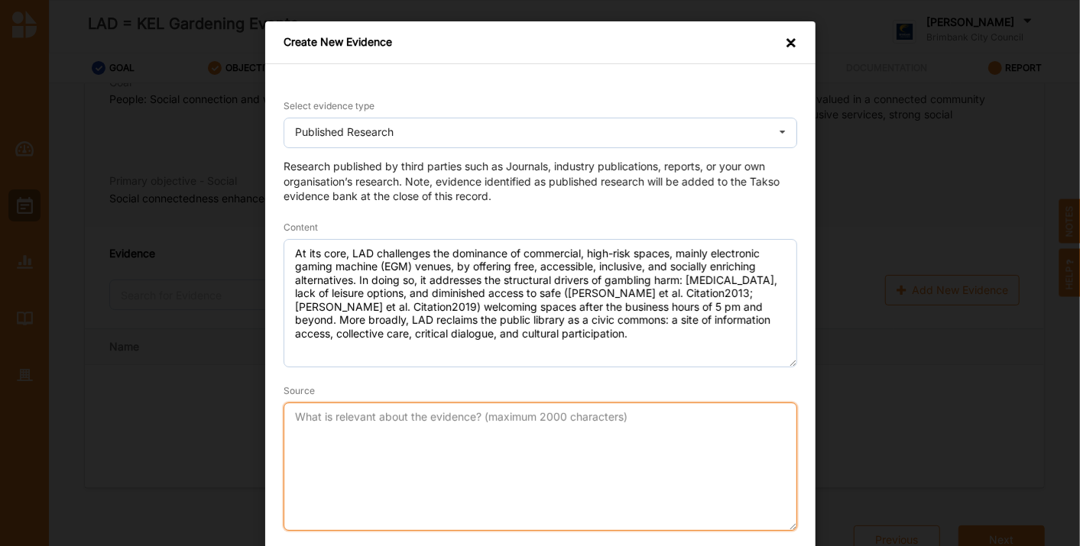
click at [345, 436] on textarea "Source" at bounding box center [541, 467] width 514 height 128
paste textarea "[PERSON_NAME] (2025). Reimagining Public Space: A Conceptual Exploration of the…"
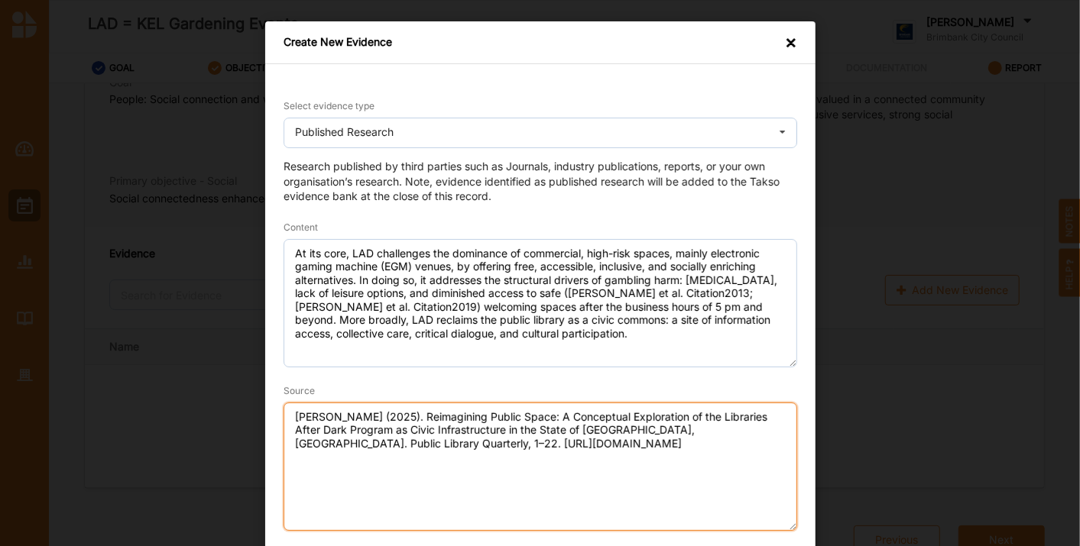
scroll to position [125, 0]
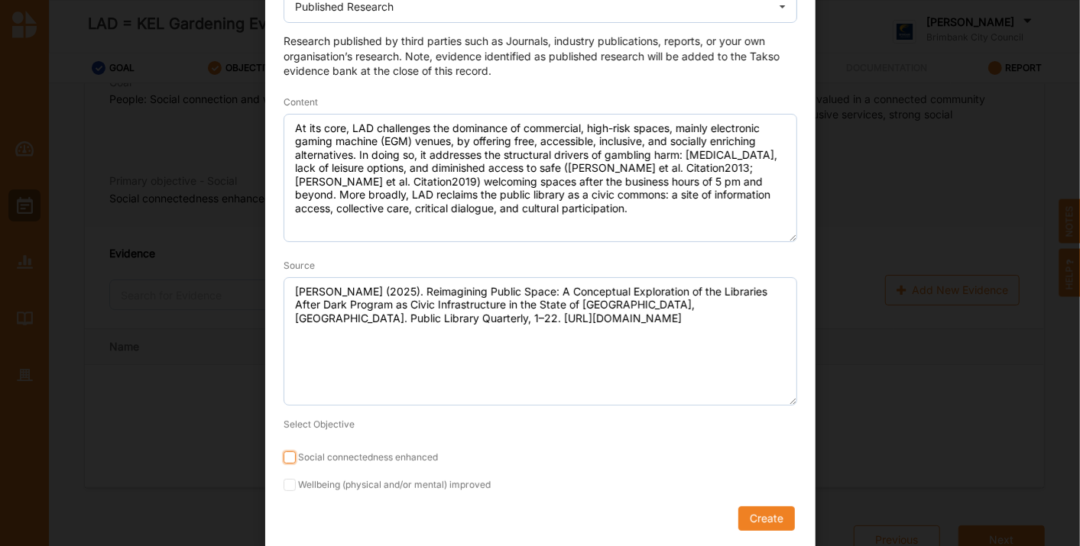
click at [284, 458] on input "Social connectedness enhanced" at bounding box center [290, 458] width 12 height 12
click at [285, 486] on input "Wellbeing (physical and/or mental) improved" at bounding box center [290, 485] width 12 height 12
click at [768, 519] on button "Create" at bounding box center [765, 519] width 57 height 24
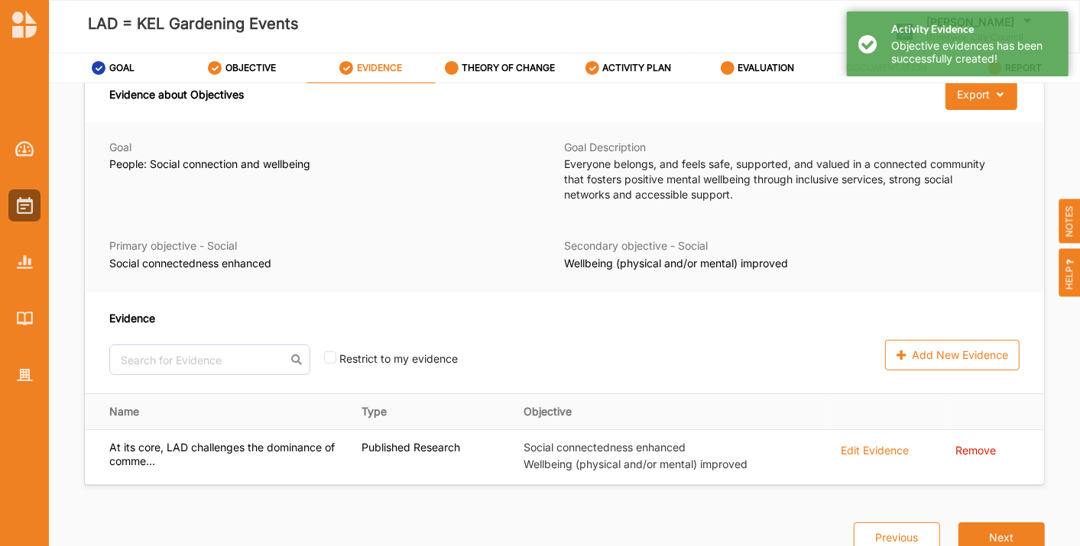
scroll to position [22, 0]
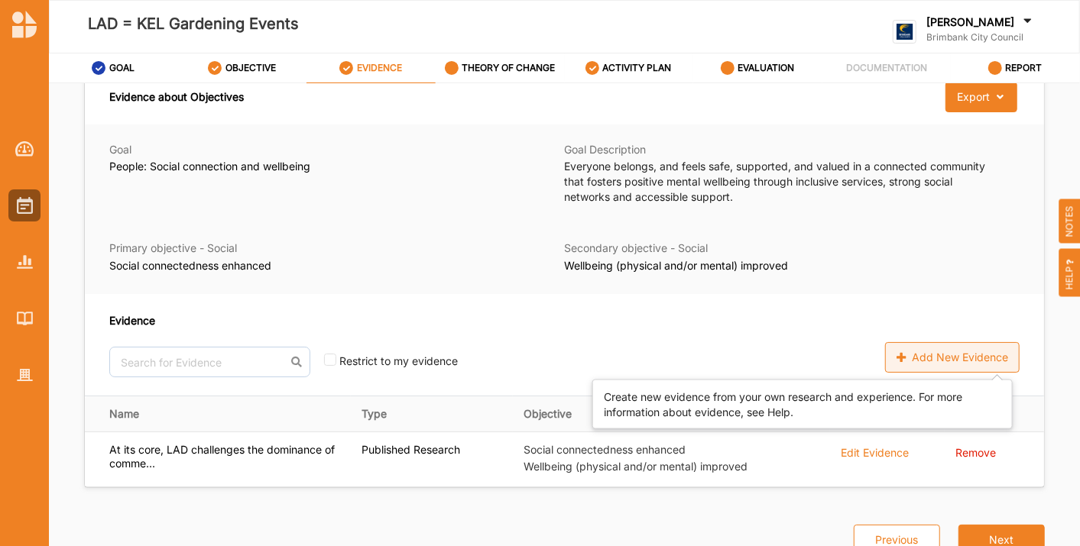
click at [955, 357] on div "Add New Evidence" at bounding box center [952, 357] width 135 height 31
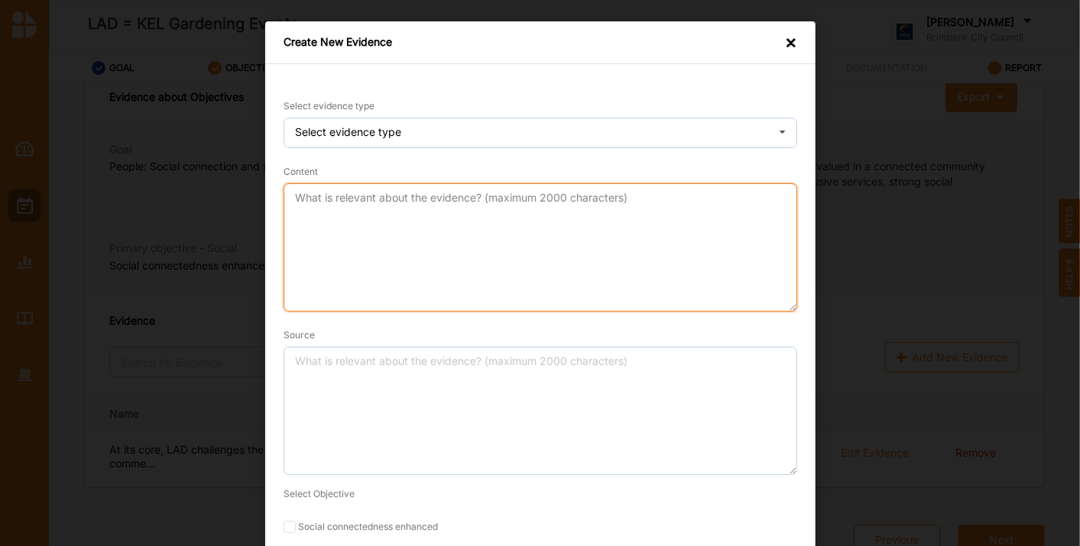
click at [521, 219] on textarea "Content" at bounding box center [541, 247] width 514 height 128
paste textarea "[PERSON_NAME] from gambling affect health and wellbeing and, even at low risk l…"
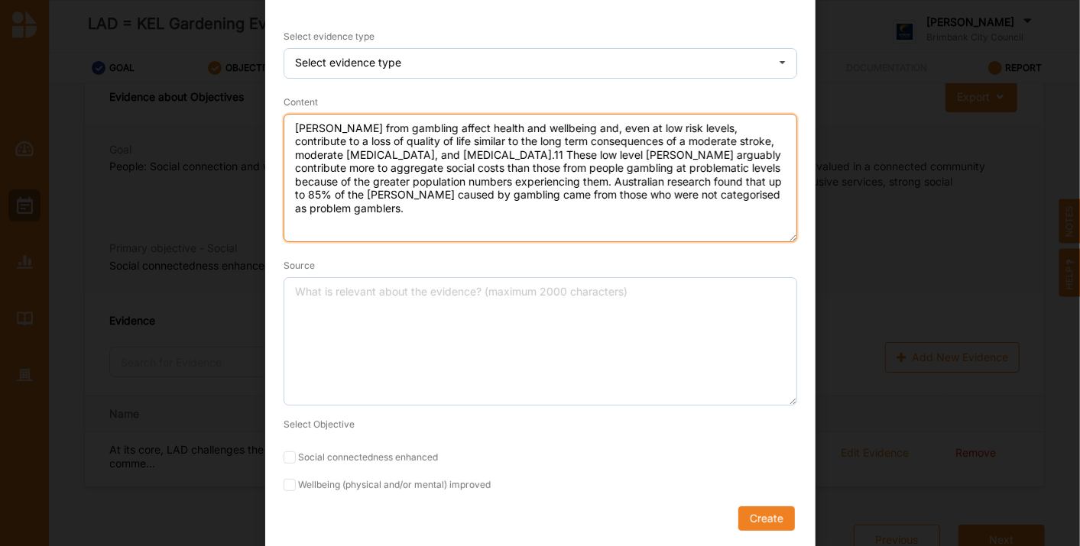
scroll to position [69, 0]
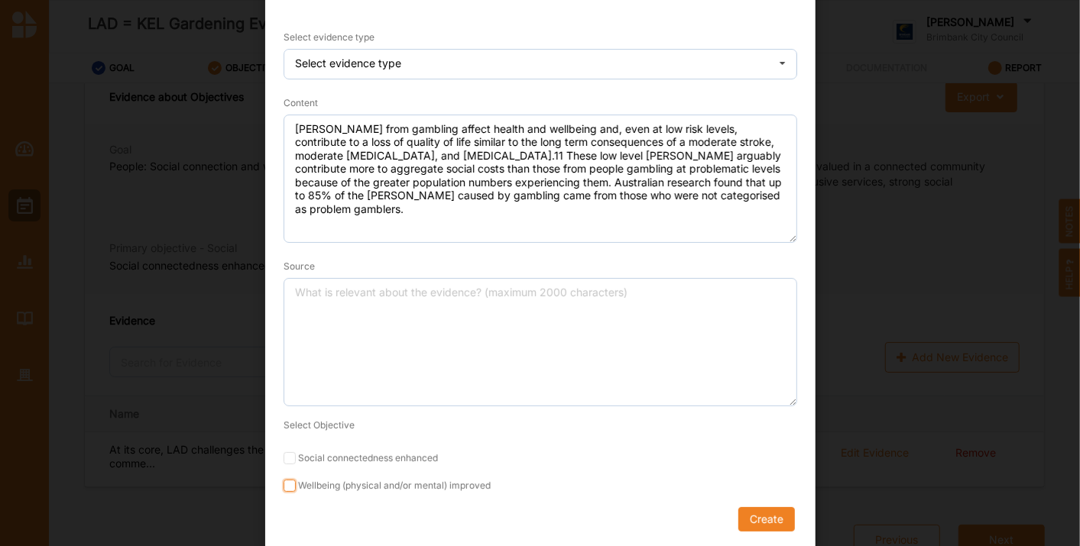
click at [284, 482] on input "Wellbeing (physical and/or mental) improved" at bounding box center [290, 486] width 12 height 12
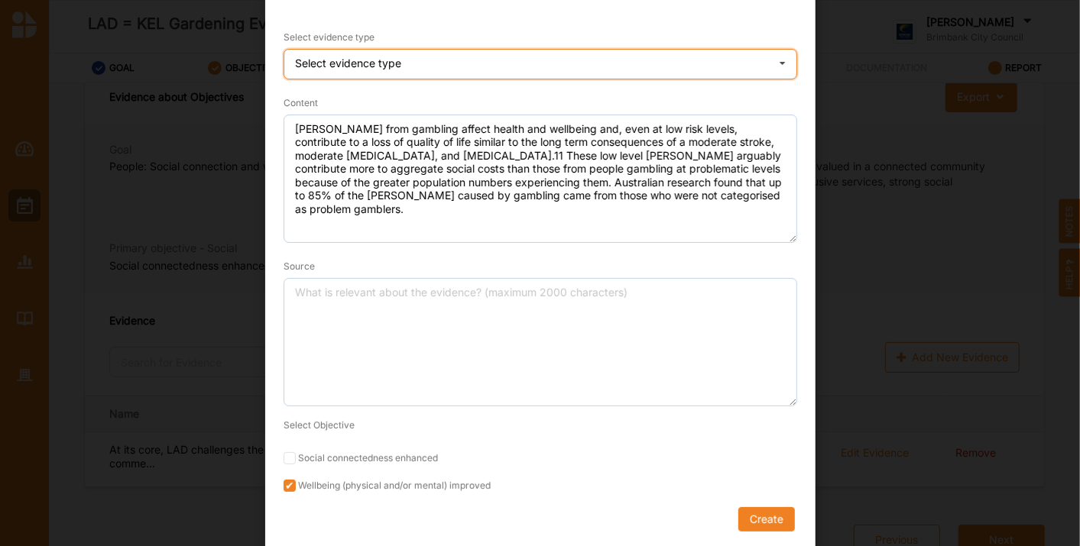
click at [397, 58] on div "Select evidence type Practice Knowledge Published Research Data" at bounding box center [541, 64] width 514 height 31
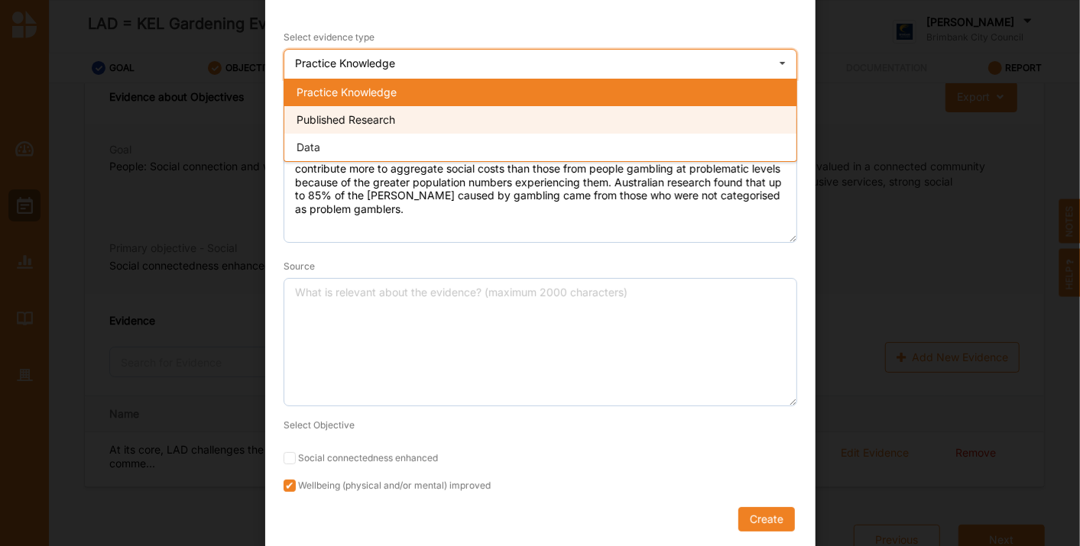
click at [380, 125] on span "Published Research" at bounding box center [346, 119] width 99 height 13
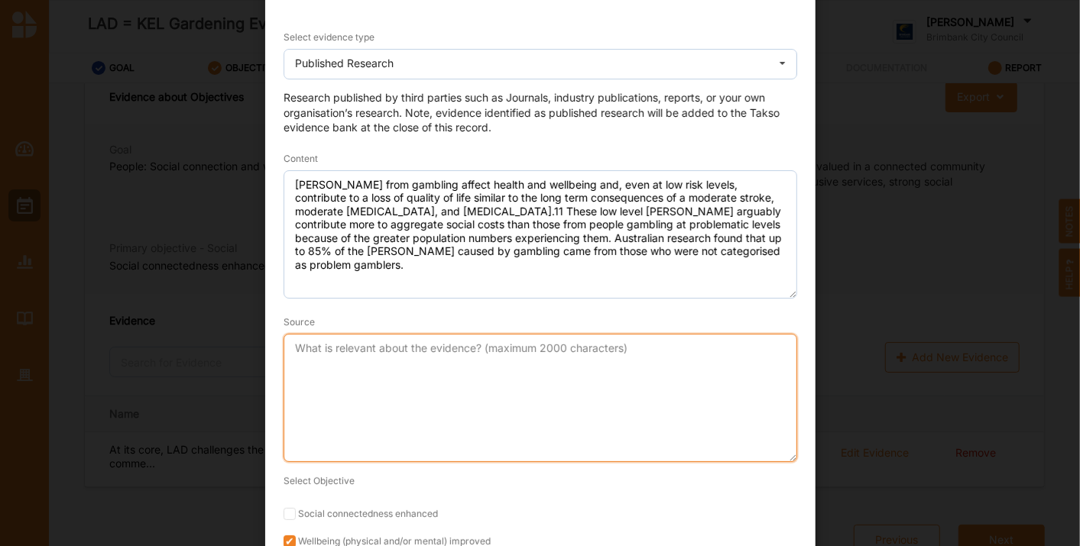
click at [358, 382] on textarea "Source" at bounding box center [541, 398] width 514 height 128
paste textarea "[PERSON_NAME], H., [PERSON_NAME], [PERSON_NAME], and [PERSON_NAME]. 2019. Gambl…"
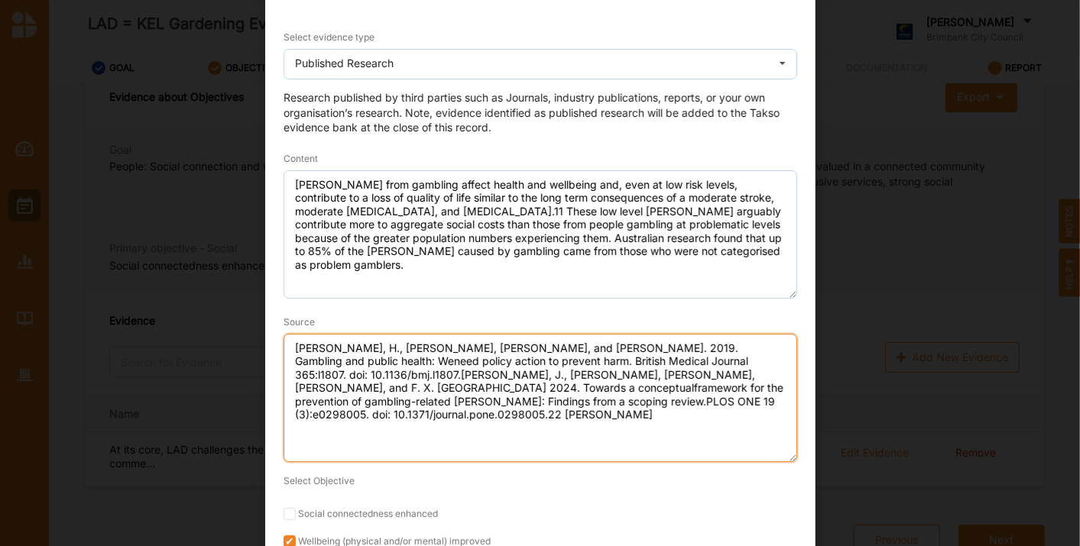
click at [730, 358] on textarea "[PERSON_NAME], H., [PERSON_NAME], [PERSON_NAME], and [PERSON_NAME]. 2019. Gambl…" at bounding box center [541, 398] width 514 height 128
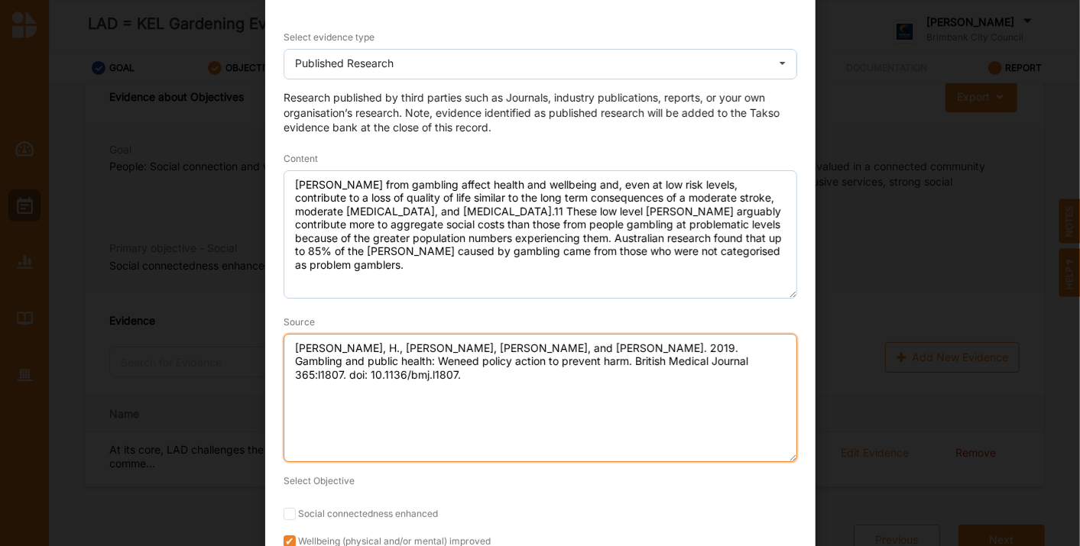
scroll to position [125, 0]
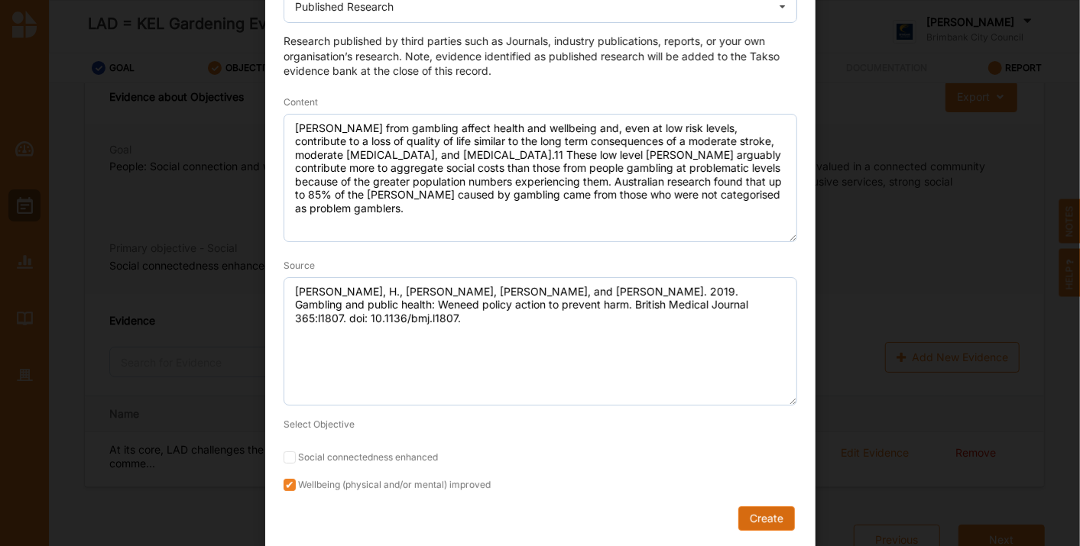
click at [755, 517] on button "Create" at bounding box center [765, 519] width 57 height 24
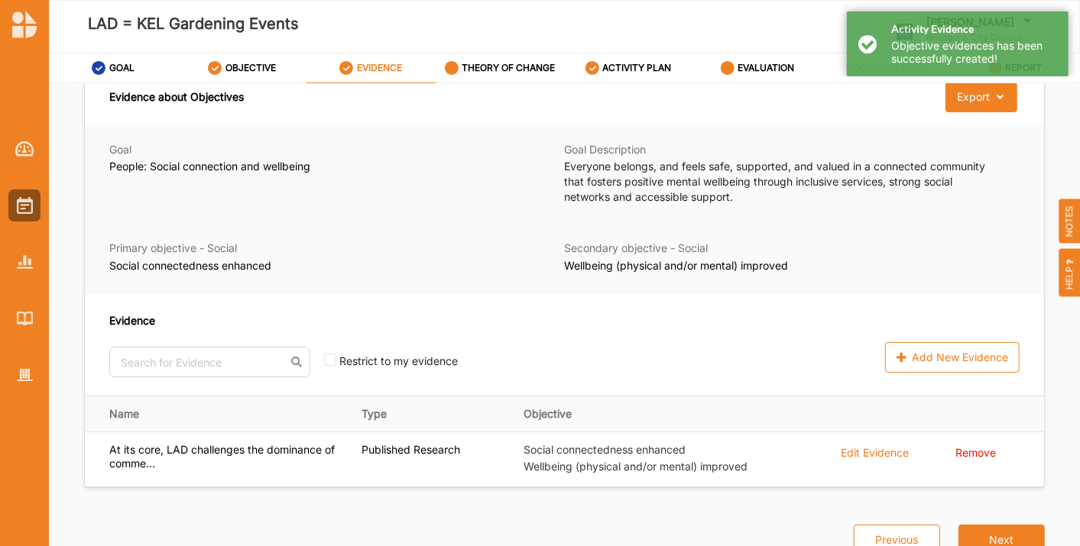
scroll to position [74, 0]
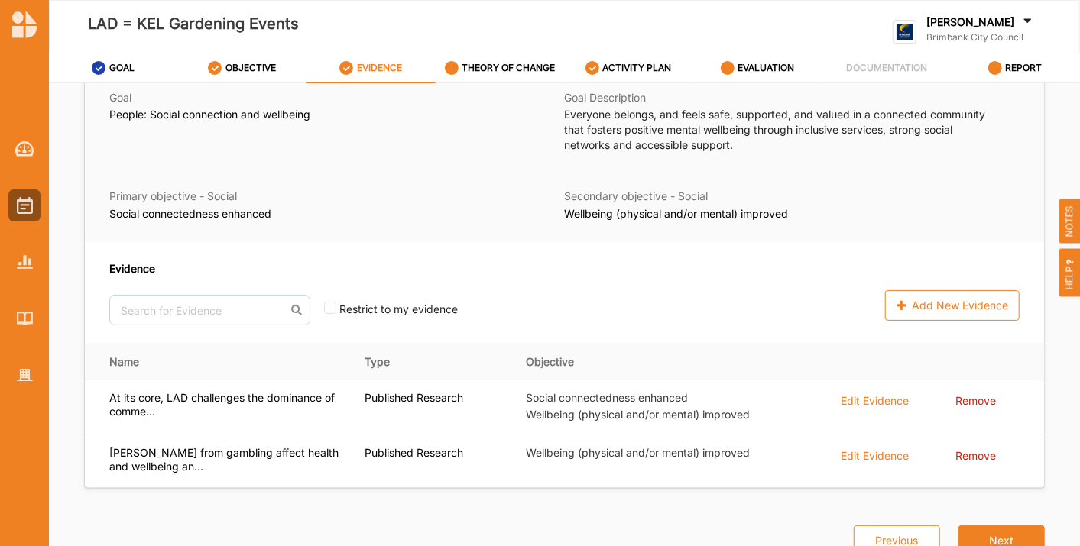
click at [565, 279] on div "Evidence No results found. Restrict to my evidence" at bounding box center [393, 293] width 569 height 65
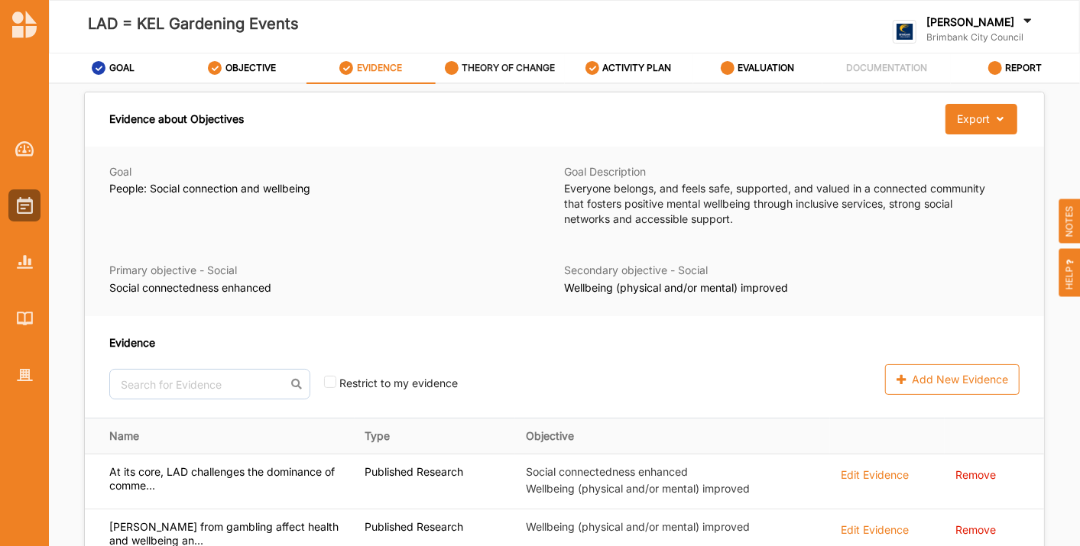
click at [480, 68] on label "THEORY OF CHANGE" at bounding box center [508, 68] width 93 height 12
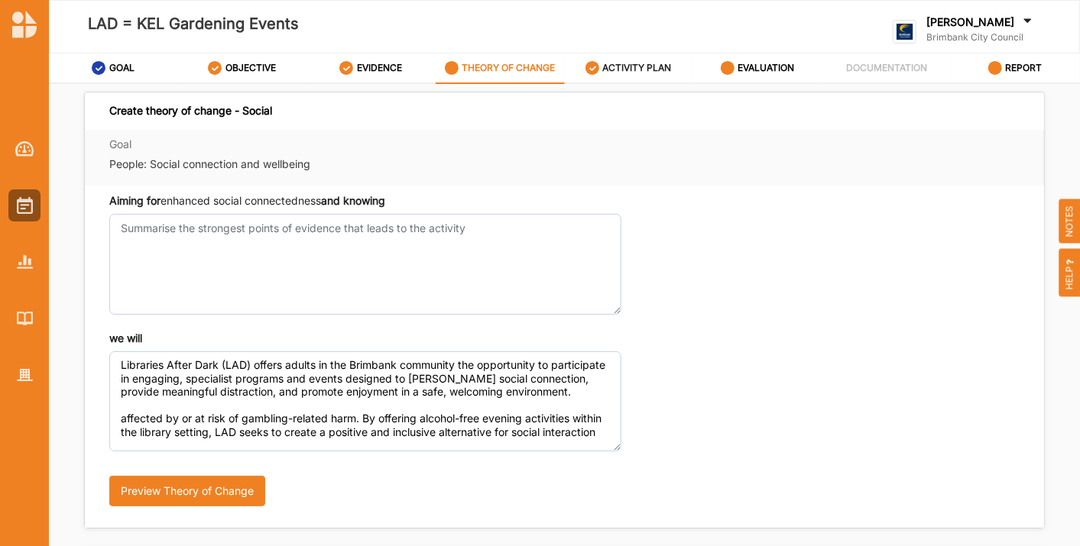
click at [641, 76] on div "ACTIVITY PLAN" at bounding box center [628, 68] width 86 height 28
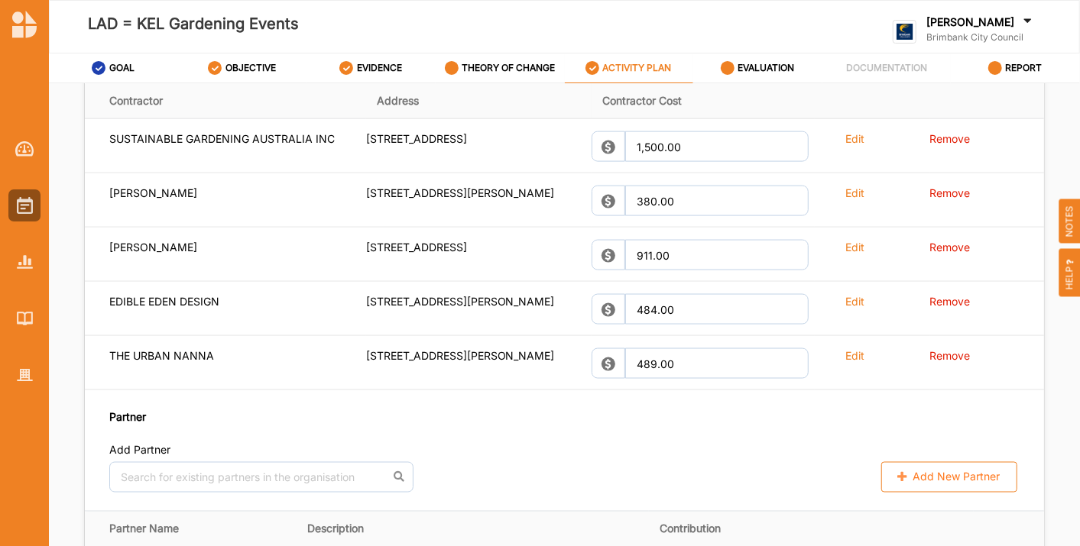
scroll to position [1242, 0]
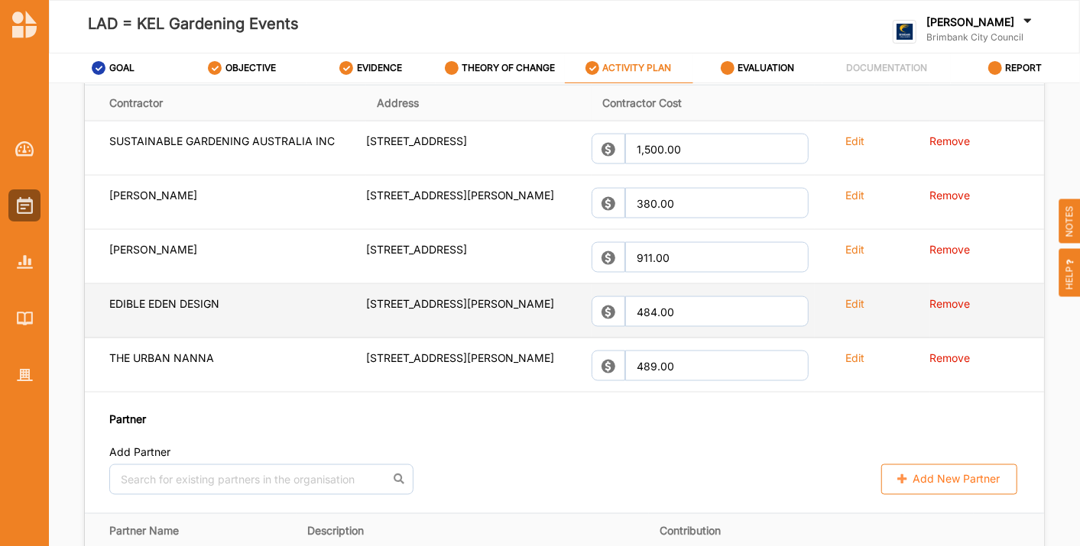
click at [845, 311] on label "Edit" at bounding box center [854, 304] width 19 height 15
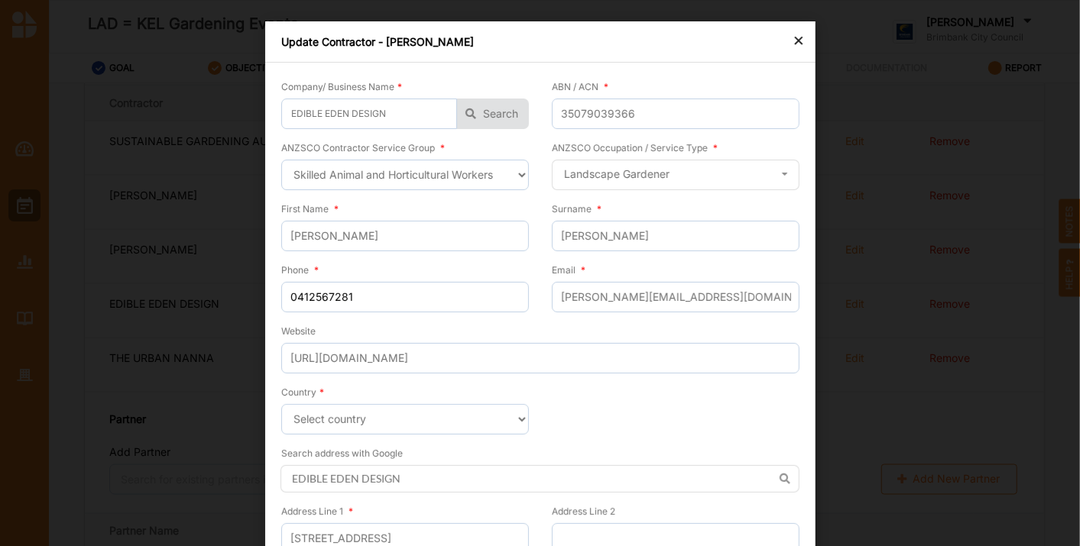
click at [799, 47] on div "×" at bounding box center [799, 40] width 12 height 18
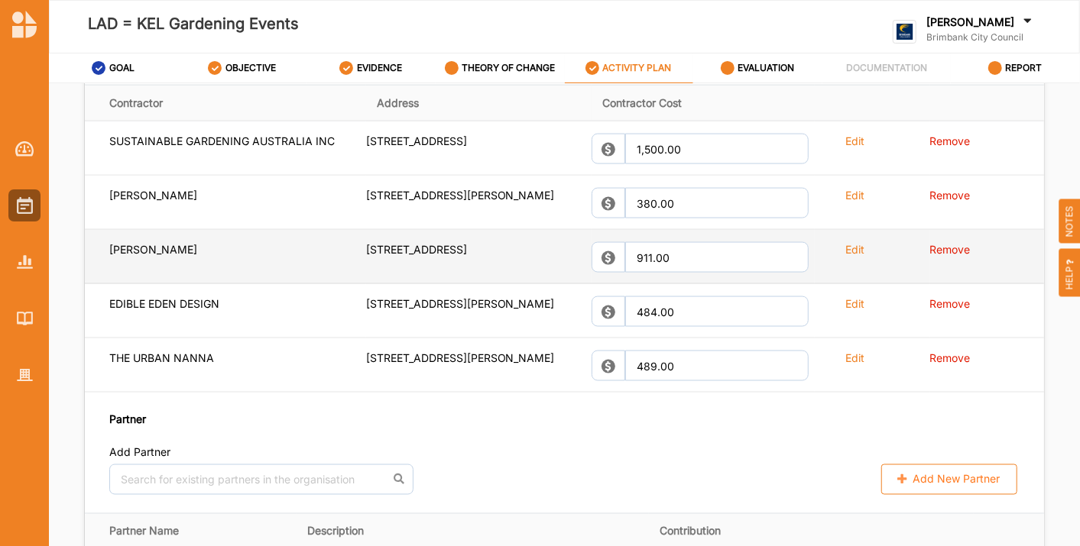
click at [851, 257] on label "Edit" at bounding box center [854, 249] width 19 height 15
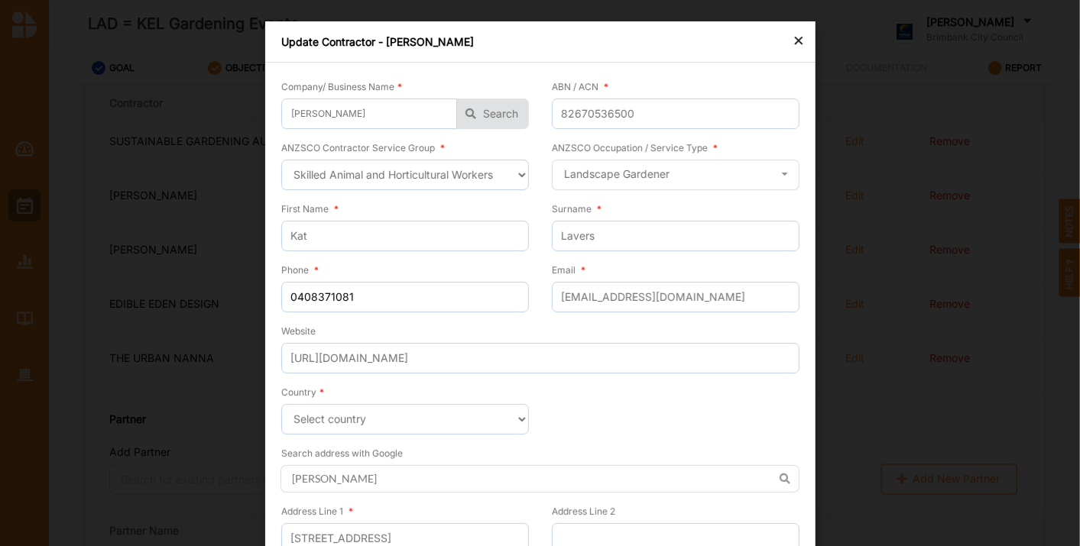
click at [796, 43] on div "×" at bounding box center [799, 40] width 12 height 18
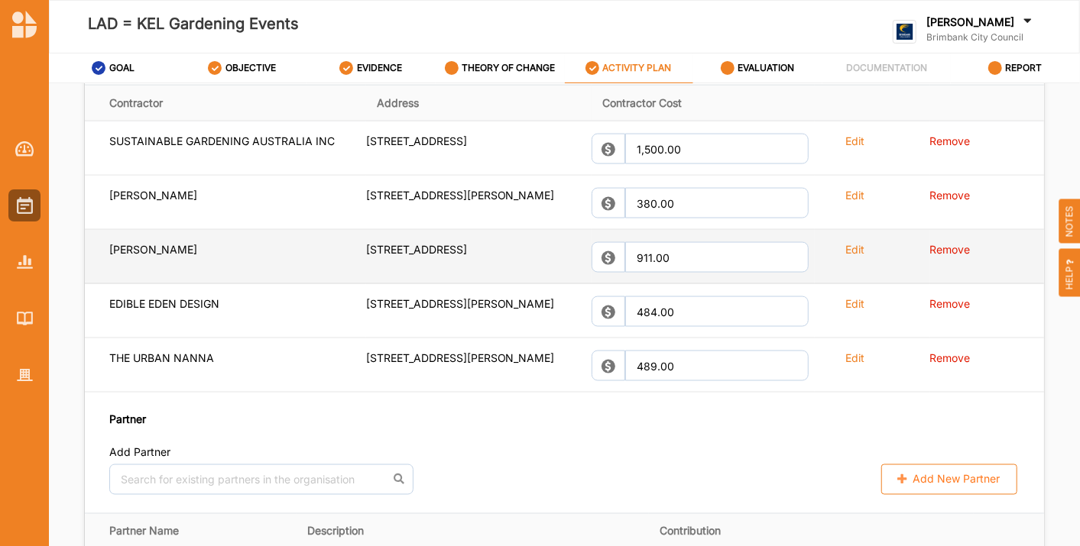
click at [845, 257] on label "Edit" at bounding box center [854, 249] width 19 height 15
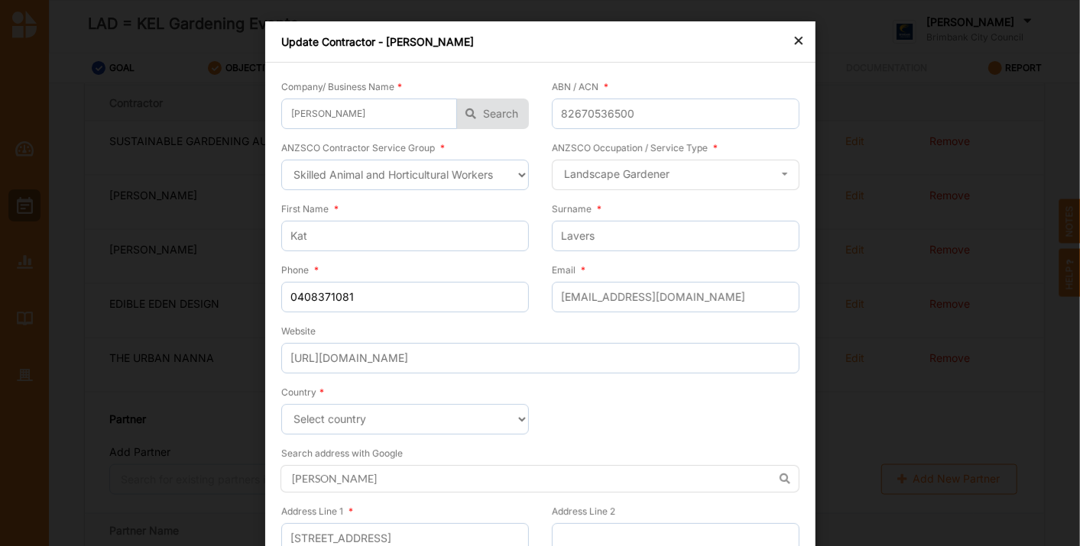
click at [787, 44] on div "Update Contractor - [PERSON_NAME]" at bounding box center [540, 41] width 550 height 41
click at [794, 43] on div "×" at bounding box center [799, 40] width 12 height 18
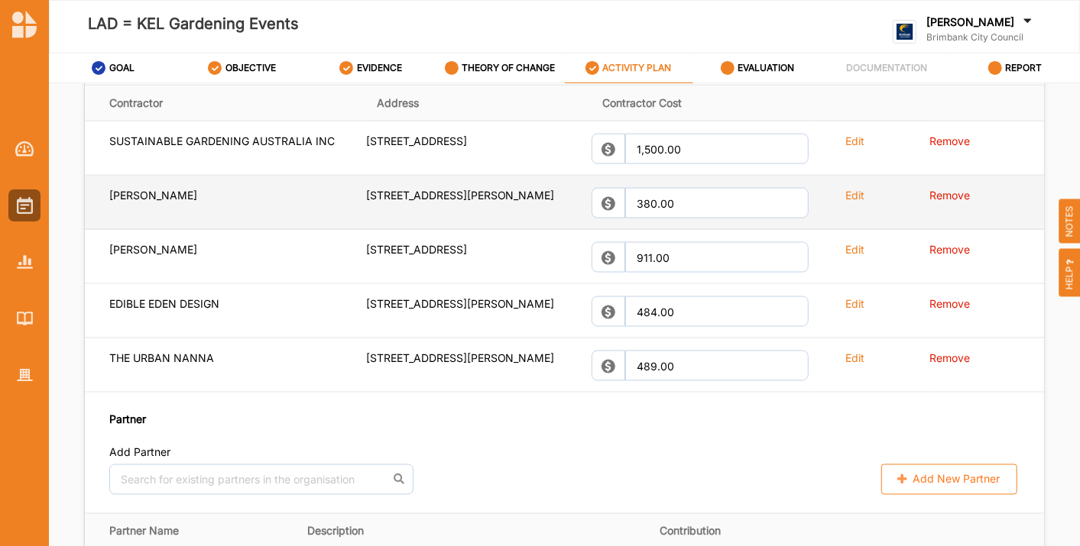
click at [845, 203] on label "Edit" at bounding box center [854, 195] width 19 height 15
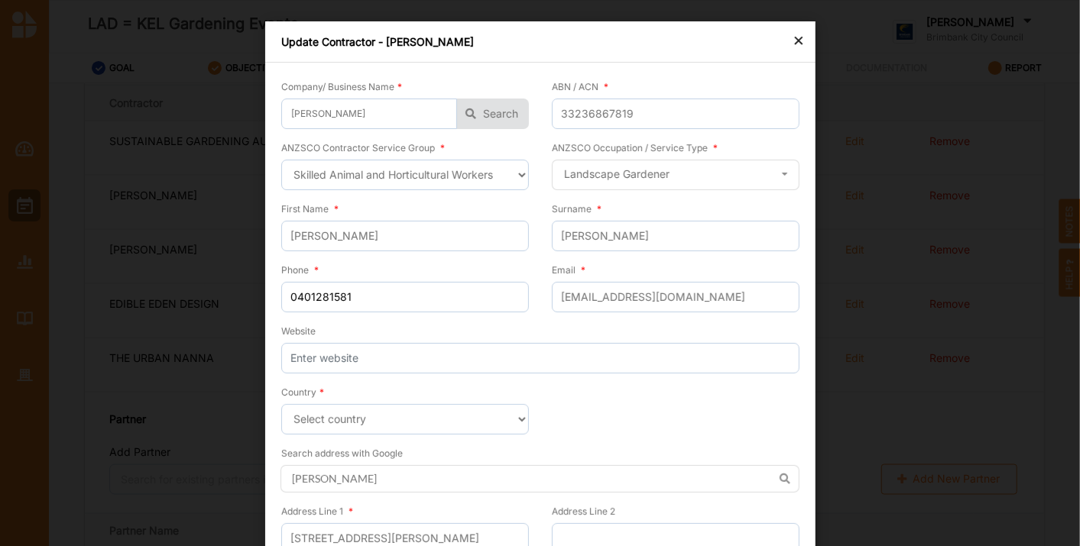
click at [798, 37] on div "×" at bounding box center [799, 40] width 12 height 18
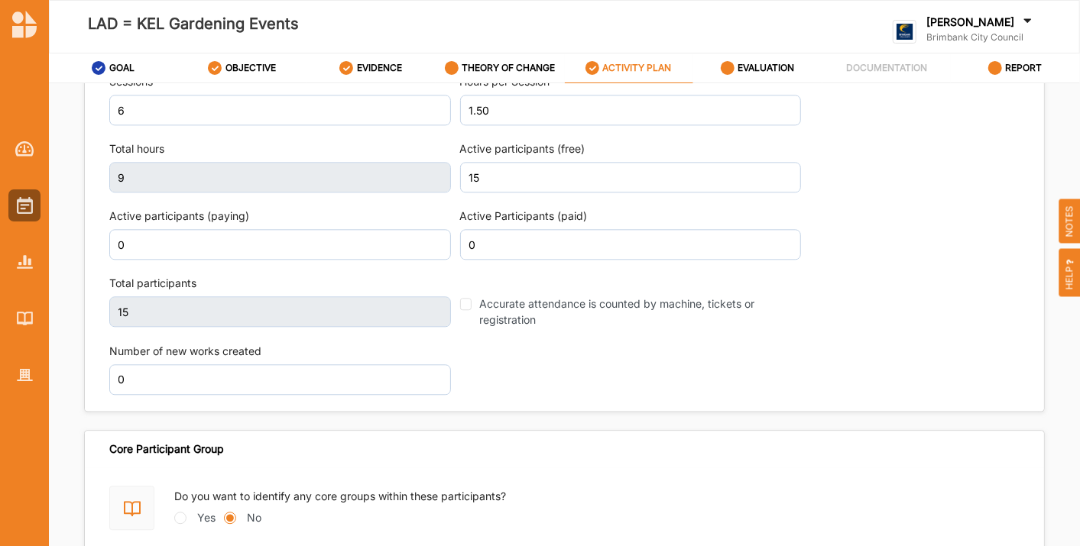
scroll to position [2027, 0]
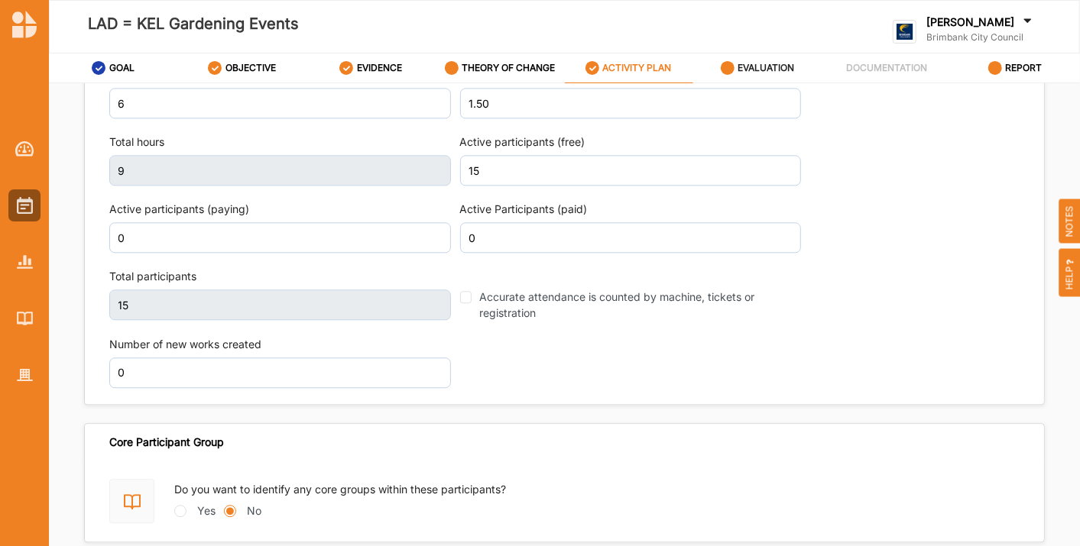
click at [757, 69] on label "EVALUATION" at bounding box center [765, 68] width 57 height 12
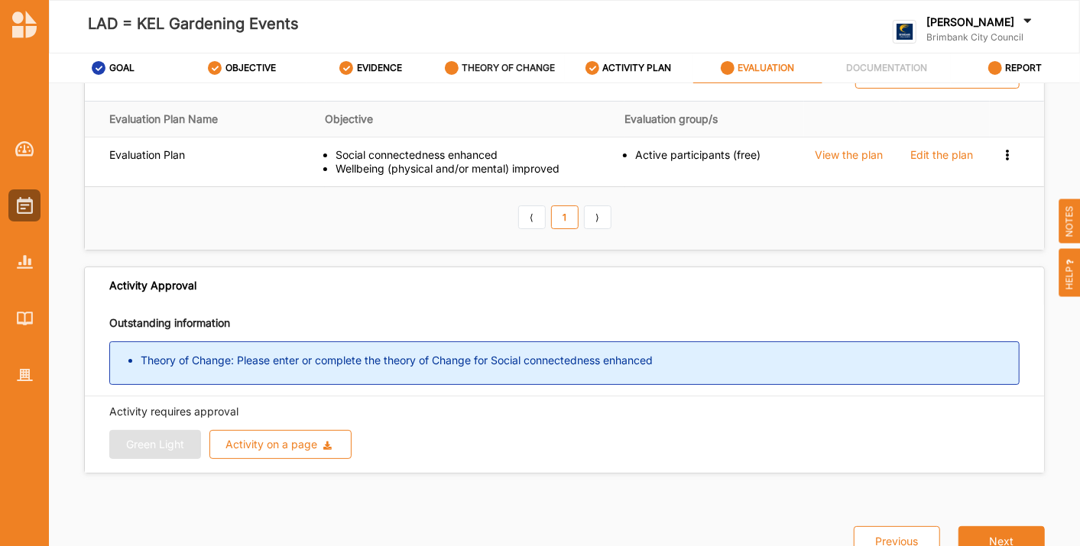
click at [510, 69] on label "THEORY OF CHANGE" at bounding box center [508, 68] width 93 height 12
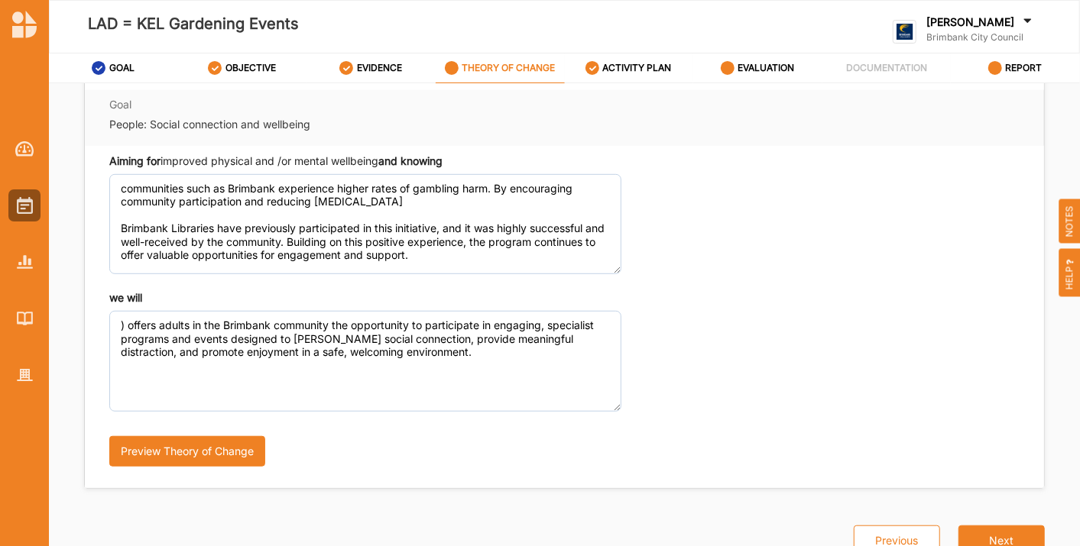
scroll to position [54, 0]
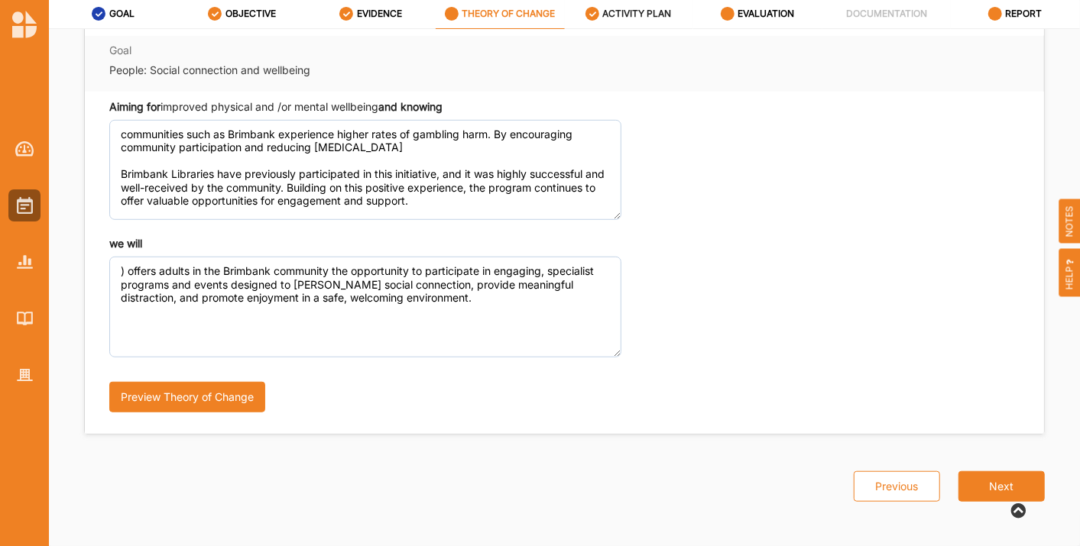
click at [642, 8] on label "ACTIVITY PLAN" at bounding box center [637, 14] width 69 height 12
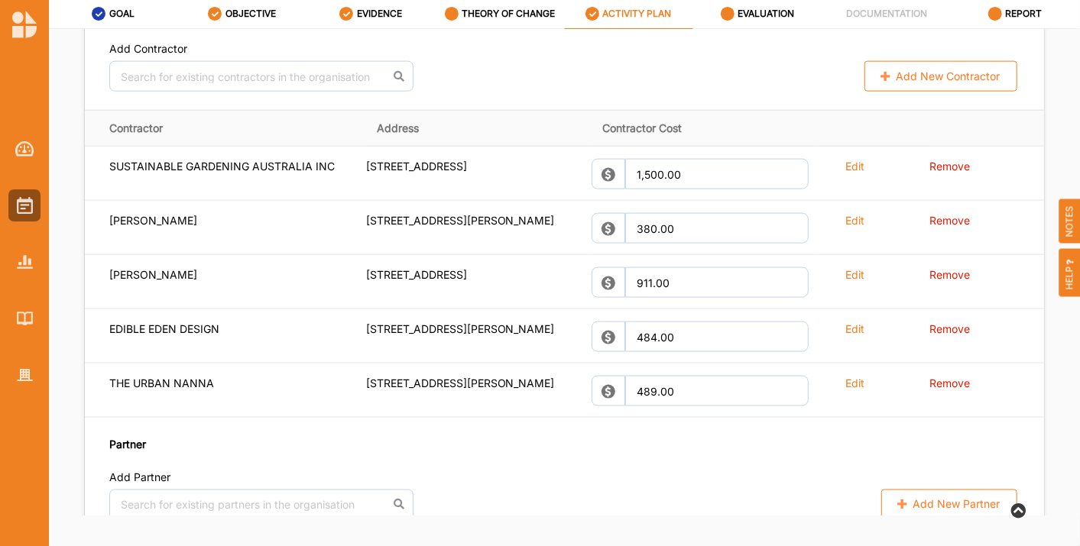
scroll to position [1163, 0]
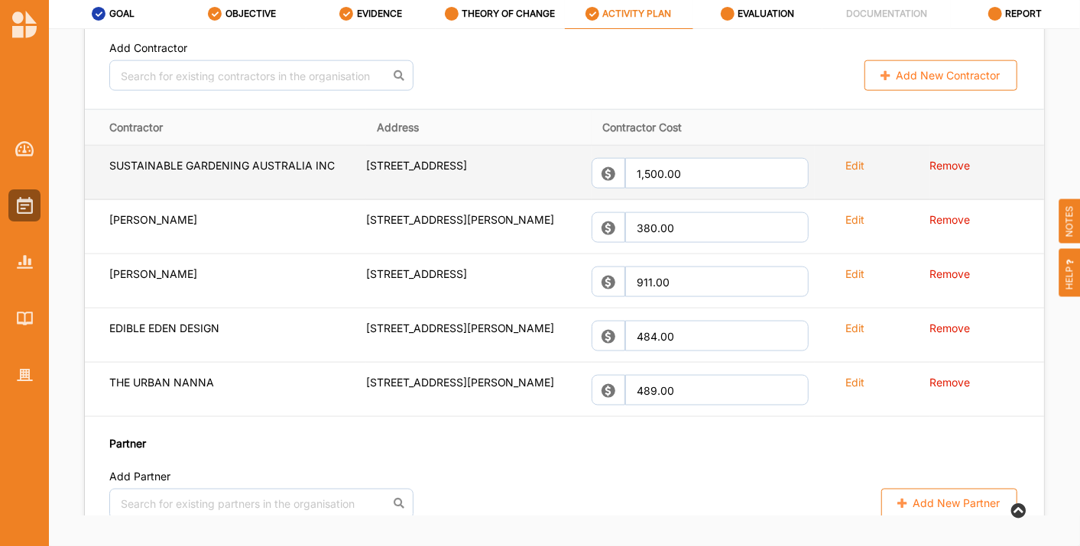
click at [850, 173] on label "Edit" at bounding box center [854, 165] width 19 height 15
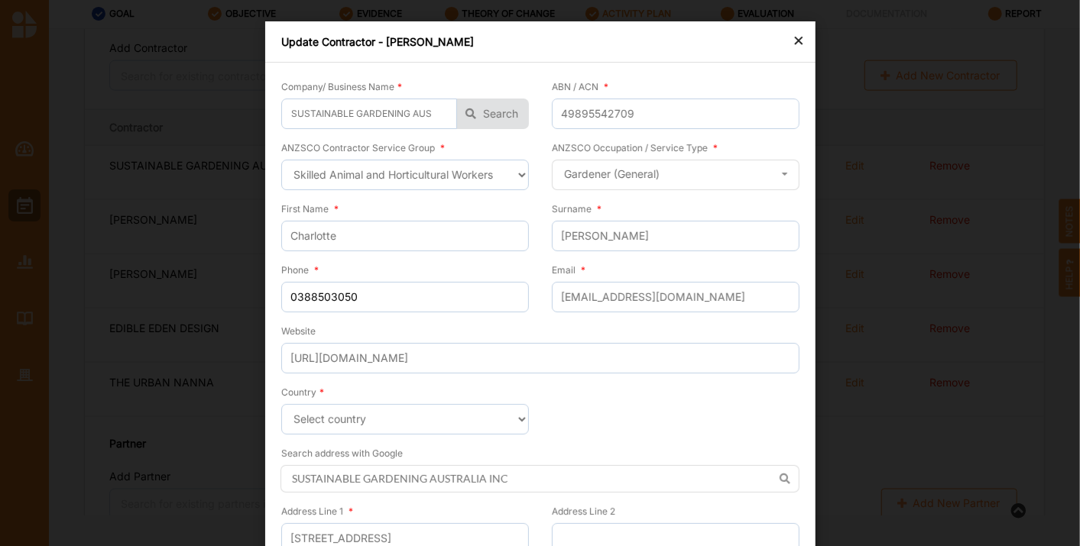
click at [794, 44] on div "×" at bounding box center [799, 40] width 12 height 18
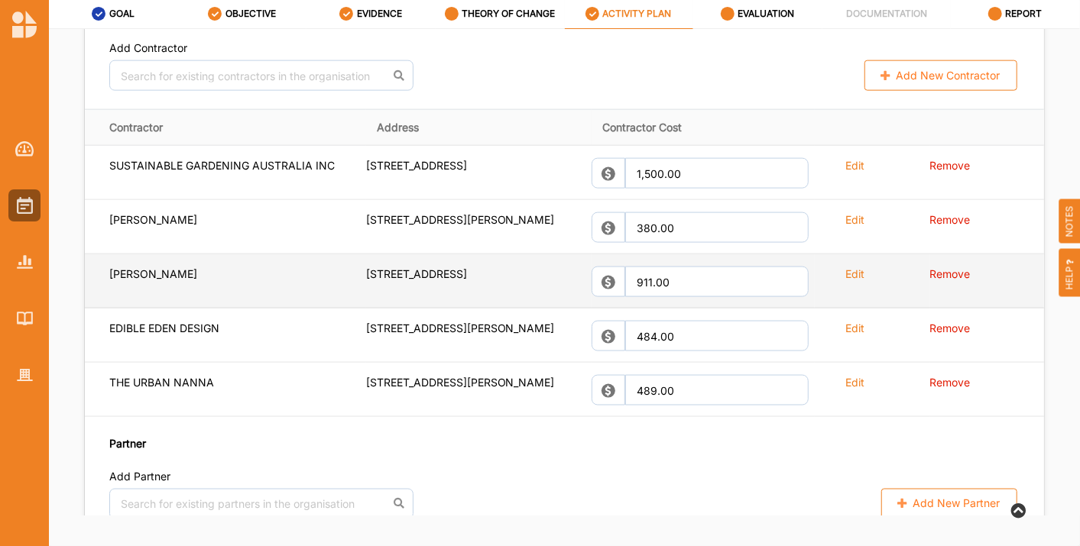
click at [846, 281] on label "Edit" at bounding box center [854, 274] width 19 height 15
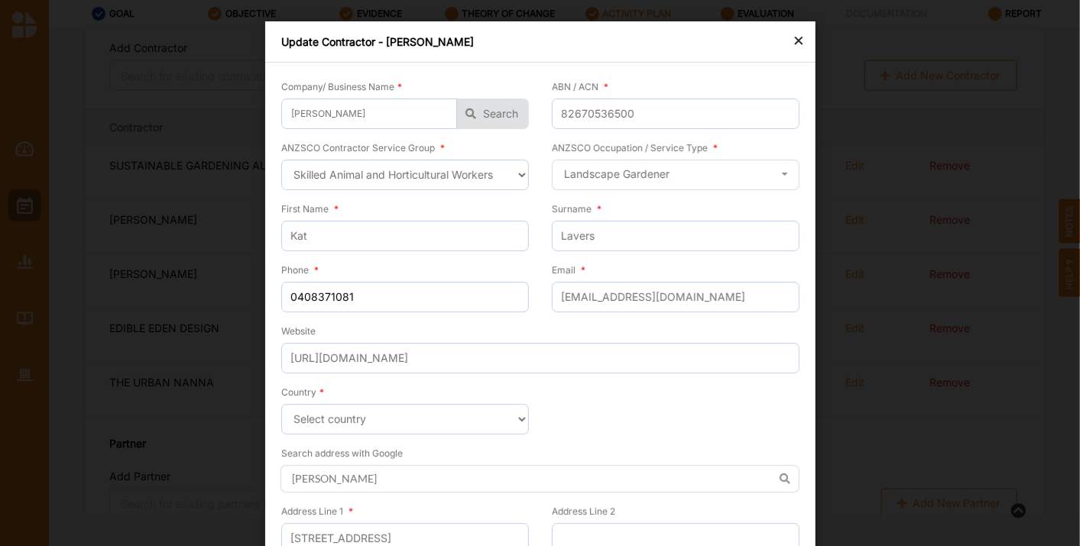
click at [796, 44] on div "×" at bounding box center [799, 40] width 12 height 18
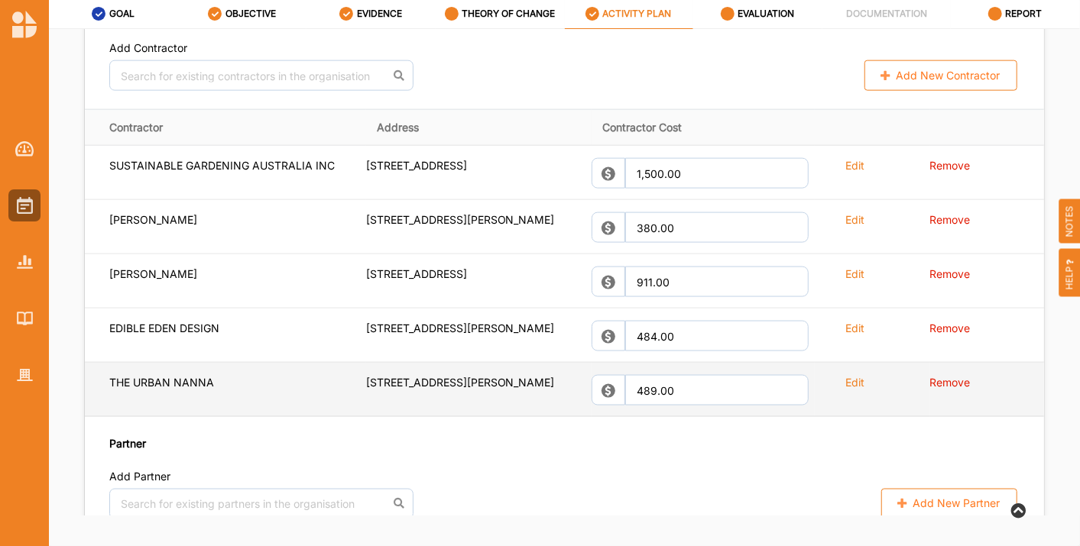
click at [845, 390] on label "Edit" at bounding box center [854, 382] width 19 height 15
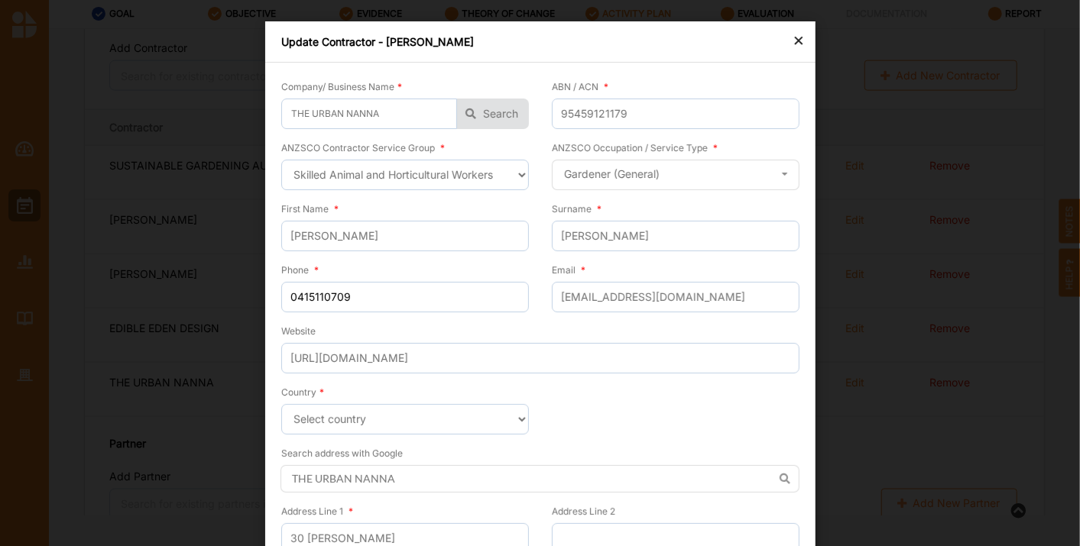
click at [803, 35] on div "Update Contractor - [PERSON_NAME]" at bounding box center [540, 41] width 550 height 41
click at [793, 38] on div "×" at bounding box center [799, 40] width 12 height 18
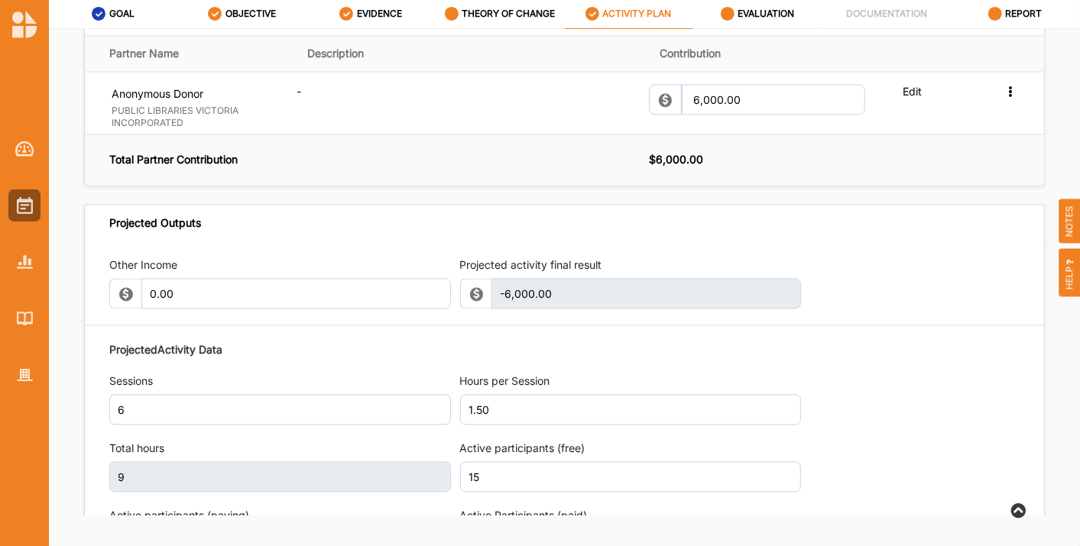
scroll to position [1666, 0]
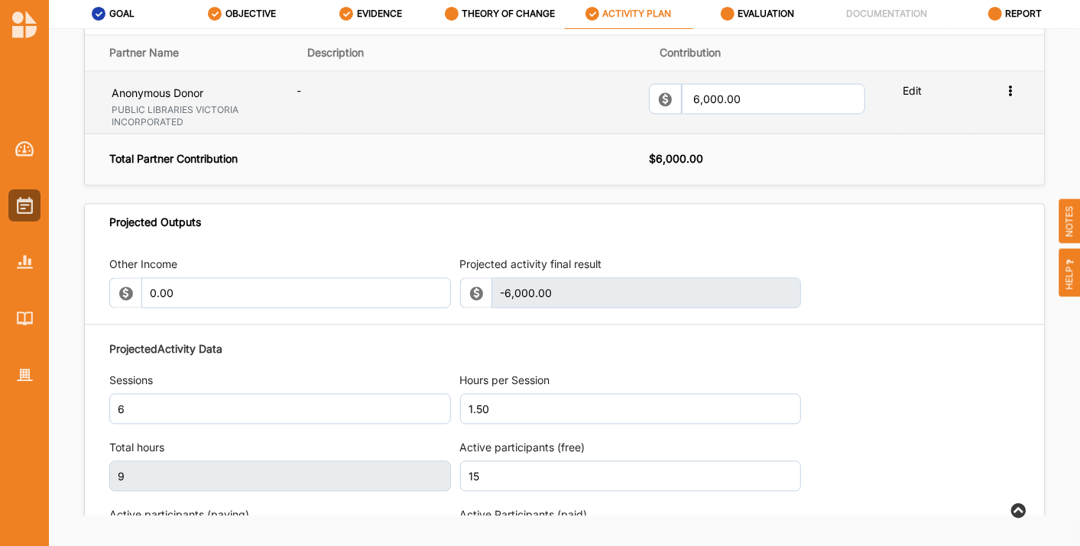
click at [1004, 96] on icon at bounding box center [1010, 90] width 13 height 11
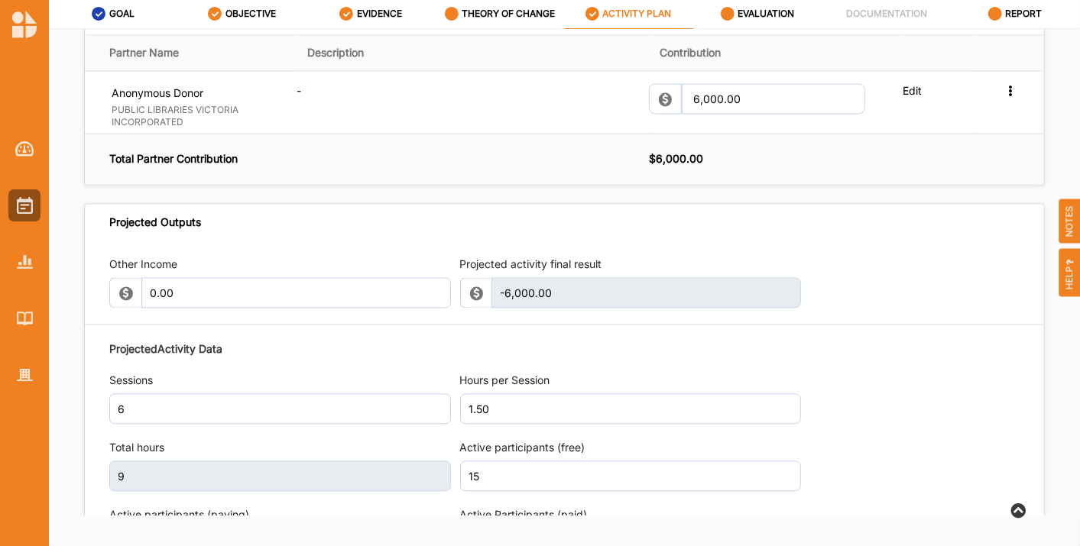
click at [899, 242] on div "Projected Outputs" at bounding box center [564, 223] width 959 height 37
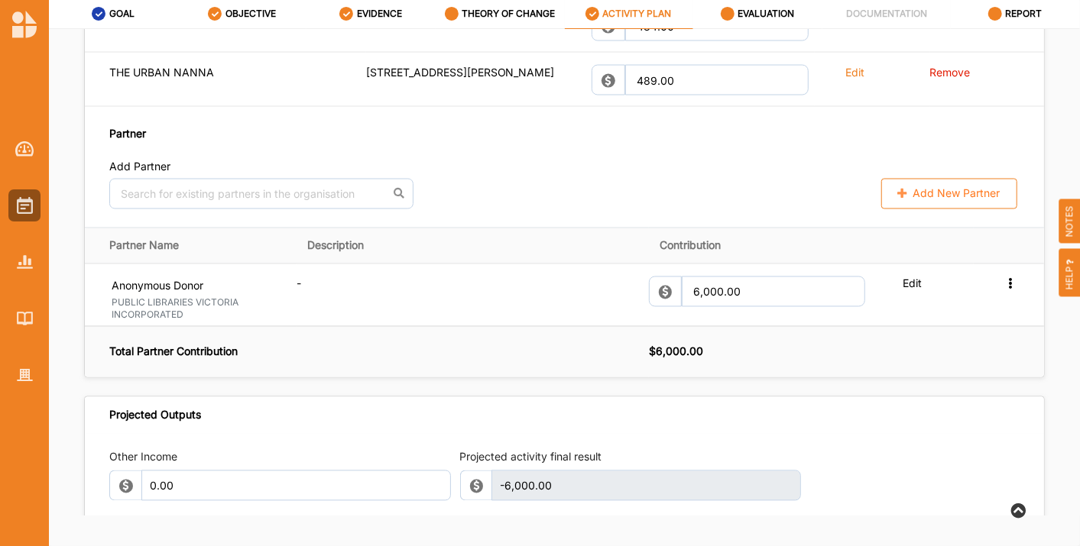
scroll to position [1472, 0]
click at [933, 205] on button "Add New Partner" at bounding box center [949, 195] width 136 height 31
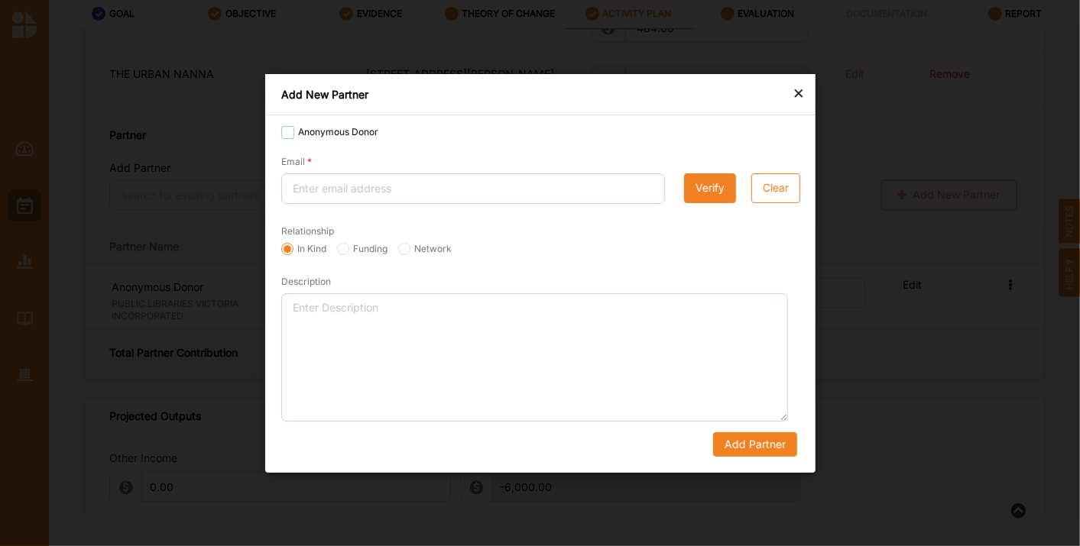
click at [290, 131] on label "Anonymous Donor" at bounding box center [329, 132] width 97 height 12
click at [290, 131] on input "Anonymous Donor" at bounding box center [287, 132] width 12 height 12
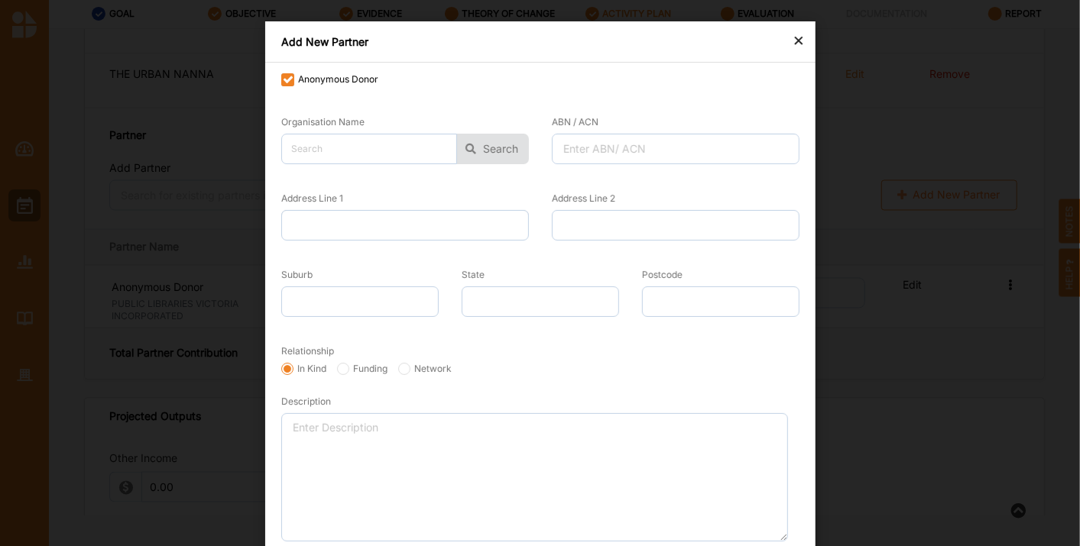
click at [793, 36] on div "×" at bounding box center [799, 40] width 12 height 18
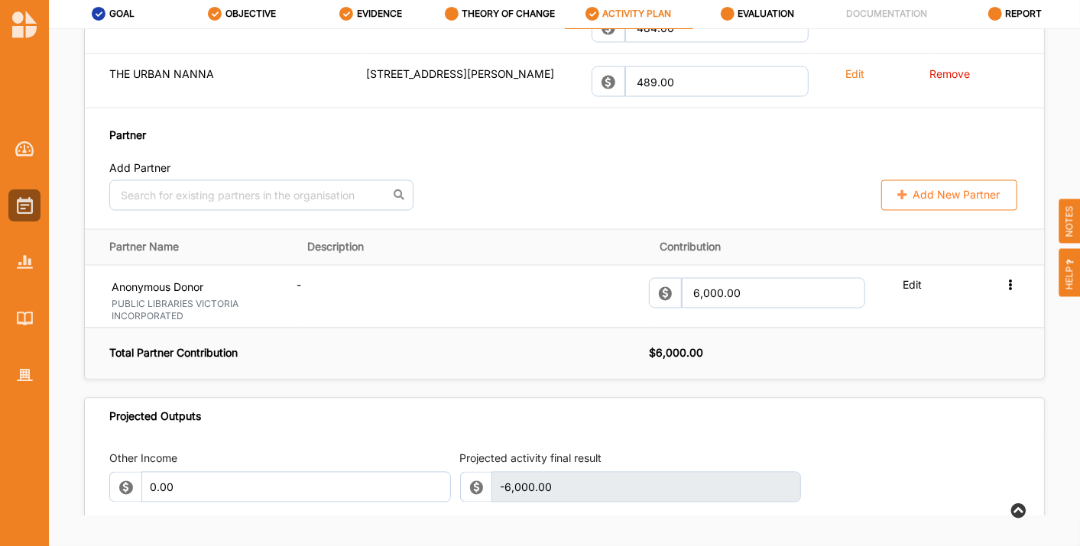
click at [971, 206] on button "Add New Partner" at bounding box center [949, 195] width 136 height 31
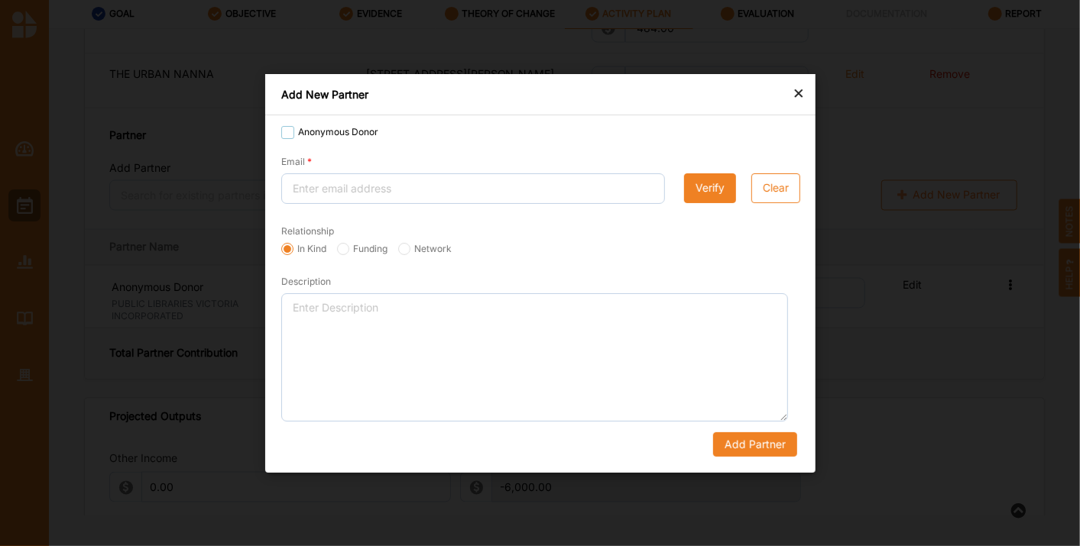
click at [290, 131] on label "Anonymous Donor" at bounding box center [329, 132] width 97 height 12
click at [290, 131] on input "Anonymous Donor" at bounding box center [287, 132] width 12 height 12
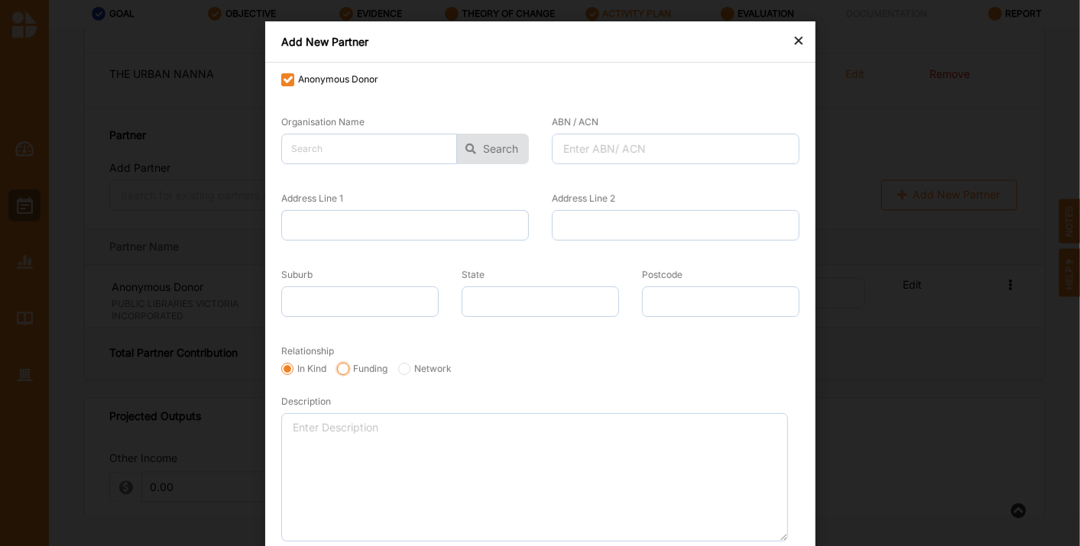
click at [340, 367] on input "Funding" at bounding box center [343, 369] width 12 height 12
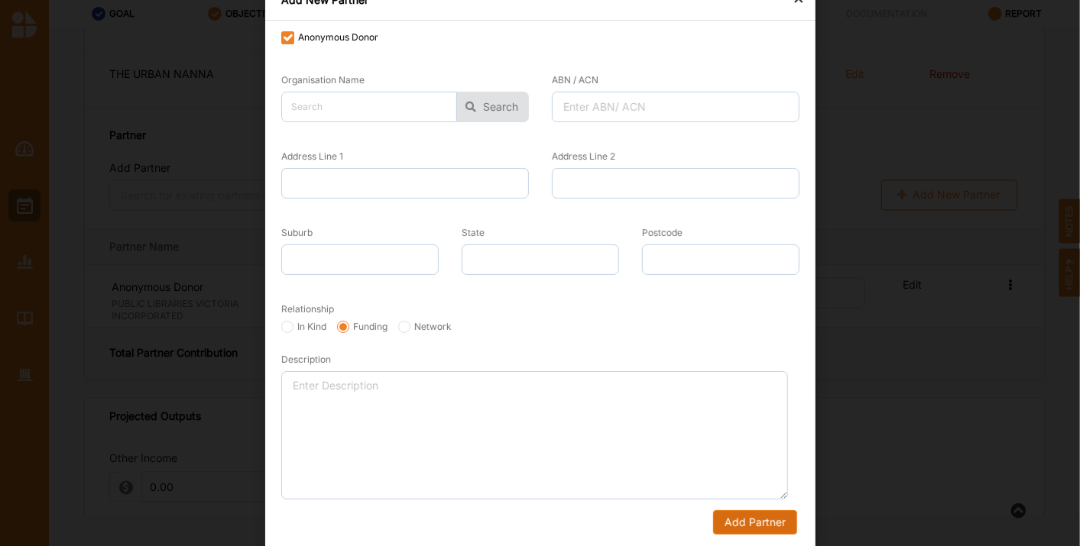
click at [760, 511] on button "Add Partner" at bounding box center [754, 523] width 84 height 24
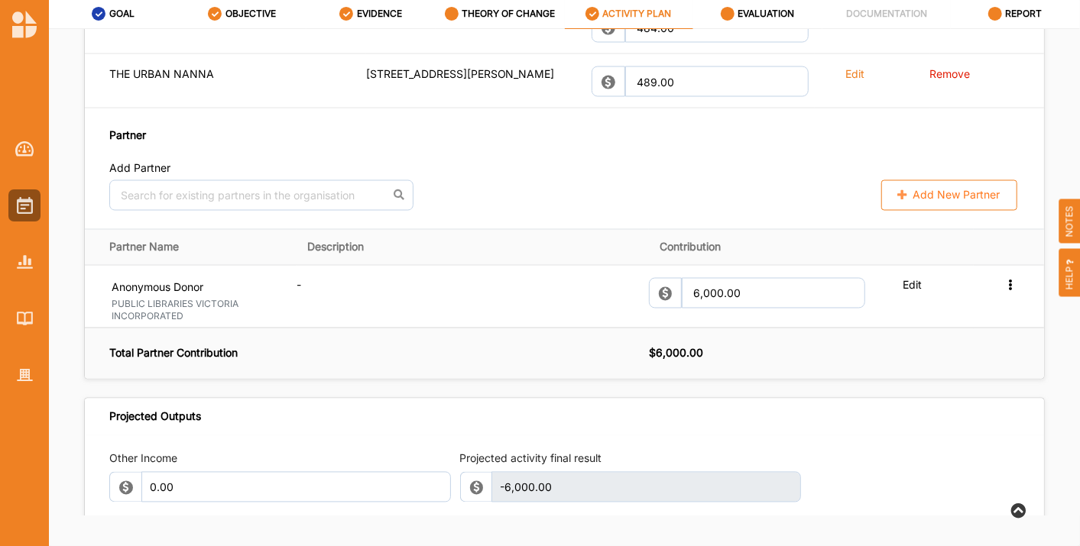
click at [958, 204] on button "Add New Partner" at bounding box center [949, 195] width 136 height 31
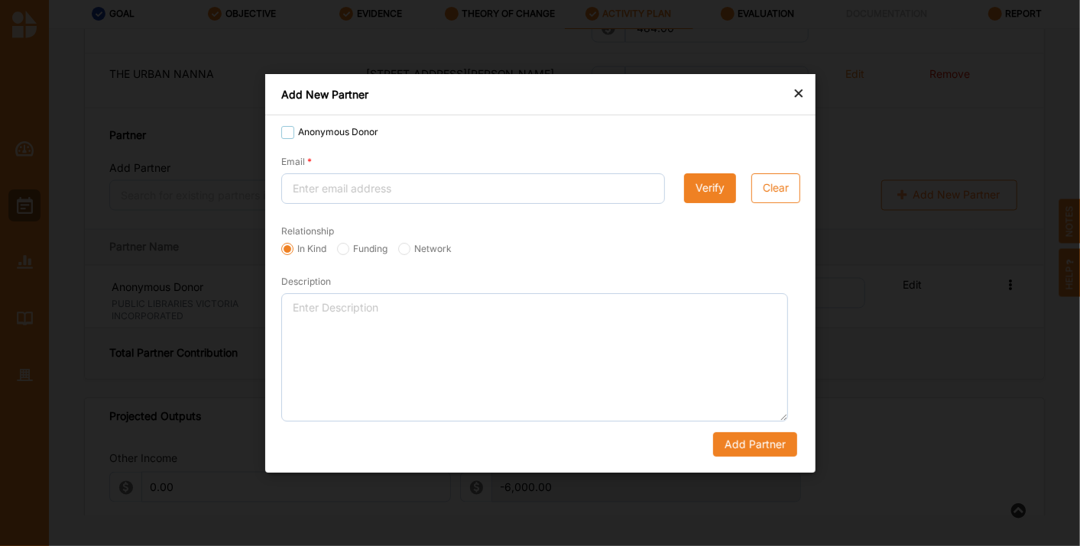
click at [287, 131] on label "Anonymous Donor" at bounding box center [329, 132] width 97 height 12
click at [287, 131] on input "Anonymous Donor" at bounding box center [287, 132] width 12 height 12
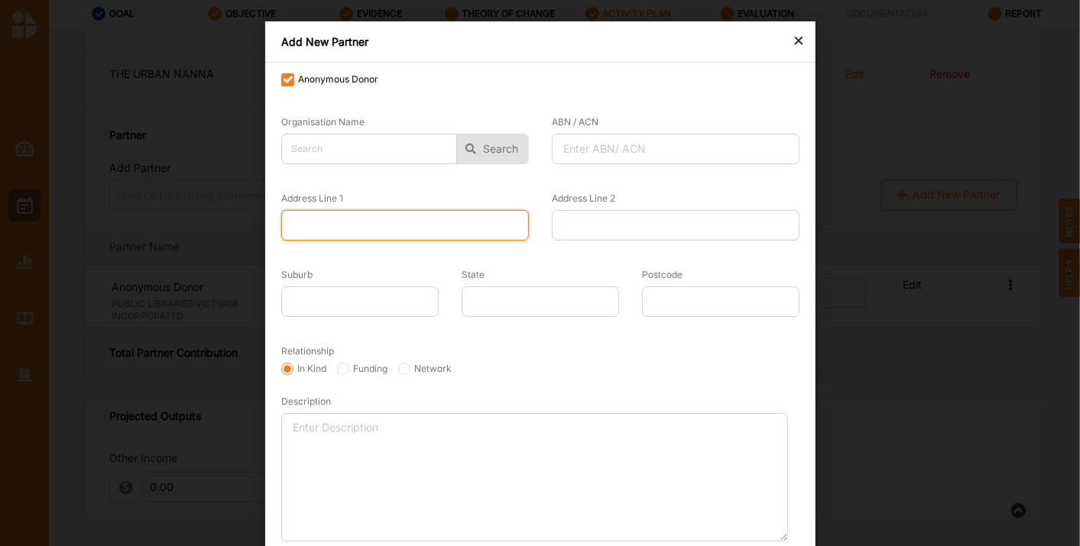
click at [326, 224] on input "Address Line 1" at bounding box center [405, 225] width 248 height 31
click at [514, 224] on input "U 4 [STREET_ADDRESS][PERSON_NAME]" at bounding box center [405, 225] width 248 height 31
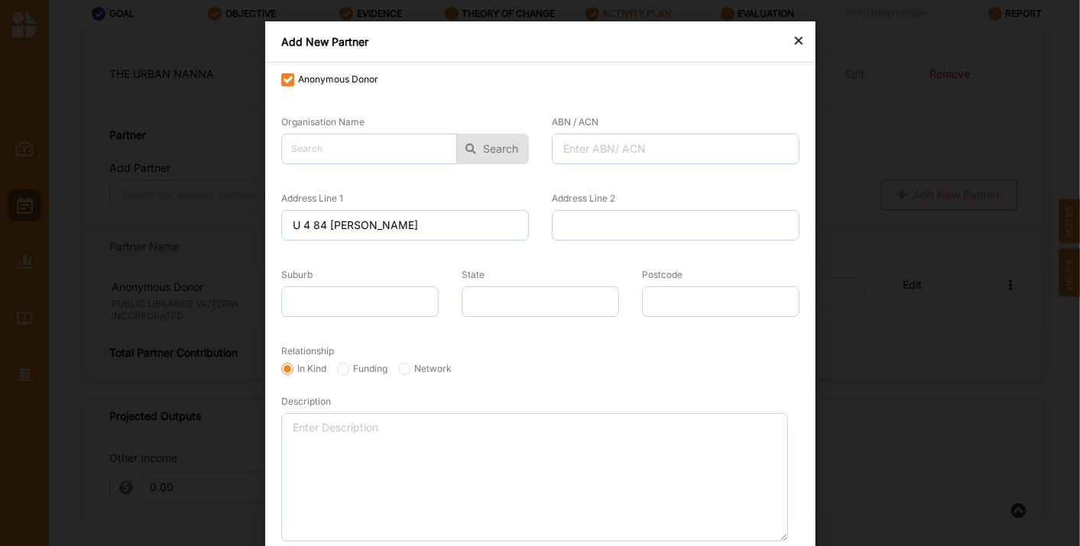
click at [614, 371] on div "In Kind Funding Network" at bounding box center [540, 370] width 529 height 15
click at [310, 220] on input "U 4 84 [PERSON_NAME]" at bounding box center [405, 225] width 248 height 31
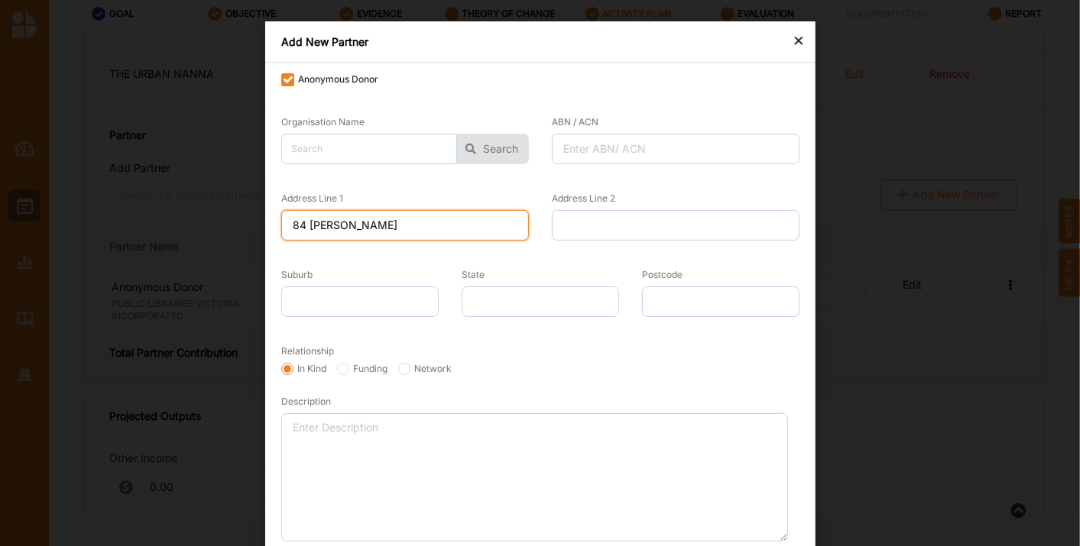
click at [336, 222] on input "84 [PERSON_NAME]" at bounding box center [405, 225] width 248 height 31
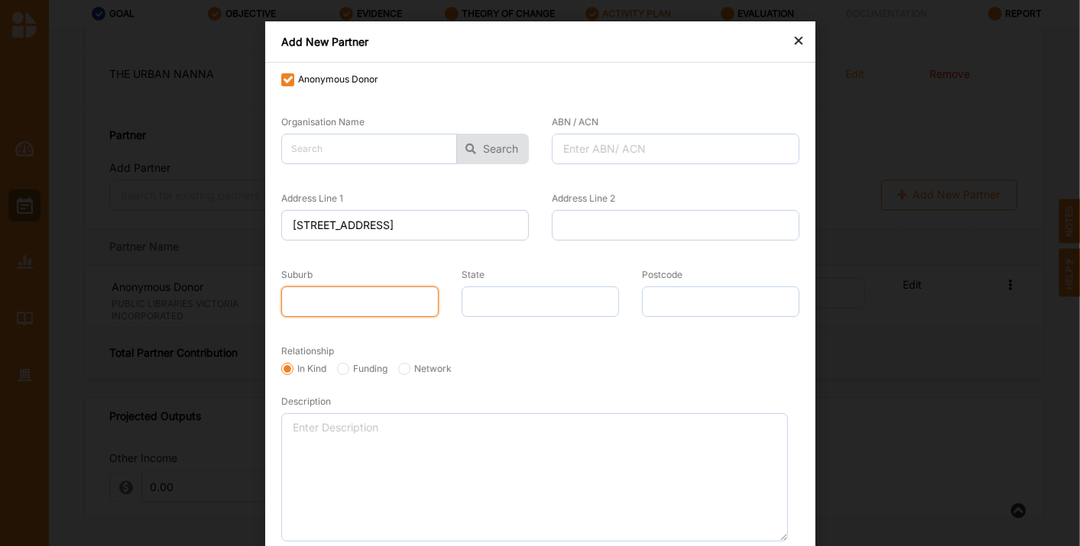
click at [365, 303] on input "Suburb" at bounding box center [359, 302] width 157 height 31
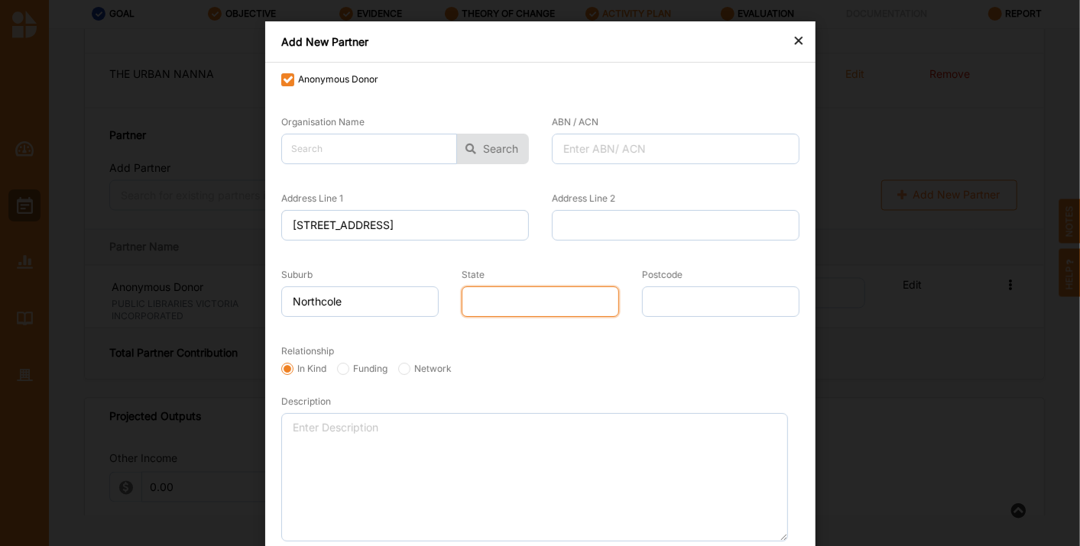
click at [513, 294] on input "State" at bounding box center [540, 302] width 157 height 31
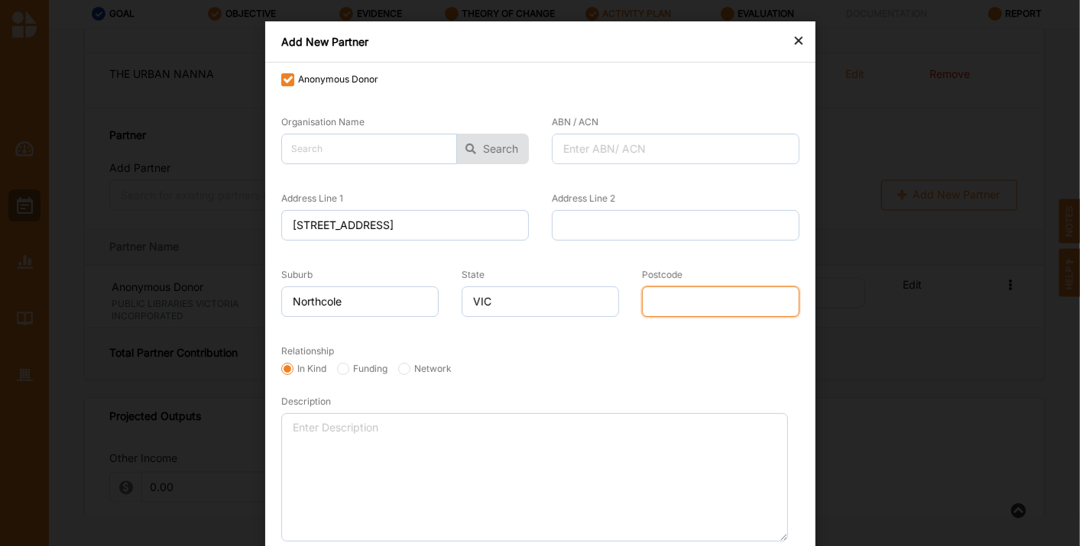
click at [683, 297] on input "Postcode" at bounding box center [720, 302] width 157 height 31
click at [560, 388] on form "Anonymous Donor Organisation Name No results found. Search ABN / ACN Address Li…" at bounding box center [540, 324] width 518 height 506
click at [337, 365] on input "Funding" at bounding box center [343, 369] width 12 height 12
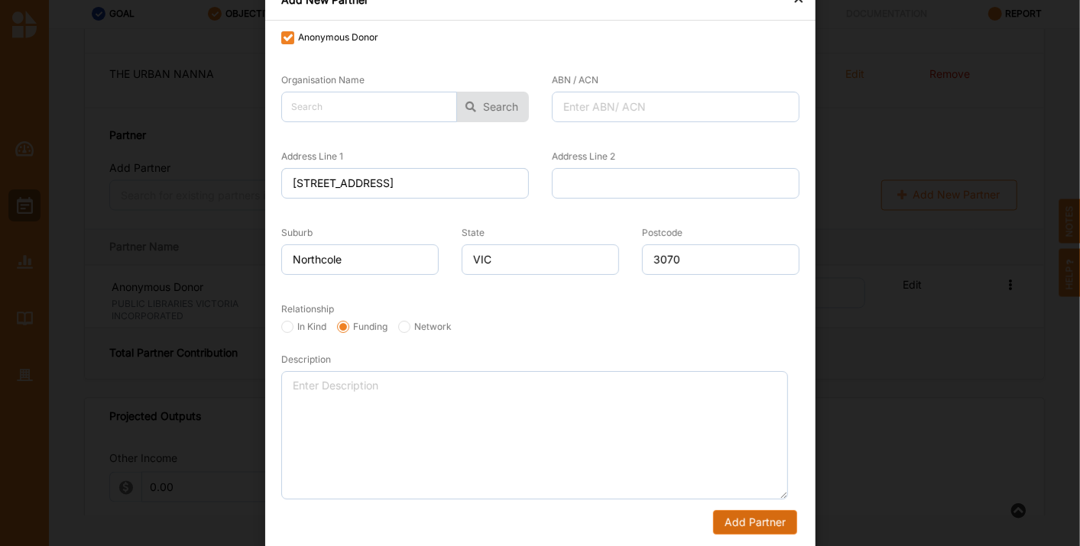
click at [744, 512] on button "Add Partner" at bounding box center [754, 523] width 84 height 24
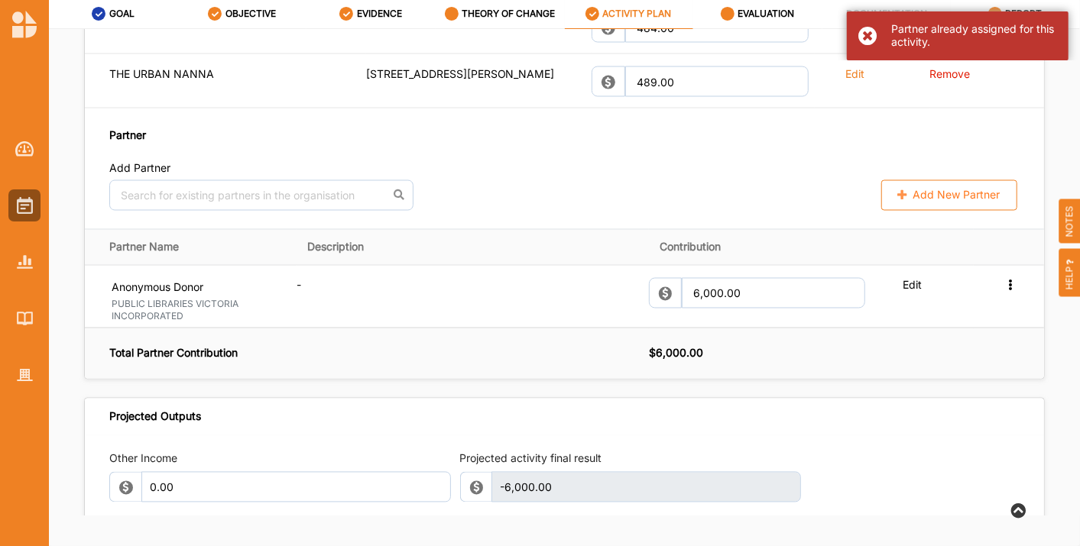
click at [866, 43] on div "Partner already assigned for this activity." at bounding box center [958, 35] width 222 height 49
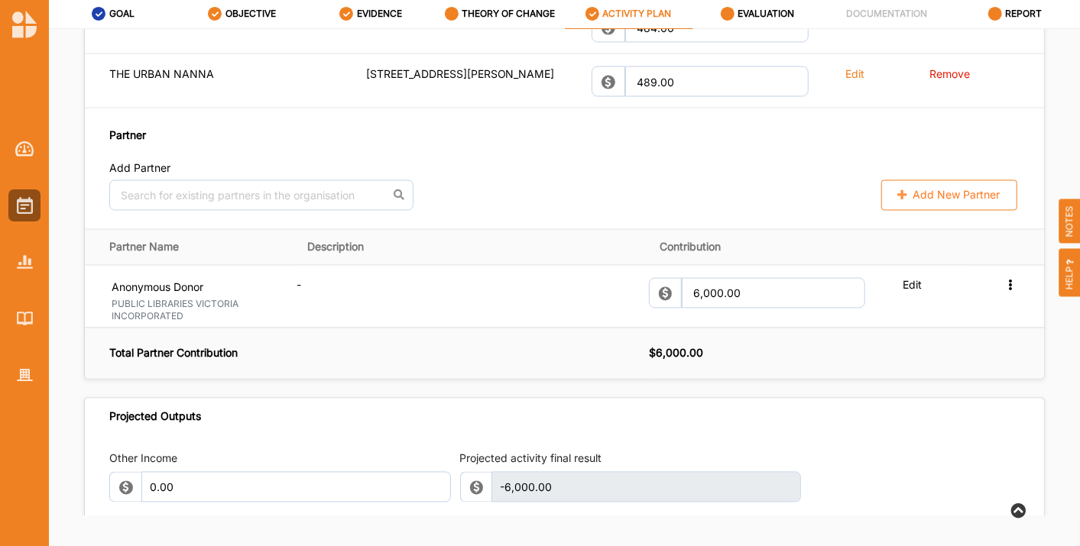
click at [935, 205] on button "Add New Partner" at bounding box center [949, 195] width 136 height 31
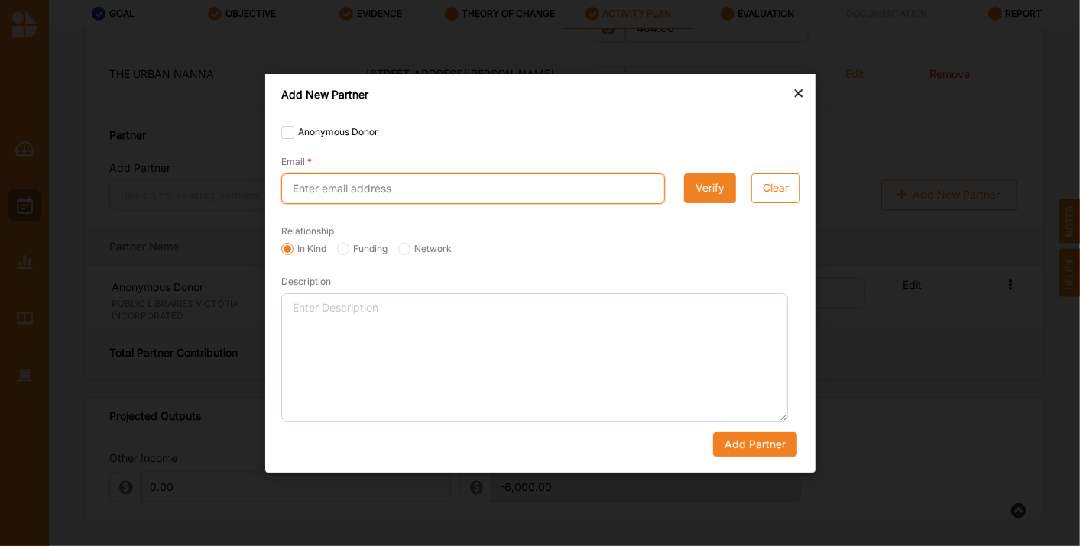
click at [331, 196] on input "Email" at bounding box center [473, 188] width 384 height 31
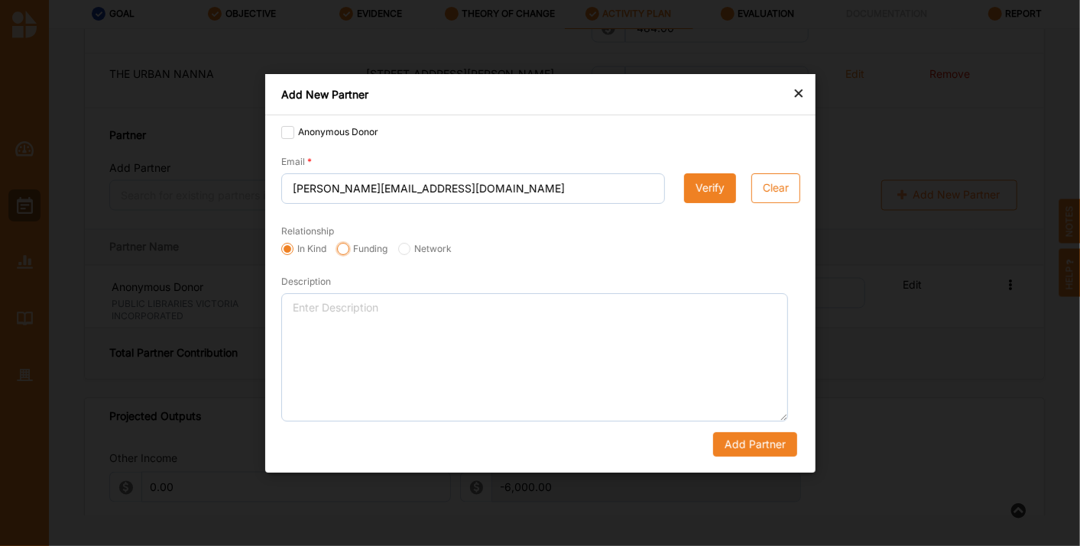
click at [343, 246] on input "Funding" at bounding box center [343, 248] width 12 height 12
click at [711, 177] on button "Verify" at bounding box center [710, 188] width 52 height 31
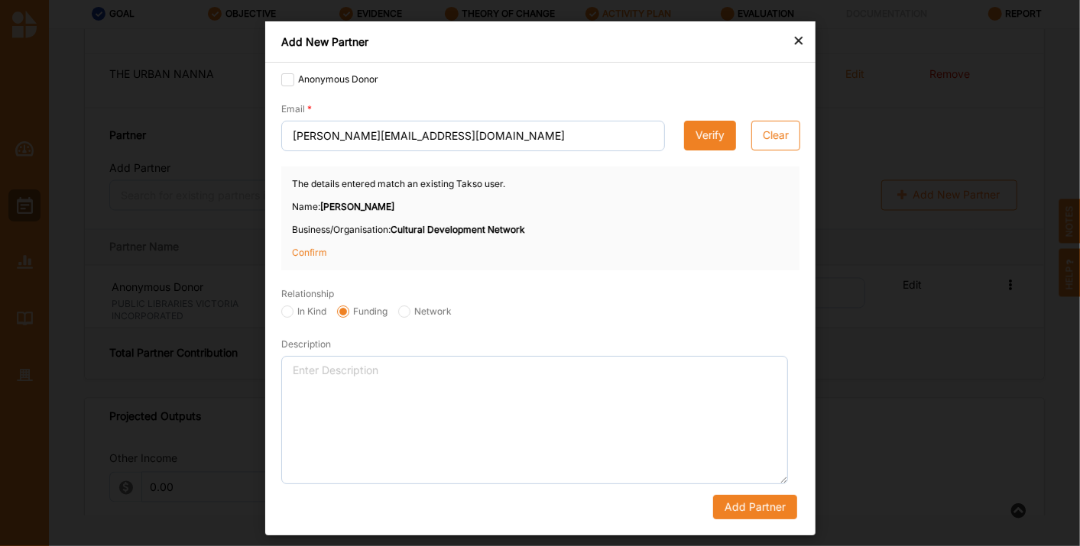
click at [314, 251] on p "Confirm" at bounding box center [330, 253] width 76 height 14
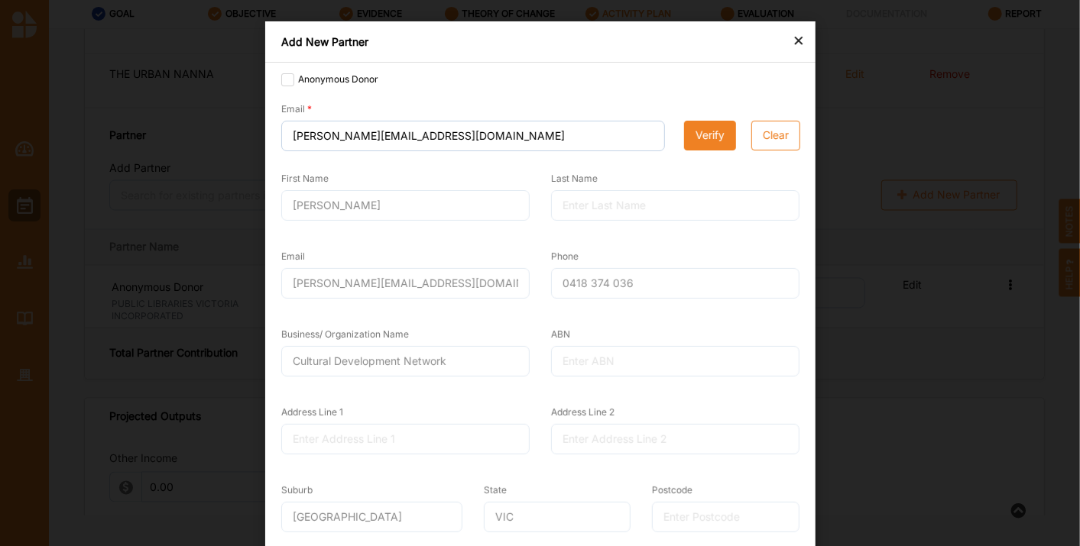
scroll to position [255, 0]
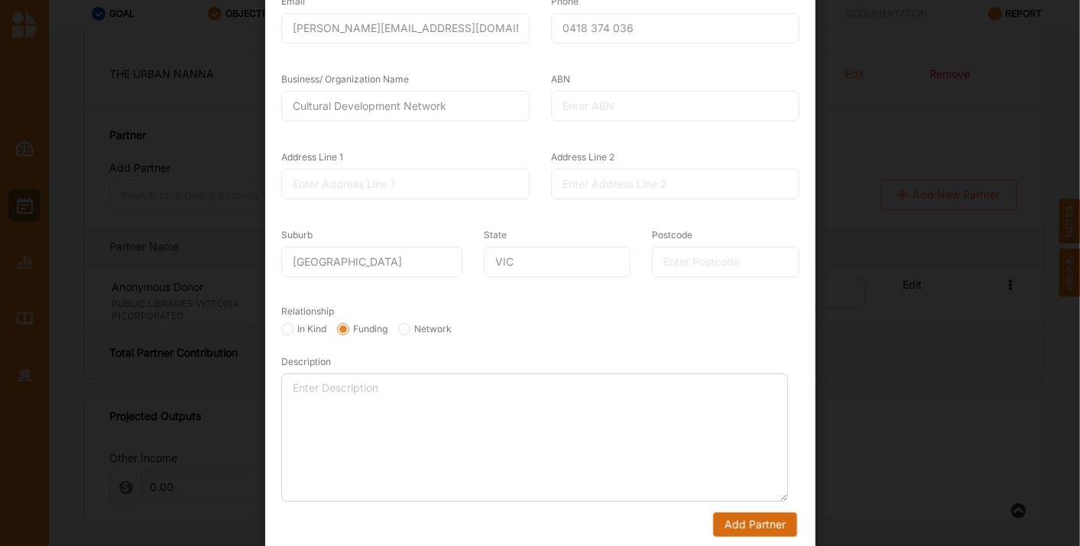
click at [753, 525] on button "Add Partner" at bounding box center [754, 525] width 84 height 24
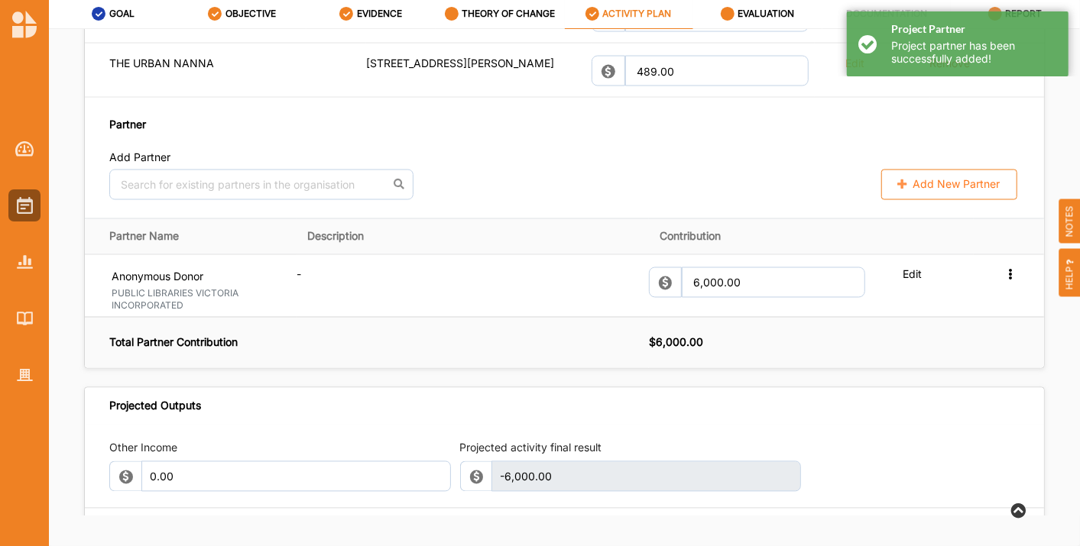
scroll to position [1472, 0]
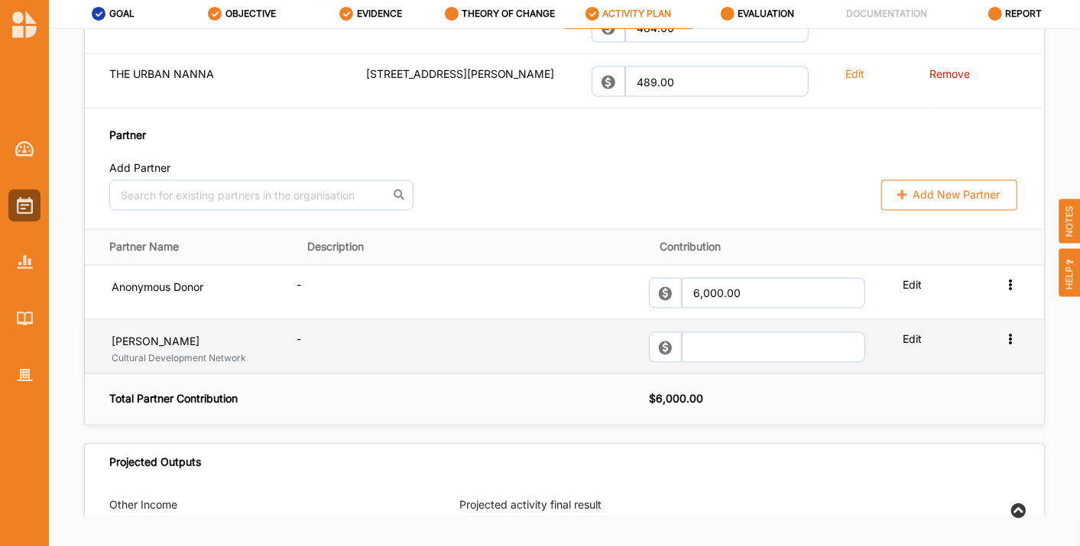
click at [1004, 347] on div "Invite to Activity Member Remove" at bounding box center [1011, 339] width 15 height 15
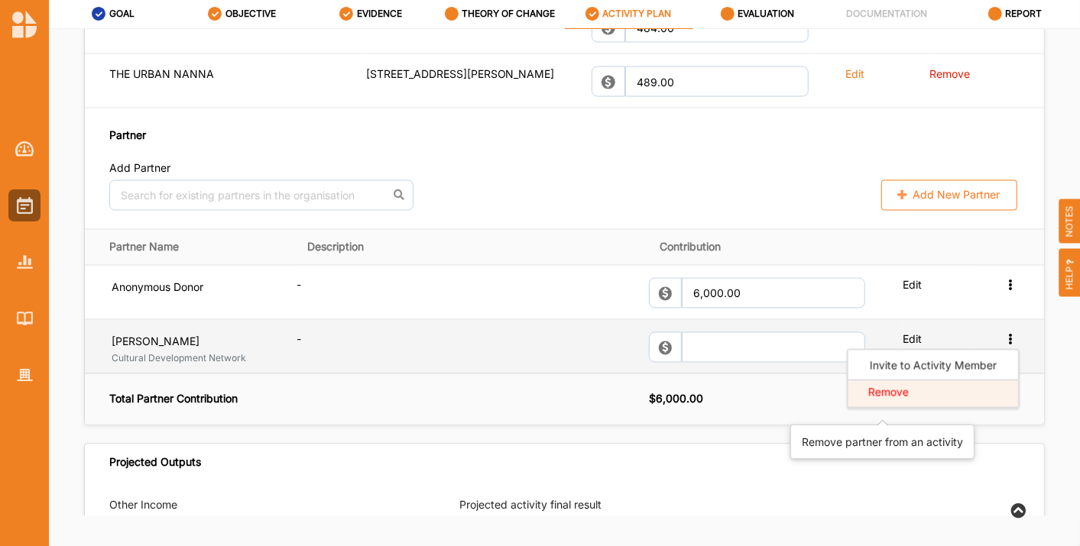
click at [883, 402] on label "Remove" at bounding box center [888, 393] width 48 height 18
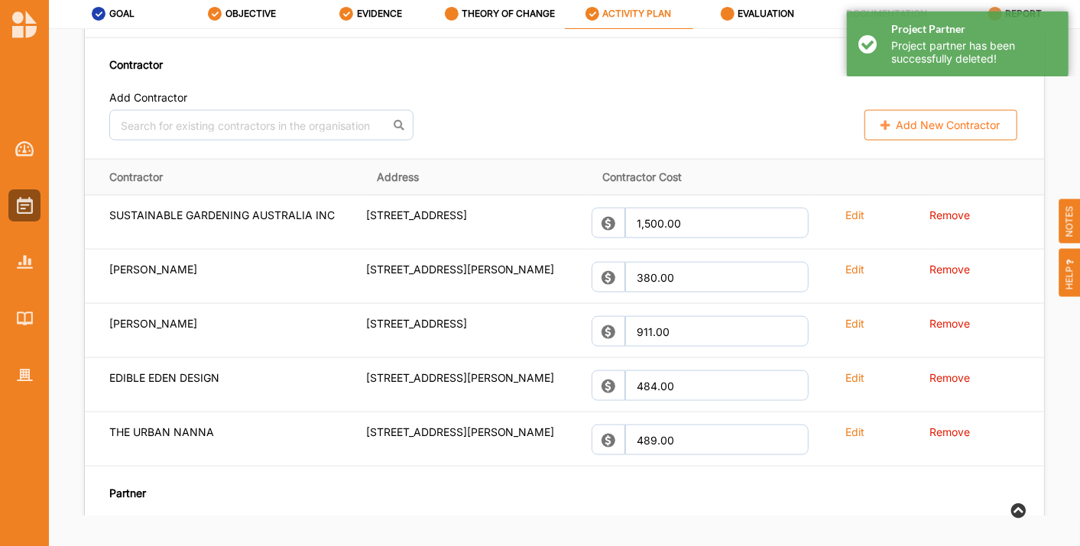
scroll to position [1113, 0]
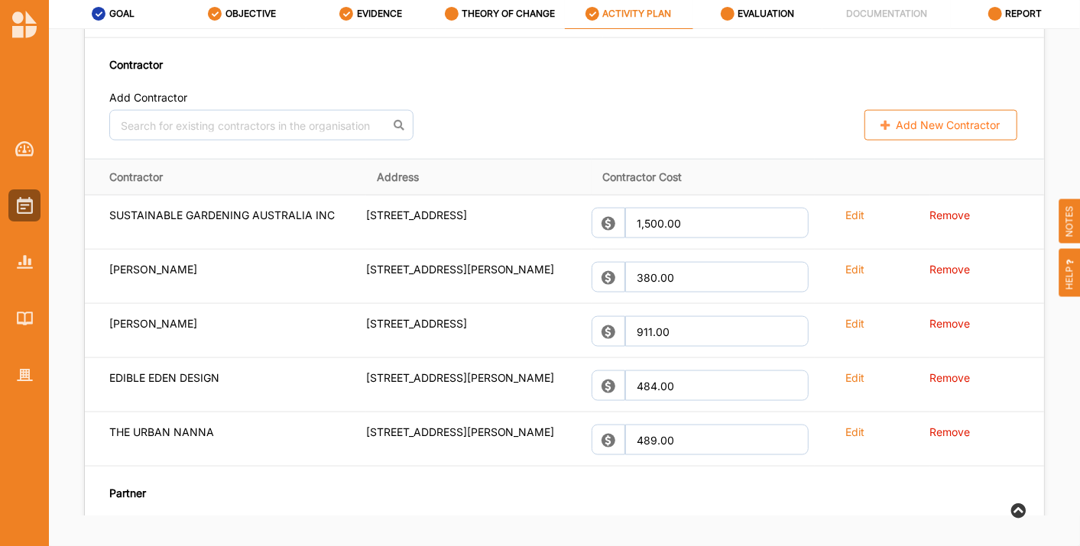
click at [927, 141] on button "Add New Contractor" at bounding box center [940, 125] width 153 height 31
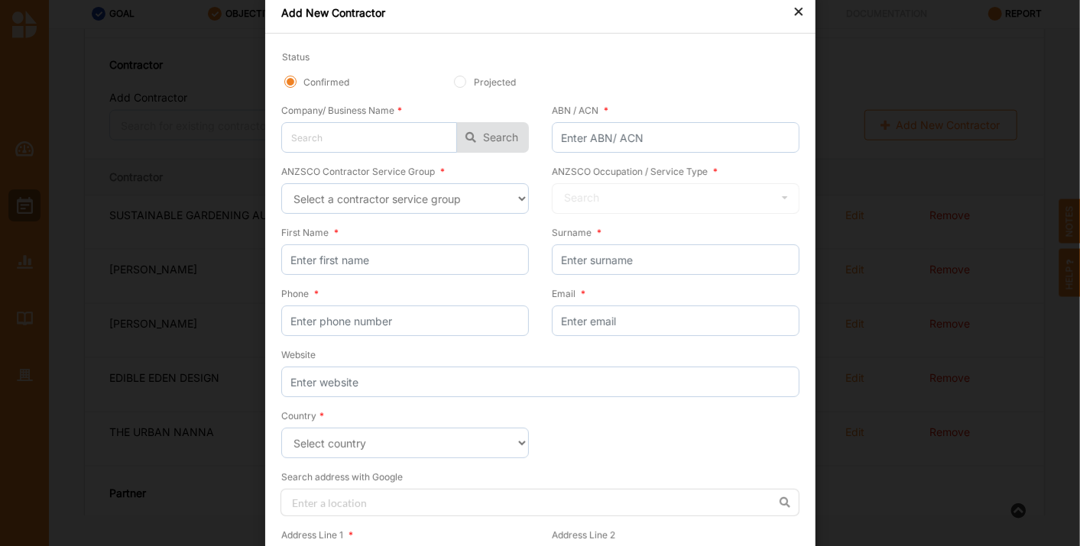
scroll to position [0, 0]
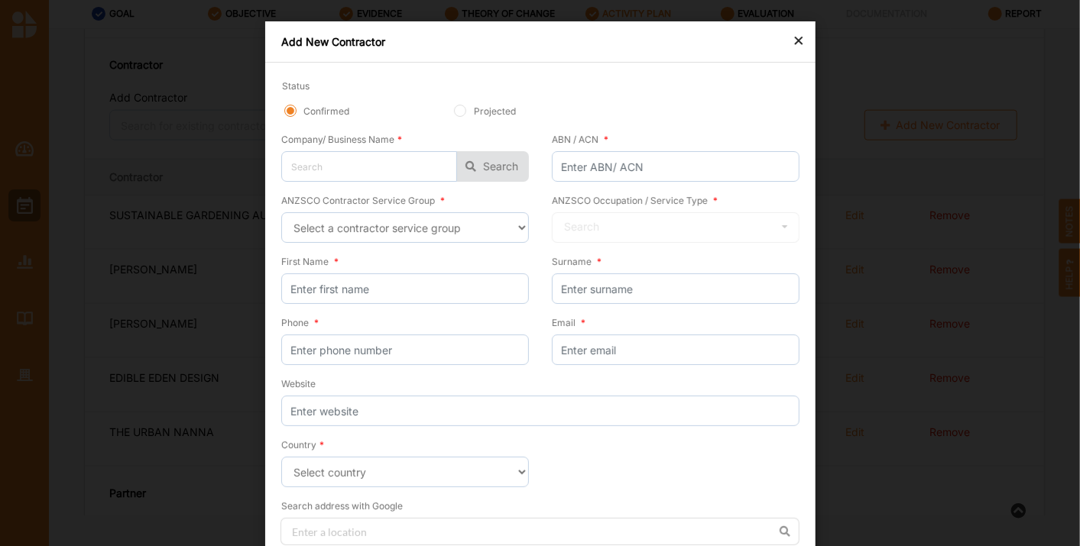
click at [799, 41] on div "×" at bounding box center [799, 40] width 12 height 18
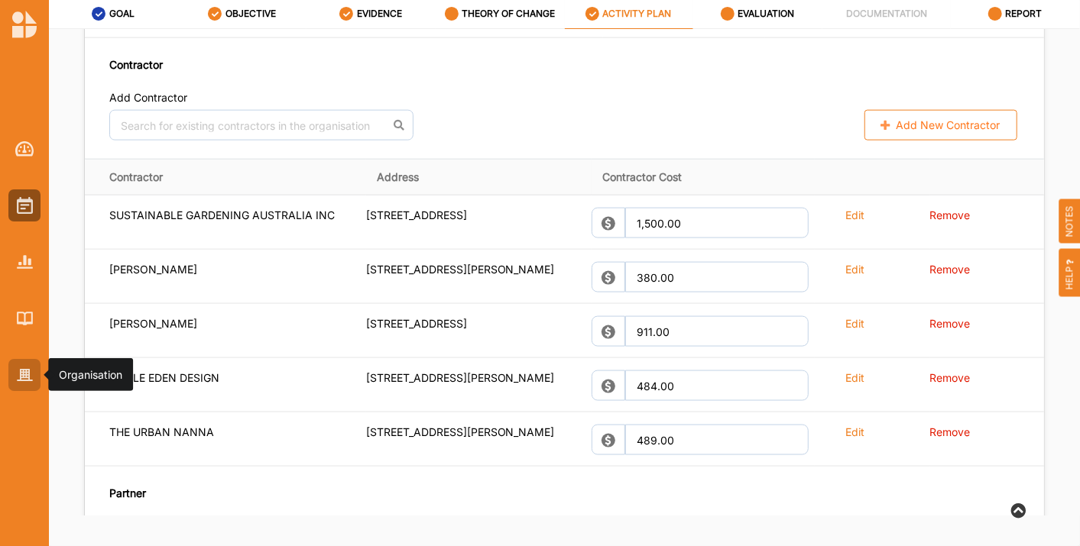
click at [11, 374] on div at bounding box center [24, 375] width 32 height 32
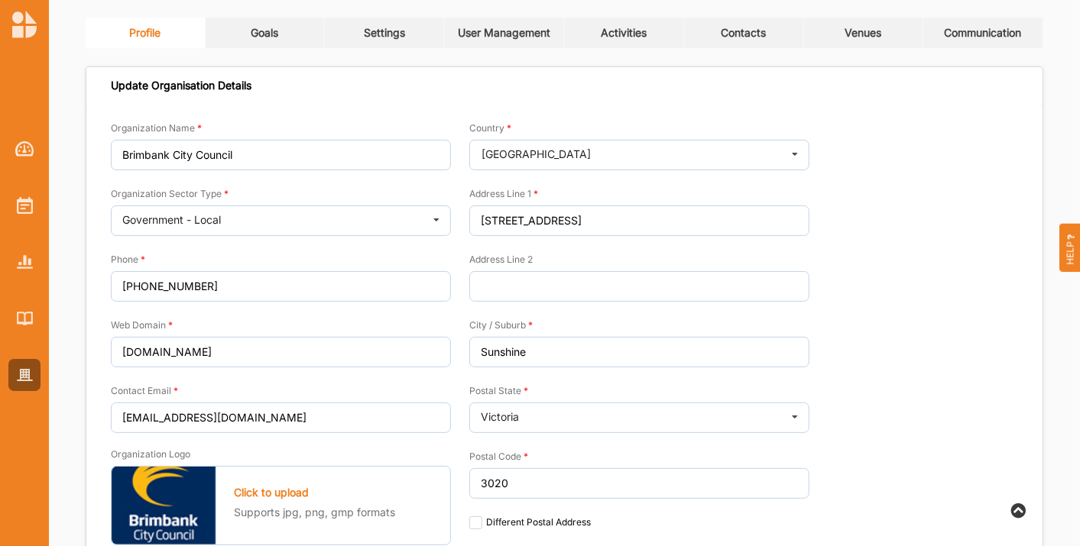
click at [714, 36] on link "Contacts" at bounding box center [744, 33] width 120 height 31
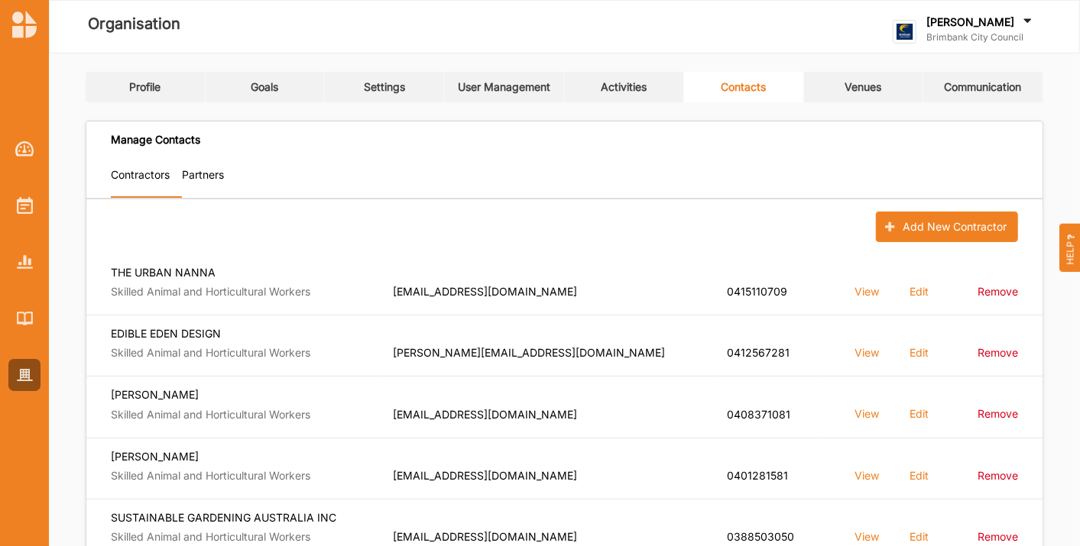
click at [203, 170] on label "Partners" at bounding box center [203, 175] width 42 height 14
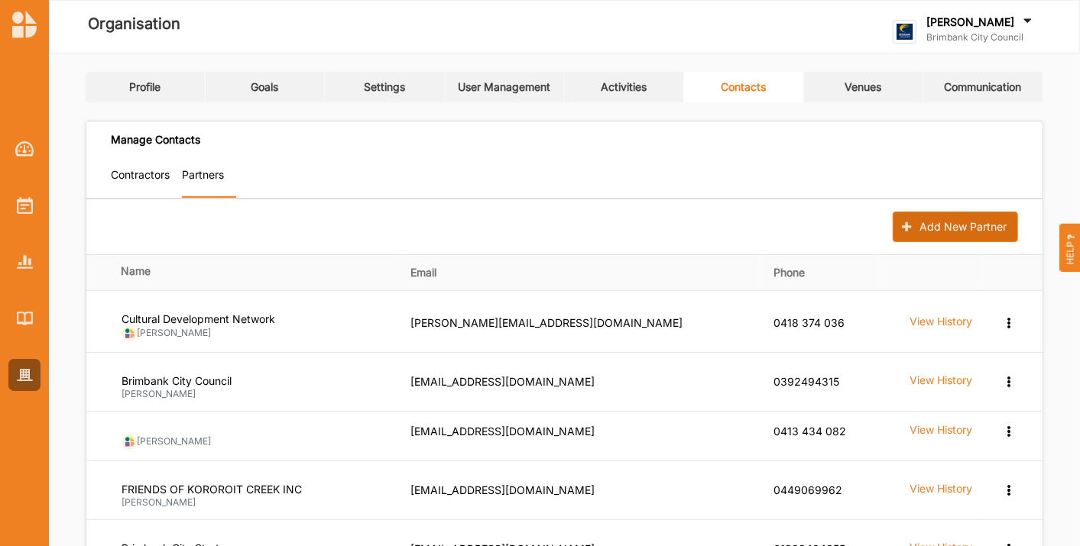
click at [947, 225] on button "Add New Partner" at bounding box center [955, 227] width 125 height 31
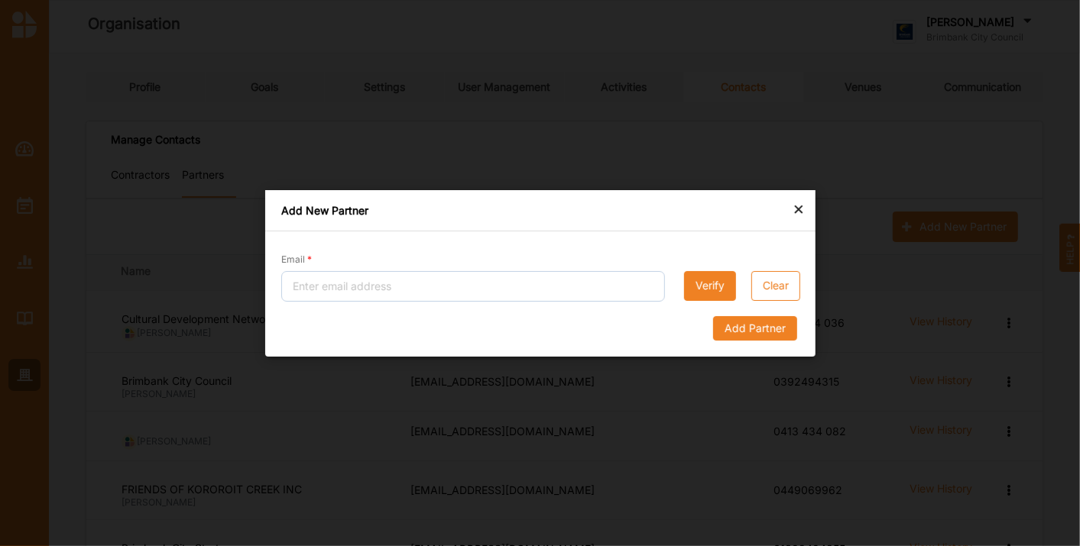
click at [799, 206] on div "×" at bounding box center [799, 208] width 12 height 18
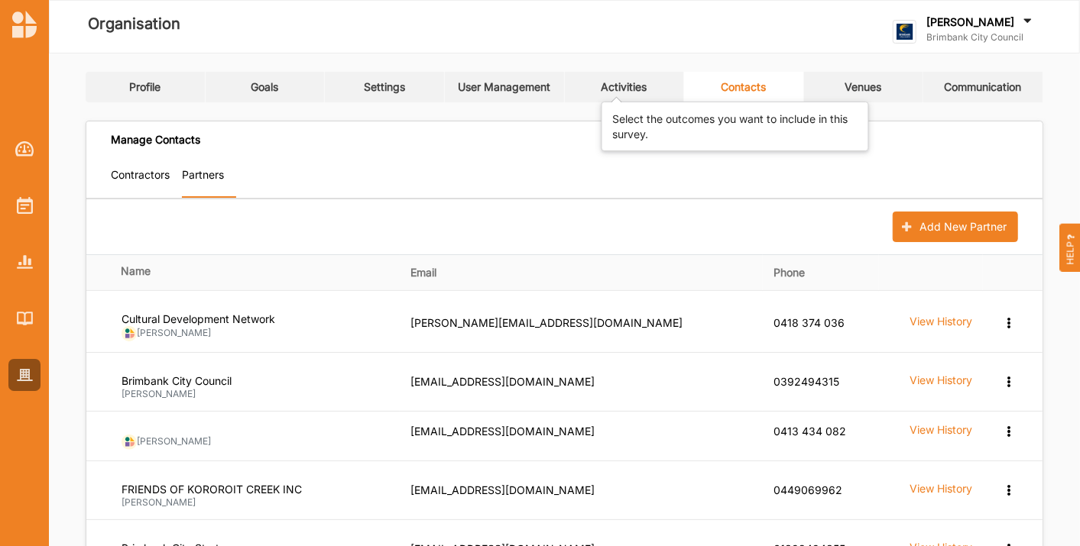
click at [627, 93] on div "Activities" at bounding box center [624, 87] width 46 height 14
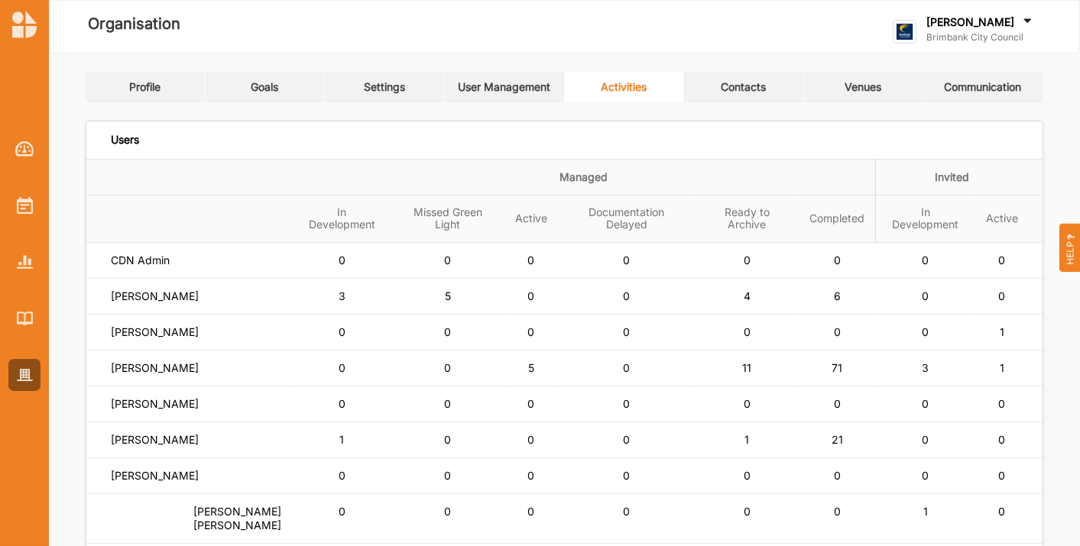
click at [754, 93] on body "Organisation [PERSON_NAME] Brimbank City Council Brimbank City C... User Profil…" at bounding box center [540, 273] width 1080 height 546
click at [745, 76] on link "Contacts" at bounding box center [744, 87] width 120 height 31
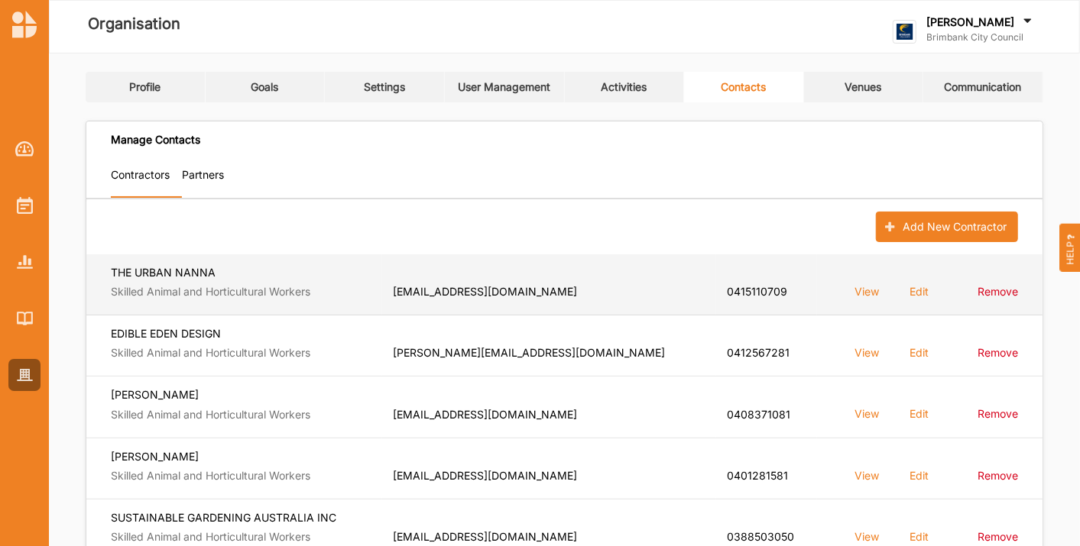
click at [911, 293] on label "Edit" at bounding box center [918, 291] width 19 height 15
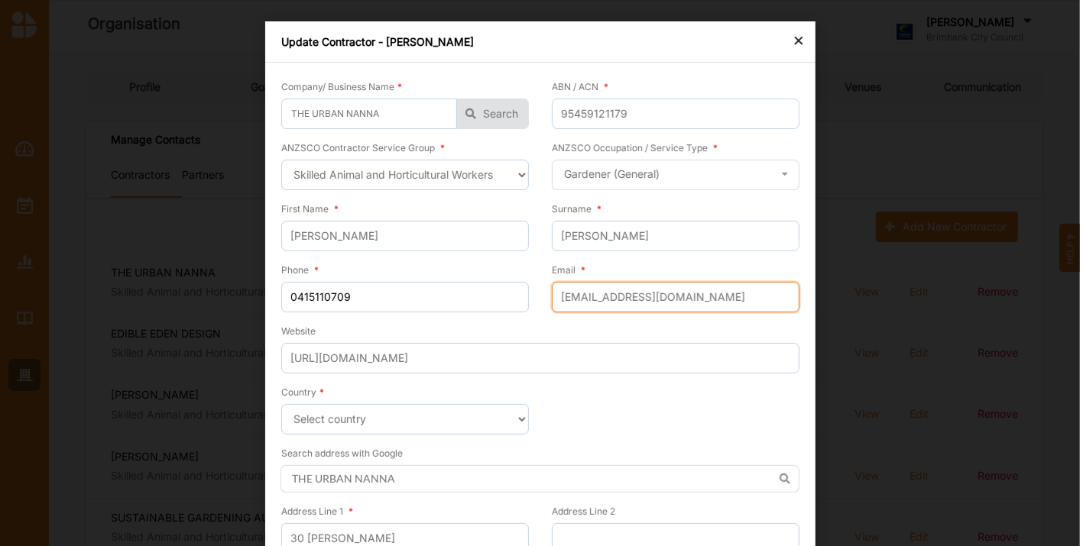
click at [704, 303] on input "[EMAIL_ADDRESS][DOMAIN_NAME]" at bounding box center [676, 297] width 248 height 31
click at [796, 212] on div "Company/ Business Name * THE URBAN NANNA No results found. Search ABN / ACN * 9…" at bounding box center [540, 370] width 550 height 614
click at [795, 44] on div "×" at bounding box center [799, 40] width 12 height 18
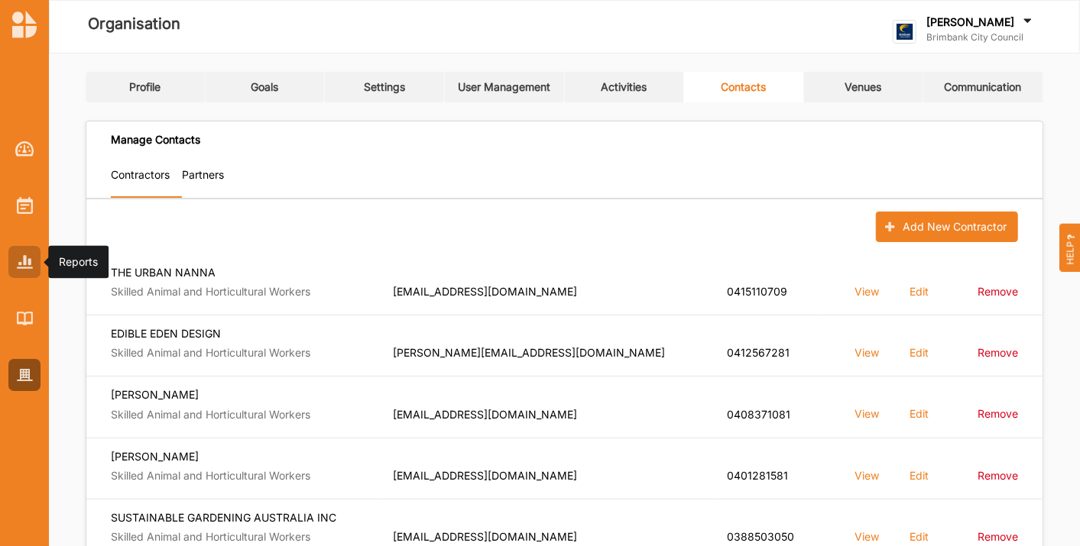
click at [21, 262] on img at bounding box center [25, 261] width 16 height 13
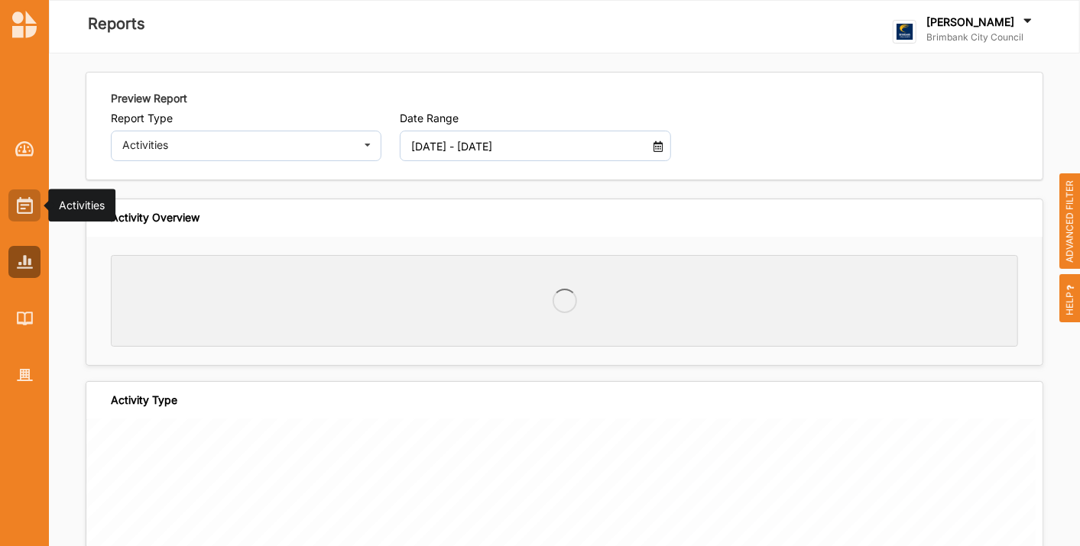
click at [24, 203] on img at bounding box center [25, 205] width 16 height 17
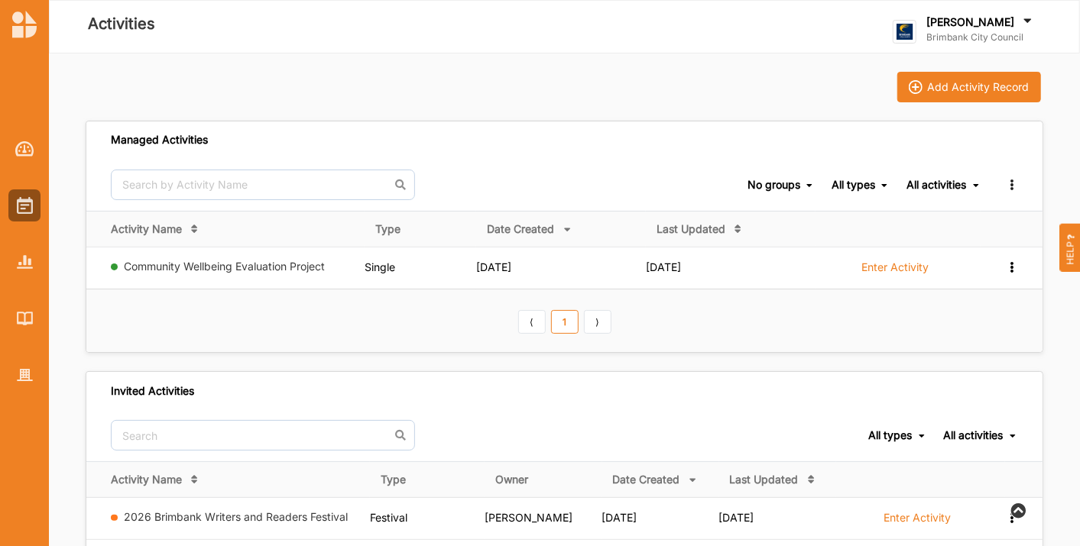
scroll to position [252, 0]
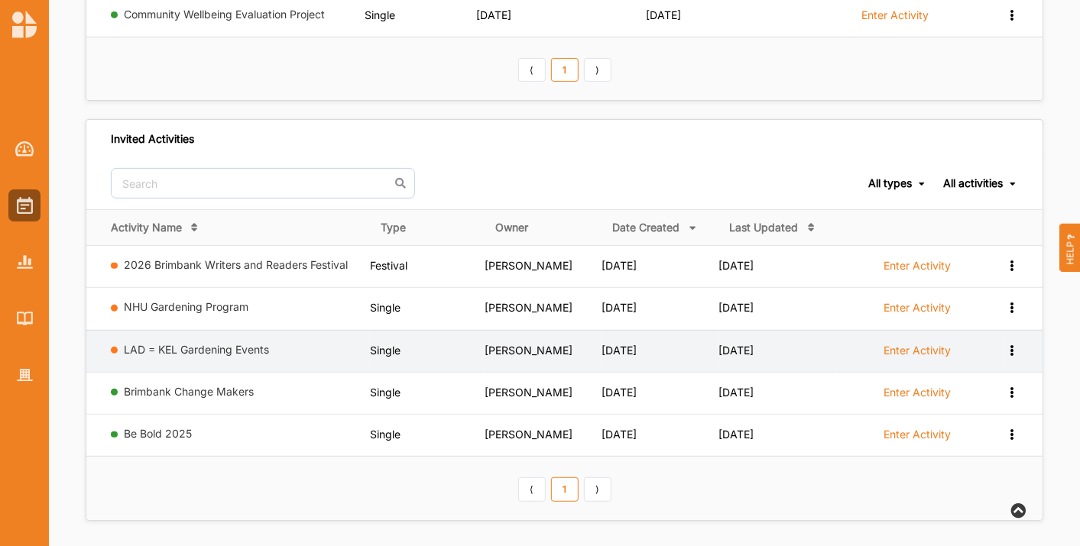
click at [906, 347] on label "Enter Activity" at bounding box center [917, 351] width 67 height 14
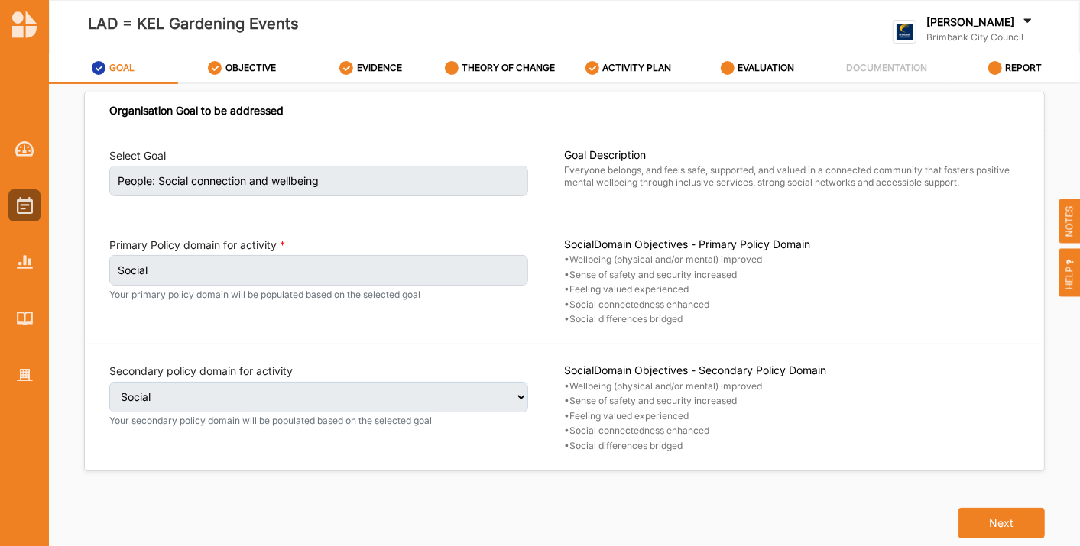
click at [635, 86] on div "Organisation Goal to be addressed Select Goal People: Social connection and wel…" at bounding box center [564, 327] width 1031 height 486
click at [645, 59] on div "ACTIVITY PLAN" at bounding box center [628, 68] width 86 height 28
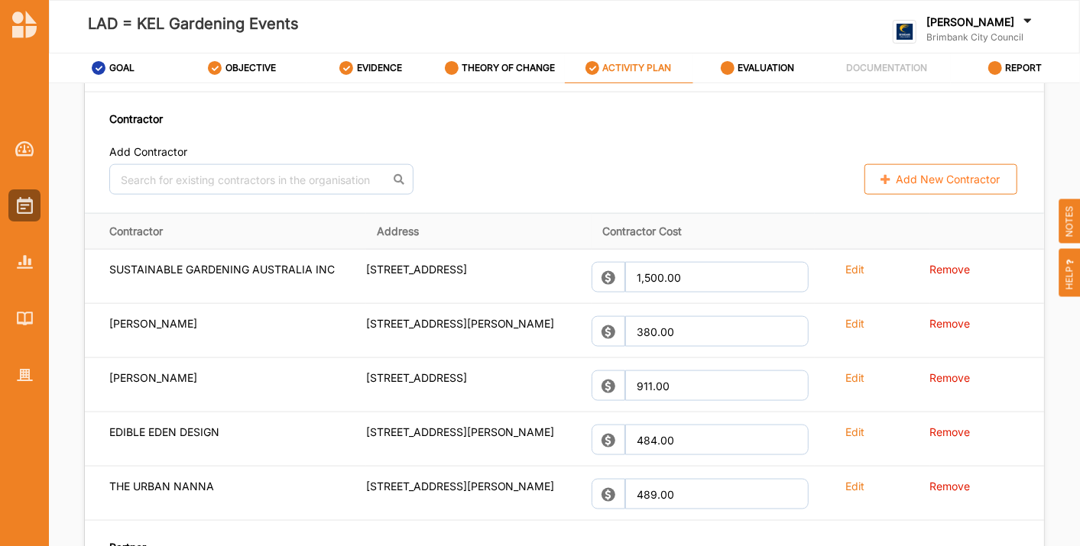
scroll to position [1115, 0]
click at [925, 193] on button "Add New Contractor" at bounding box center [940, 178] width 153 height 31
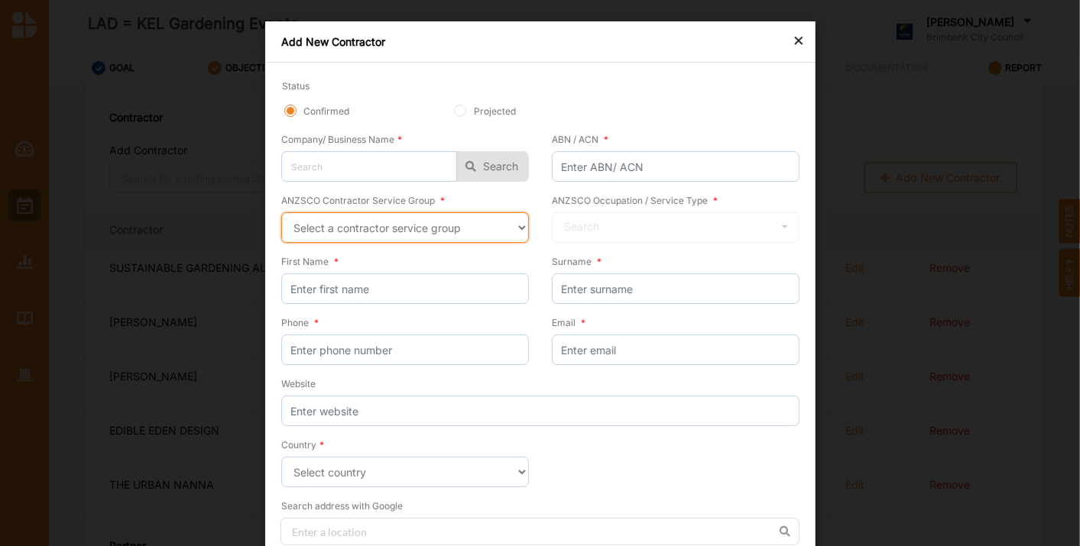
click at [499, 235] on select "Select a contractor service group Hospitality, Retail and Service Managers Spec…" at bounding box center [405, 227] width 248 height 31
click at [281, 212] on select "Select a contractor service group Hospitality, Retail and Service Managers Spec…" at bounding box center [405, 227] width 248 height 31
click at [592, 226] on div "Search" at bounding box center [581, 227] width 35 height 11
click at [504, 239] on select "Select a contractor service group Hospitality, Retail and Service Managers Spec…" at bounding box center [405, 227] width 248 height 31
click at [281, 212] on select "Select a contractor service group Hospitality, Retail and Service Managers Spec…" at bounding box center [405, 227] width 248 height 31
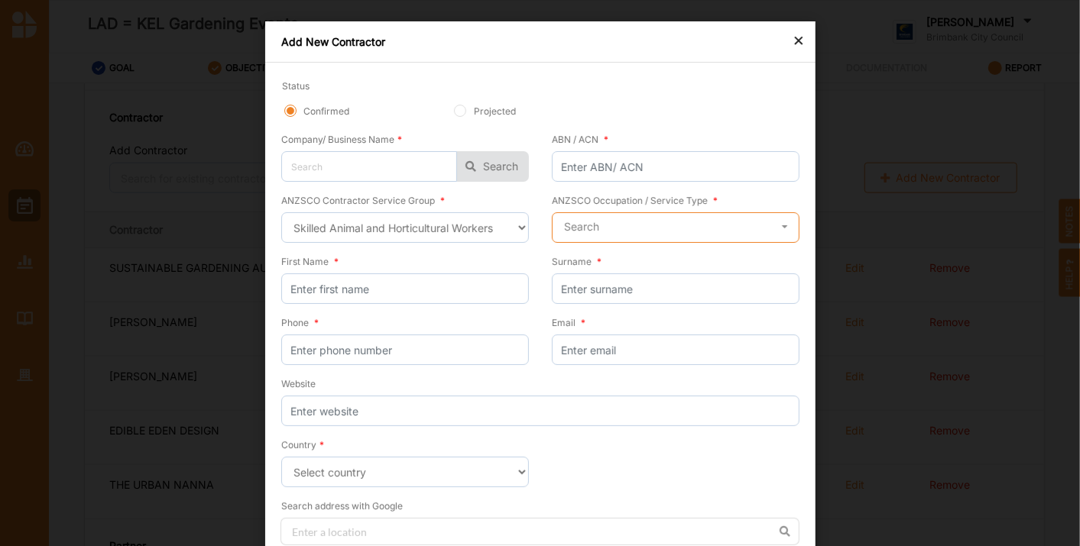
click at [682, 227] on input "text" at bounding box center [676, 228] width 246 height 31
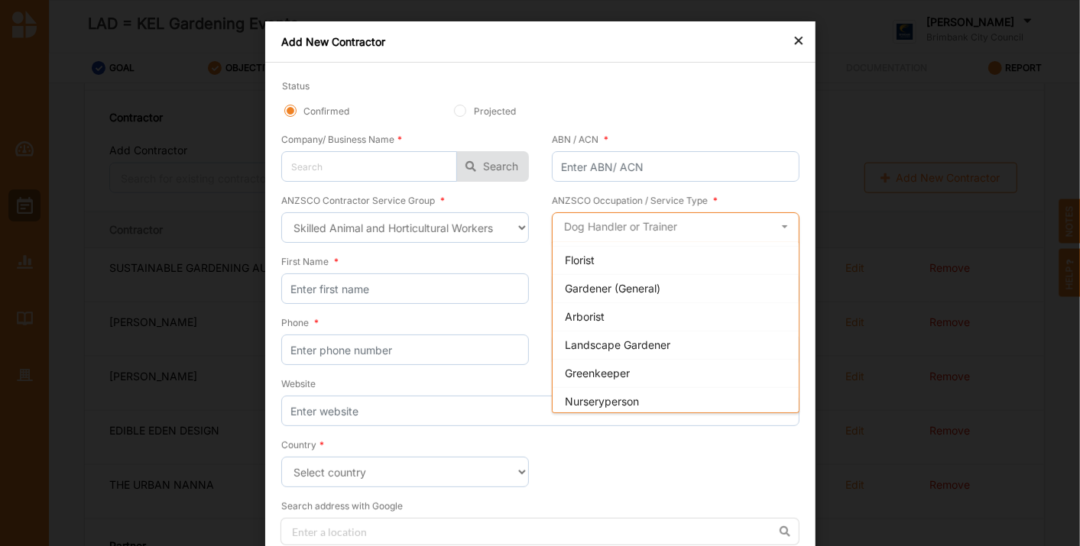
scroll to position [0, 0]
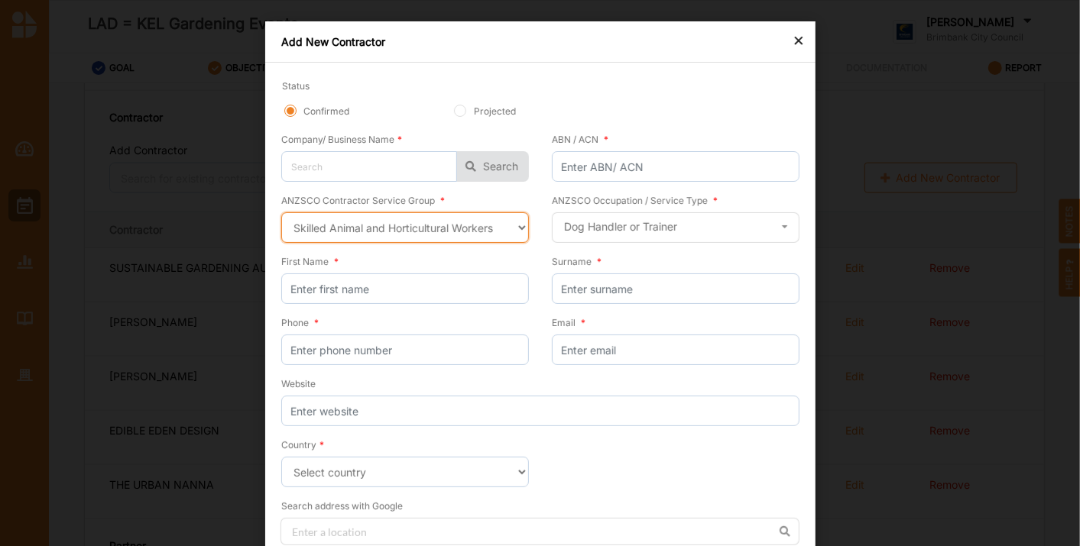
click at [518, 233] on select "Select a contractor service group Hospitality, Retail and Service Managers Spec…" at bounding box center [405, 227] width 248 height 31
click at [281, 212] on select "Select a contractor service group Hospitality, Retail and Service Managers Spec…" at bounding box center [405, 227] width 248 height 31
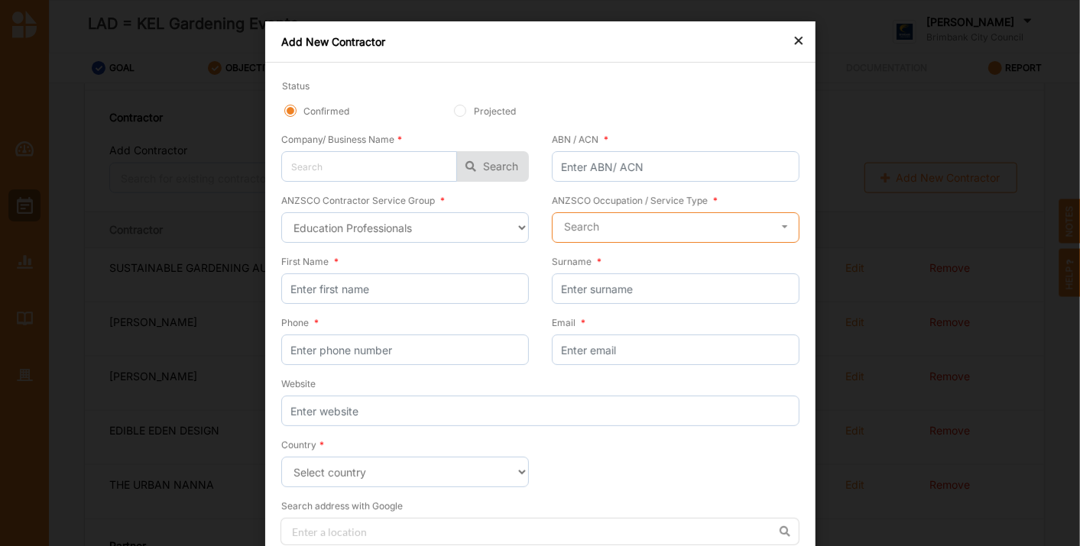
click at [660, 241] on input "text" at bounding box center [676, 228] width 246 height 31
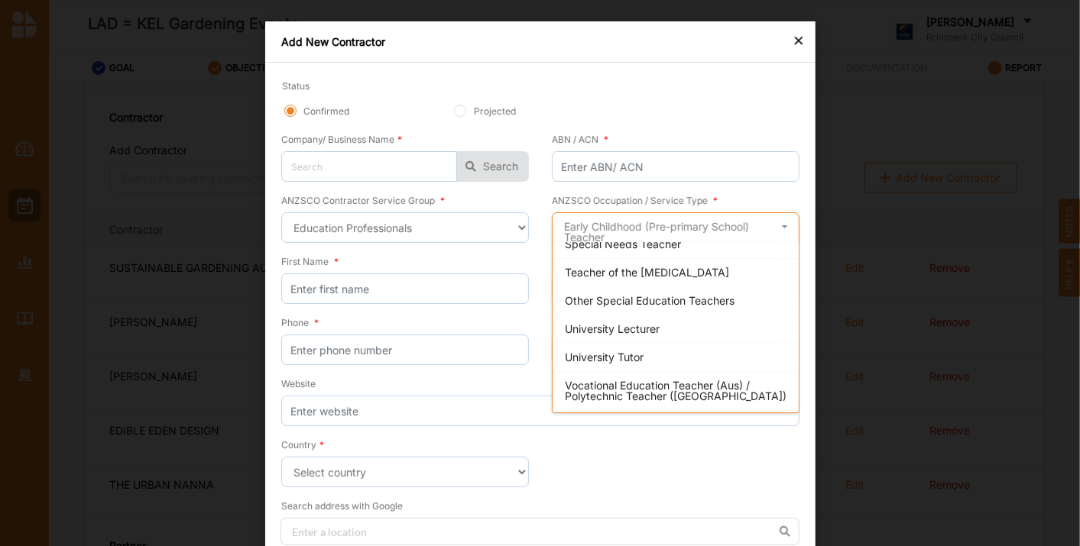
scroll to position [264, 0]
click at [691, 295] on span "Other Special Education Teachers" at bounding box center [650, 299] width 170 height 13
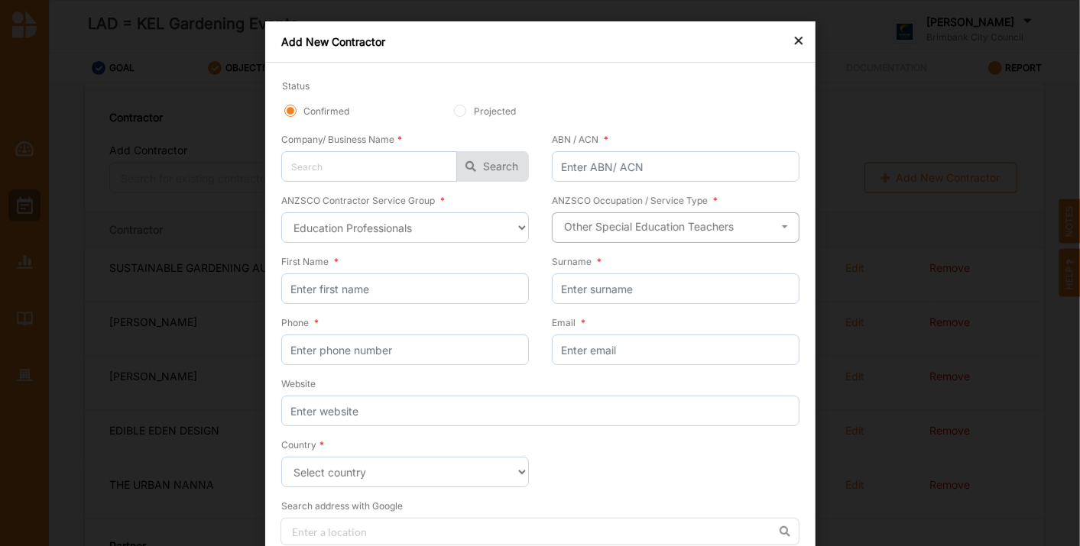
click at [705, 222] on div "Other Special Education Teachers" at bounding box center [649, 227] width 170 height 11
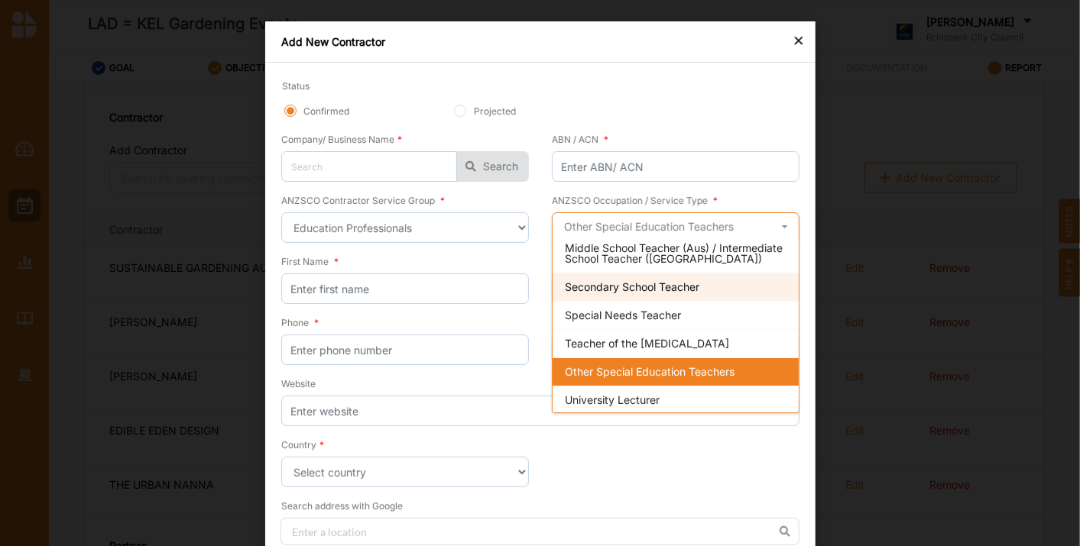
scroll to position [493, 0]
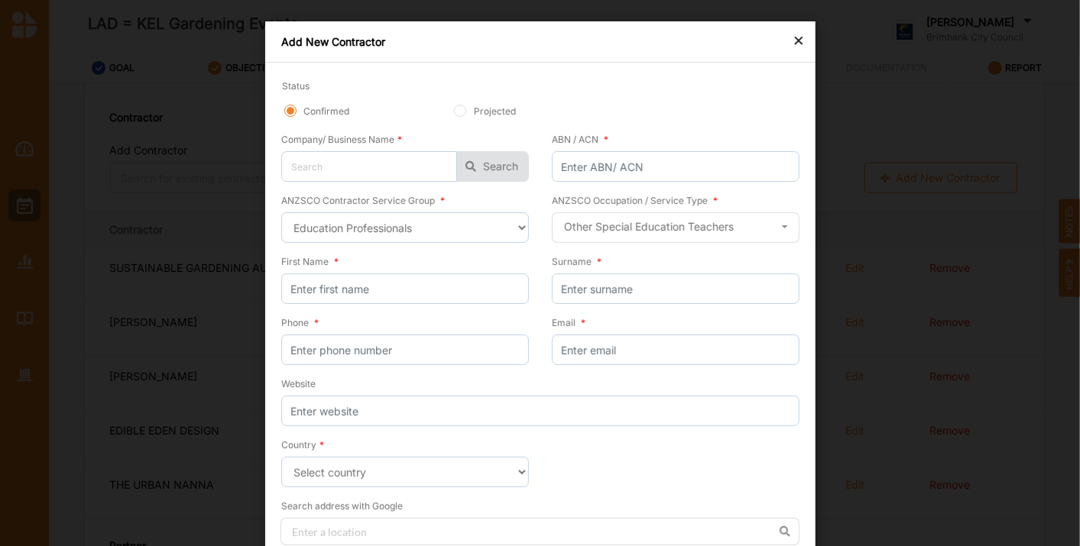
click at [954, 335] on div "× Add New Contractor Status Confirmed Projected Company/ Business Name * No res…" at bounding box center [540, 273] width 1080 height 546
click at [793, 42] on div "×" at bounding box center [799, 40] width 12 height 18
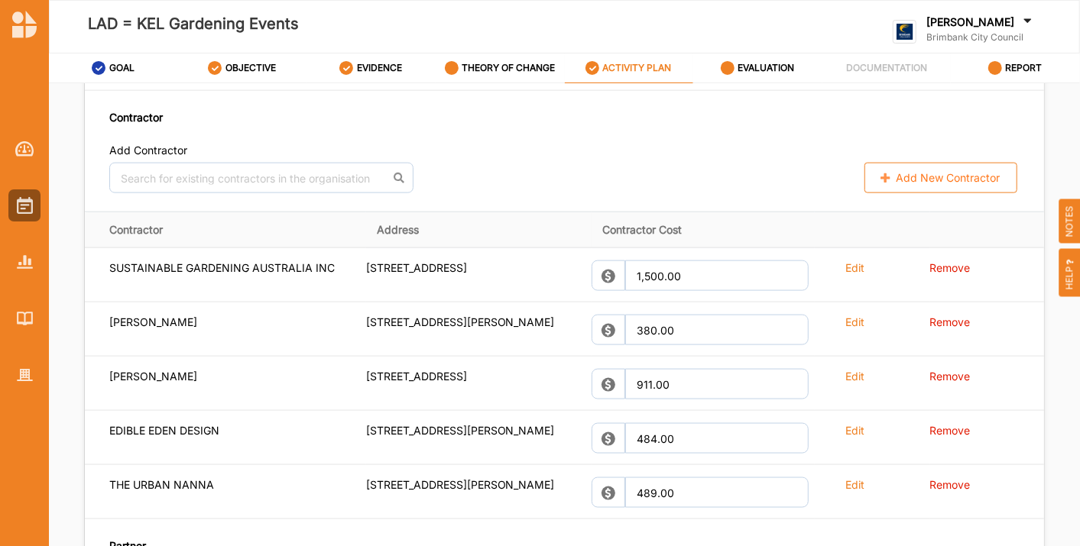
click at [907, 187] on button "Add New Contractor" at bounding box center [940, 178] width 153 height 31
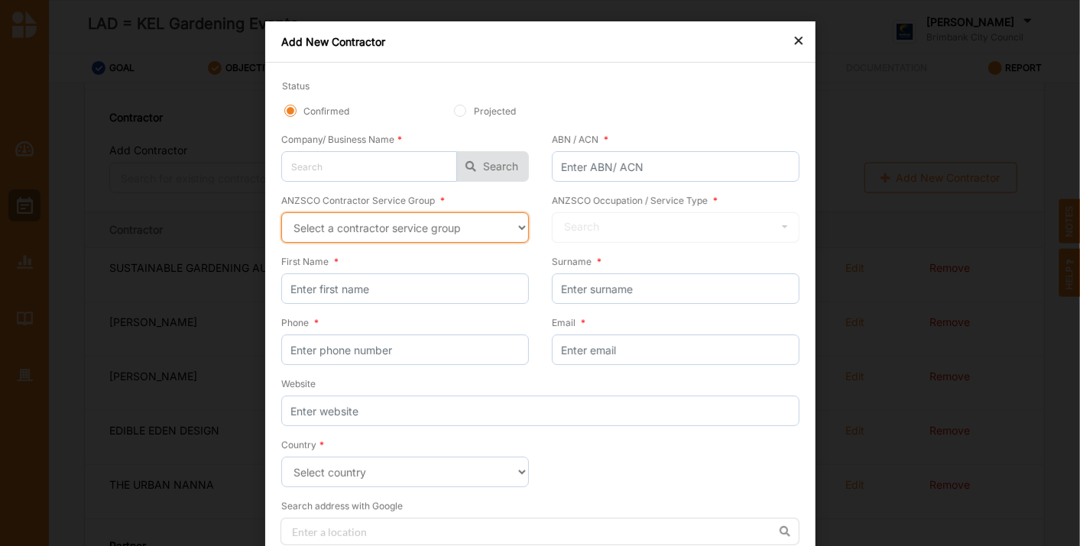
click at [465, 233] on select "Select a contractor service group Hospitality, Retail and Service Managers Spec…" at bounding box center [405, 227] width 248 height 31
click at [281, 212] on select "Select a contractor service group Hospitality, Retail and Service Managers Spec…" at bounding box center [405, 227] width 248 height 31
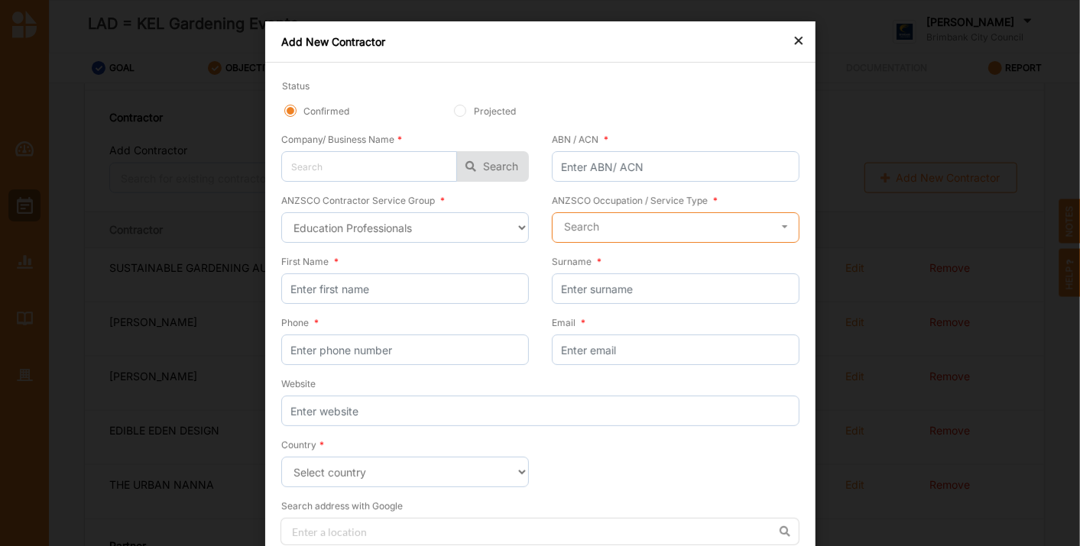
click at [667, 239] on input "text" at bounding box center [676, 228] width 246 height 31
click at [723, 122] on div "Status Confirmed Projected" at bounding box center [540, 105] width 518 height 53
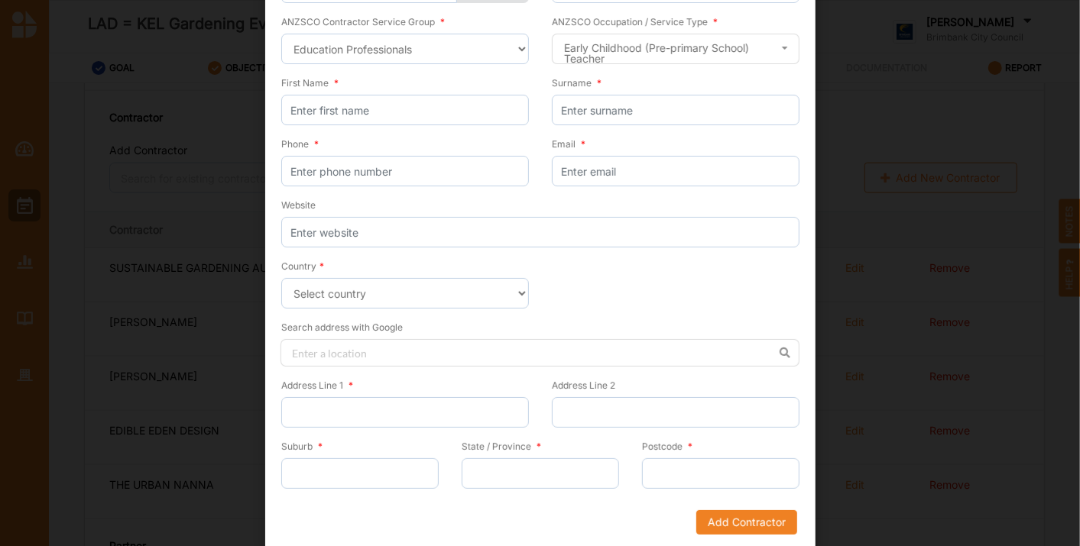
scroll to position [0, 0]
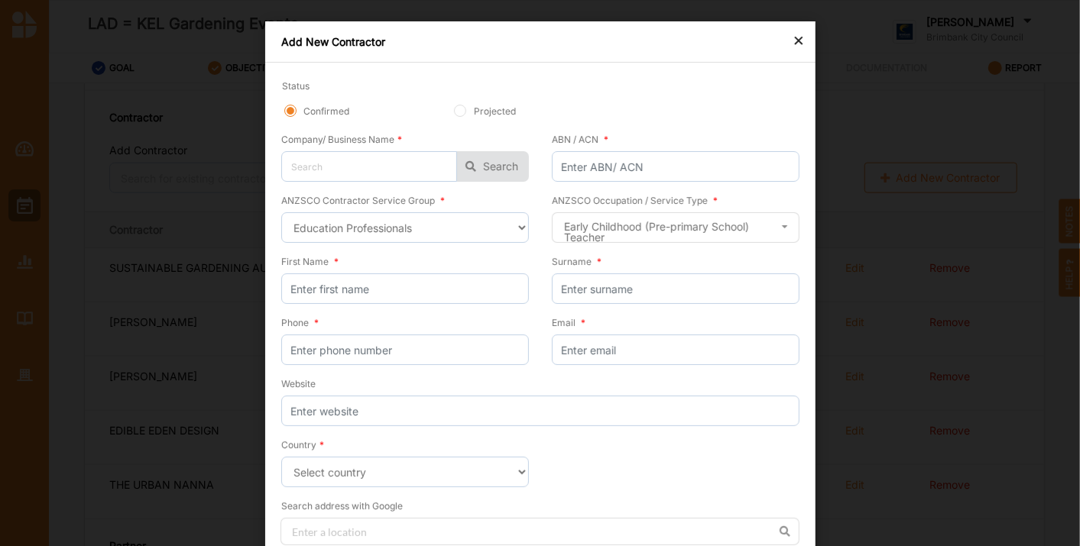
click at [793, 44] on div "×" at bounding box center [799, 40] width 12 height 18
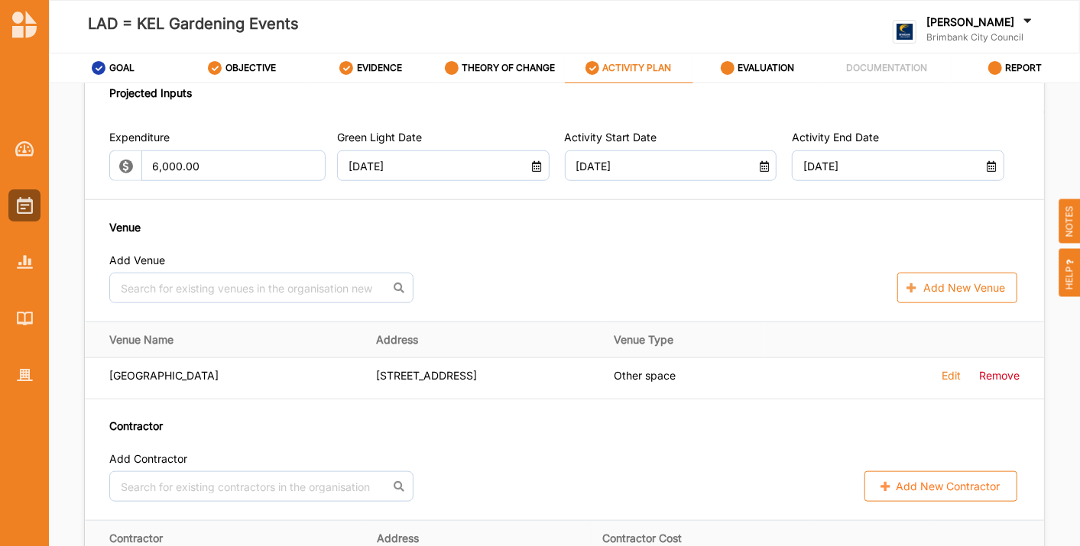
scroll to position [805, 0]
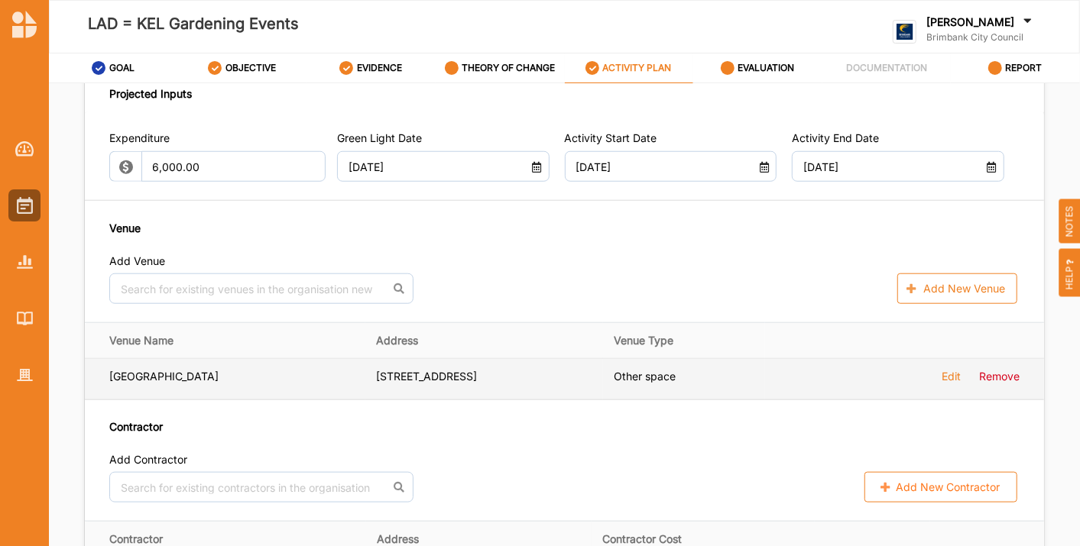
click at [948, 384] on label "Edit" at bounding box center [951, 377] width 19 height 14
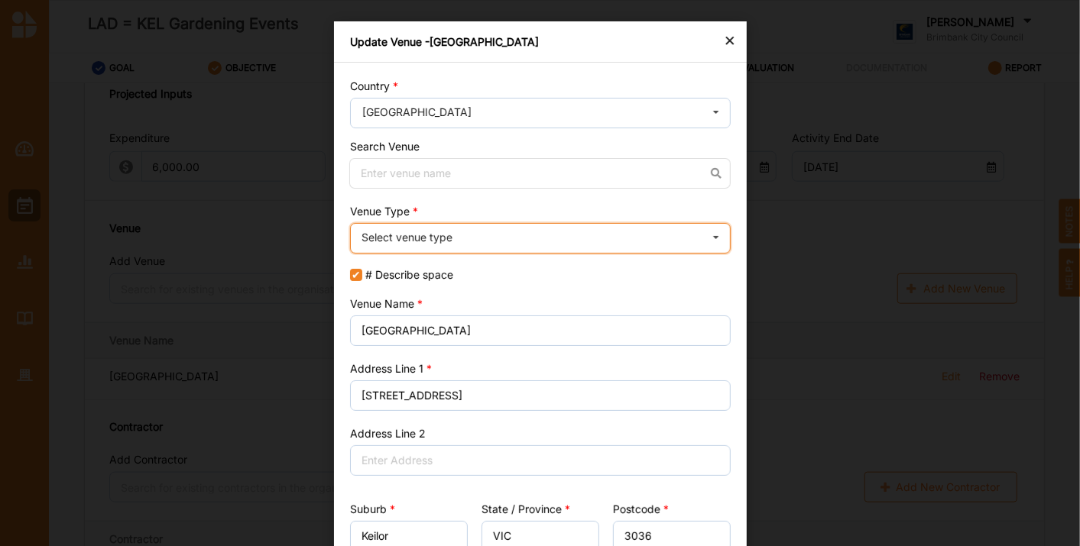
click at [613, 229] on div "Select venue type Cinema Distributed media Exhibition venue Flat floor space He…" at bounding box center [540, 238] width 381 height 31
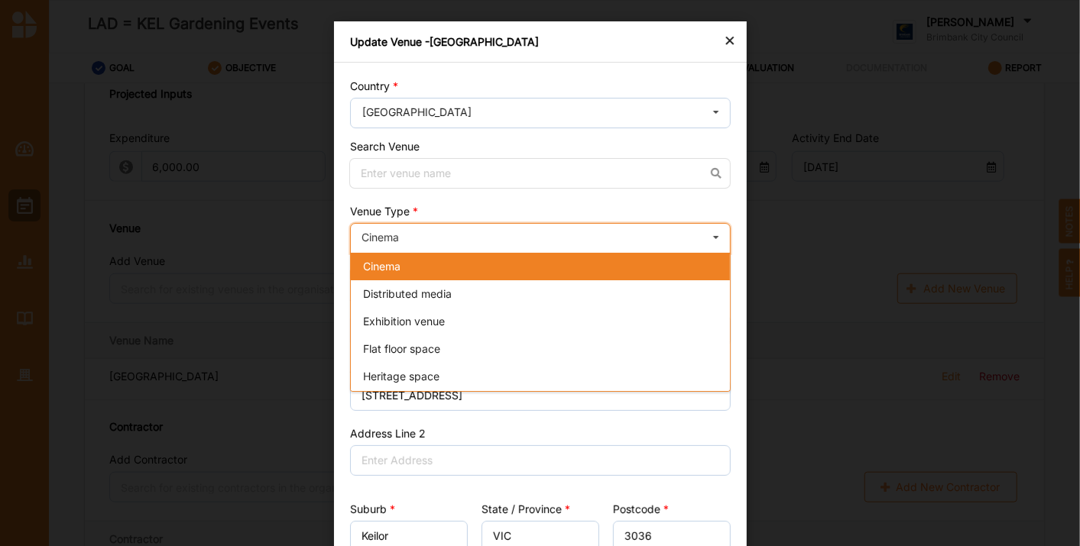
click at [613, 229] on div "Cinema Cinema Distributed media Exhibition venue Flat floor space Heritage spac…" at bounding box center [540, 238] width 381 height 31
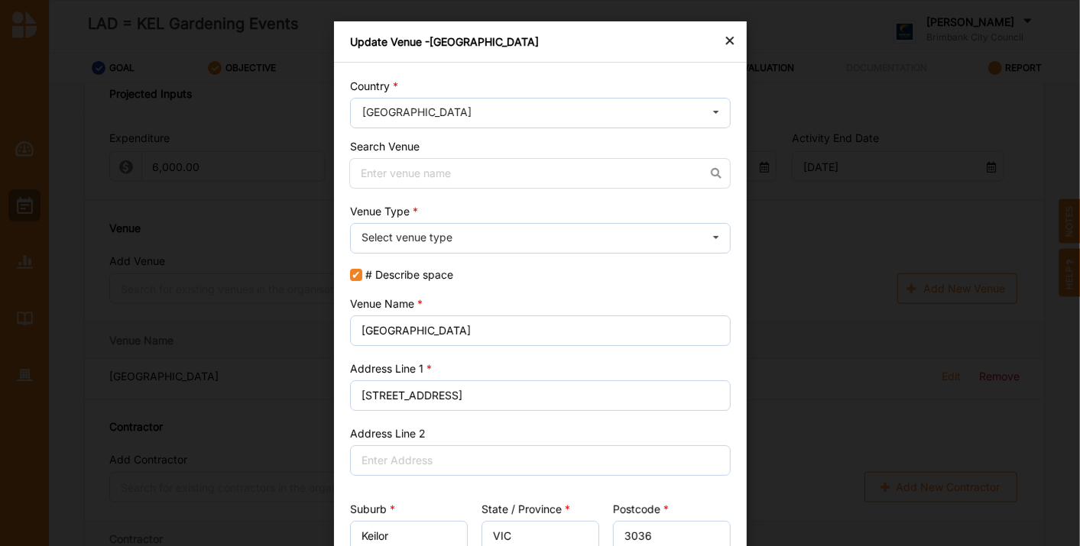
click at [727, 41] on div "×" at bounding box center [730, 40] width 12 height 18
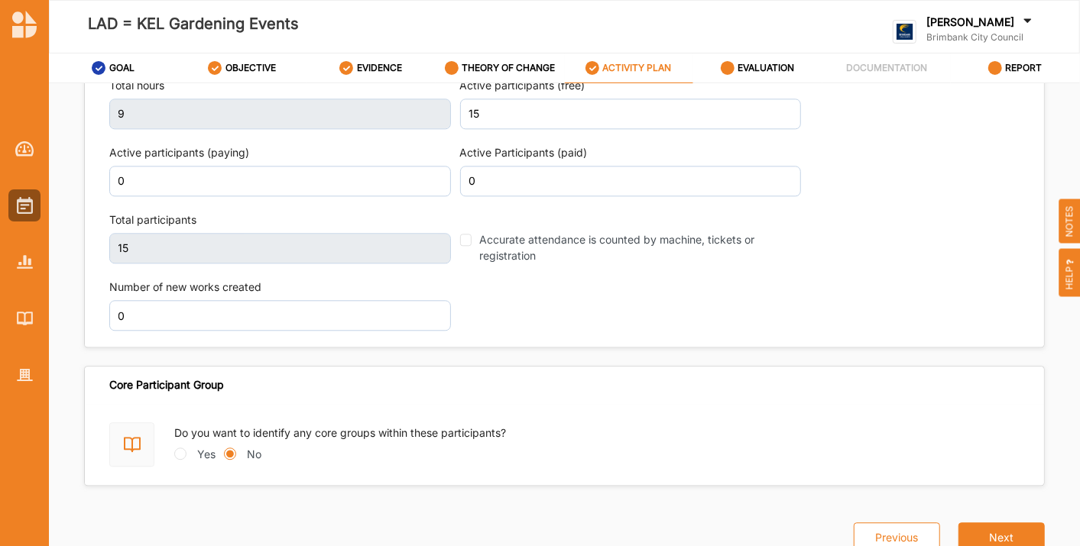
scroll to position [54, 0]
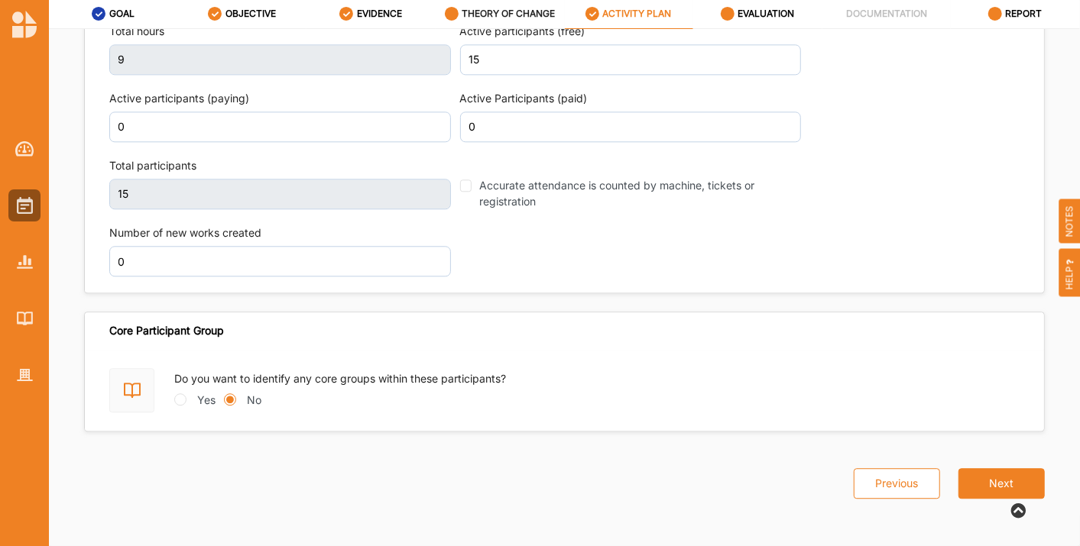
click at [473, 4] on div "THEORY OF CHANGE" at bounding box center [500, 14] width 111 height 28
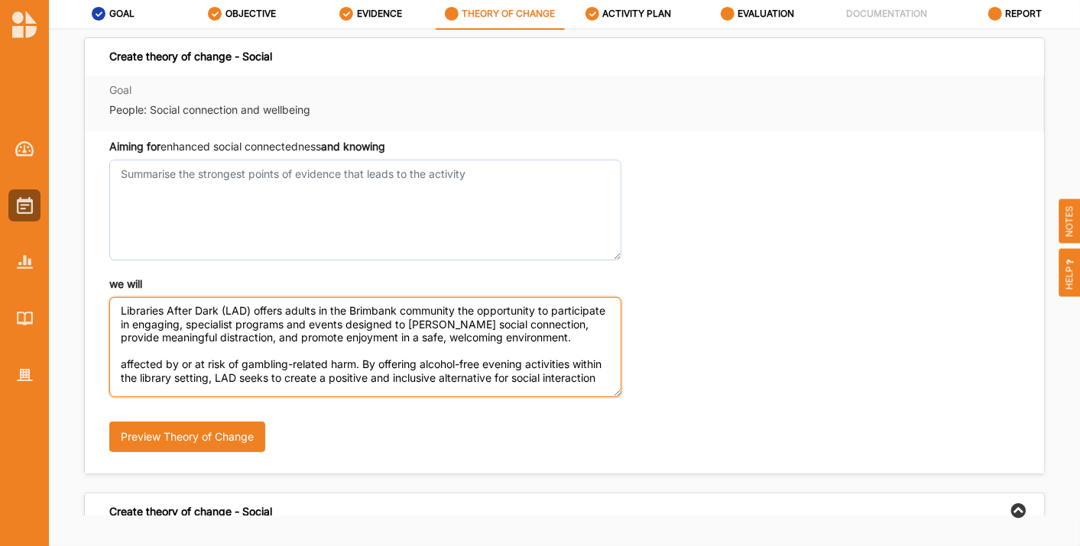
click at [252, 310] on textarea "Libraries After Dark (LAD) offers adults in the Brimbank community the opportun…" at bounding box center [365, 347] width 512 height 100
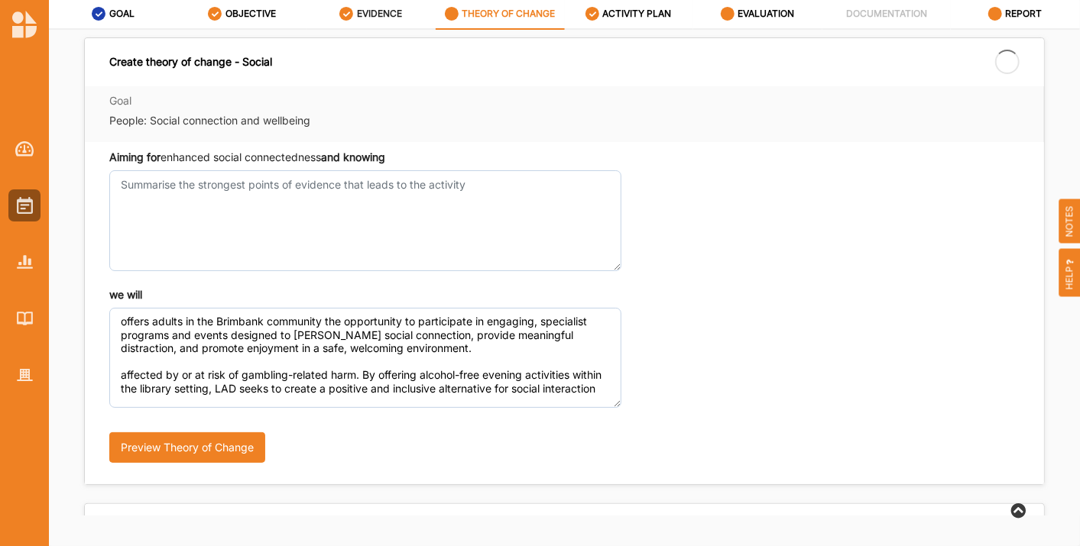
click at [359, 13] on label "EVIDENCE" at bounding box center [379, 14] width 45 height 12
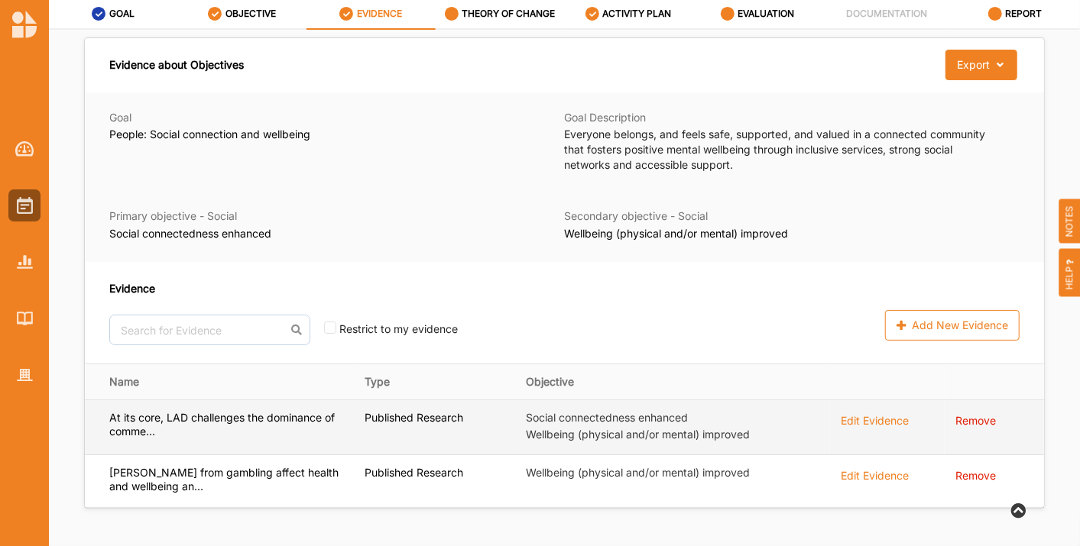
click at [871, 420] on div "Edit Evidence" at bounding box center [875, 419] width 68 height 17
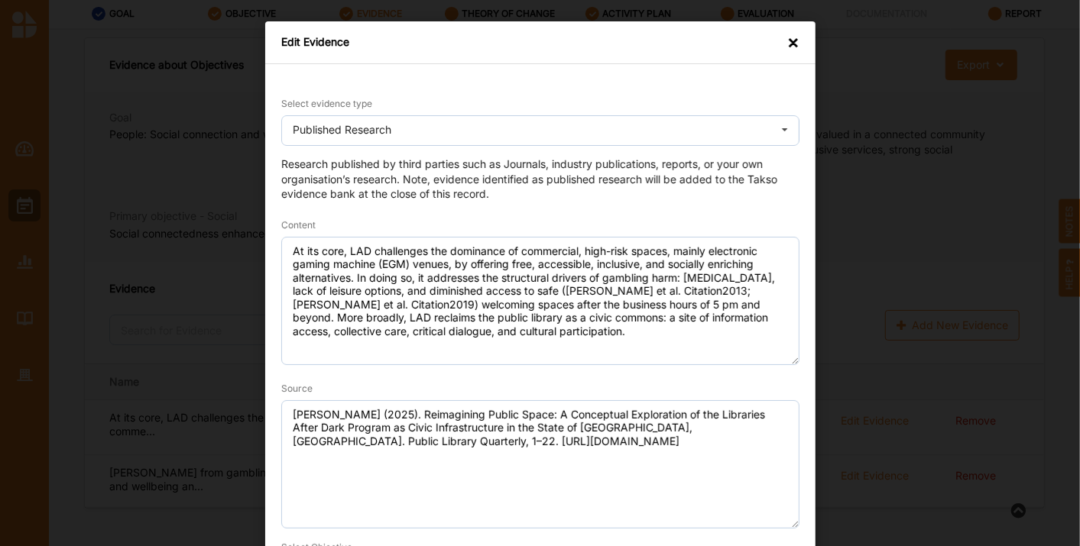
click at [789, 47] on div "×" at bounding box center [793, 42] width 12 height 15
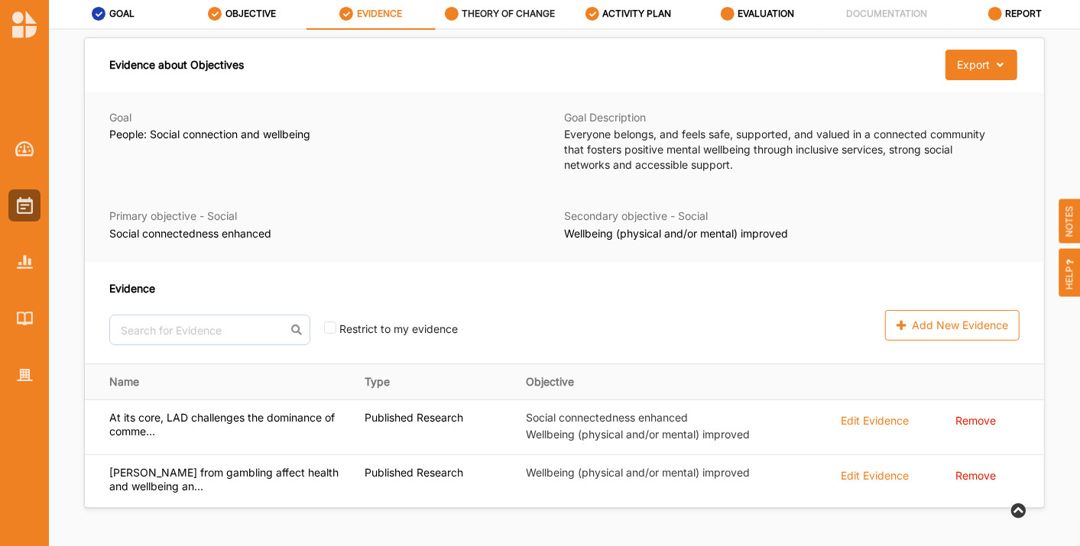
click at [478, 25] on div "THEORY OF CHANGE" at bounding box center [500, 14] width 111 height 28
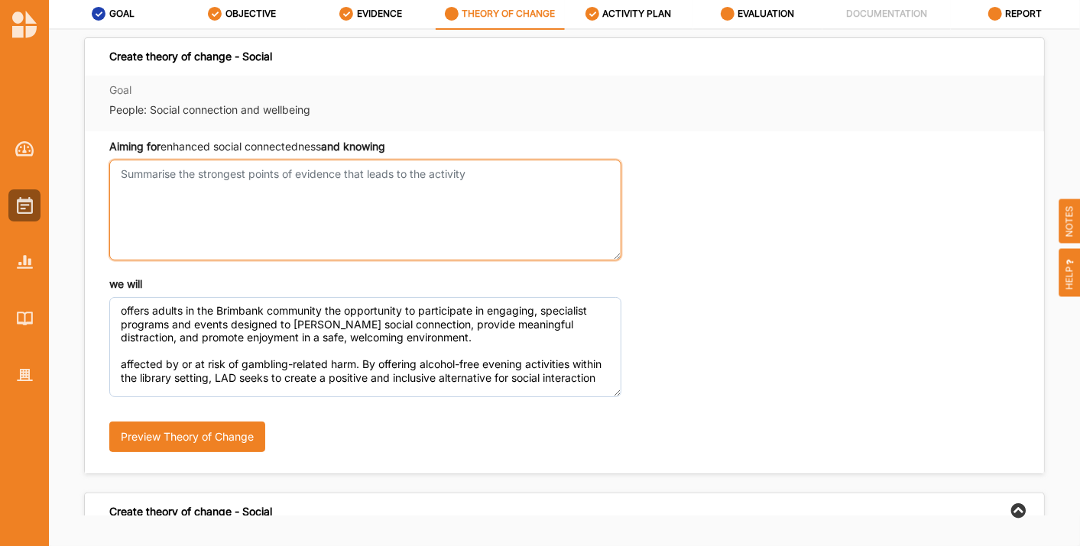
click at [183, 183] on textarea "Aiming for enhanced social connectedness and knowing" at bounding box center [365, 210] width 512 height 100
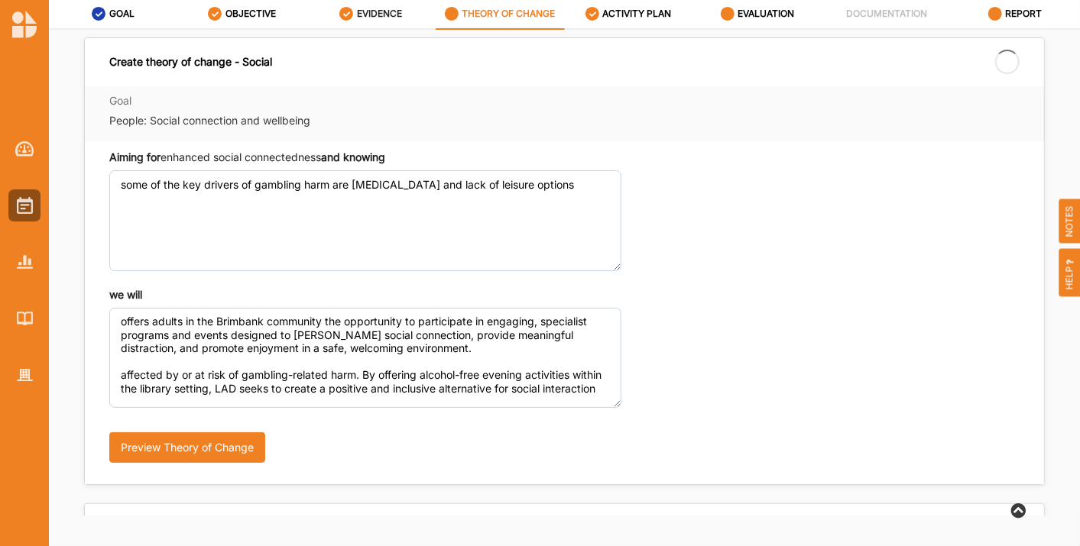
click at [378, 11] on label "EVIDENCE" at bounding box center [379, 14] width 45 height 12
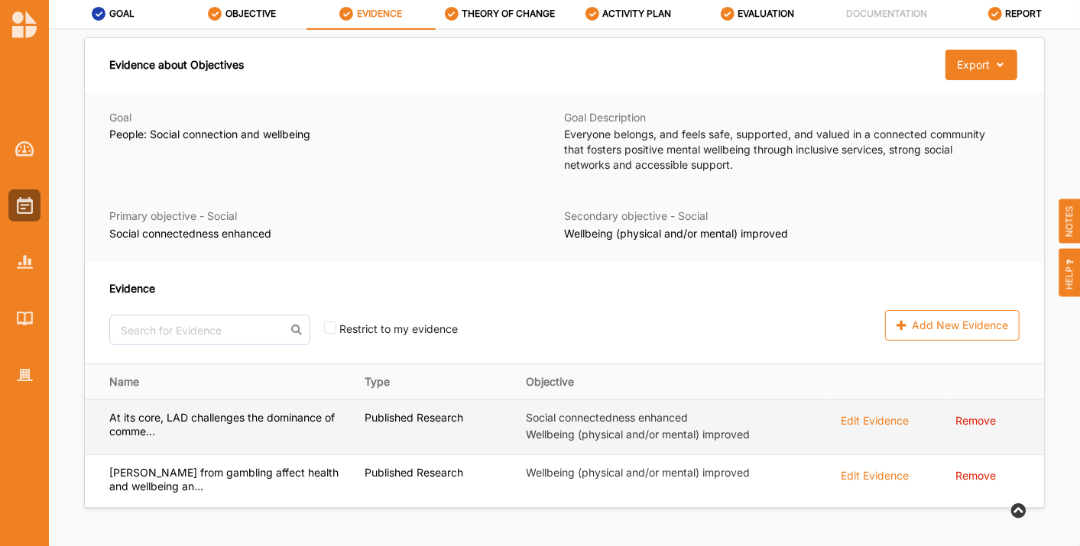
click at [854, 425] on div "Edit Evidence" at bounding box center [875, 419] width 68 height 17
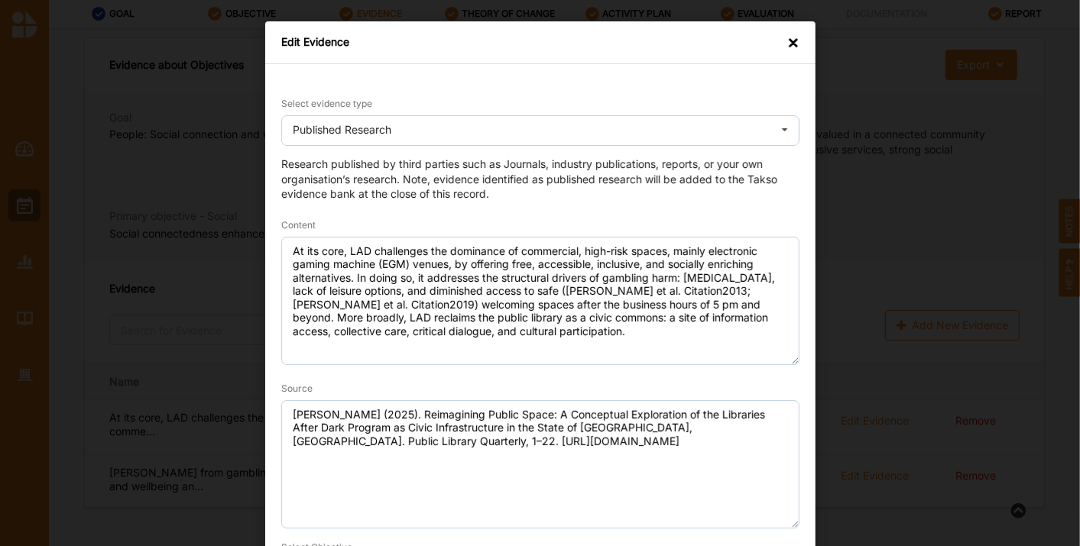
click at [790, 35] on div "×" at bounding box center [793, 42] width 12 height 15
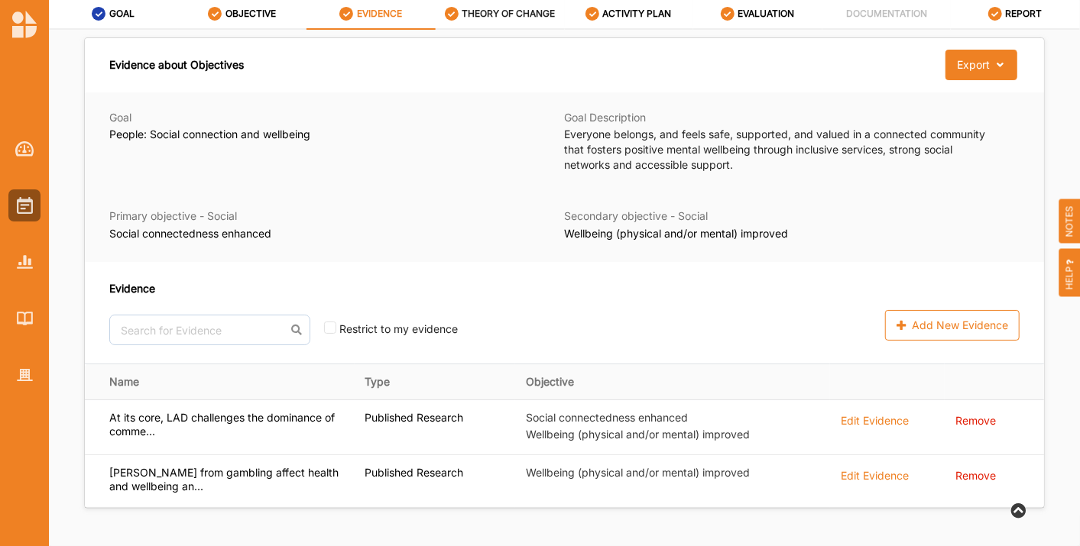
click at [517, 15] on label "THEORY OF CHANGE" at bounding box center [508, 14] width 93 height 12
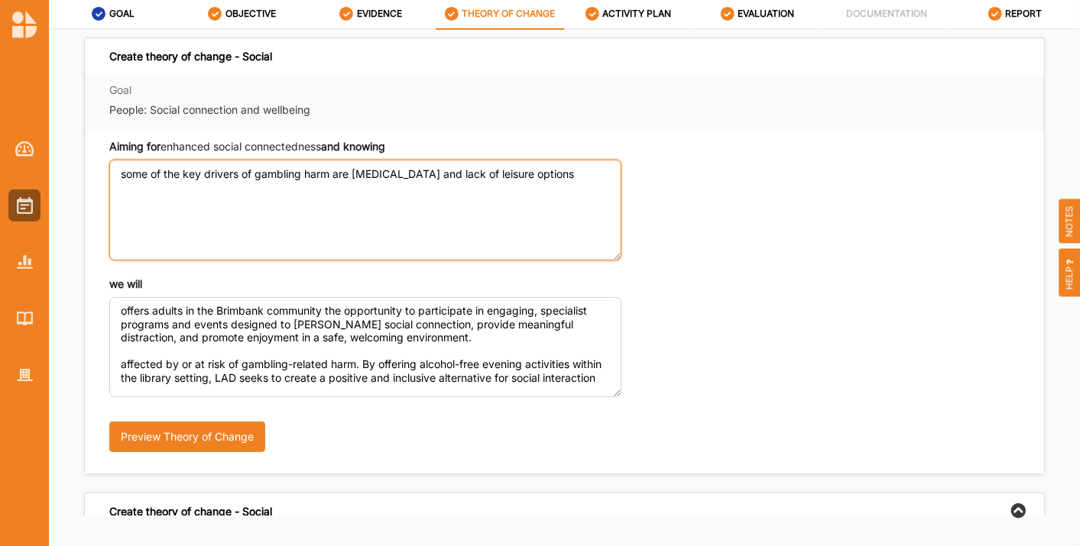
click at [580, 174] on textarea "some of the key drivers of gambling harm are [MEDICAL_DATA] and lack of leisure…" at bounding box center [365, 210] width 512 height 100
click at [450, 176] on textarea "some of the key drivers of gambling harm are [MEDICAL_DATA] and lack of leisure…" at bounding box center [365, 210] width 512 height 100
click at [572, 170] on textarea "some of the key drivers of gambling harm are [MEDICAL_DATA], lack of leisure op…" at bounding box center [365, 210] width 512 height 100
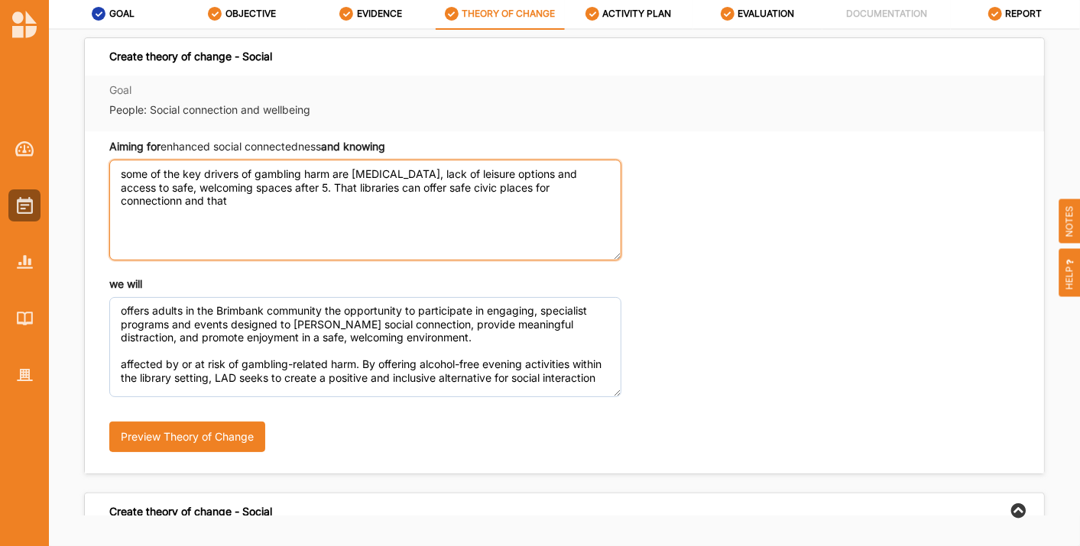
click at [578, 194] on textarea "some of the key drivers of gambling harm are [MEDICAL_DATA], lack of leisure op…" at bounding box center [365, 210] width 512 height 100
click at [158, 209] on textarea "some of the key drivers of gambling harm are [MEDICAL_DATA], lack of leisure op…" at bounding box center [365, 210] width 512 height 100
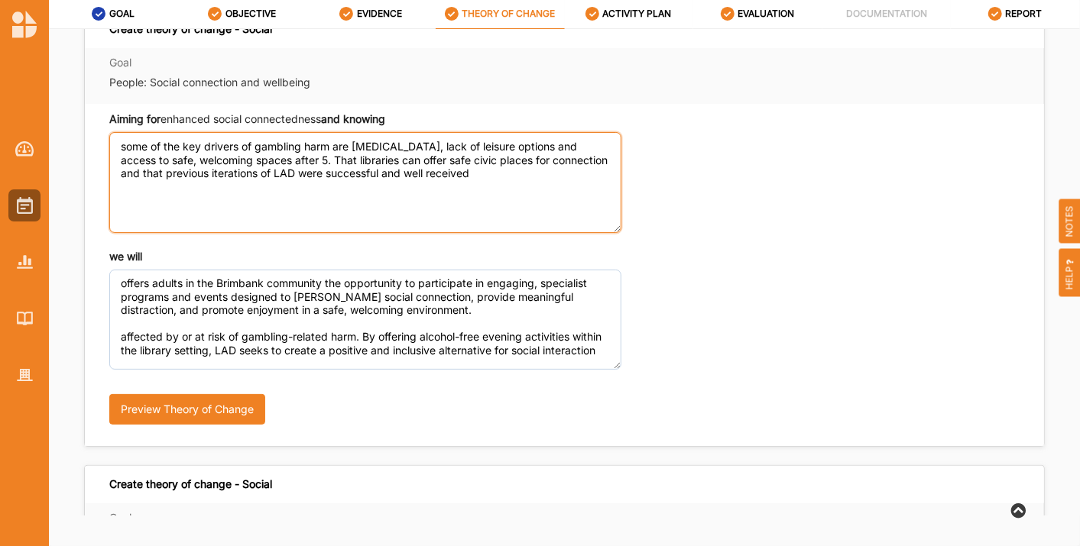
click at [144, 174] on textarea "some of the key drivers of gambling harm are [MEDICAL_DATA], lack of leisure op…" at bounding box center [365, 182] width 512 height 100
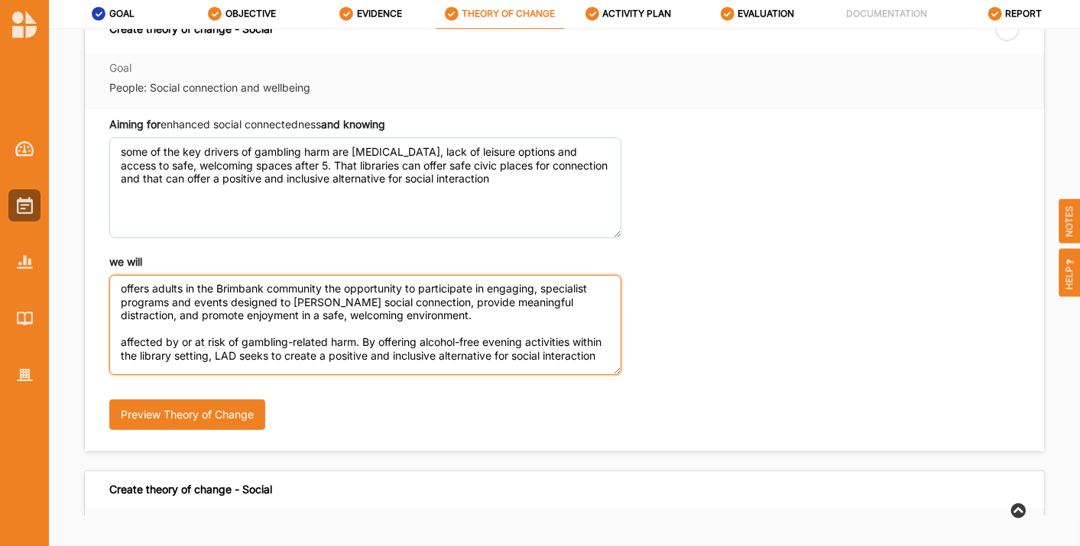
click at [147, 281] on textarea "offers adults in the Brimbank community the opportunity to participate in engag…" at bounding box center [365, 325] width 512 height 100
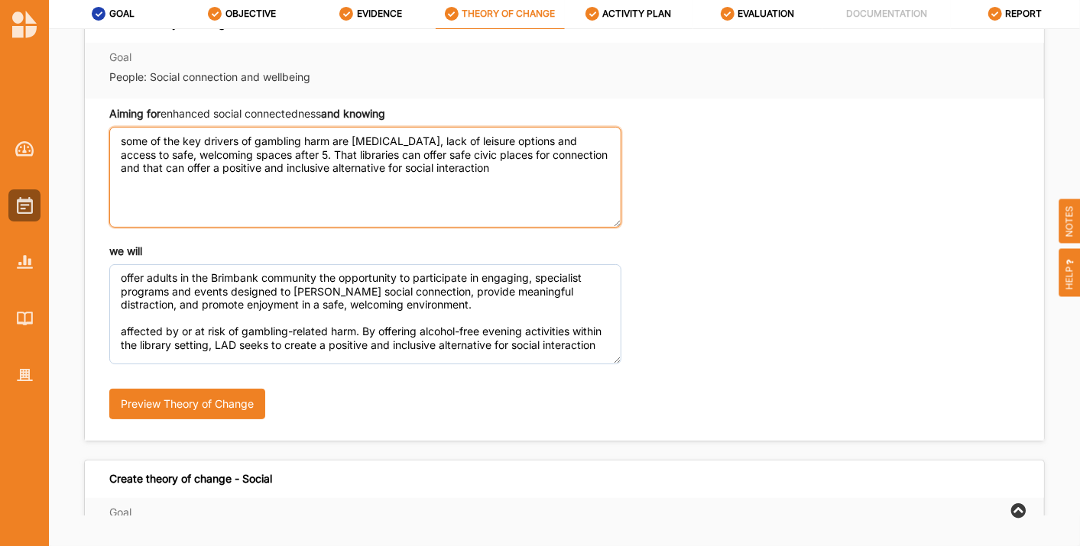
click at [187, 172] on textarea "some of the key drivers of gambling harm are [MEDICAL_DATA], lack of leisure op…" at bounding box center [365, 177] width 512 height 100
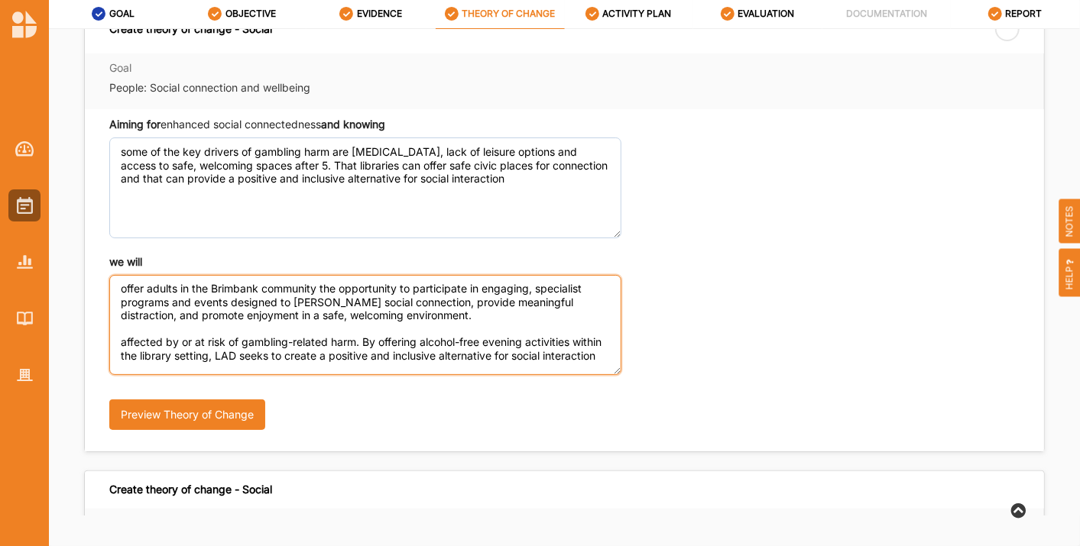
click at [184, 360] on textarea "offer adults in the Brimbank community the opportunity to participate in engagi…" at bounding box center [365, 325] width 512 height 100
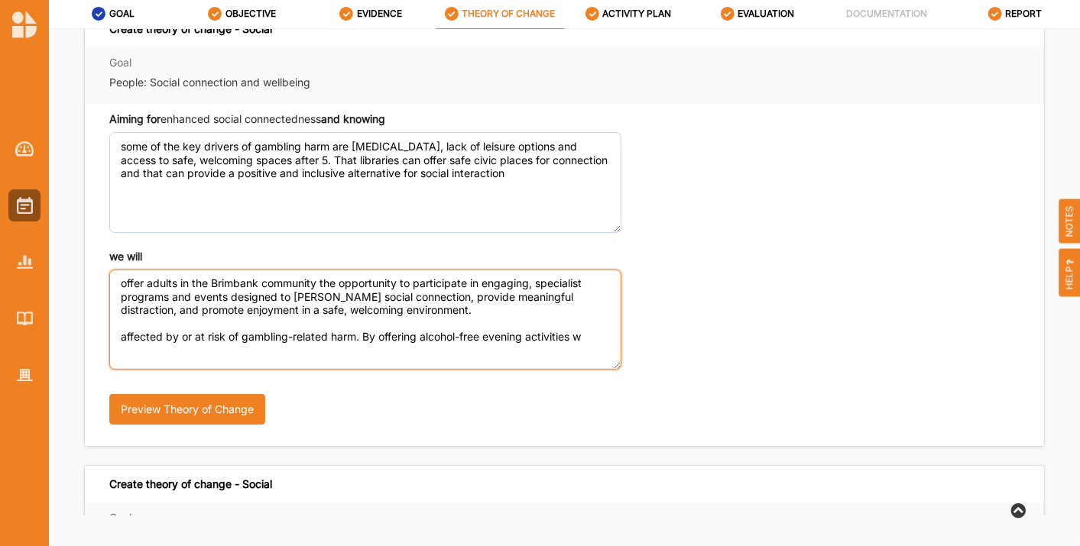
scroll to position [0, 0]
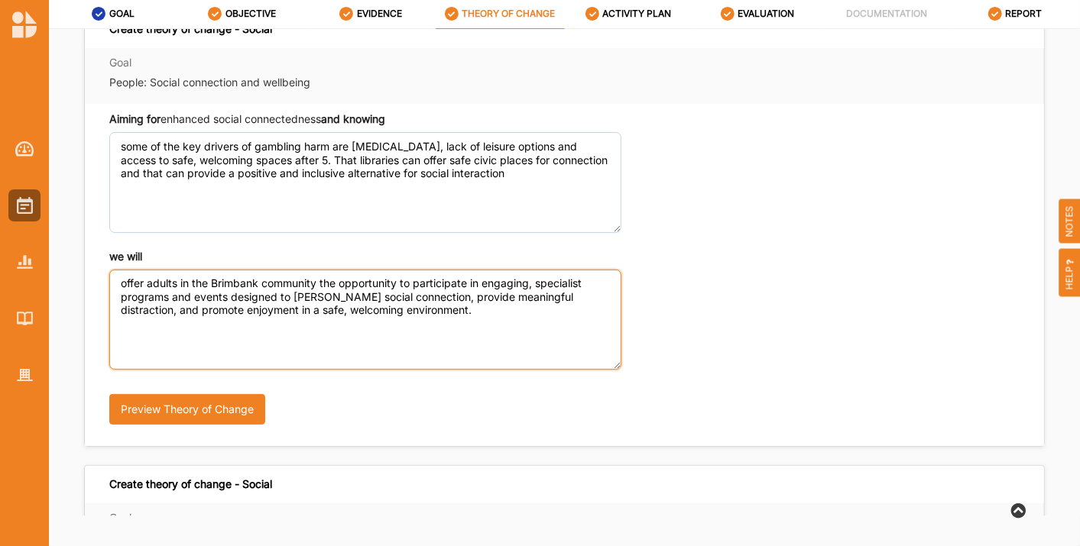
click at [321, 284] on textarea "offer adults in the Brimbank community the opportunity to participate in engagi…" at bounding box center [365, 320] width 512 height 100
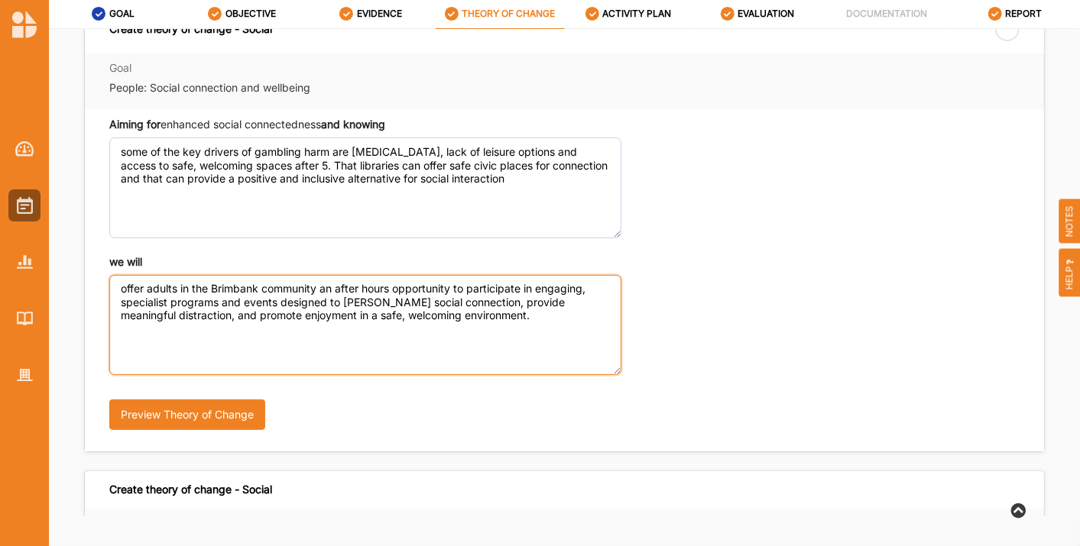
scroll to position [28, 0]
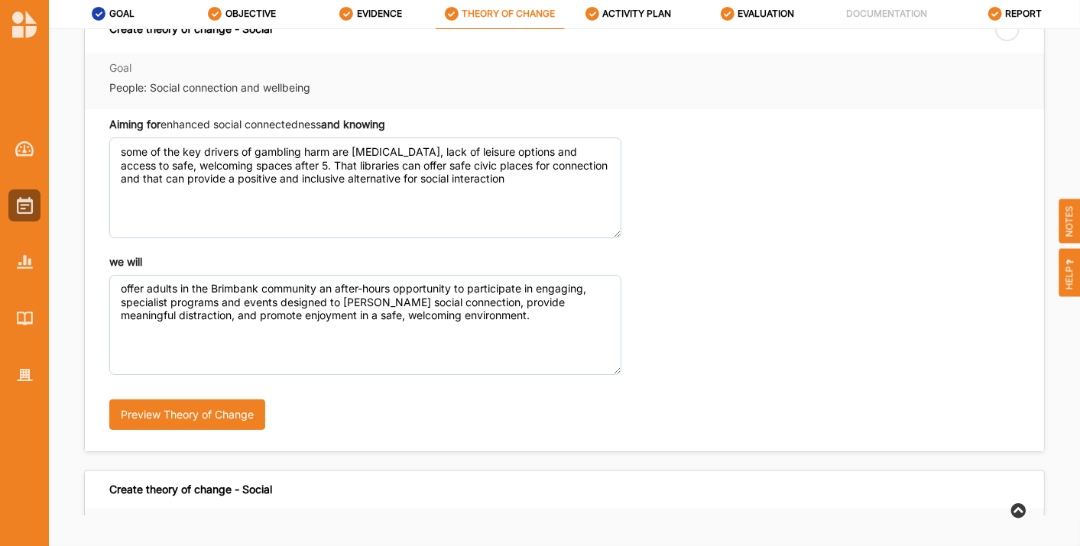
click at [750, 271] on div "we will offer adults in the Brimbank community an after-hours opportunity to pa…" at bounding box center [564, 349] width 910 height 190
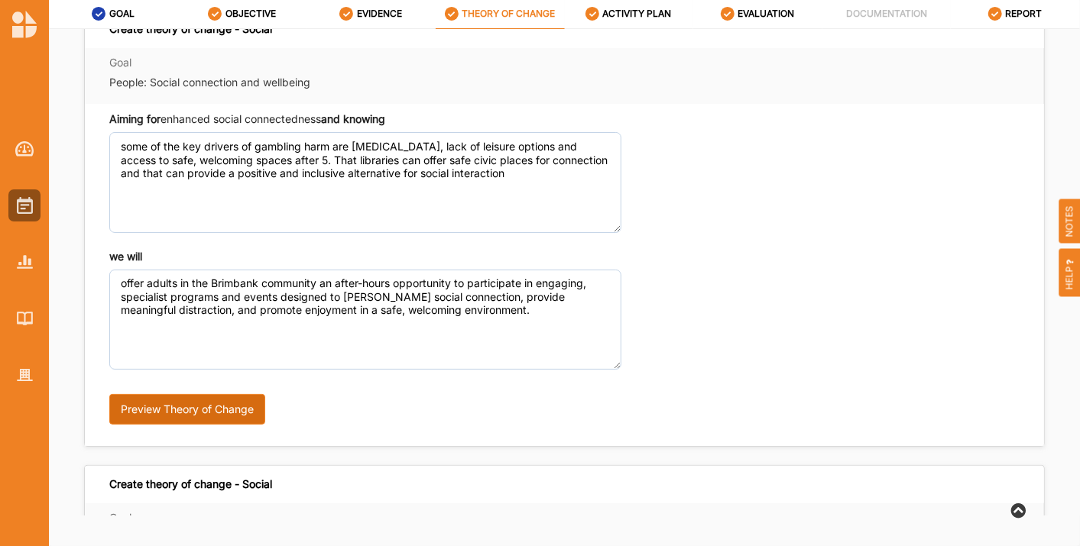
click at [143, 418] on button "Preview Theory of Change" at bounding box center [187, 409] width 156 height 31
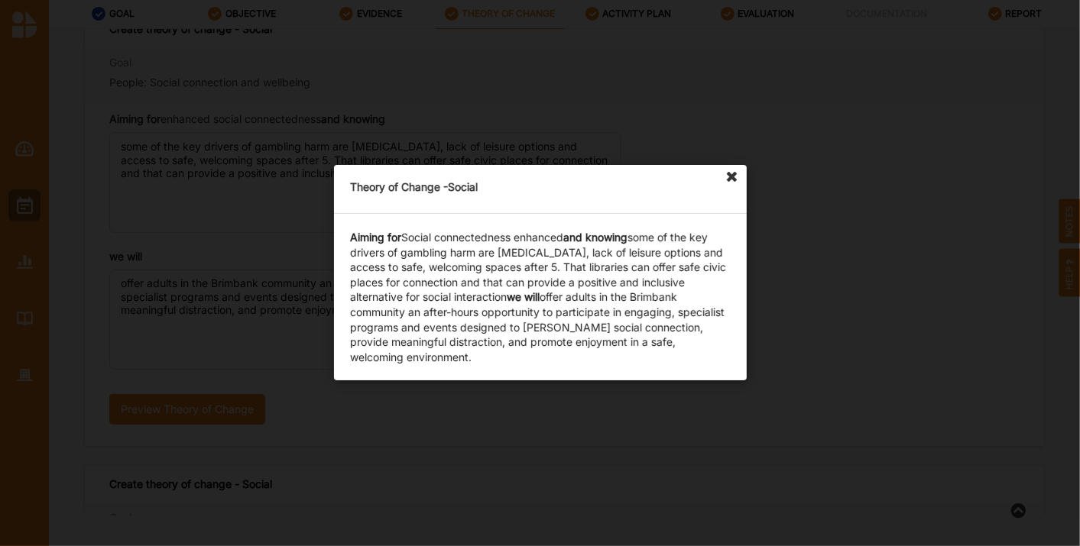
click at [729, 175] on icon at bounding box center [732, 177] width 24 height 24
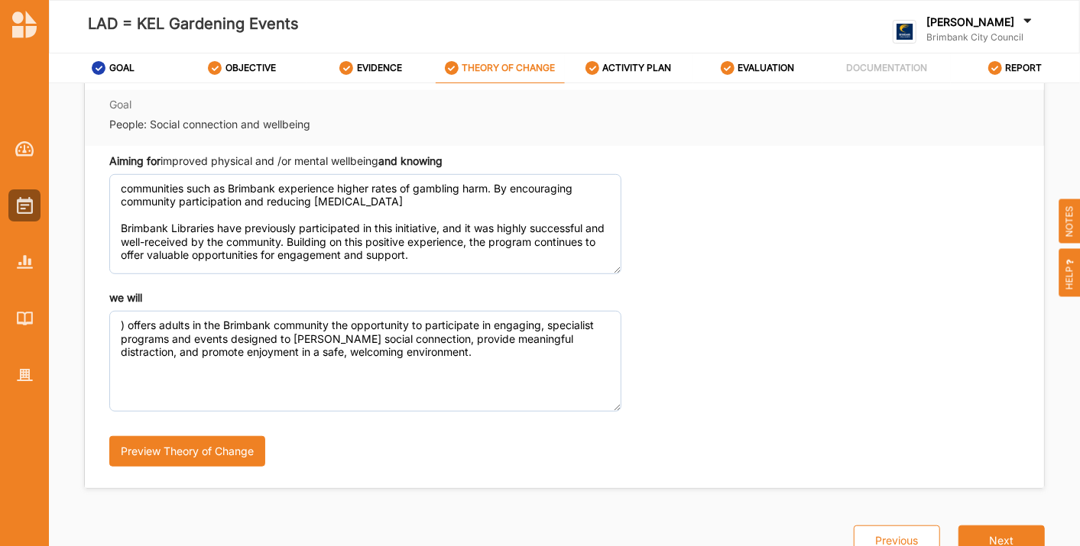
scroll to position [0, 0]
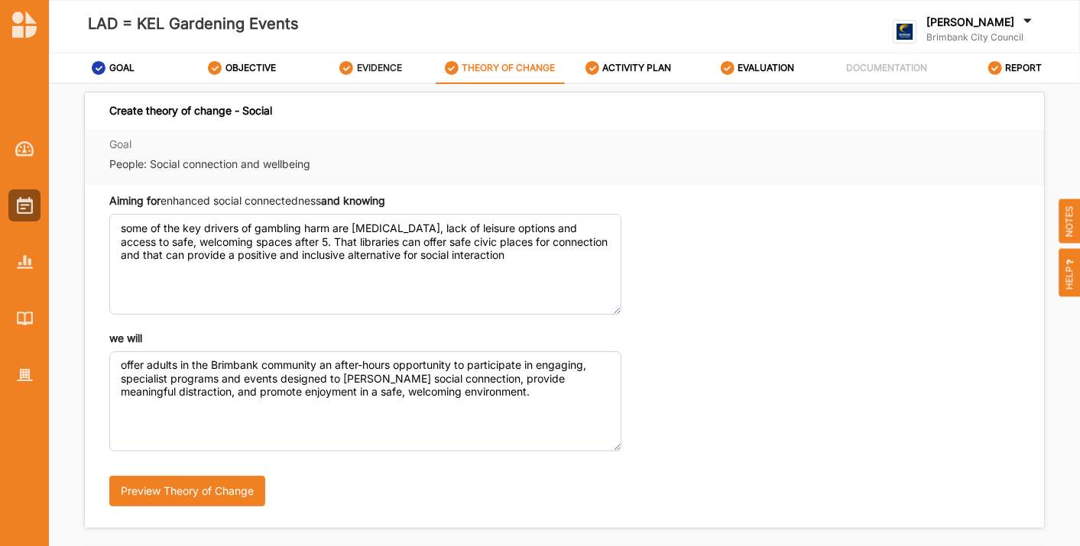
click at [346, 67] on icon at bounding box center [346, 68] width 14 height 14
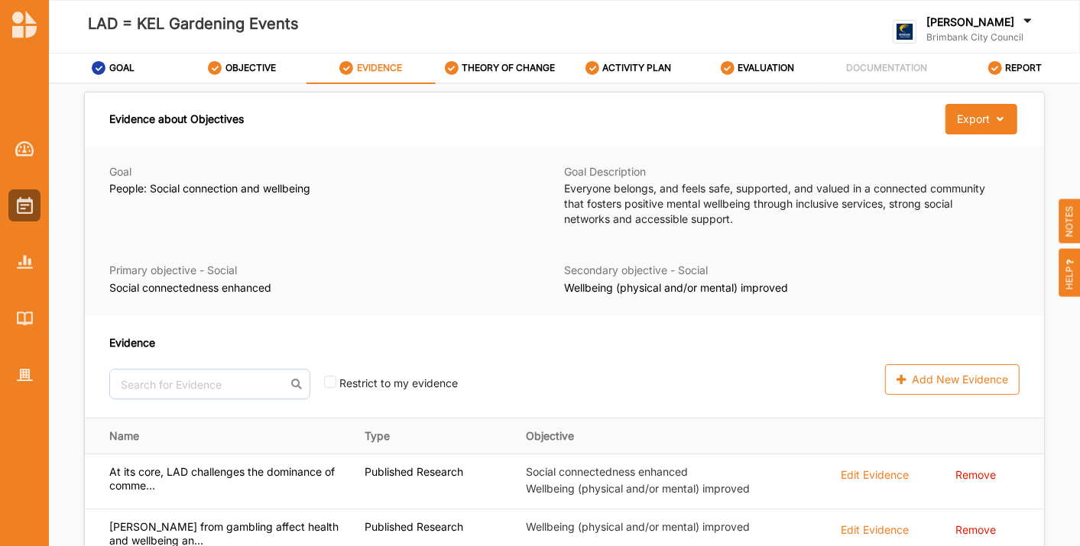
scroll to position [74, 0]
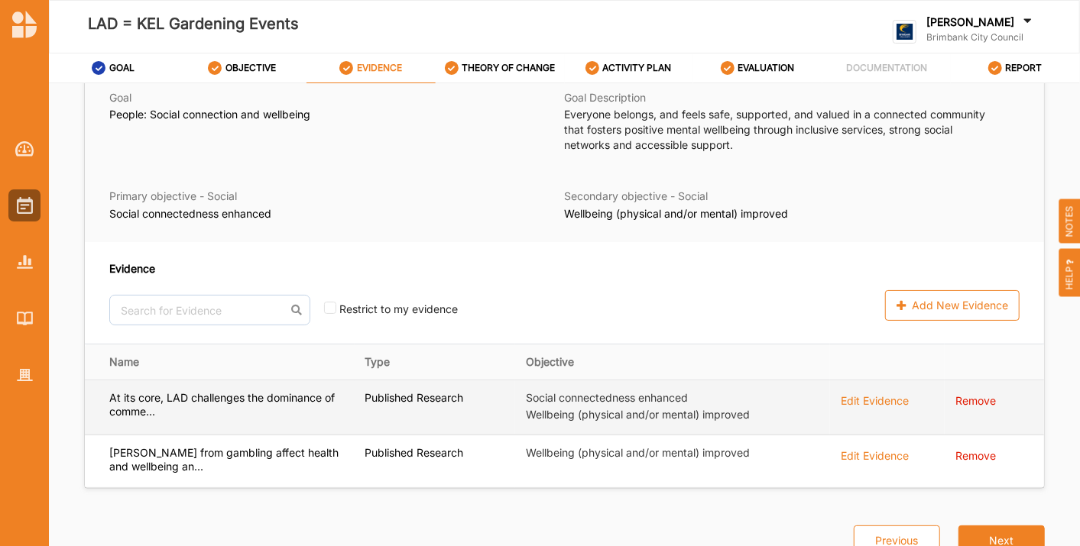
click at [873, 404] on div "Edit Evidence" at bounding box center [875, 399] width 68 height 17
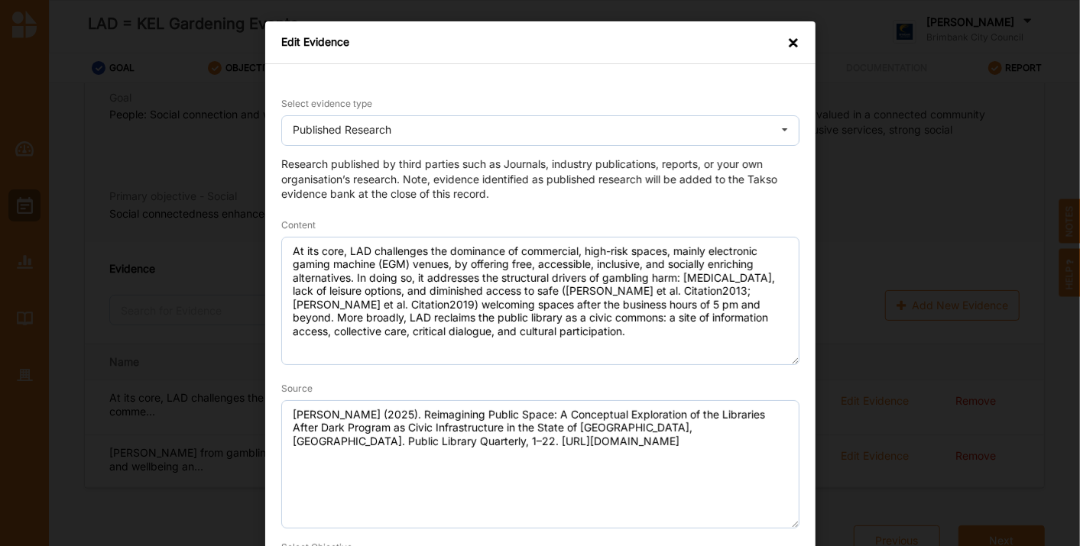
click at [787, 42] on div "×" at bounding box center [793, 42] width 12 height 15
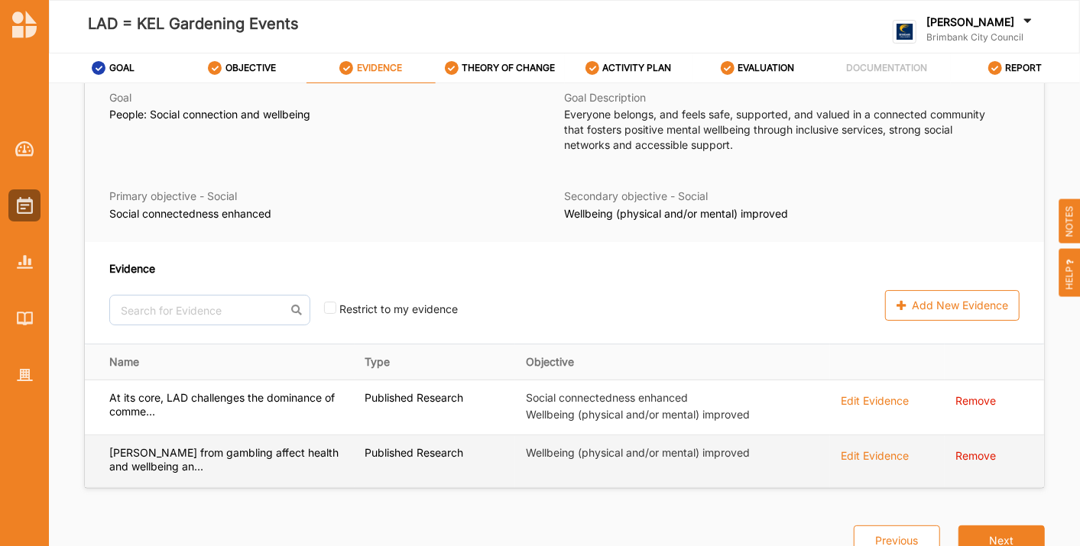
click at [869, 459] on div "Edit Evidence" at bounding box center [875, 454] width 68 height 17
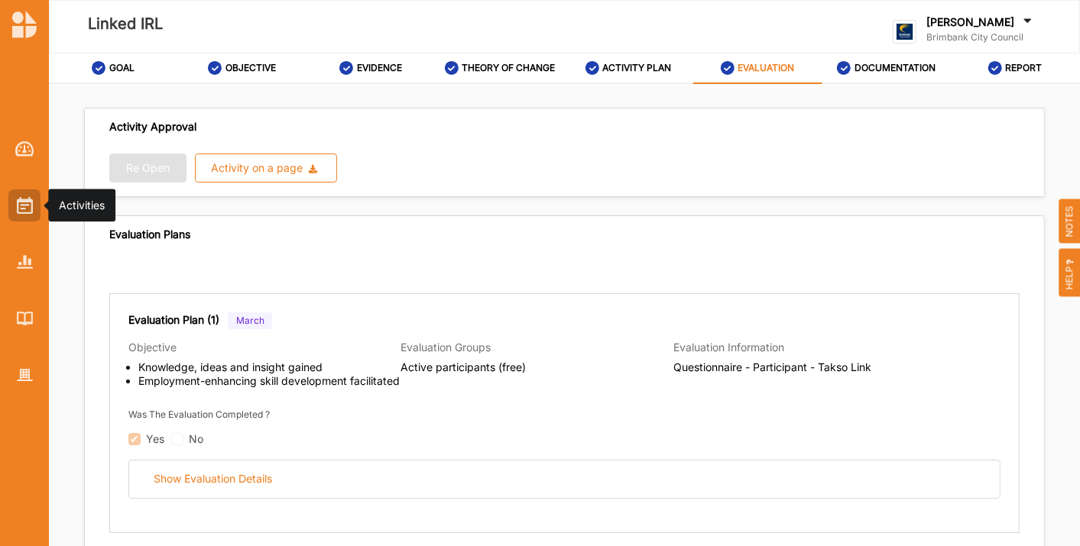
click at [24, 204] on img at bounding box center [25, 205] width 16 height 17
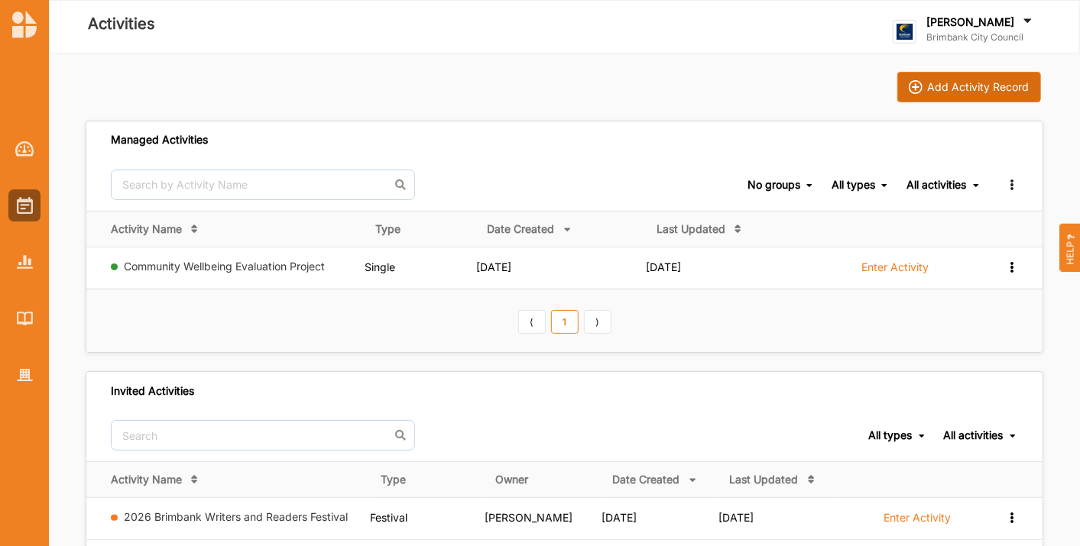
click at [971, 85] on div "Add Activity Record" at bounding box center [979, 87] width 102 height 14
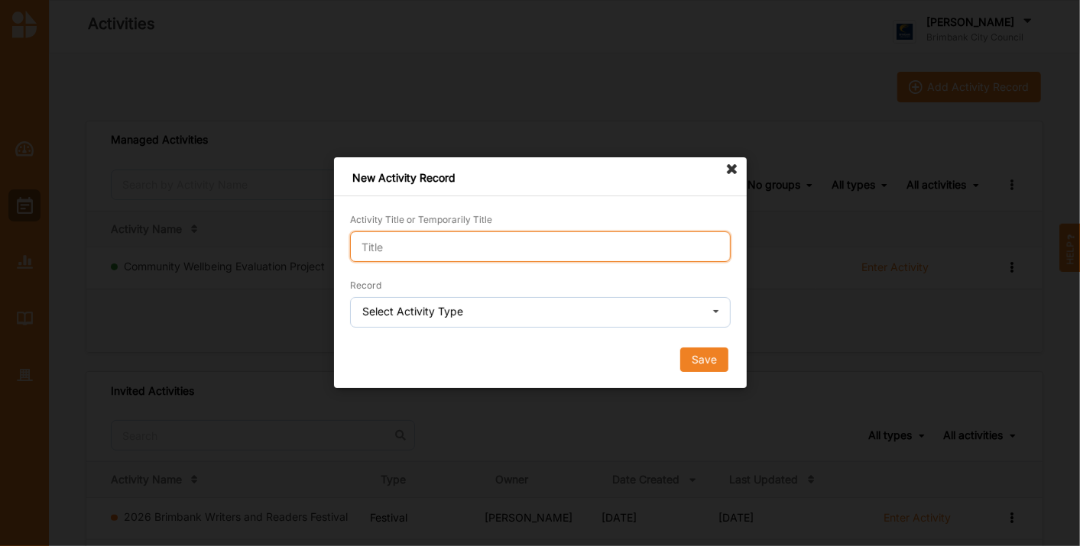
click at [464, 246] on input "Activity Title or Temporarily Title" at bounding box center [540, 247] width 381 height 31
paste input "Brimbank Community Leadership Program"
type input "Brimbank Community Leadership Program"
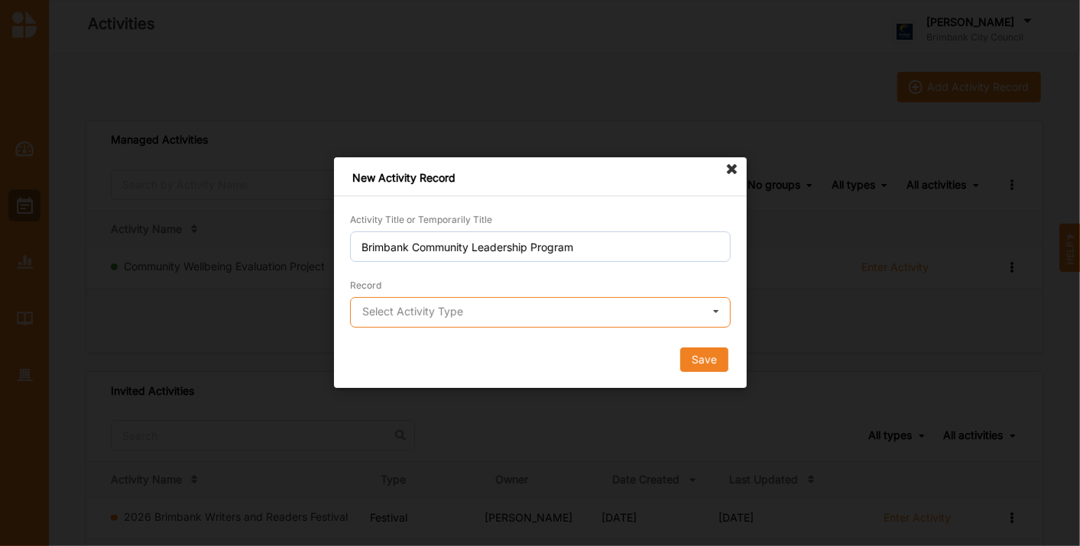
click at [461, 319] on input "text" at bounding box center [541, 313] width 379 height 31
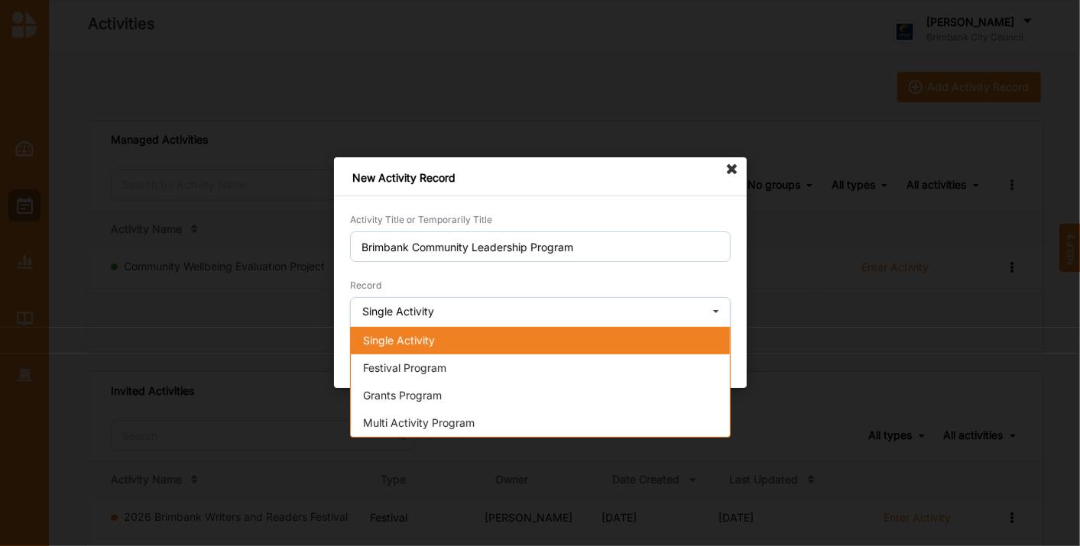
click at [446, 332] on div "Single Activity" at bounding box center [540, 341] width 379 height 28
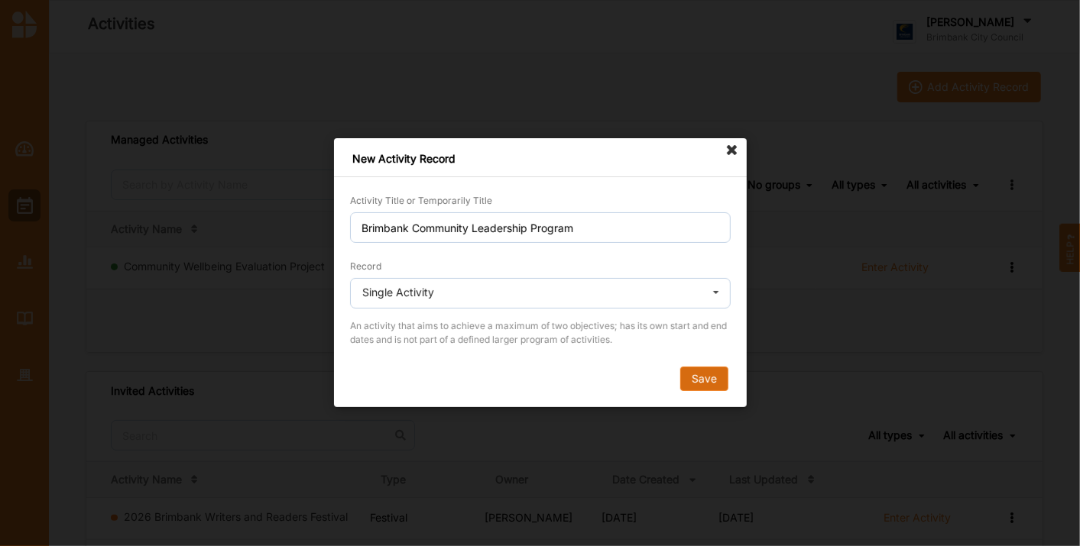
click at [702, 388] on button "Save" at bounding box center [703, 380] width 48 height 24
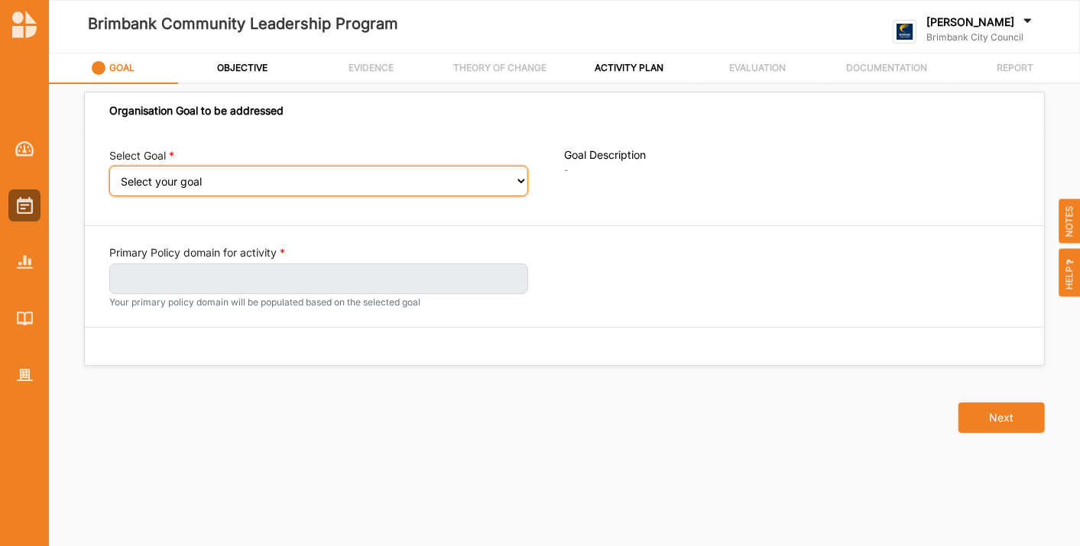
click at [280, 179] on select "Select your goal People: Social connection and wellbeing People: Healthy active…" at bounding box center [318, 181] width 419 height 31
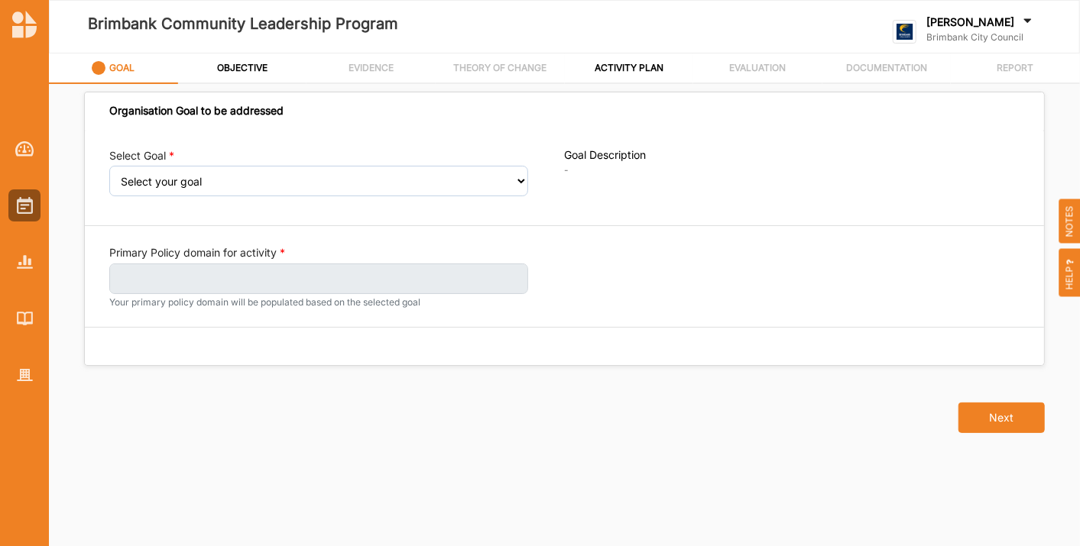
click at [1019, 22] on icon at bounding box center [1026, 23] width 15 height 17
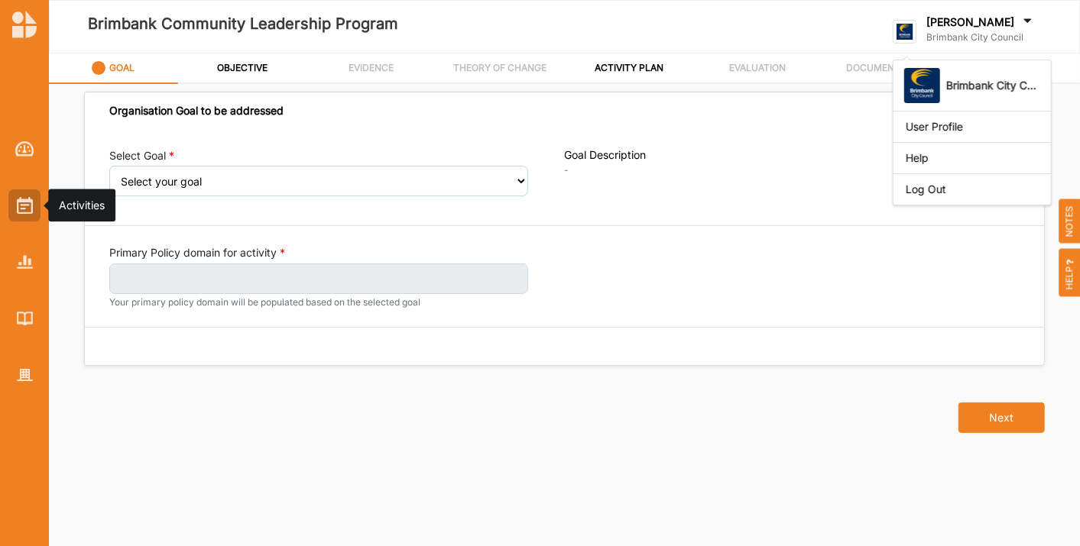
click at [28, 199] on img at bounding box center [25, 205] width 16 height 17
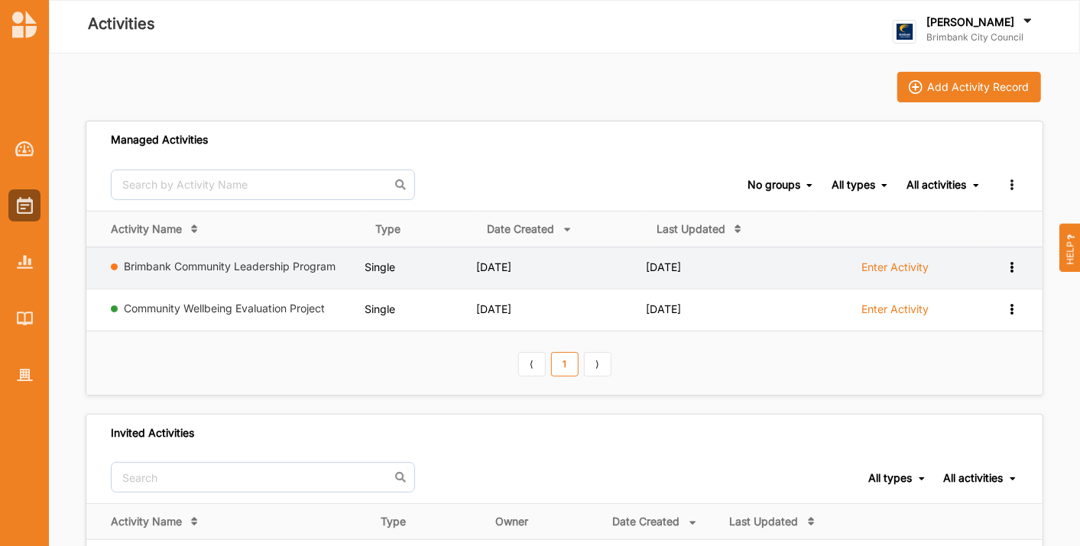
click at [1015, 264] on icon at bounding box center [1011, 266] width 13 height 11
click at [971, 386] on div "Remove" at bounding box center [972, 376] width 90 height 28
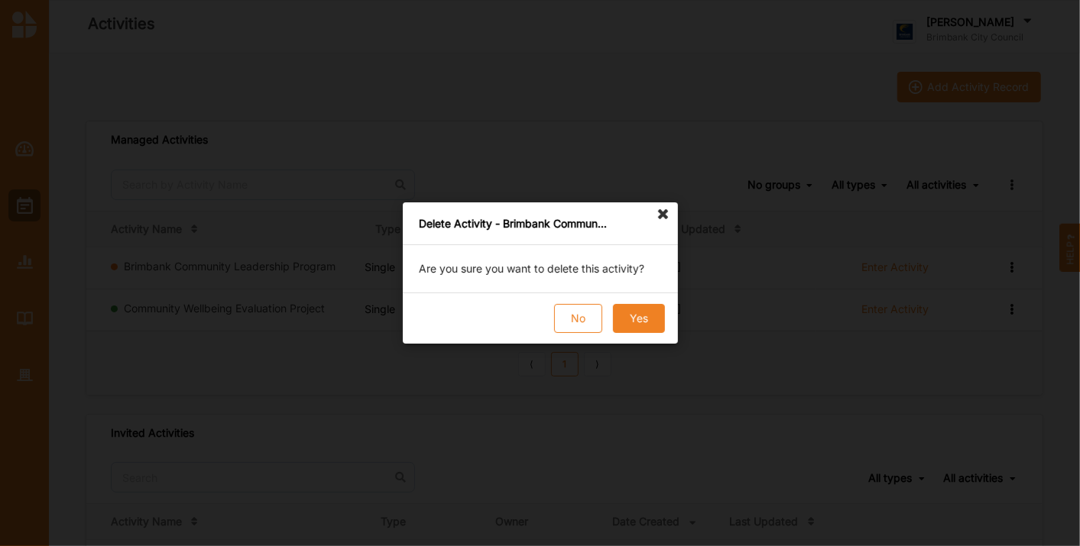
click at [628, 332] on button "Yes" at bounding box center [638, 318] width 52 height 29
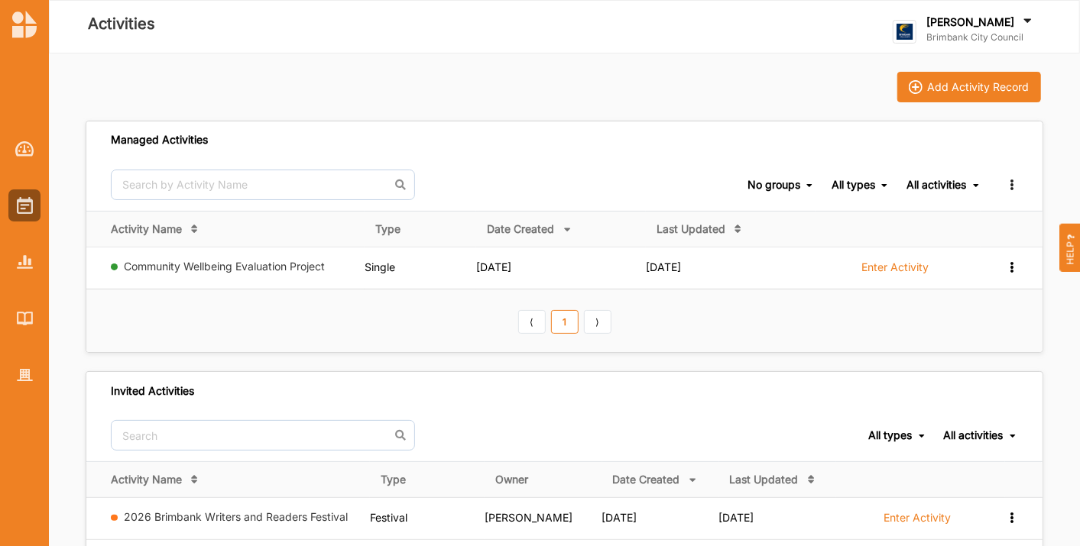
click at [953, 35] on label "Brimbank City Council" at bounding box center [980, 37] width 109 height 12
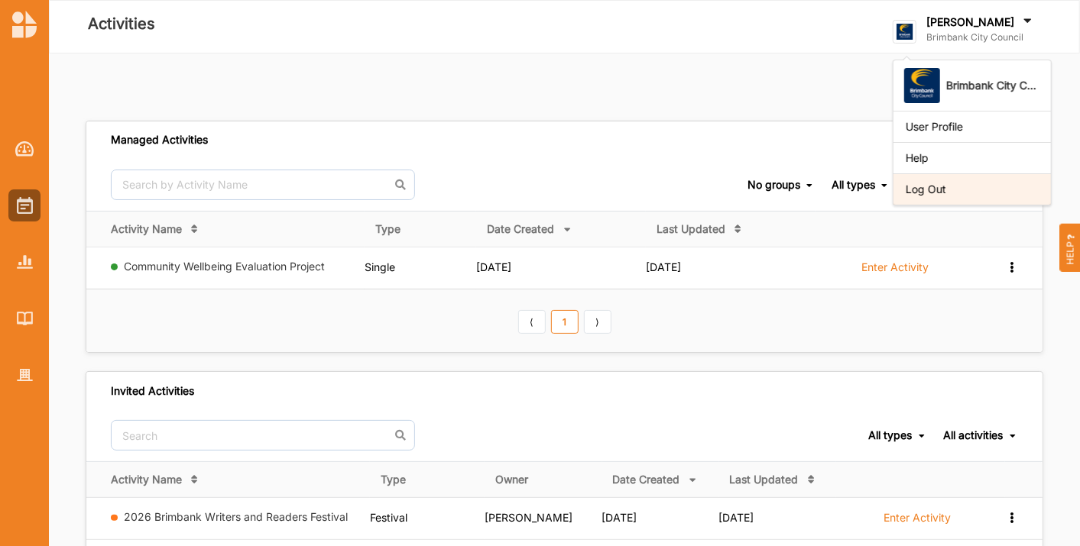
click at [925, 199] on div "Log Out" at bounding box center [971, 188] width 157 height 31
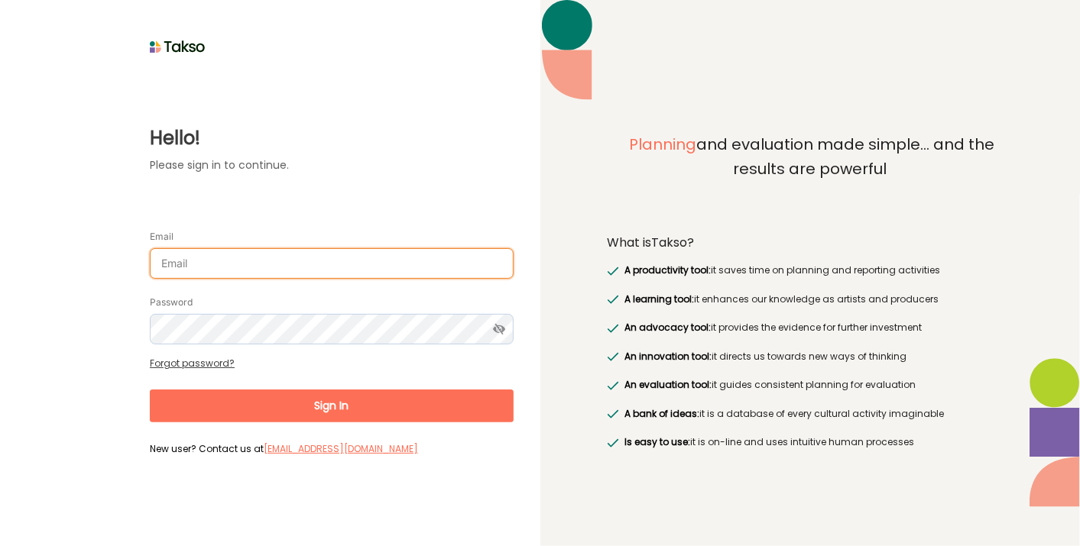
click at [229, 251] on input "Email" at bounding box center [332, 263] width 364 height 31
type input "[EMAIL_ADDRESS][DOMAIN_NAME]"
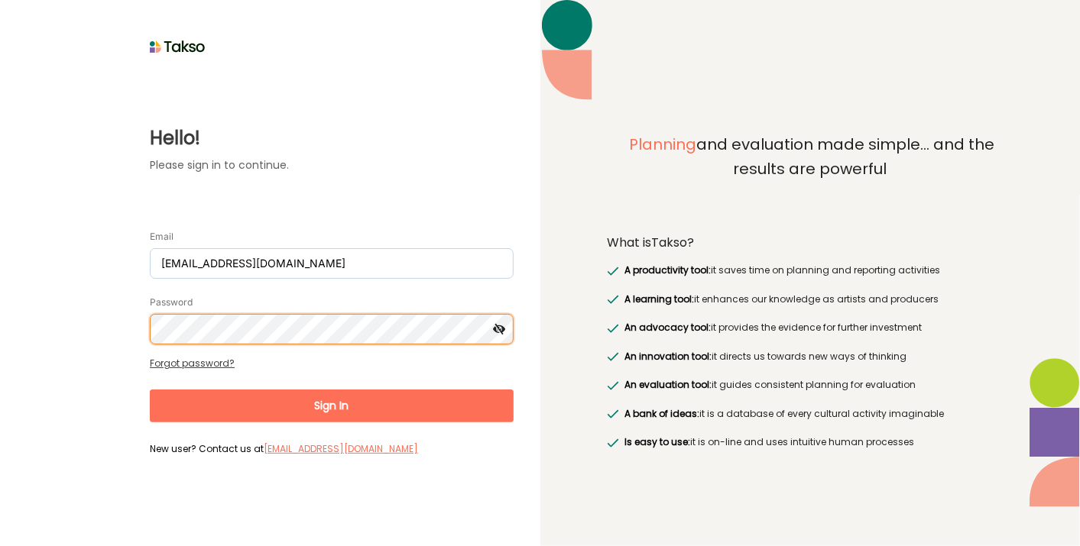
click at [150, 390] on button "Sign In" at bounding box center [332, 406] width 364 height 33
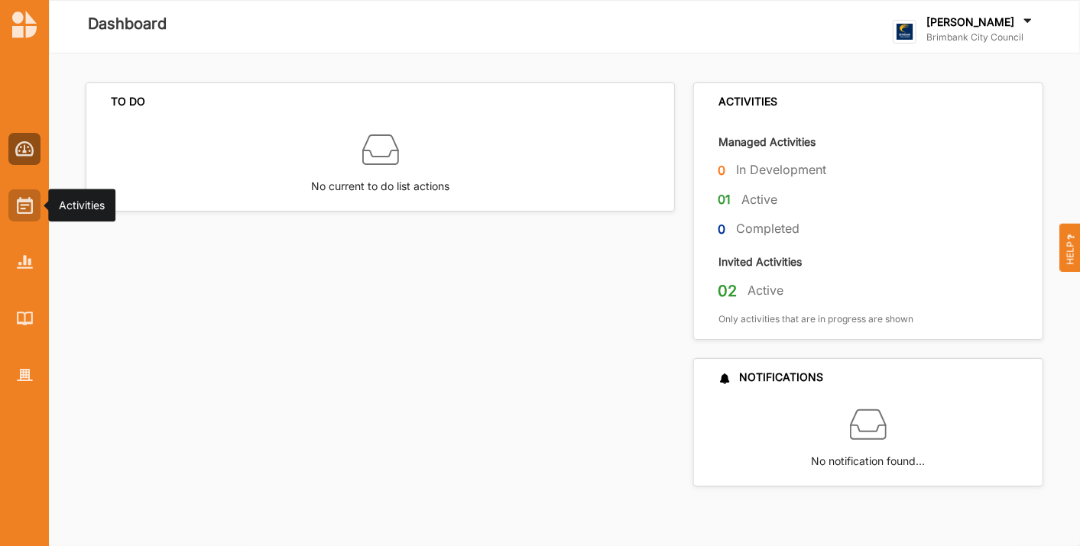
click at [22, 200] on img at bounding box center [25, 205] width 16 height 17
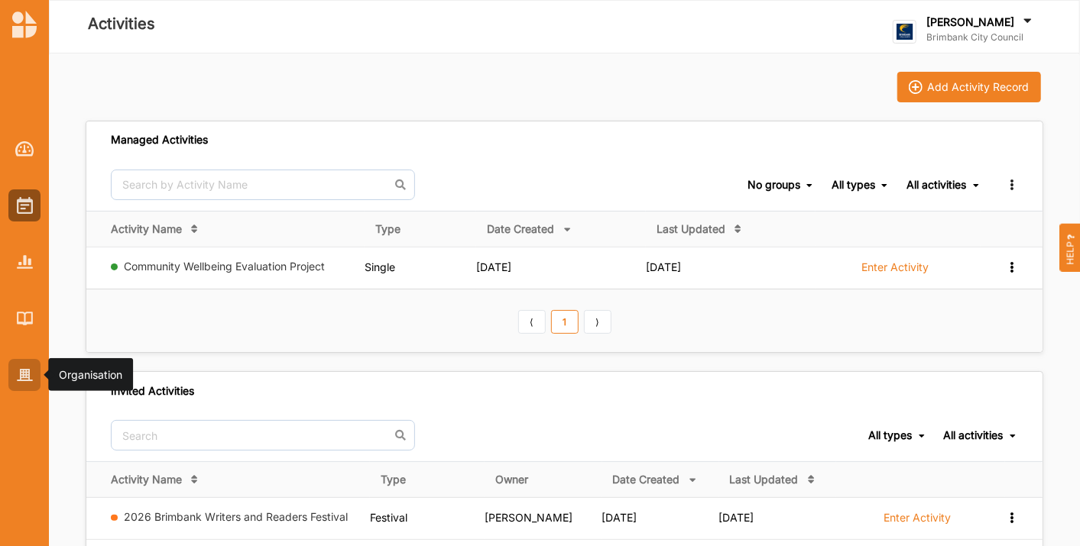
click at [20, 376] on img at bounding box center [25, 375] width 16 height 13
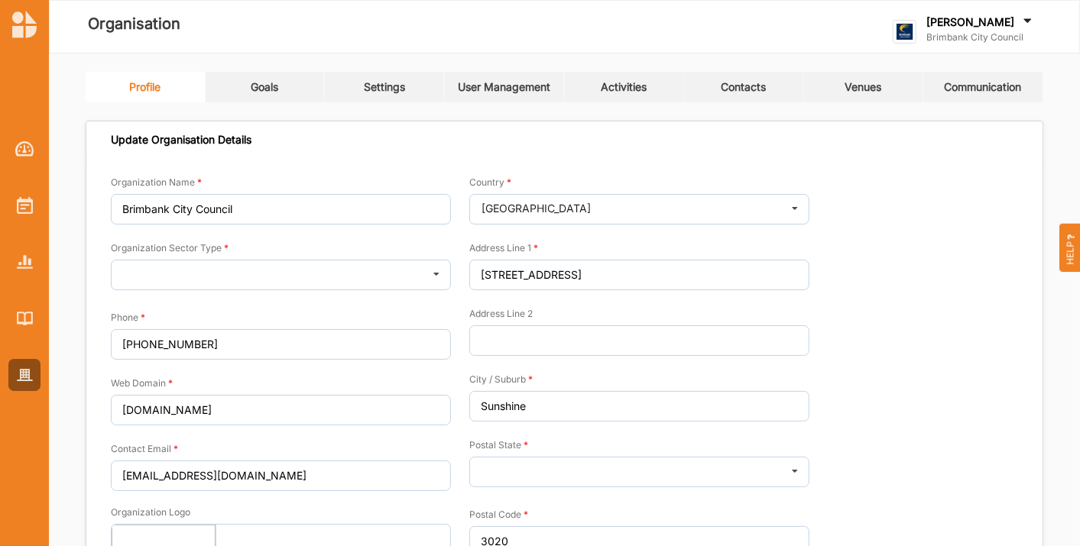
type input "Brimbank City Council"
type input "[PHONE_NUMBER]"
type input "[DOMAIN_NAME]"
type input "[EMAIL_ADDRESS][DOMAIN_NAME]"
type input "[STREET_ADDRESS]"
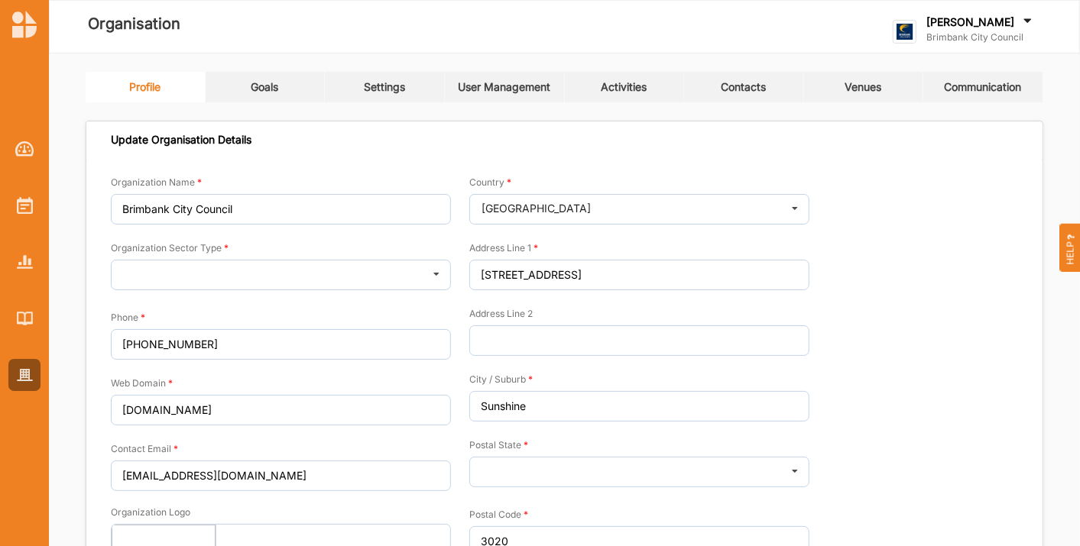
type input "Sunshine"
type input "3020"
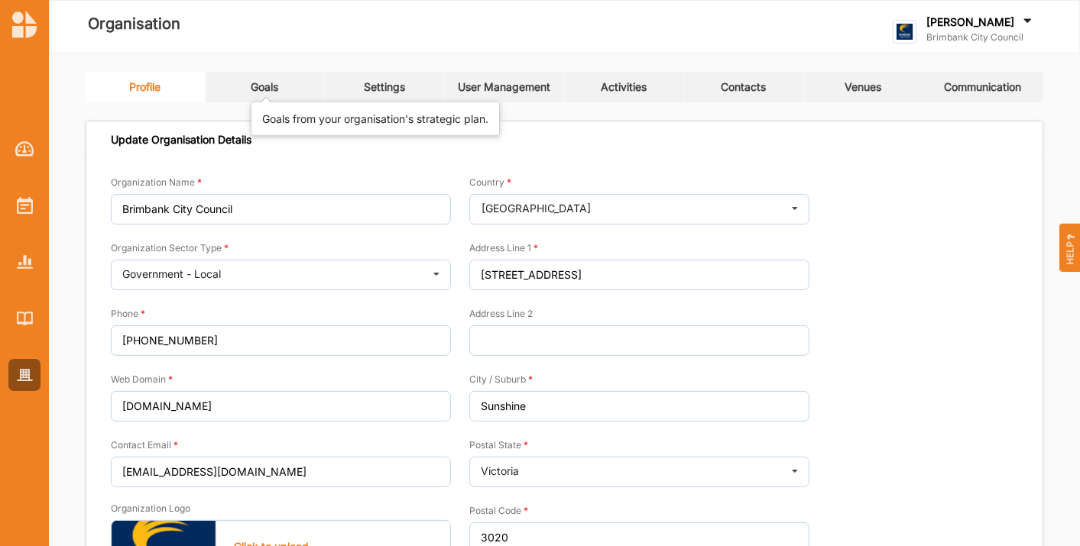
click at [271, 89] on div "Goals" at bounding box center [265, 87] width 28 height 14
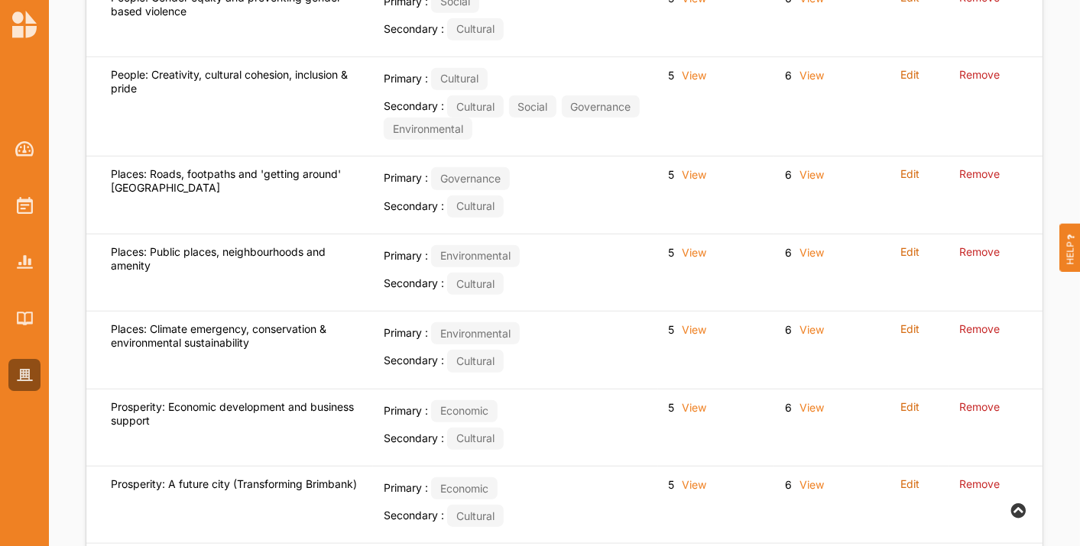
scroll to position [696, 0]
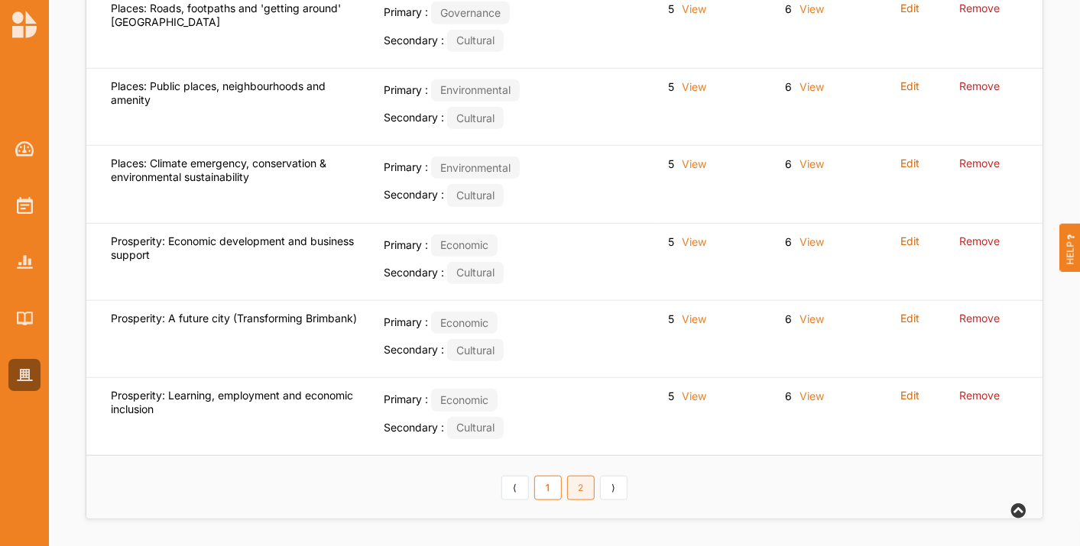
click at [585, 491] on link "2" at bounding box center [581, 488] width 28 height 24
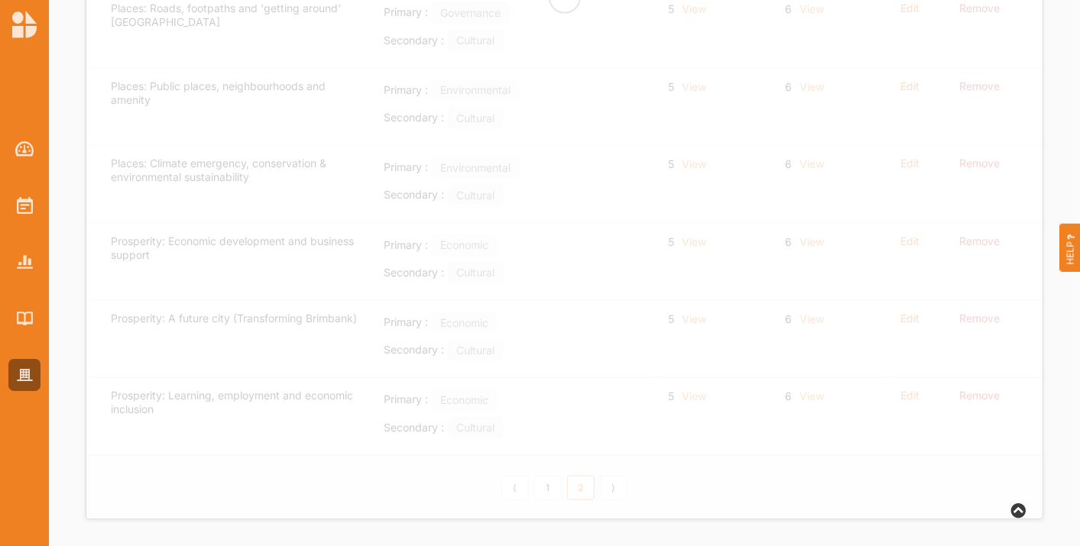
scroll to position [56, 0]
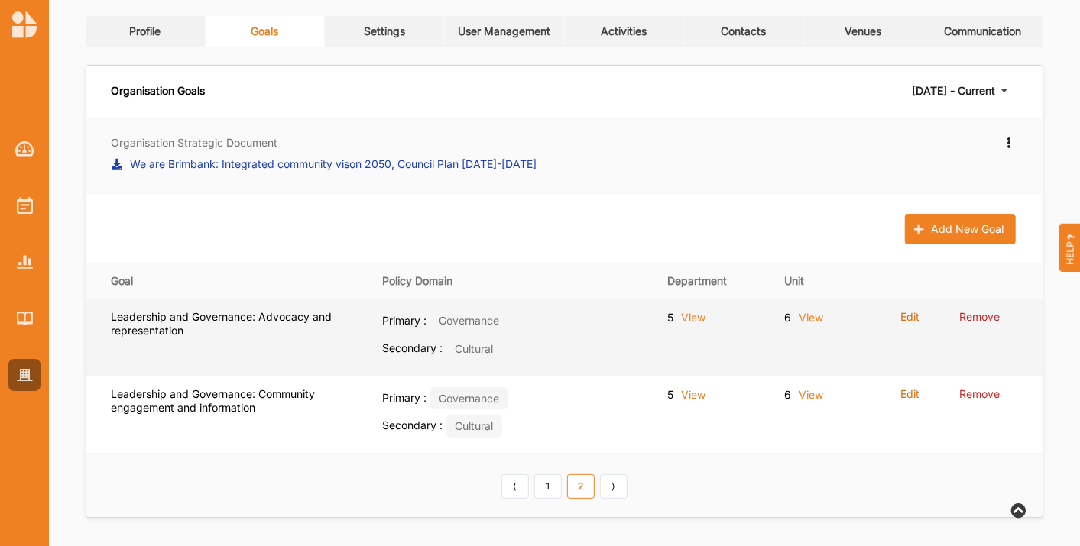
click at [694, 319] on label "View" at bounding box center [694, 317] width 24 height 15
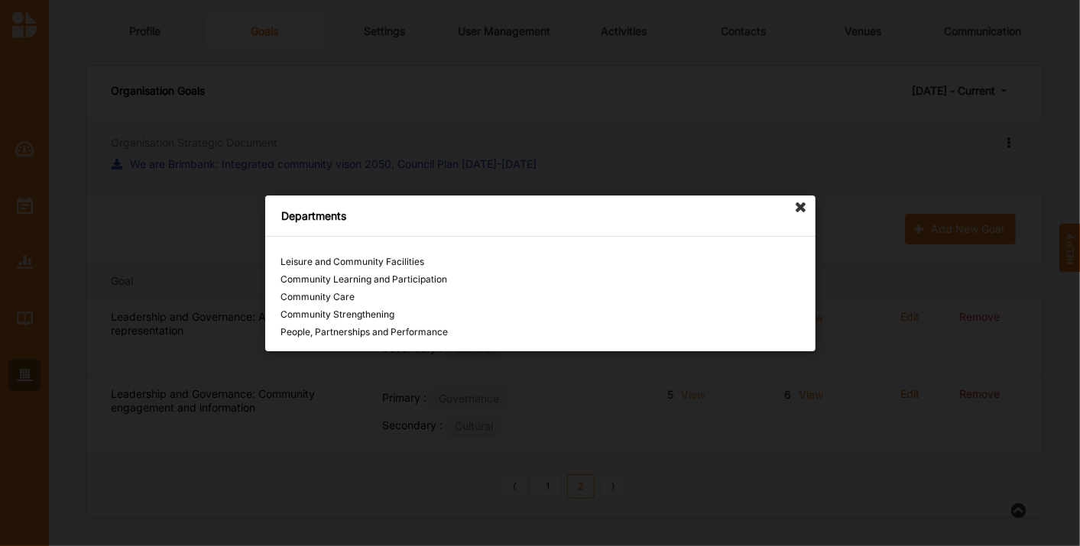
click at [799, 206] on icon at bounding box center [801, 208] width 24 height 24
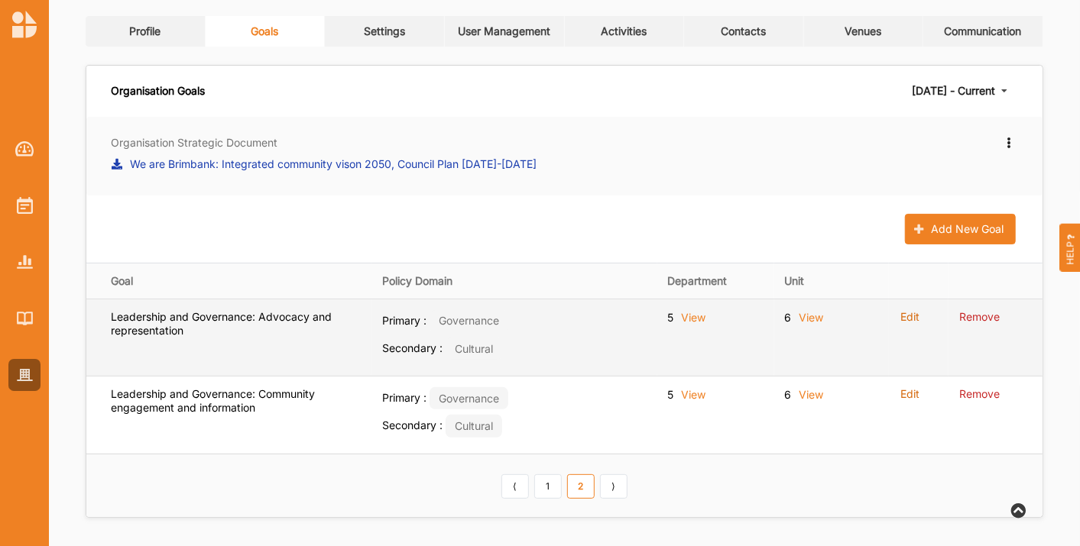
click at [909, 321] on label "Edit" at bounding box center [909, 317] width 19 height 14
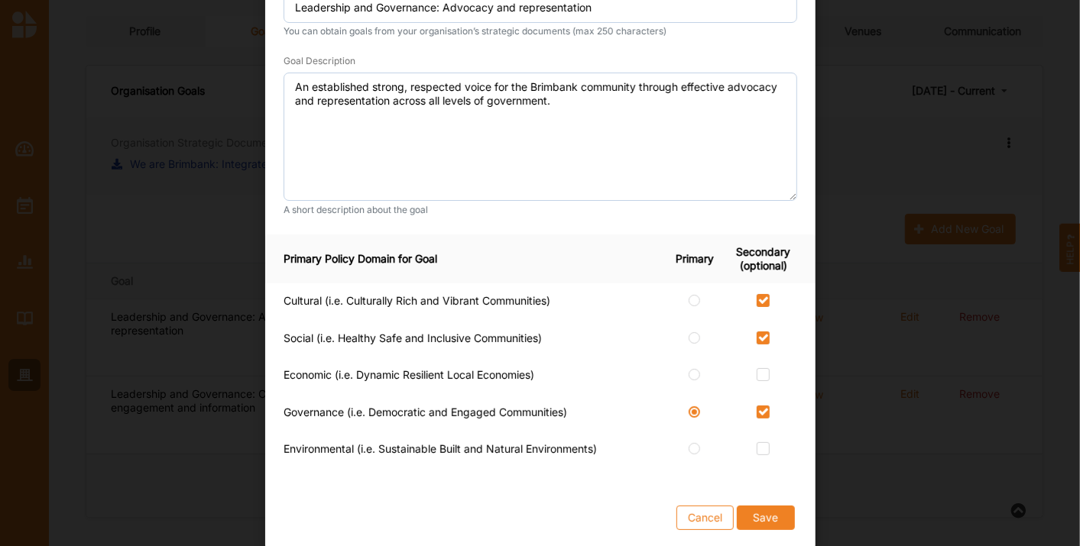
scroll to position [110, 0]
click at [707, 514] on button "Cancel" at bounding box center [704, 516] width 57 height 24
